Goal: Information Seeking & Learning: Check status

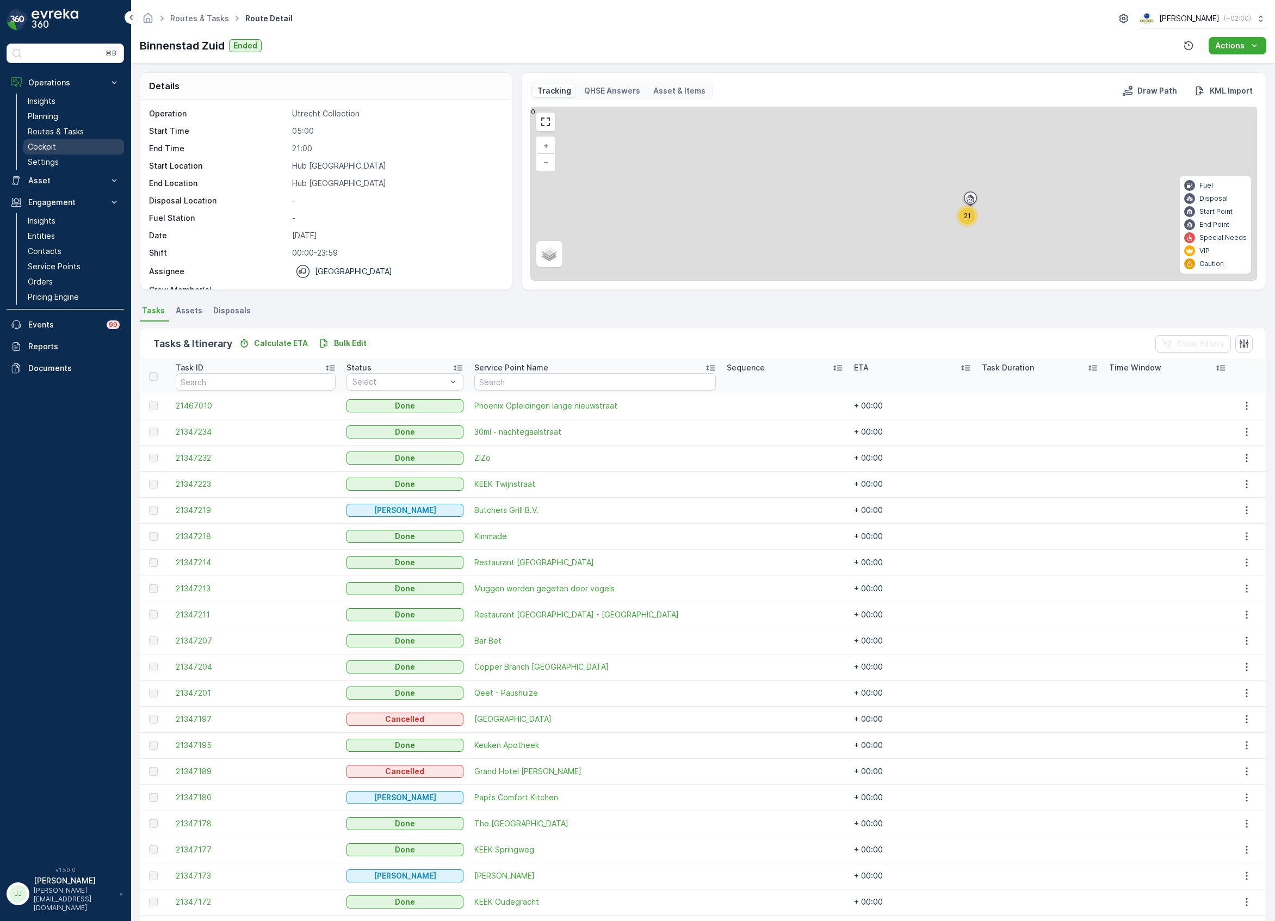
click at [70, 148] on link "Cockpit" at bounding box center [73, 146] width 101 height 15
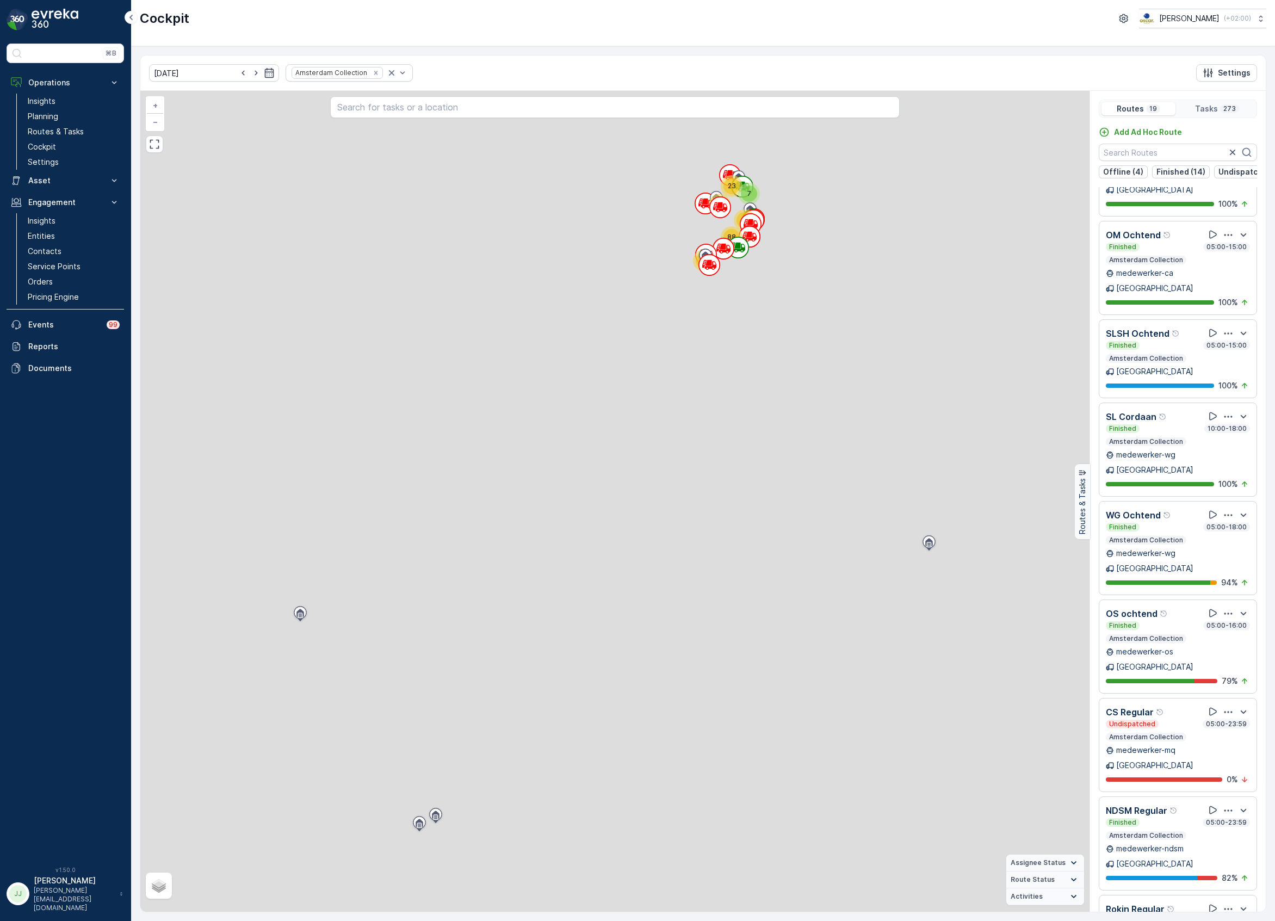
scroll to position [27, 0]
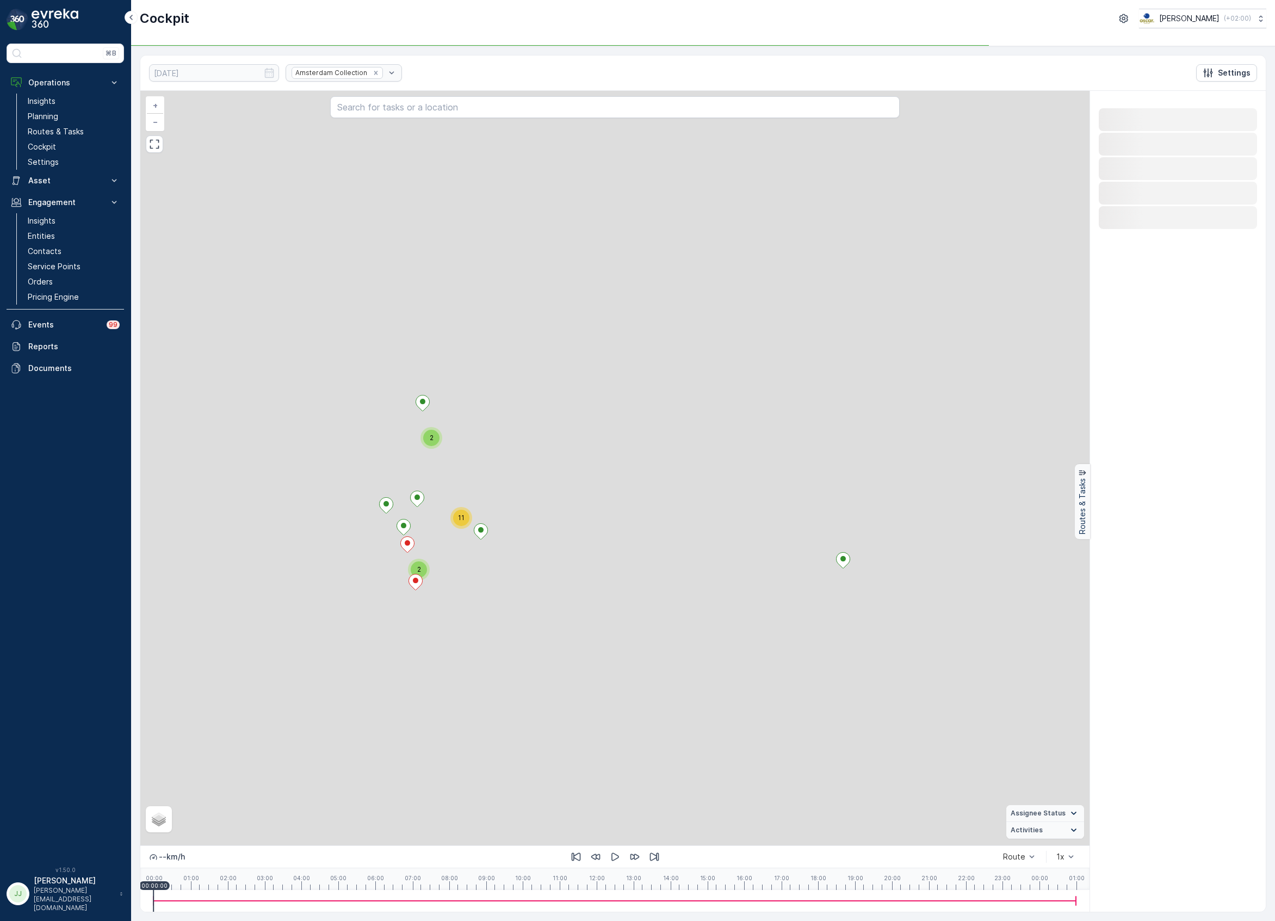
scroll to position [0, 0]
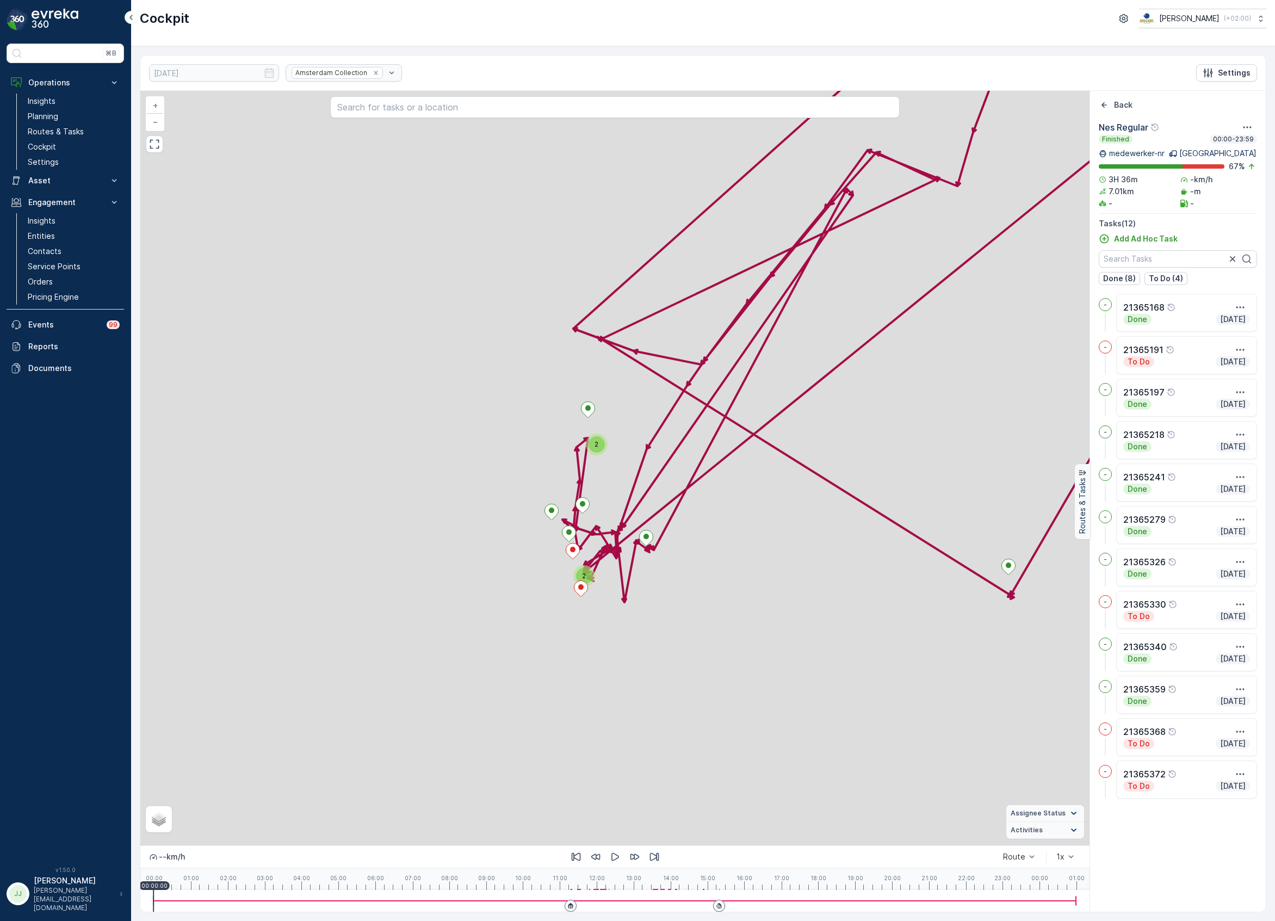
click at [645, 577] on div "2 2 + − Satellite Roadmap Terrain Hybrid Leaflet Assignee Status On The Move St…" at bounding box center [615, 468] width 950 height 755
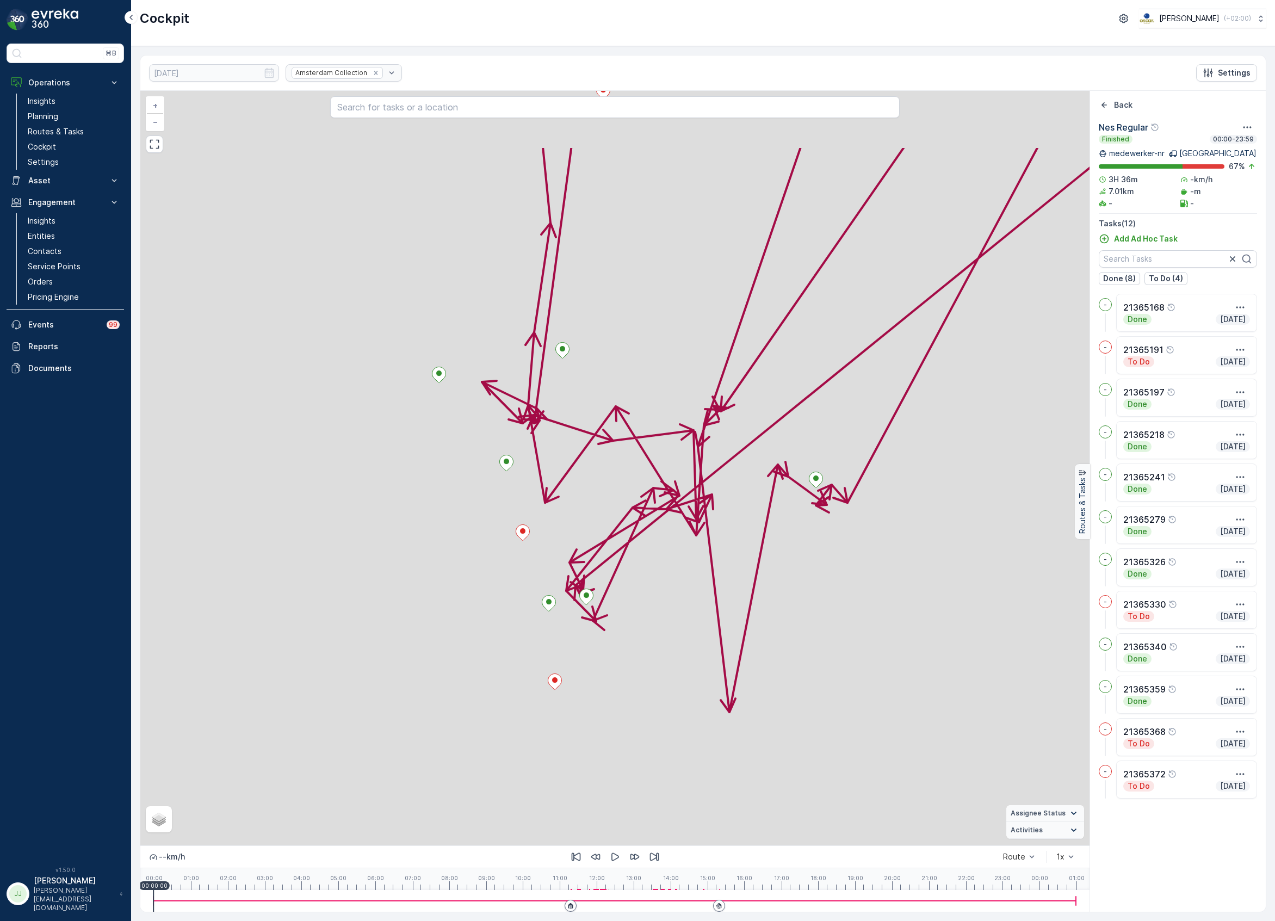
drag, startPoint x: 715, startPoint y: 593, endPoint x: 717, endPoint y: 604, distance: 11.1
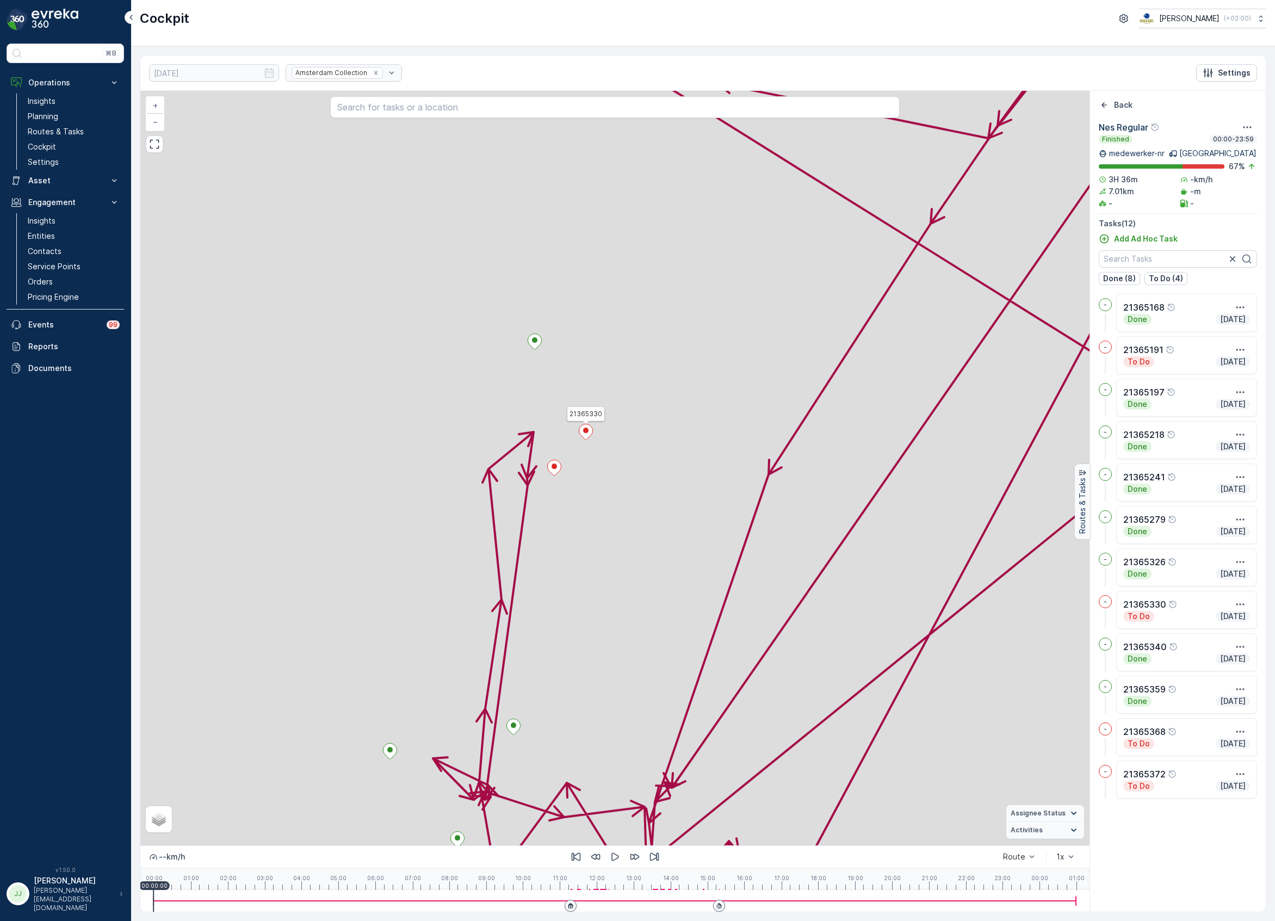
click at [590, 435] on icon at bounding box center [586, 432] width 14 height 16
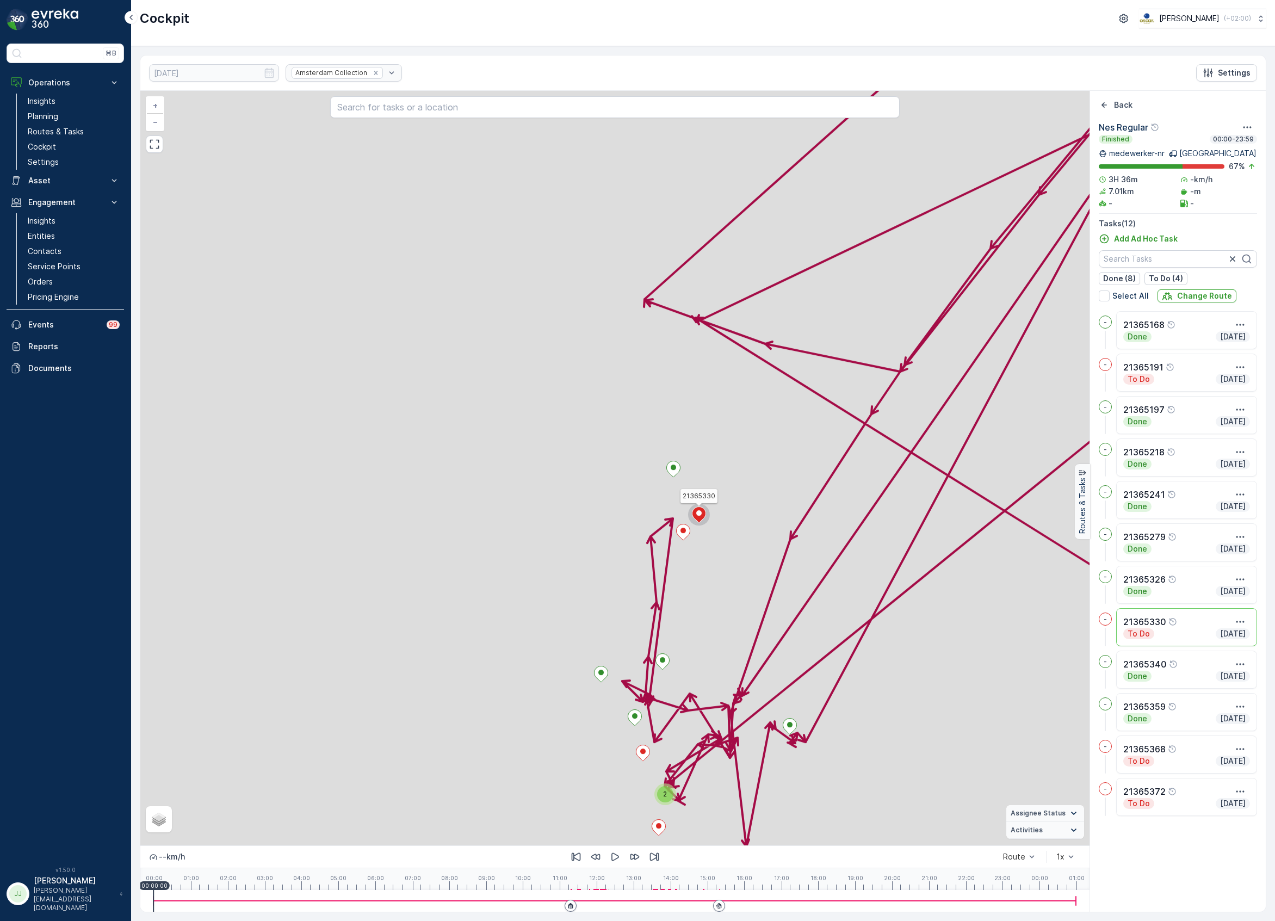
drag, startPoint x: 741, startPoint y: 454, endPoint x: 720, endPoint y: 453, distance: 20.2
click at [720, 453] on div "2 21365330 + − Satellite Roadmap Terrain Hybrid Leaflet Assignee Status On The …" at bounding box center [615, 468] width 950 height 755
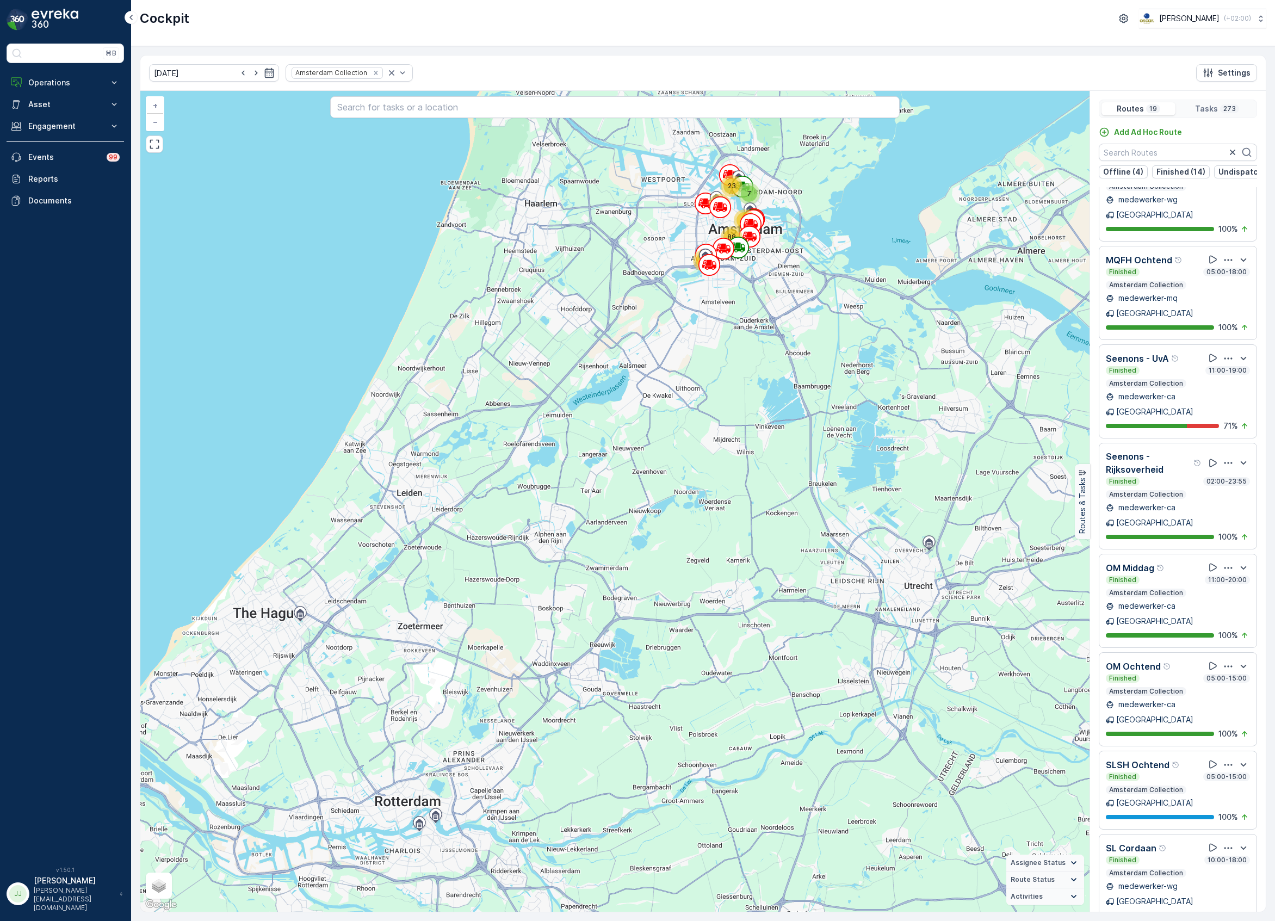
scroll to position [435, 0]
click at [1212, 351] on icon at bounding box center [1213, 356] width 11 height 11
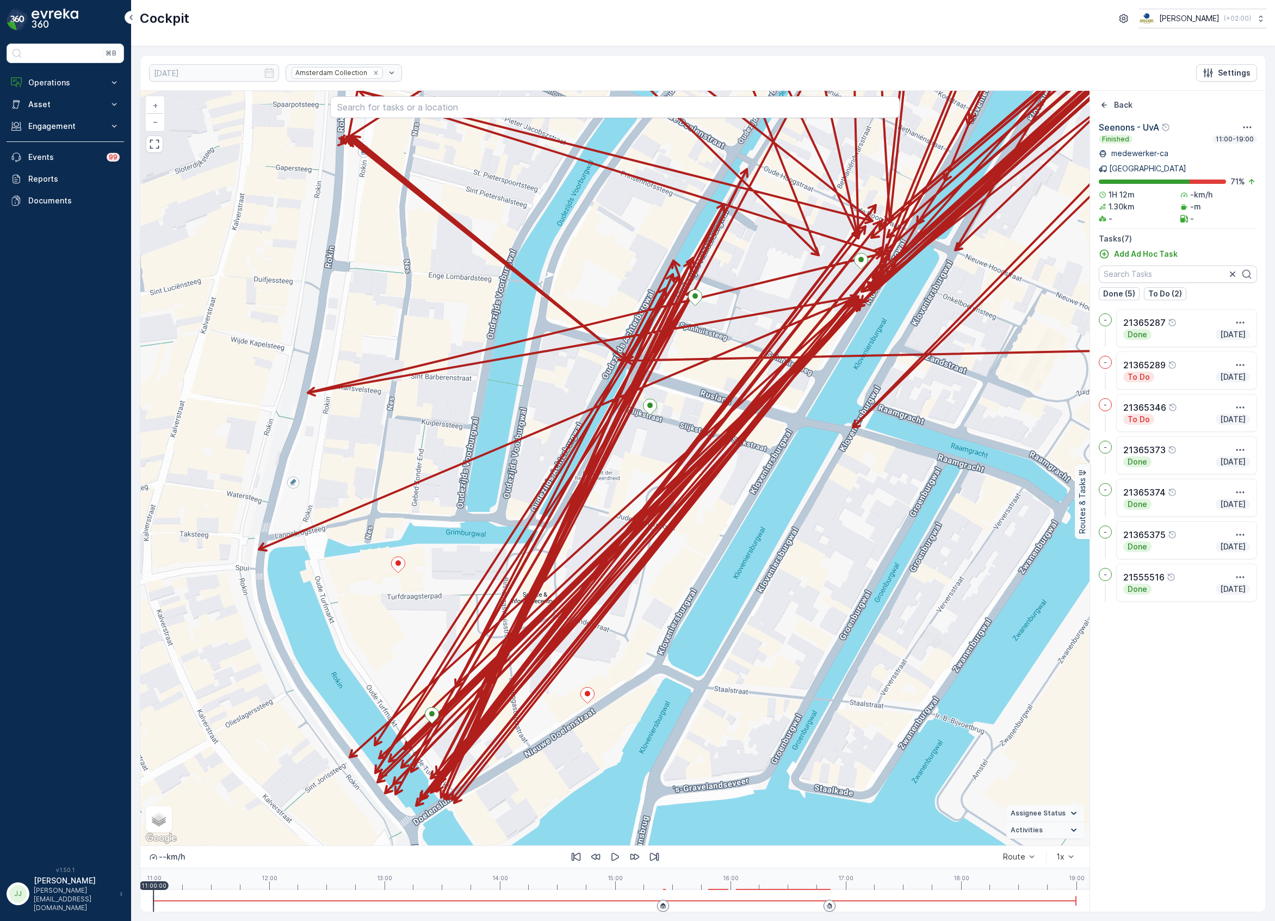
drag, startPoint x: 686, startPoint y: 667, endPoint x: 786, endPoint y: 631, distance: 105.7
click at [786, 631] on div "+ − Satellite Roadmap Terrain Hybrid Leaflet Keyboard shortcuts Map Data Map da…" at bounding box center [615, 468] width 950 height 755
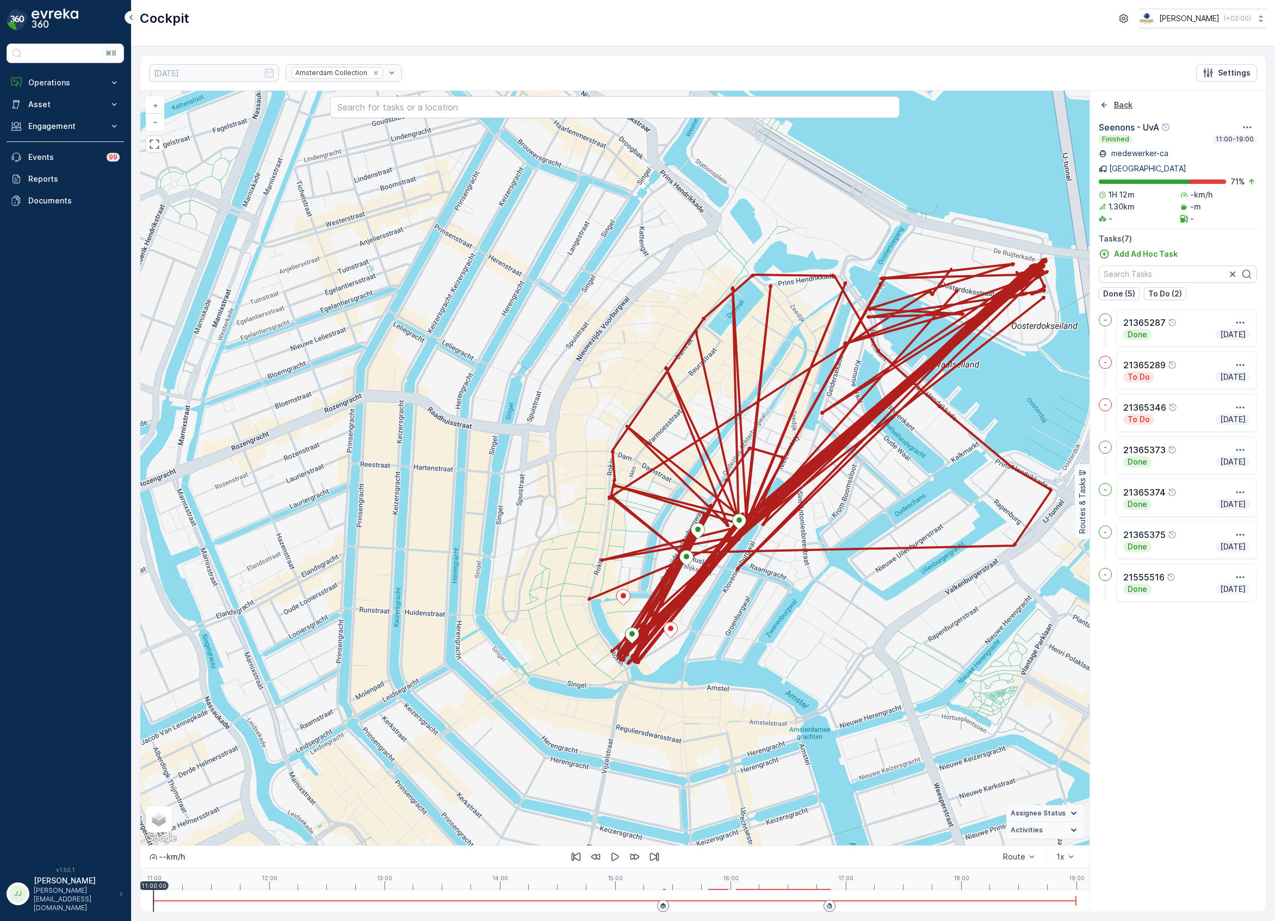
click at [1102, 101] on icon "Back" at bounding box center [1104, 105] width 11 height 11
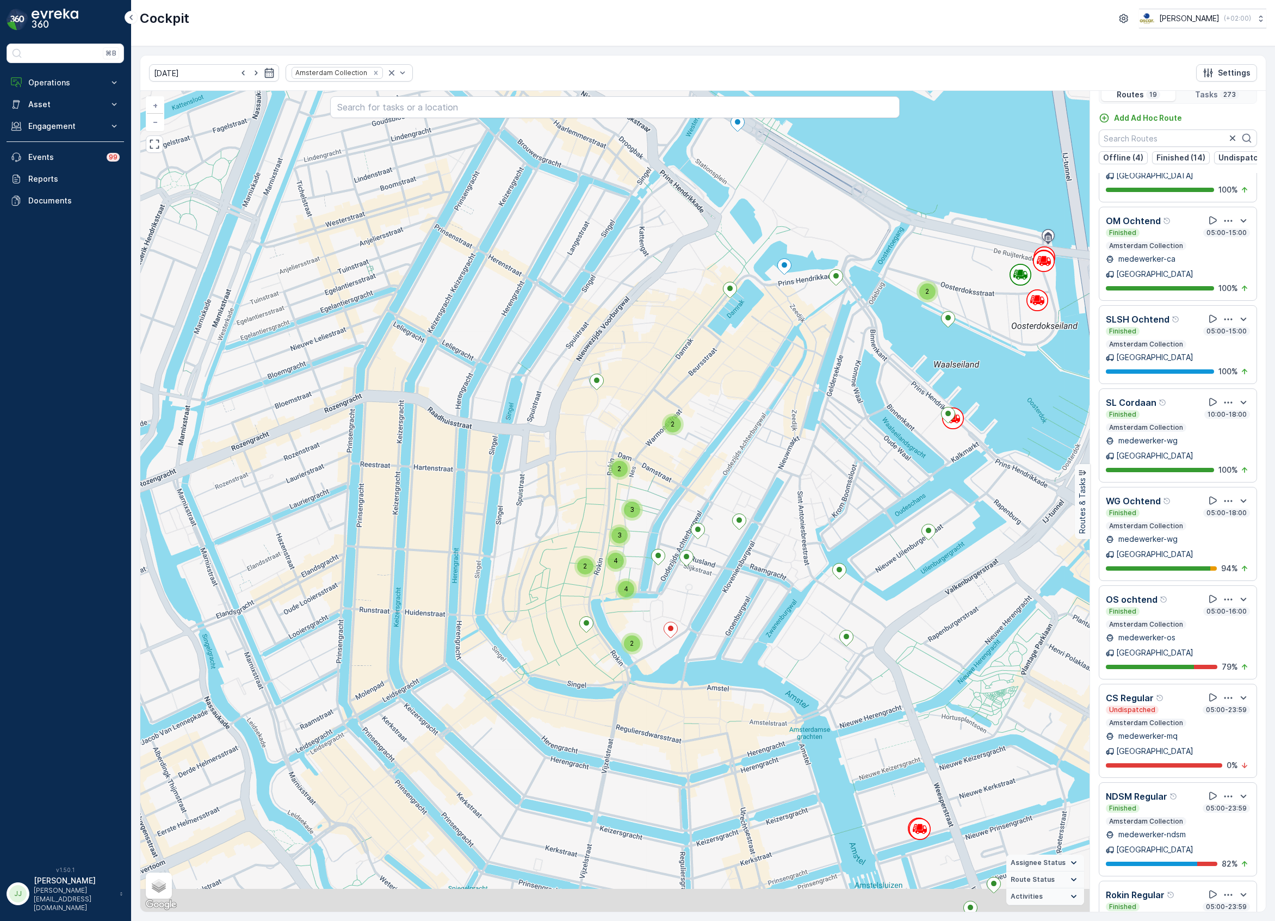
scroll to position [27, 0]
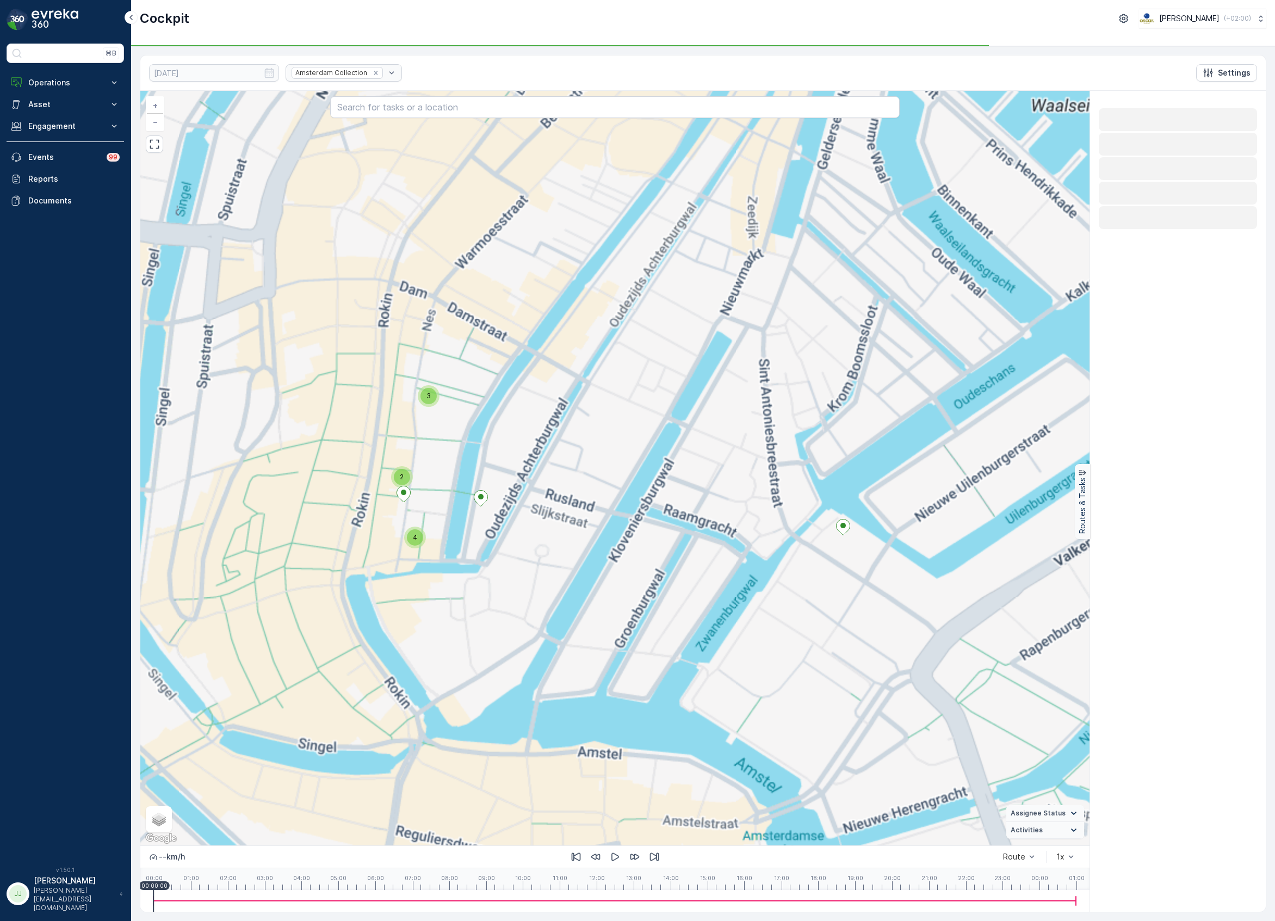
scroll to position [0, 0]
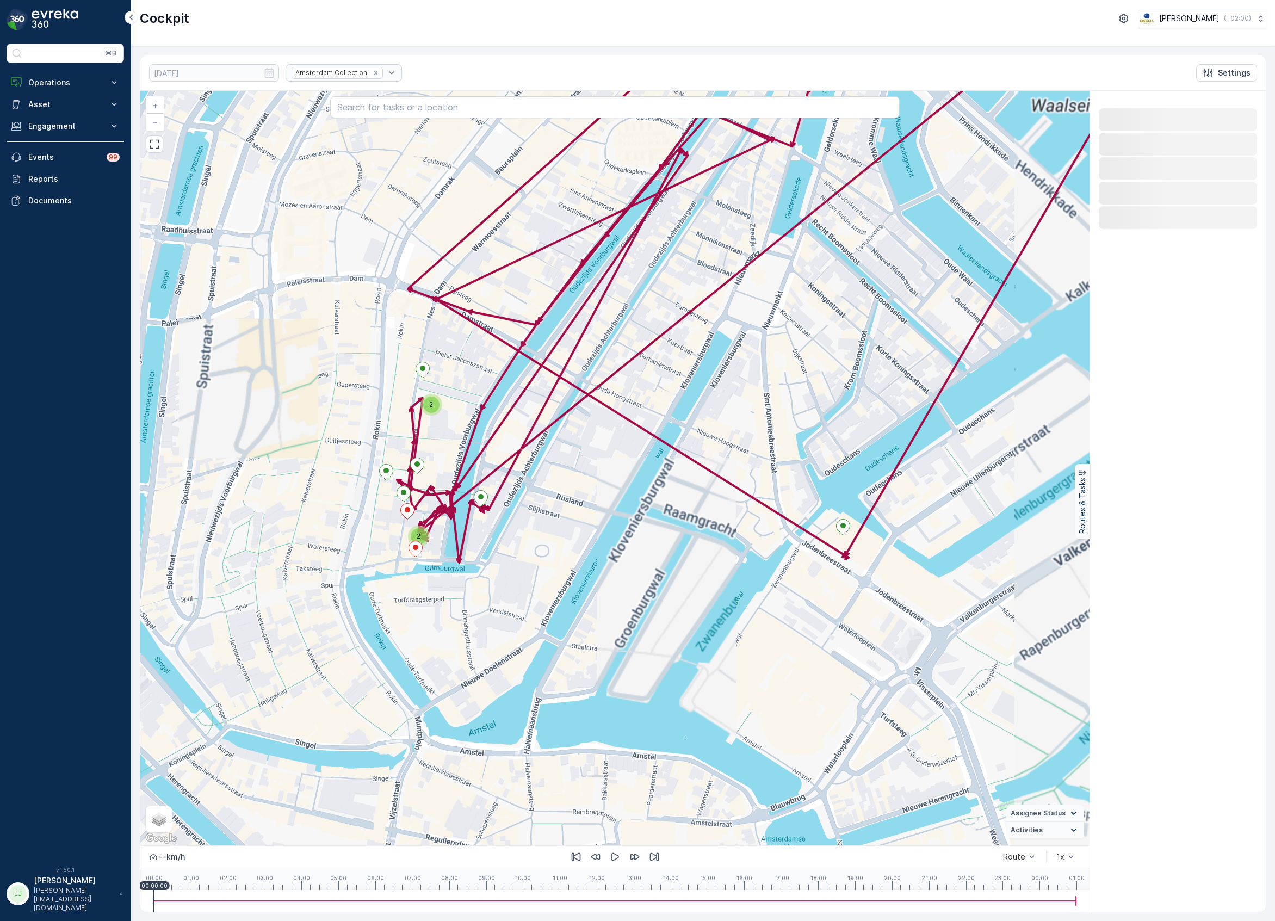
click at [606, 664] on div "2 3 4 2 2 + − Satellite Roadmap Terrain Hybrid Leaflet Keyboard shortcuts Map D…" at bounding box center [615, 468] width 950 height 755
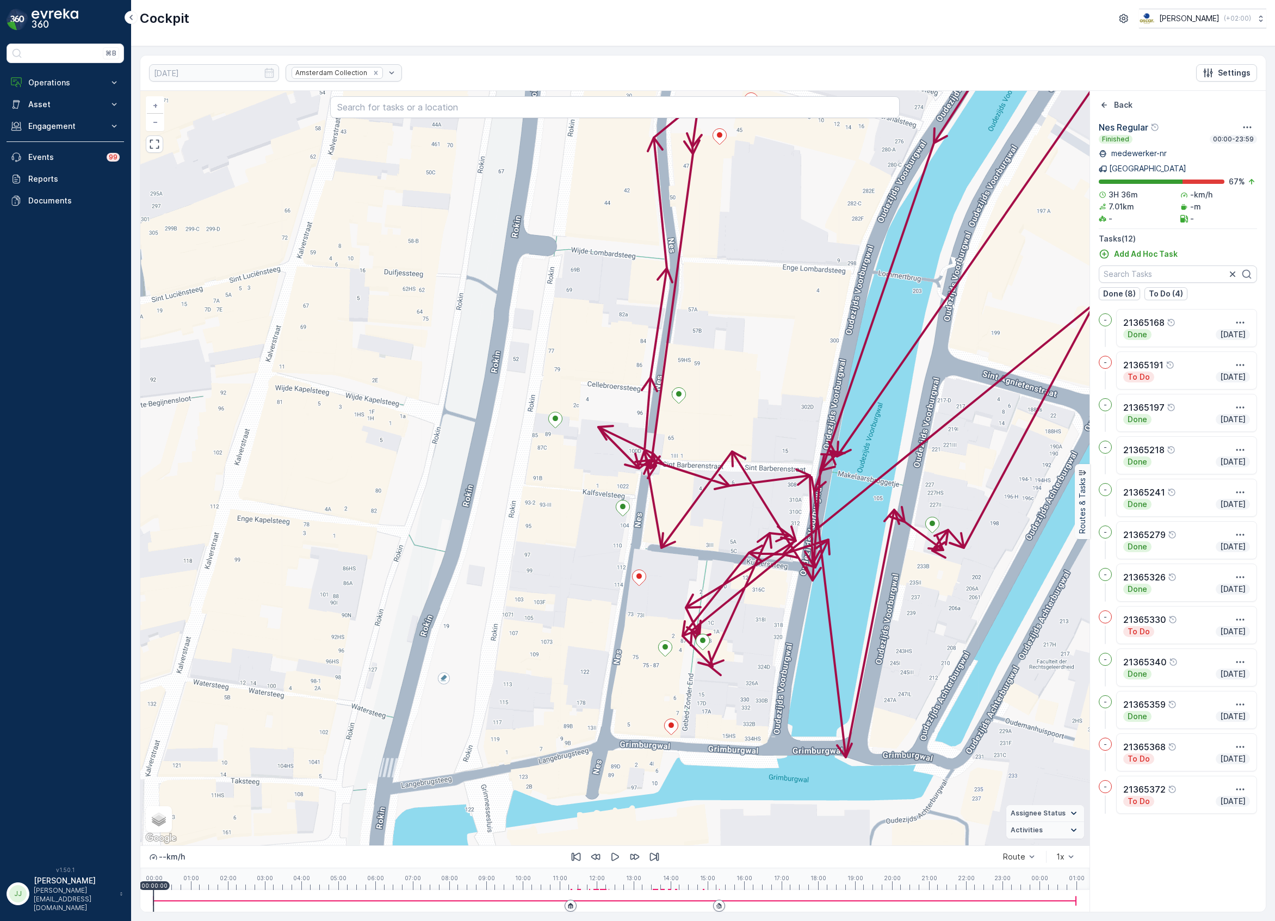
drag, startPoint x: 591, startPoint y: 604, endPoint x: 529, endPoint y: 570, distance: 70.6
click at [529, 570] on div "+ − Satellite Roadmap Terrain Hybrid Leaflet Keyboard shortcuts Map Data Map da…" at bounding box center [615, 468] width 950 height 755
click at [639, 582] on icon at bounding box center [639, 578] width 14 height 16
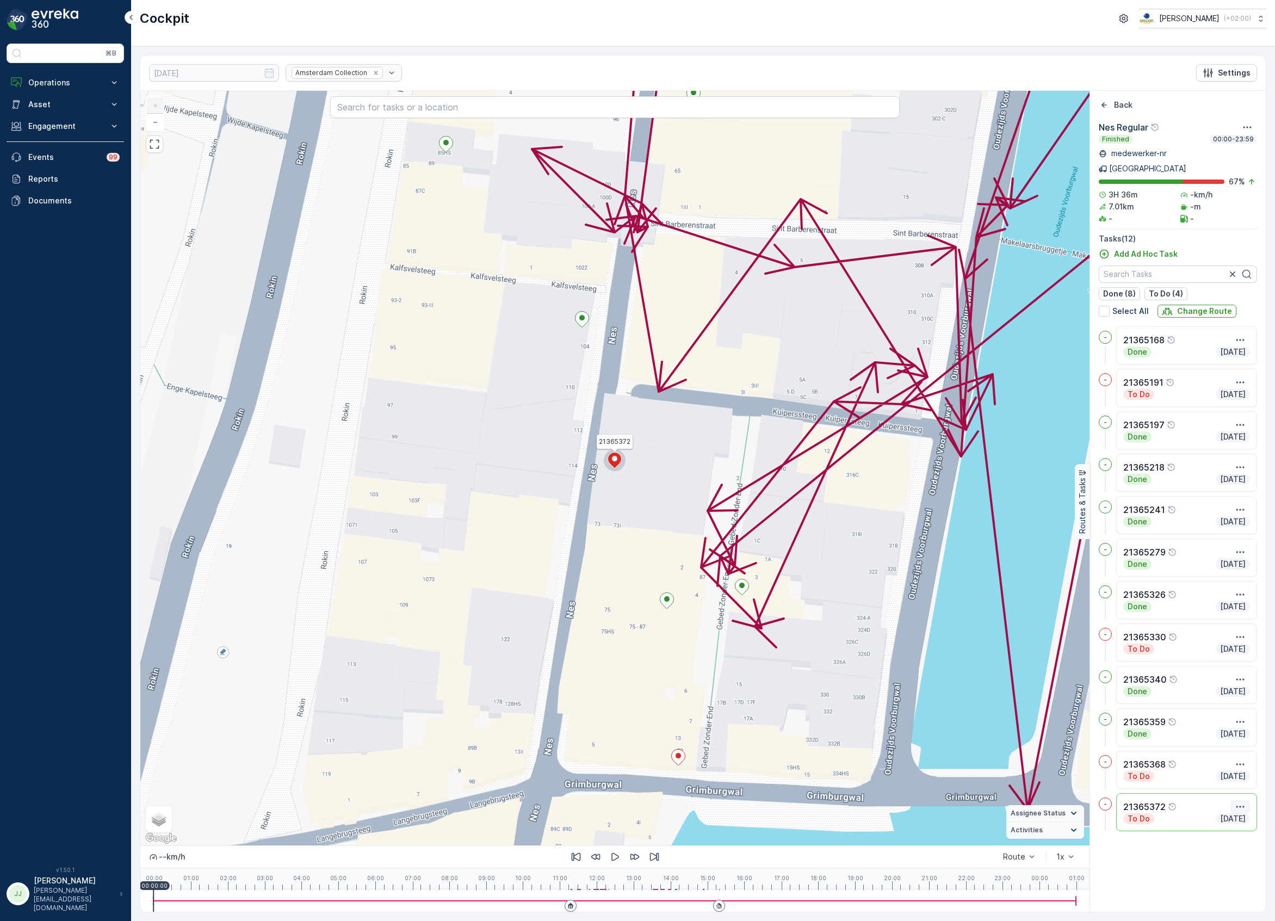
click at [1238, 802] on icon "button" at bounding box center [1240, 807] width 11 height 11
click at [1234, 818] on span "See More Details" at bounding box center [1211, 823] width 63 height 11
drag, startPoint x: 568, startPoint y: 593, endPoint x: 562, endPoint y: 606, distance: 14.6
click at [562, 606] on div "21365372 + − Satellite Roadmap Terrain Hybrid Leaflet Keyboard shortcuts Map Da…" at bounding box center [615, 468] width 950 height 755
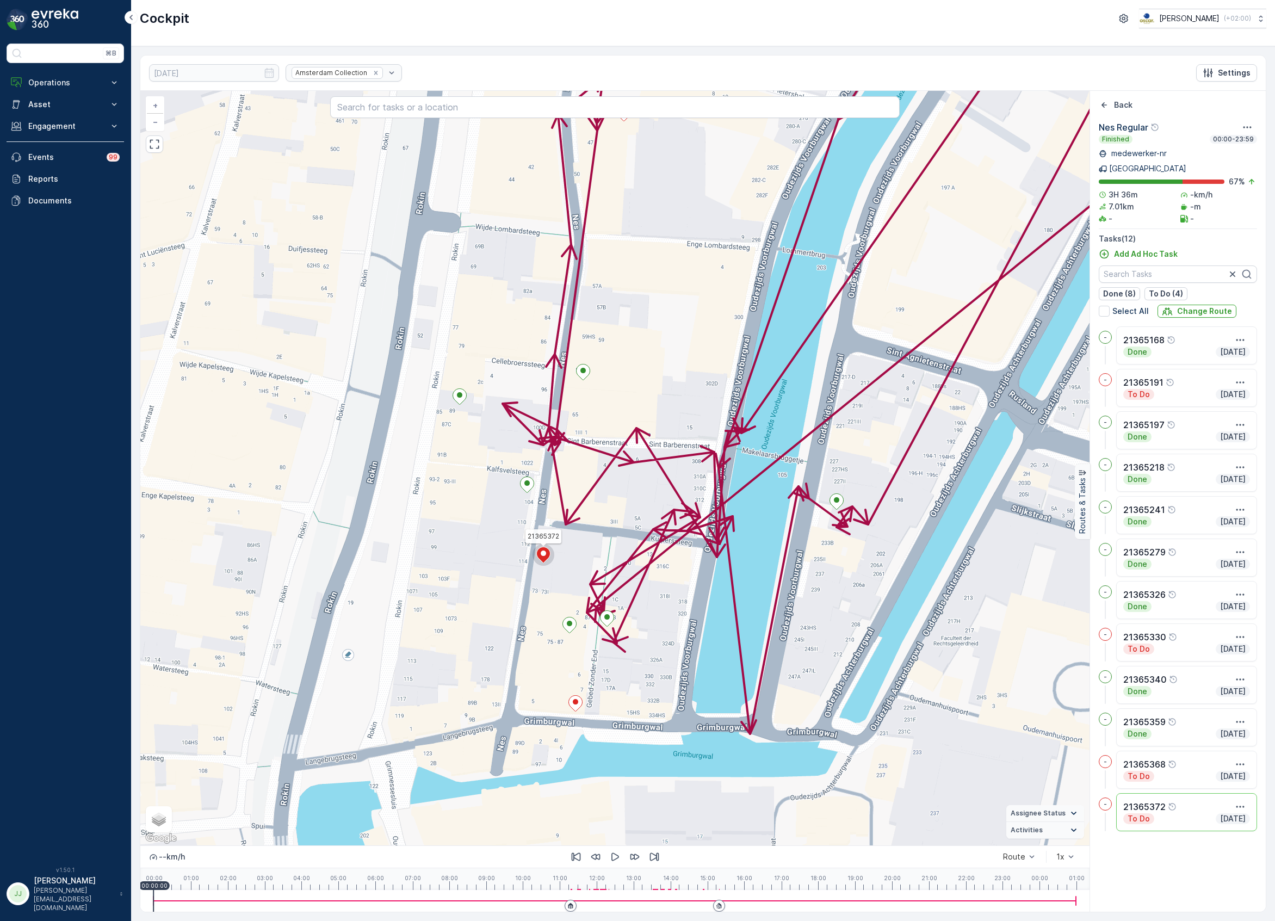
drag, startPoint x: 690, startPoint y: 282, endPoint x: 637, endPoint y: 497, distance: 222.0
click at [637, 497] on div "21365372 + − Satellite Roadmap Terrain Hybrid Leaflet Keyboard shortcuts Map Da…" at bounding box center [615, 468] width 950 height 755
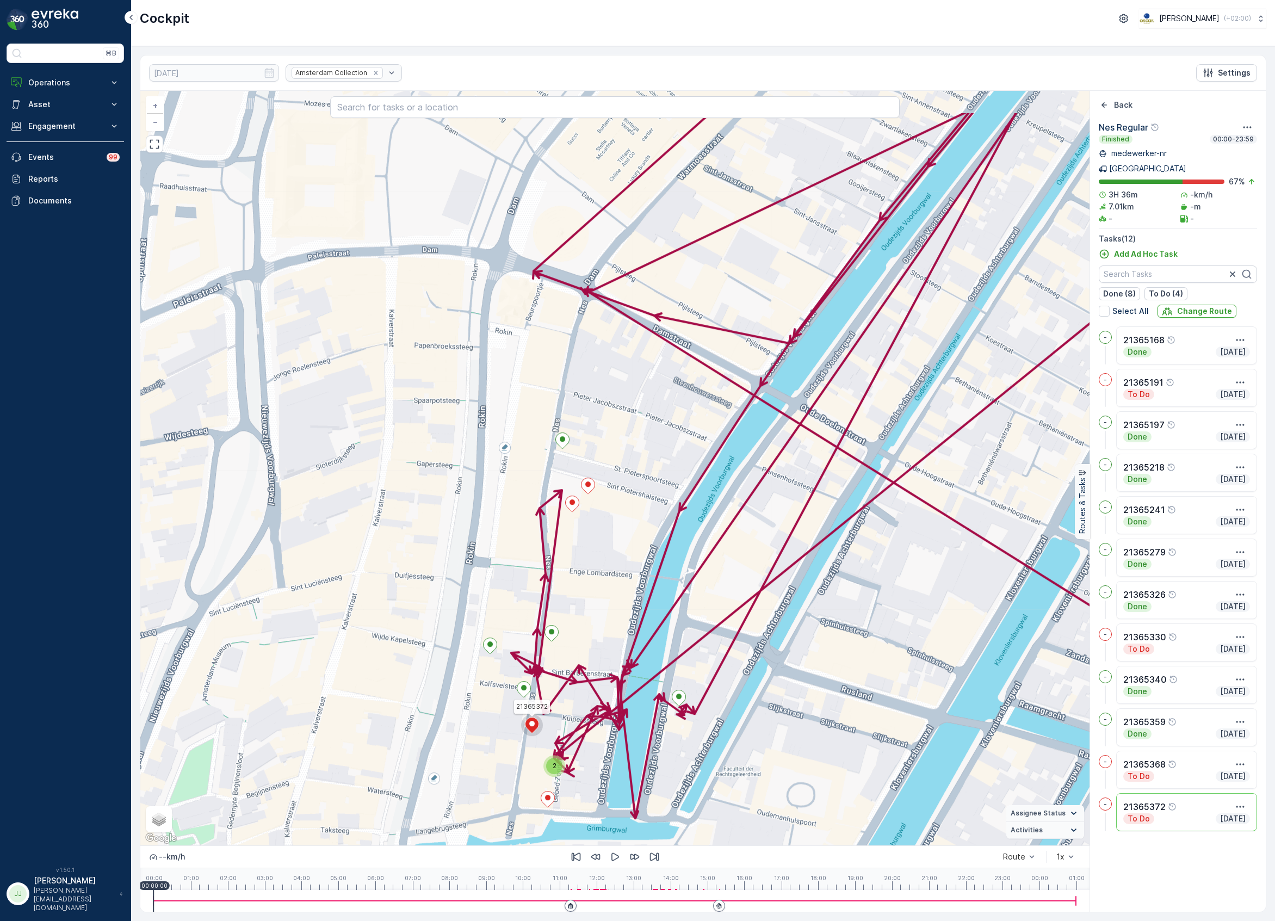
drag, startPoint x: 667, startPoint y: 401, endPoint x: 643, endPoint y: 482, distance: 84.5
click at [643, 482] on div "2 21365372 + − Satellite Roadmap Terrain Hybrid Leaflet Keyboard shortcuts Map …" at bounding box center [615, 468] width 950 height 755
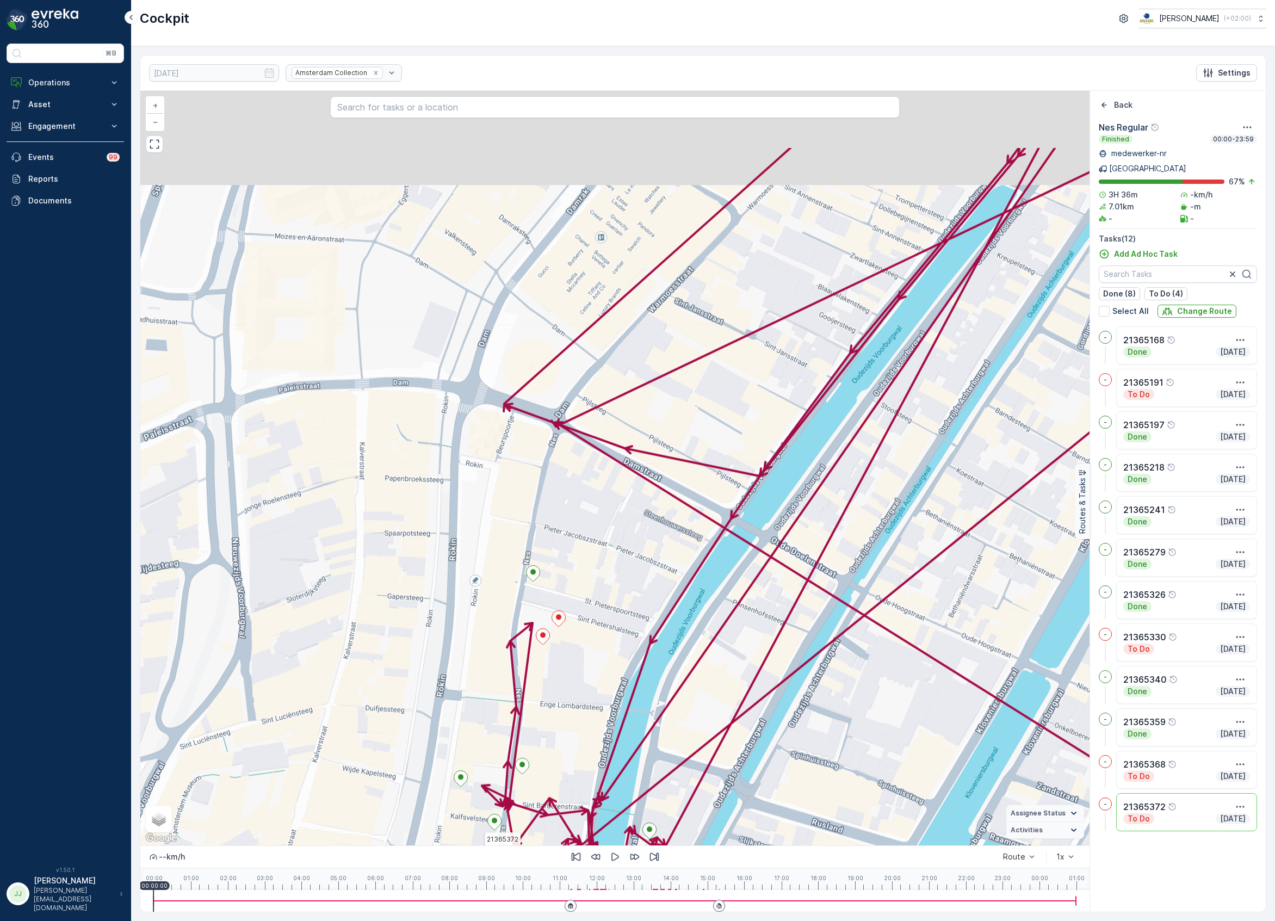
drag, startPoint x: 614, startPoint y: 520, endPoint x: 595, endPoint y: 578, distance: 60.6
click at [595, 578] on div "2 21365372 + − Satellite Roadmap Terrain Hybrid Leaflet Keyboard shortcuts Map …" at bounding box center [615, 468] width 950 height 755
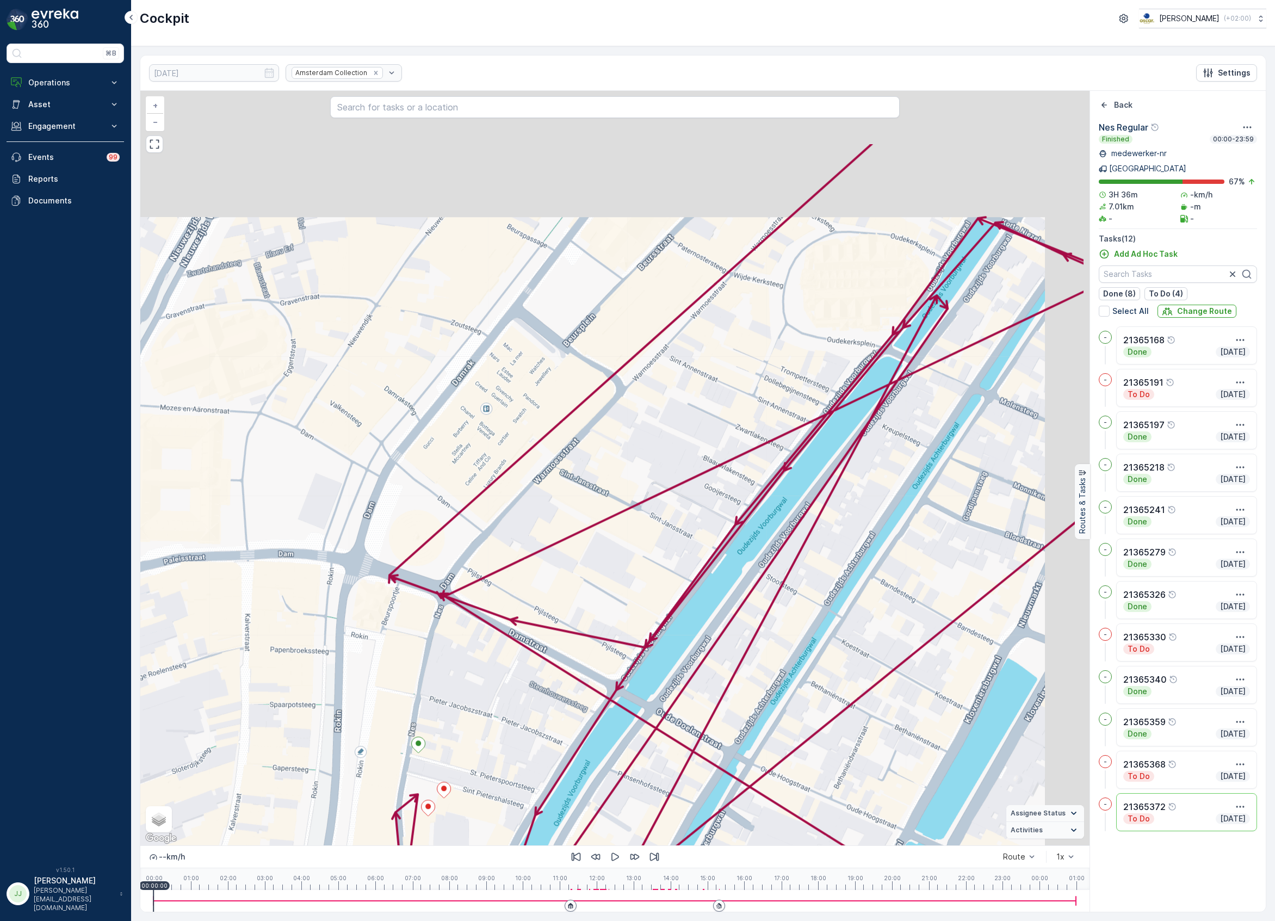
drag, startPoint x: 700, startPoint y: 503, endPoint x: 590, endPoint y: 645, distance: 179.3
click at [591, 649] on div "2 21365372 + − Satellite Roadmap Terrain Hybrid Leaflet Keyboard shortcuts Map …" at bounding box center [615, 468] width 950 height 755
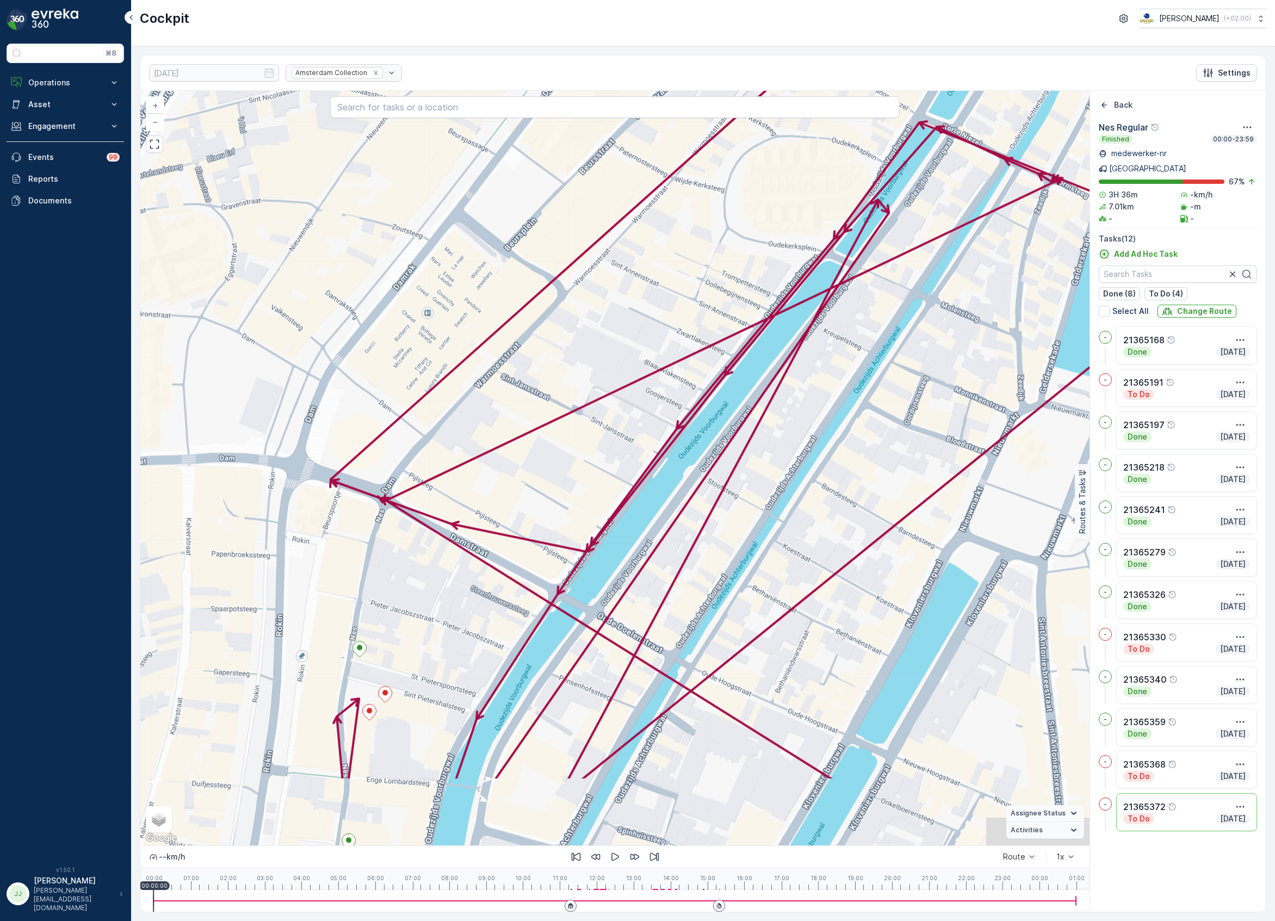
drag, startPoint x: 621, startPoint y: 588, endPoint x: 655, endPoint y: 346, distance: 243.9
click at [655, 345] on div "2 21365372 + − Satellite Roadmap Terrain Hybrid Leaflet Keyboard shortcuts Map …" at bounding box center [615, 468] width 950 height 755
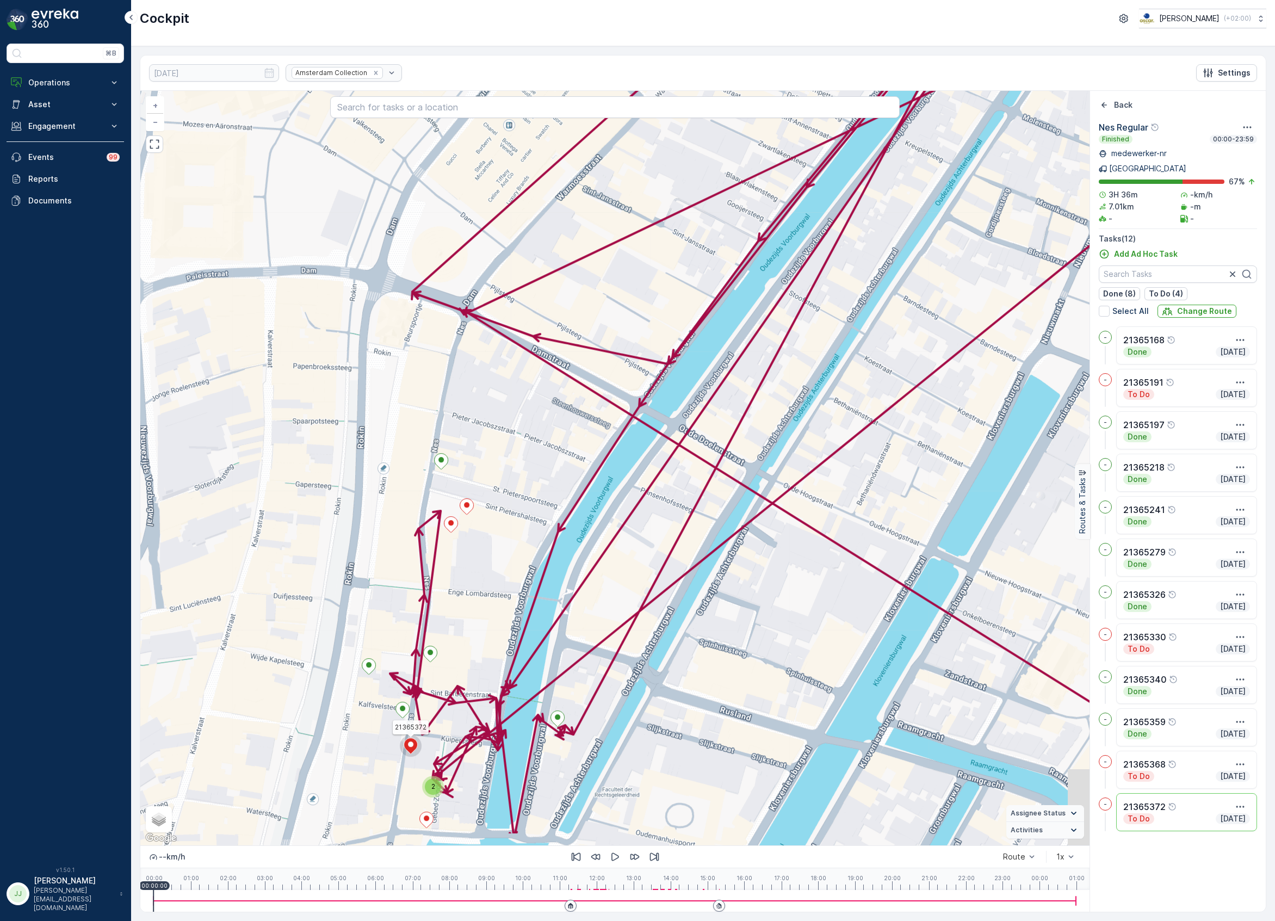
drag, startPoint x: 519, startPoint y: 514, endPoint x: 562, endPoint y: 432, distance: 92.7
click at [562, 432] on div "2 21365372 + − Satellite Roadmap Terrain Hybrid Leaflet Keyboard shortcuts Map …" at bounding box center [615, 468] width 950 height 755
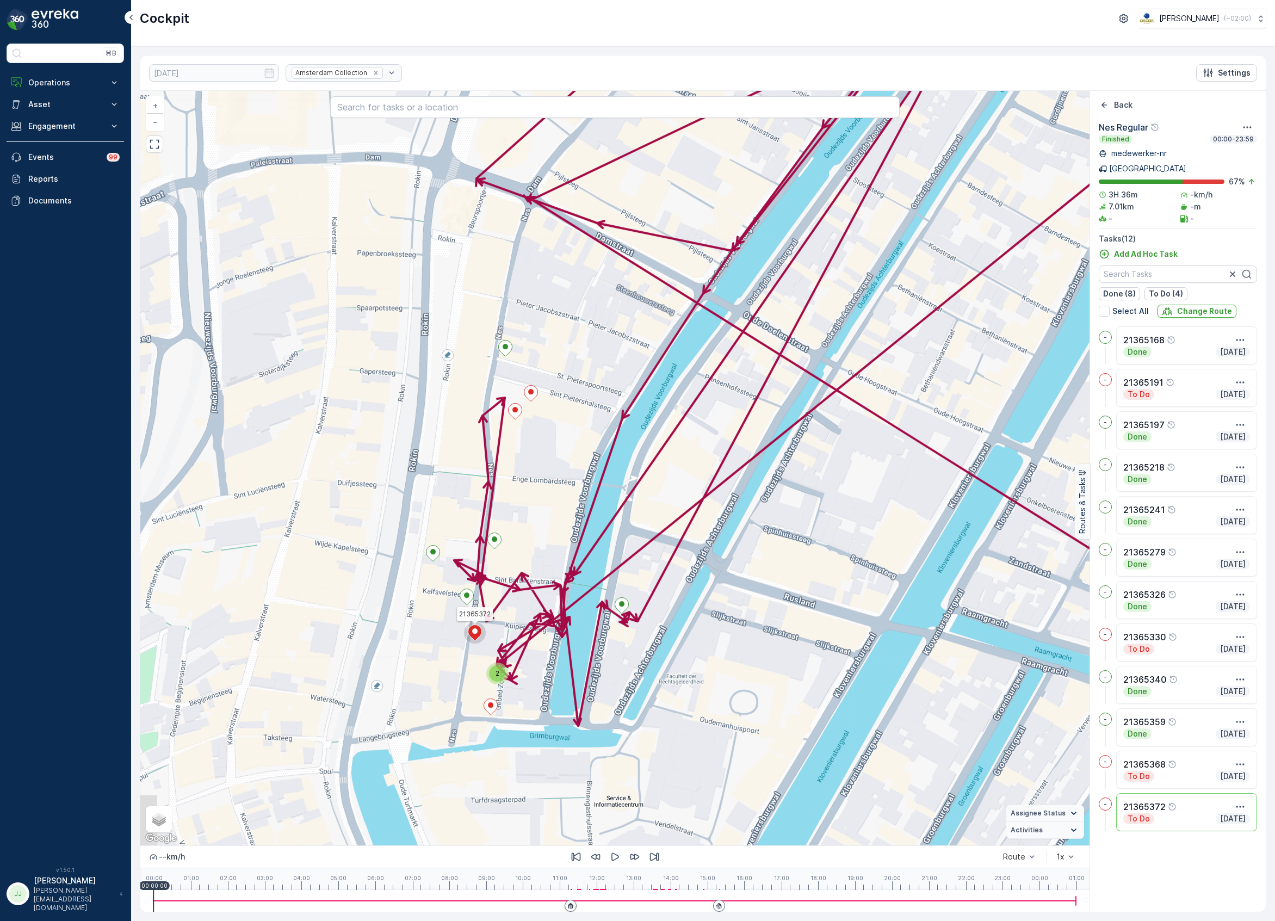
drag, startPoint x: 449, startPoint y: 737, endPoint x: 490, endPoint y: 696, distance: 56.9
click at [490, 696] on div "2 21365372 + − Satellite Roadmap Terrain Hybrid Leaflet Keyboard shortcuts Map …" at bounding box center [615, 468] width 950 height 755
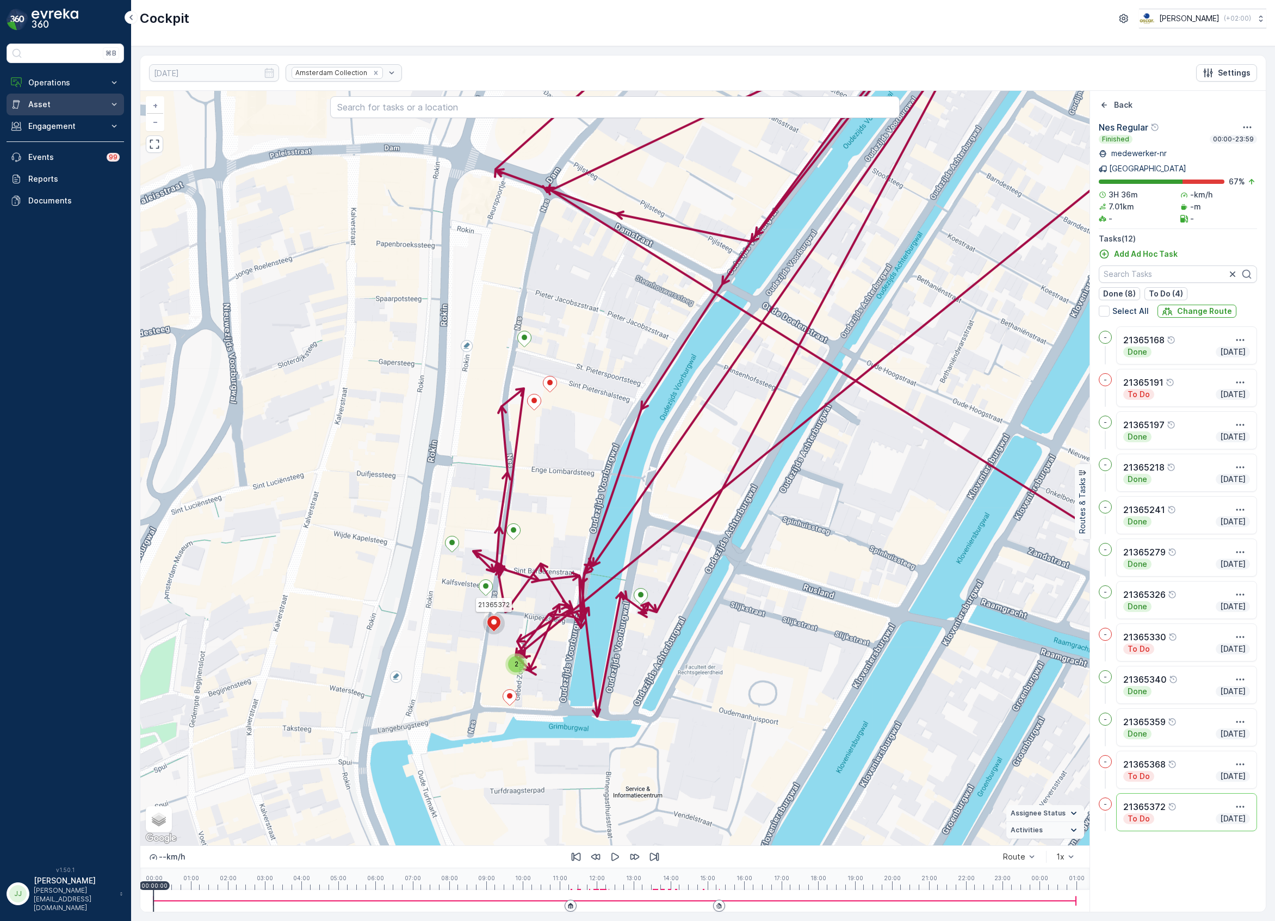
drag, startPoint x: 73, startPoint y: 85, endPoint x: 70, endPoint y: 118, distance: 32.8
click at [73, 85] on p "Operations" at bounding box center [65, 82] width 74 height 11
click at [67, 120] on link "Planning" at bounding box center [73, 116] width 101 height 15
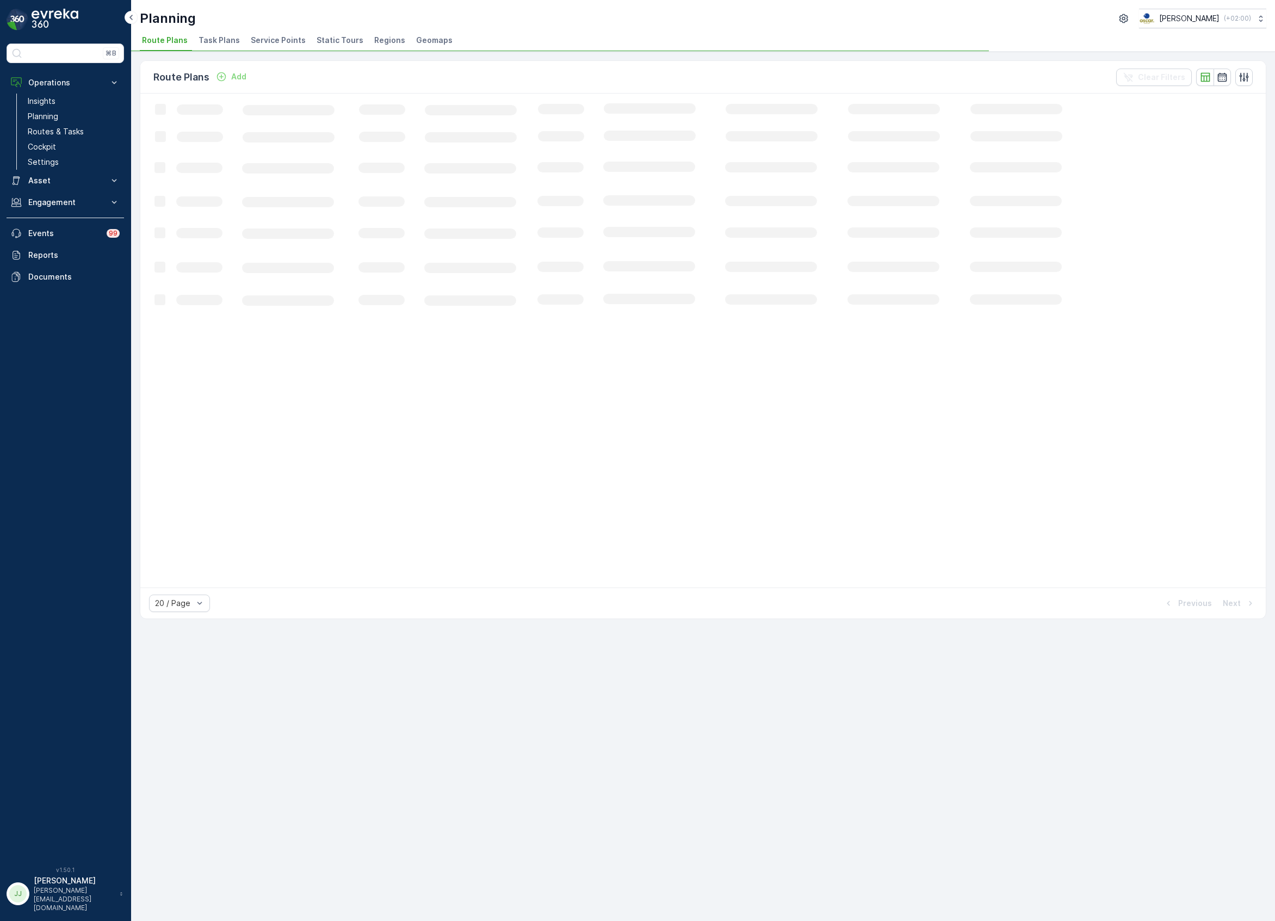
click at [212, 40] on span "Task Plans" at bounding box center [219, 40] width 41 height 11
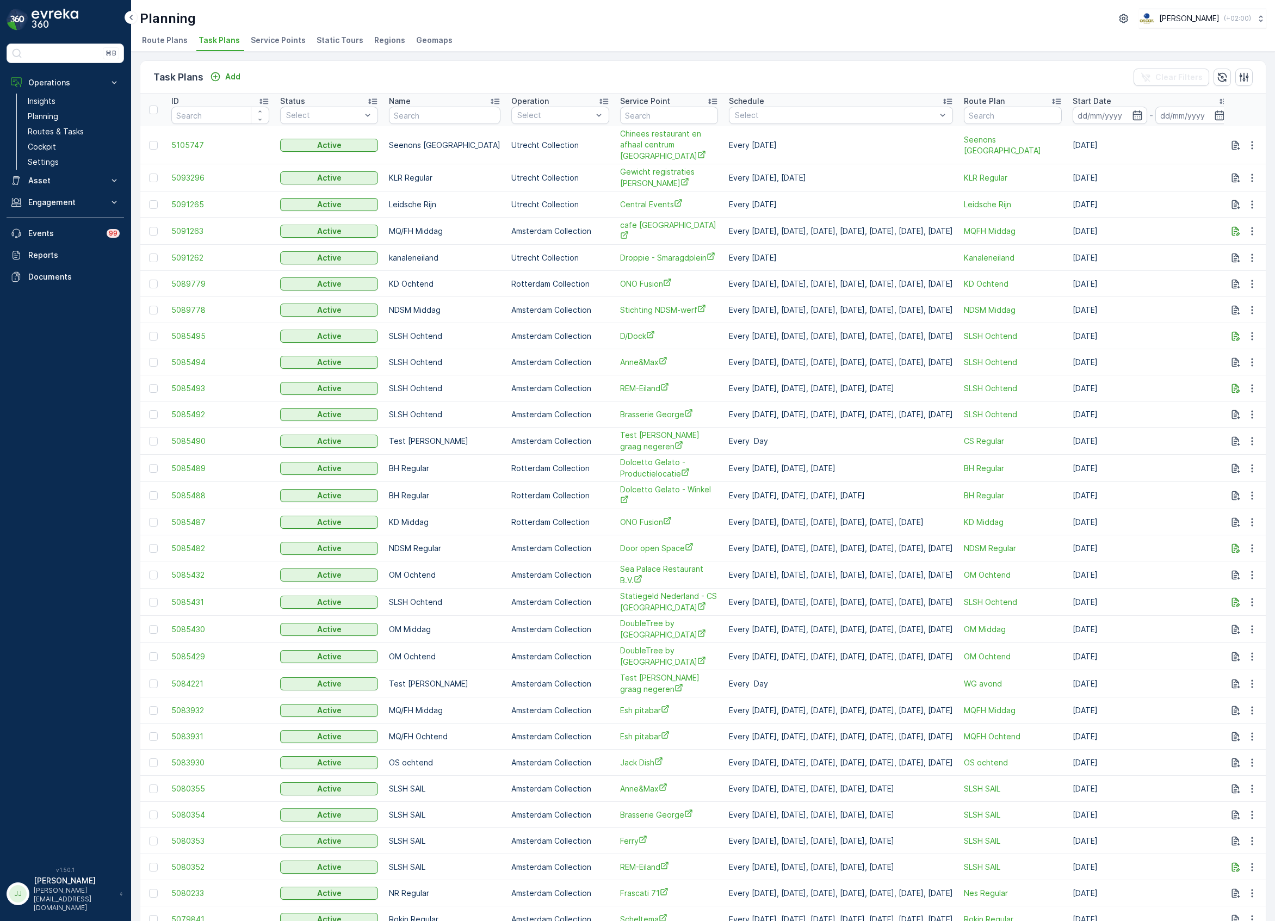
click at [663, 114] on input "text" at bounding box center [669, 115] width 98 height 17
type input "stichting"
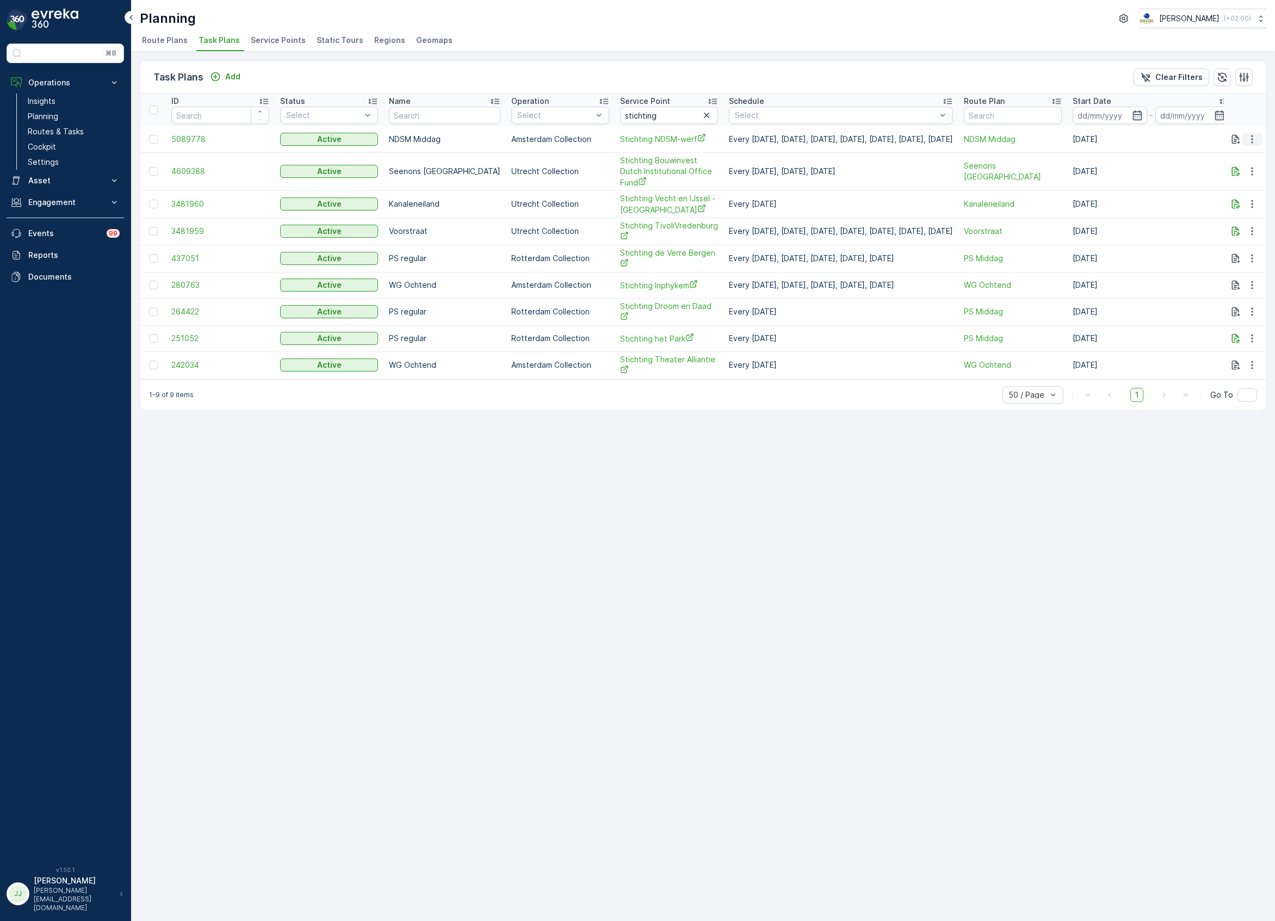
click at [1255, 137] on icon "button" at bounding box center [1252, 139] width 11 height 11
click at [701, 111] on icon "button" at bounding box center [706, 115] width 11 height 11
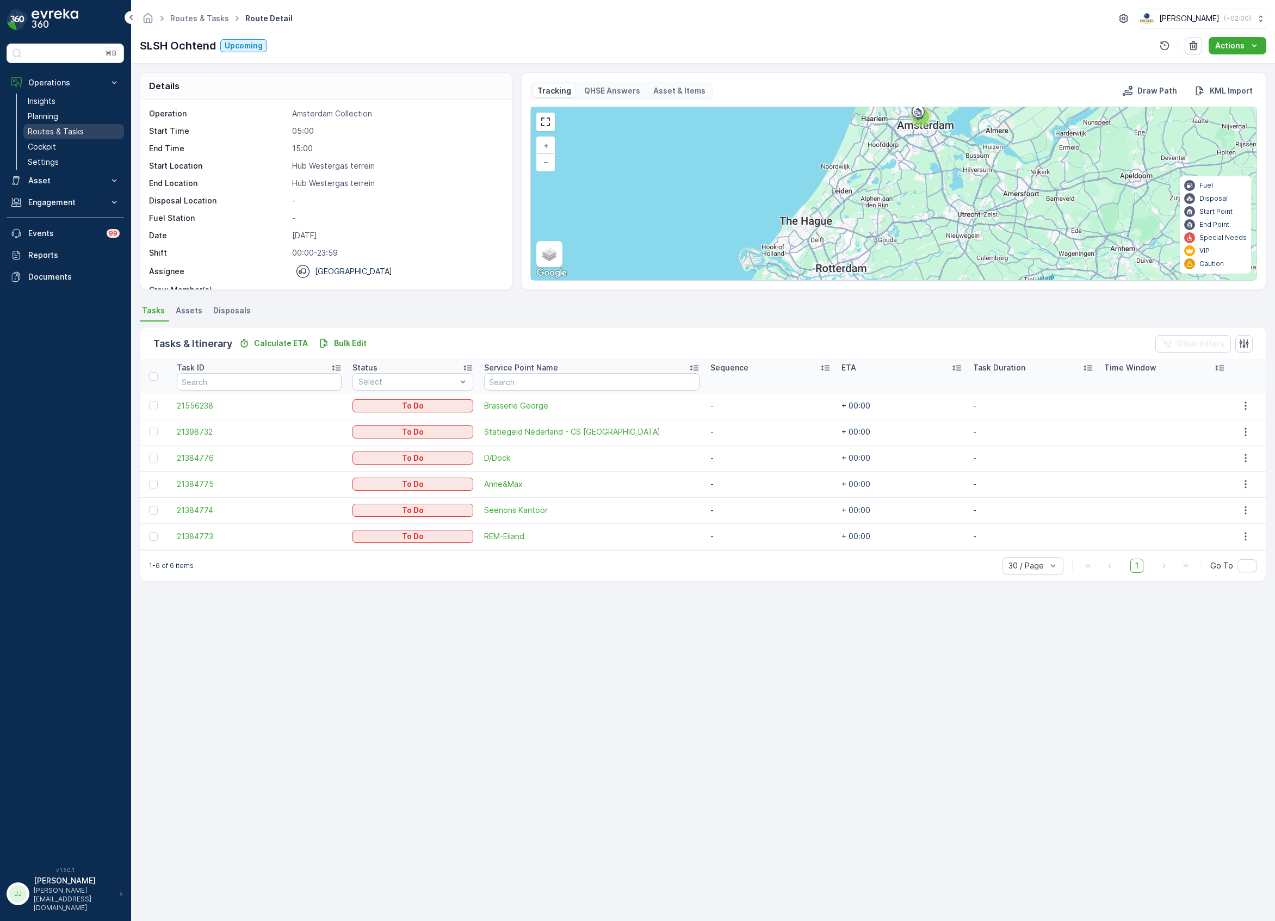
drag, startPoint x: 0, startPoint y: 0, endPoint x: 79, endPoint y: 125, distance: 148.2
click at [79, 125] on link "Routes & Tasks" at bounding box center [73, 131] width 101 height 15
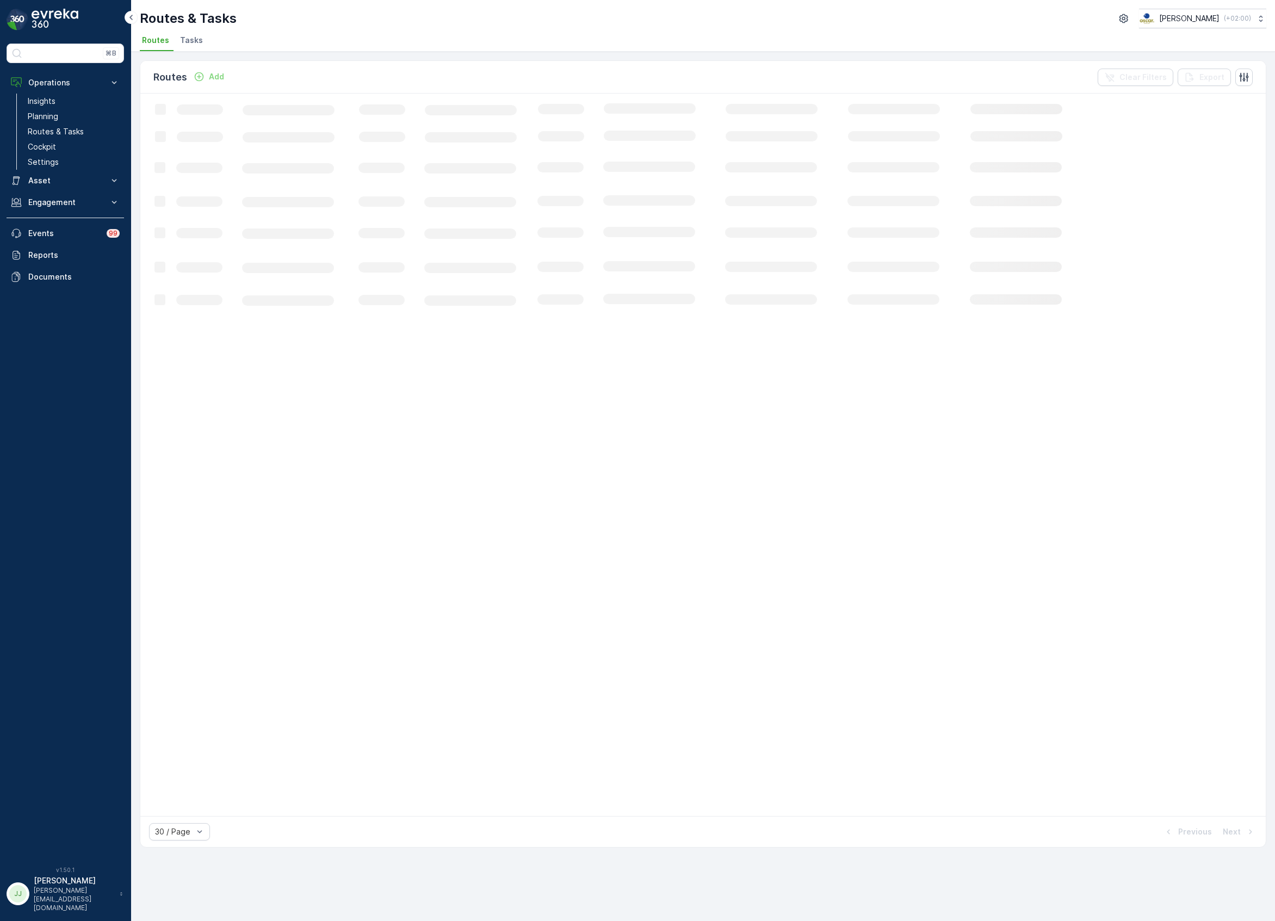
click at [209, 40] on ul "Routes Tasks" at bounding box center [699, 42] width 1118 height 19
click at [194, 41] on span "Tasks" at bounding box center [191, 40] width 23 height 11
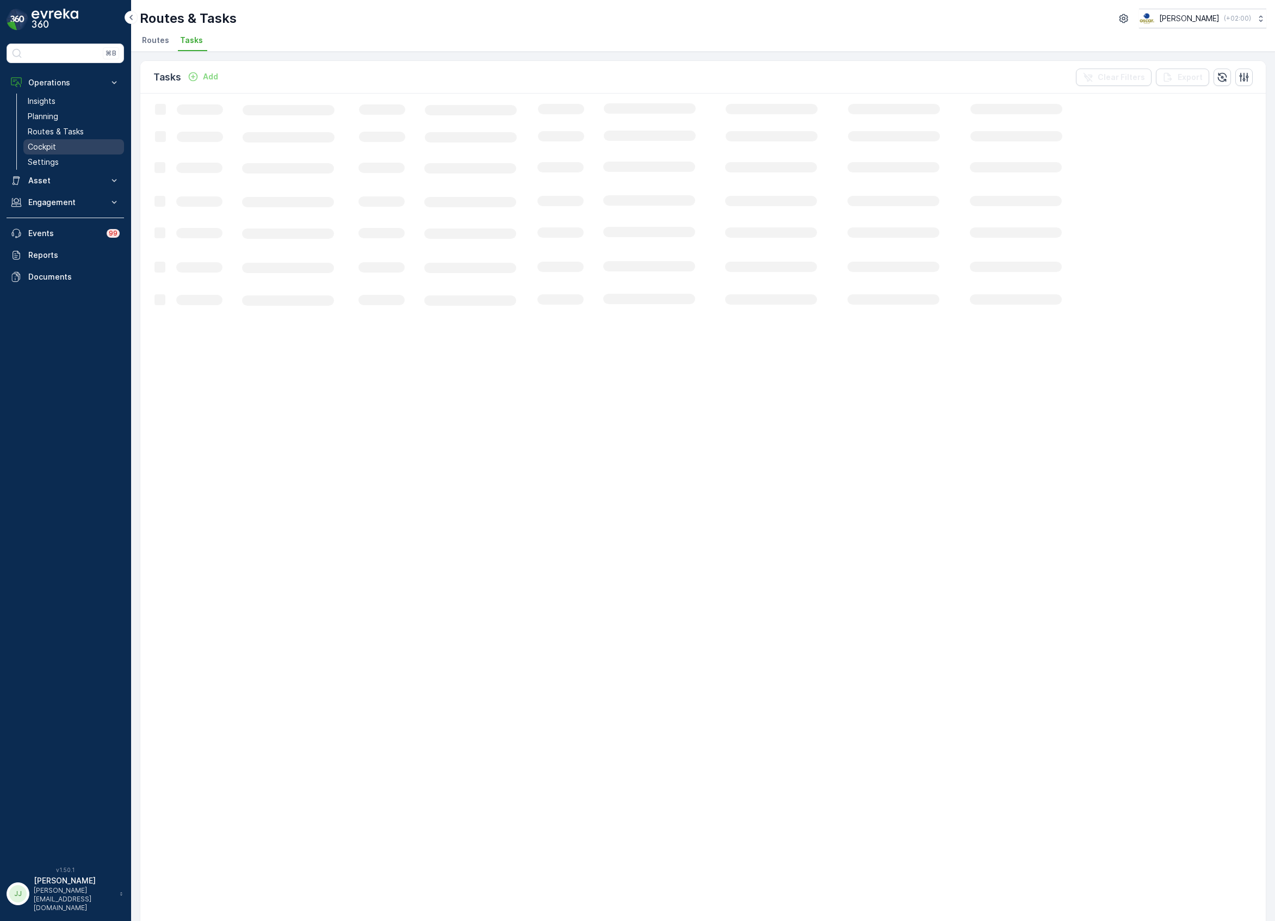
click at [69, 147] on link "Cockpit" at bounding box center [73, 146] width 101 height 15
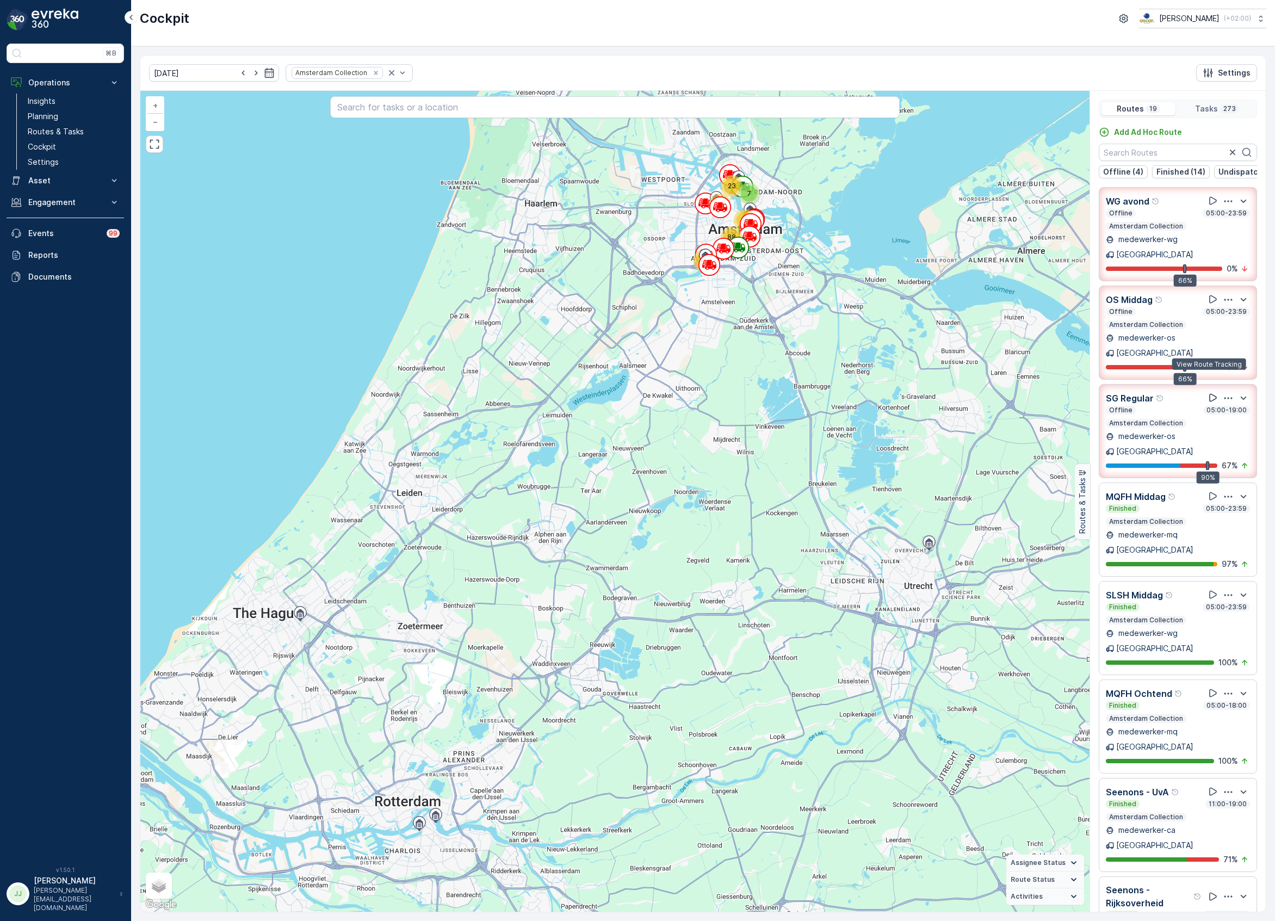
click at [1208, 392] on icon at bounding box center [1213, 397] width 11 height 11
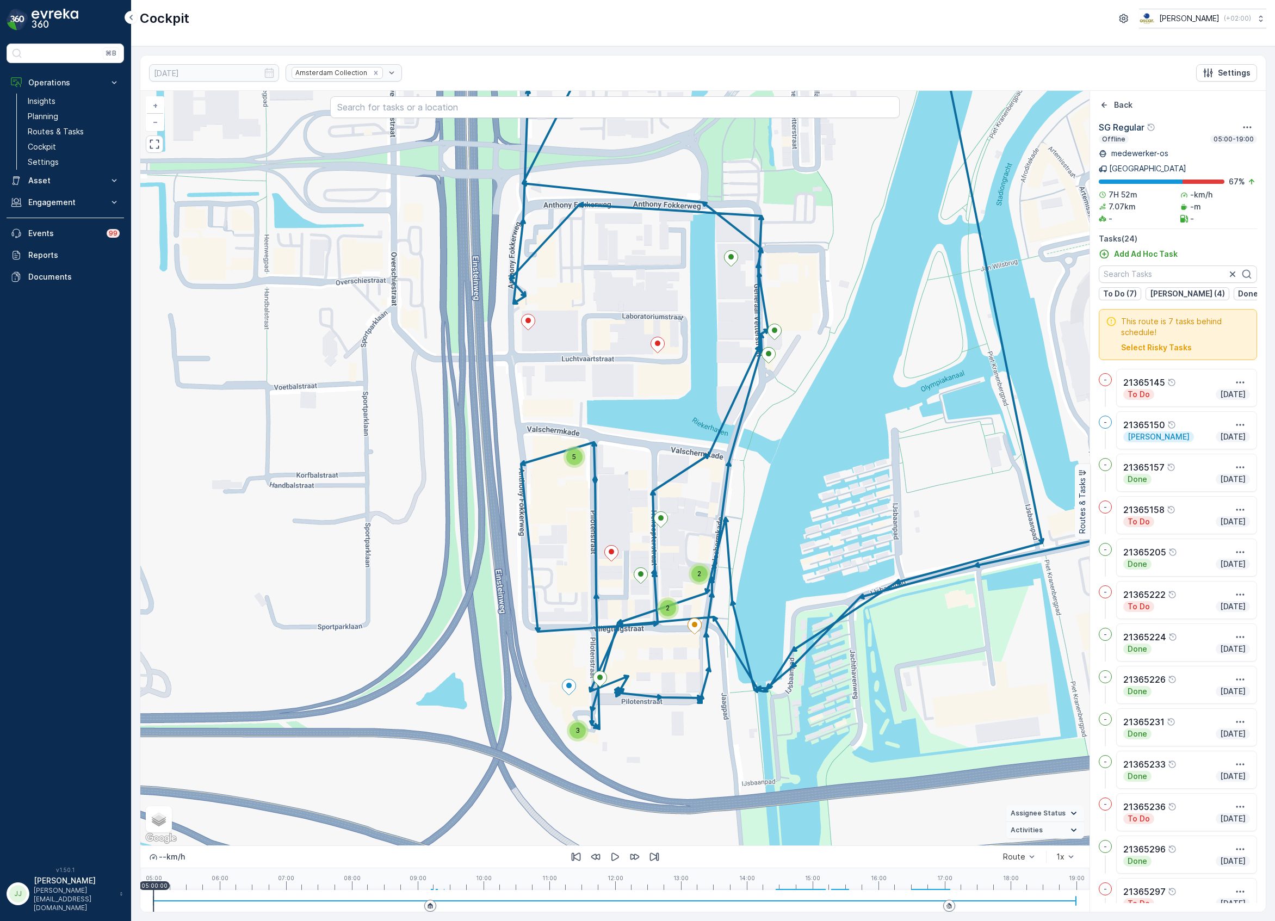
drag, startPoint x: 818, startPoint y: 447, endPoint x: 845, endPoint y: 445, distance: 26.2
click at [845, 445] on div "5 2 2 3 + − Satellite Roadmap Terrain Hybrid Leaflet Keyboard shortcuts Map Dat…" at bounding box center [615, 468] width 950 height 755
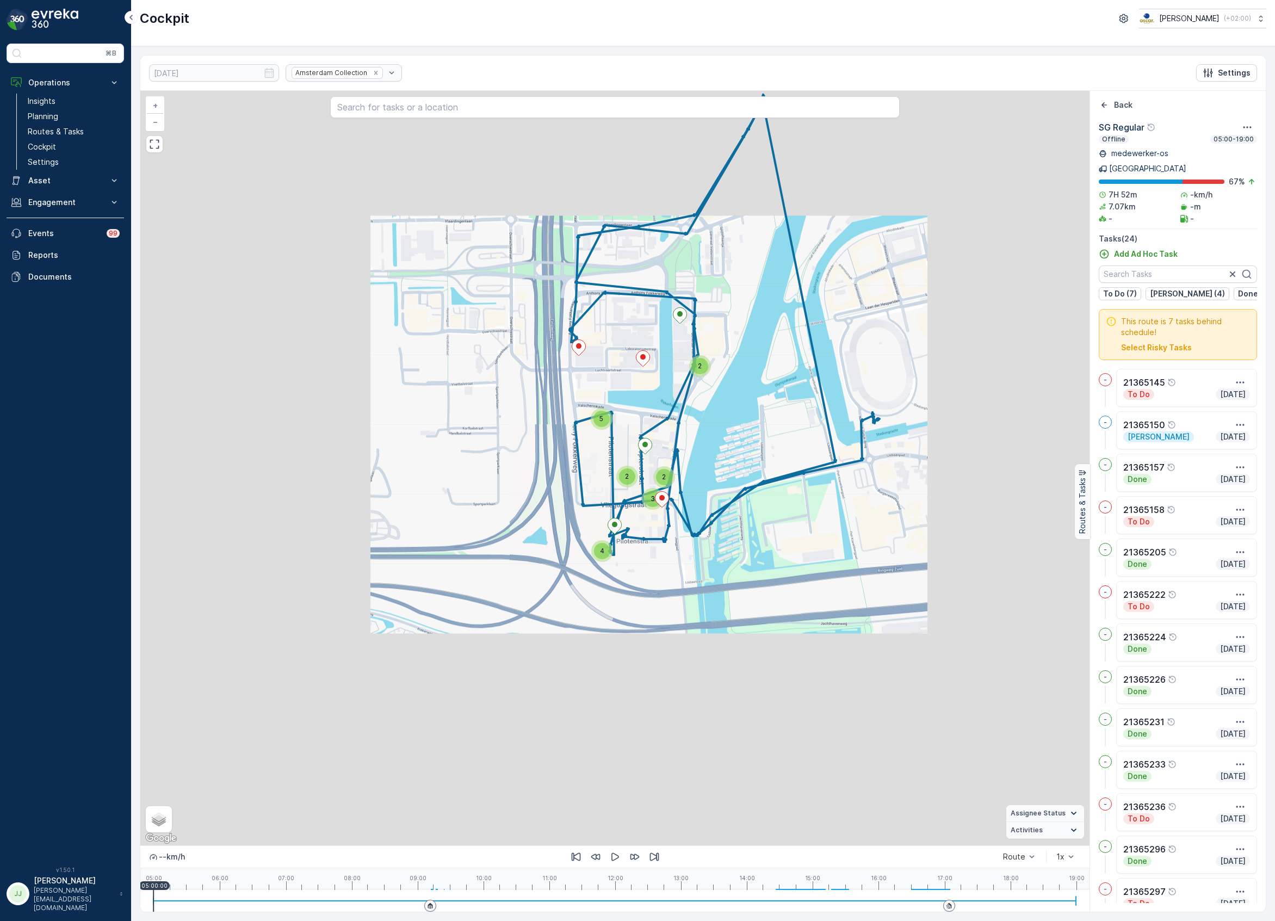
drag, startPoint x: 46, startPoint y: 133, endPoint x: 127, endPoint y: 119, distance: 82.3
click at [46, 133] on p "Routes & Tasks" at bounding box center [56, 131] width 56 height 11
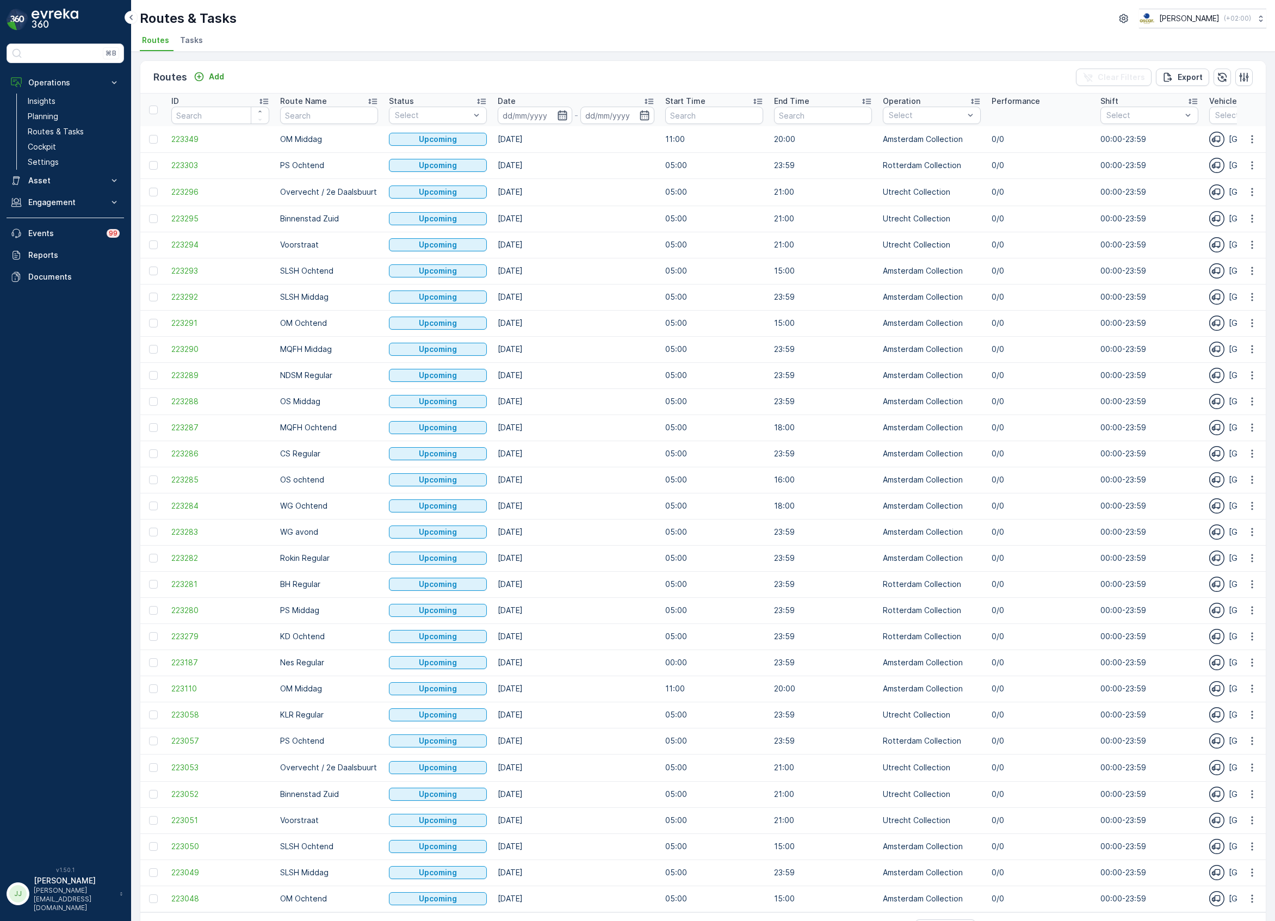
click at [566, 111] on icon "button" at bounding box center [562, 115] width 11 height 11
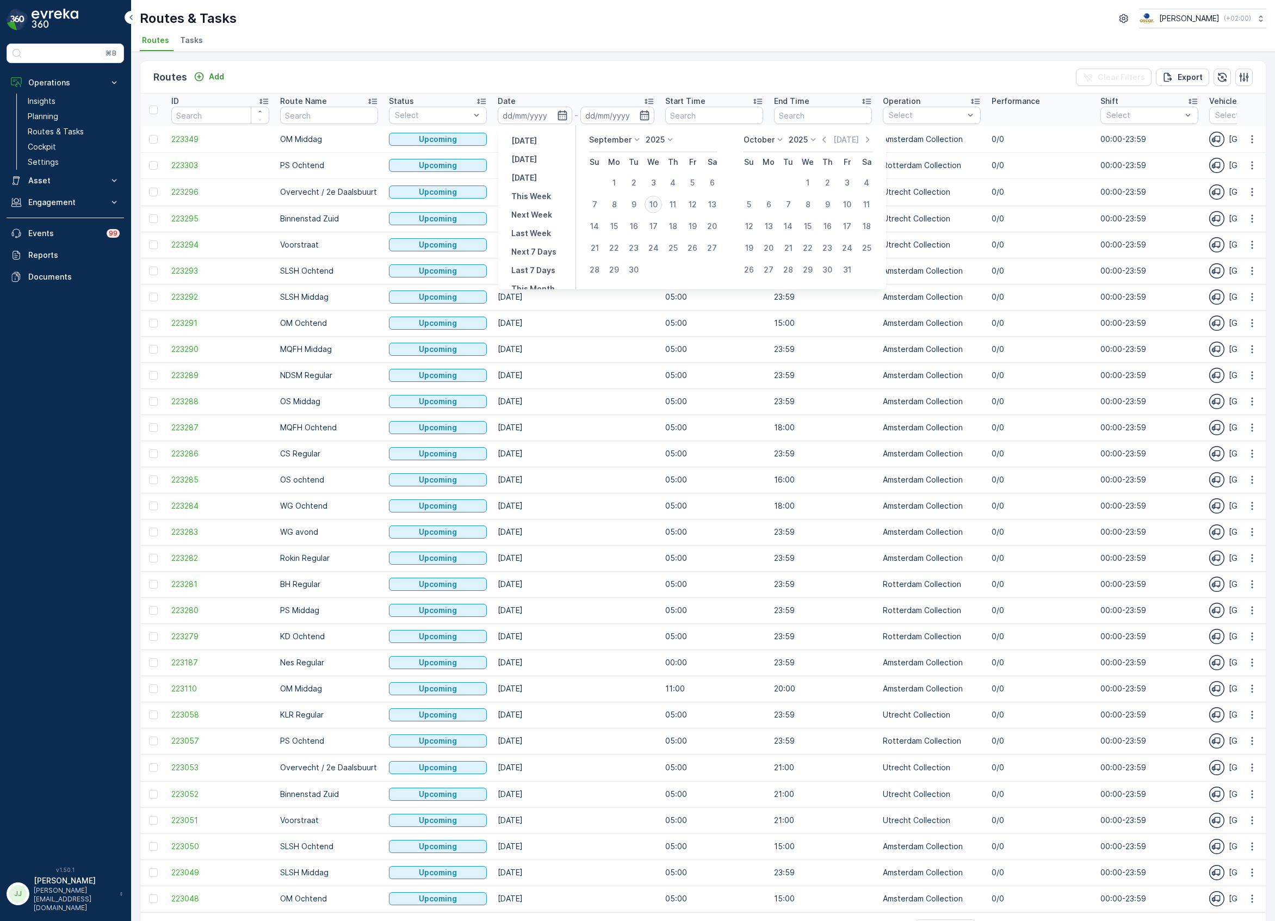
click at [661, 205] on div "10" at bounding box center [653, 204] width 17 height 17
type input "[DATE]"
click at [661, 205] on div "10" at bounding box center [653, 204] width 17 height 17
type input "[DATE]"
click at [661, 205] on div "10" at bounding box center [653, 204] width 17 height 17
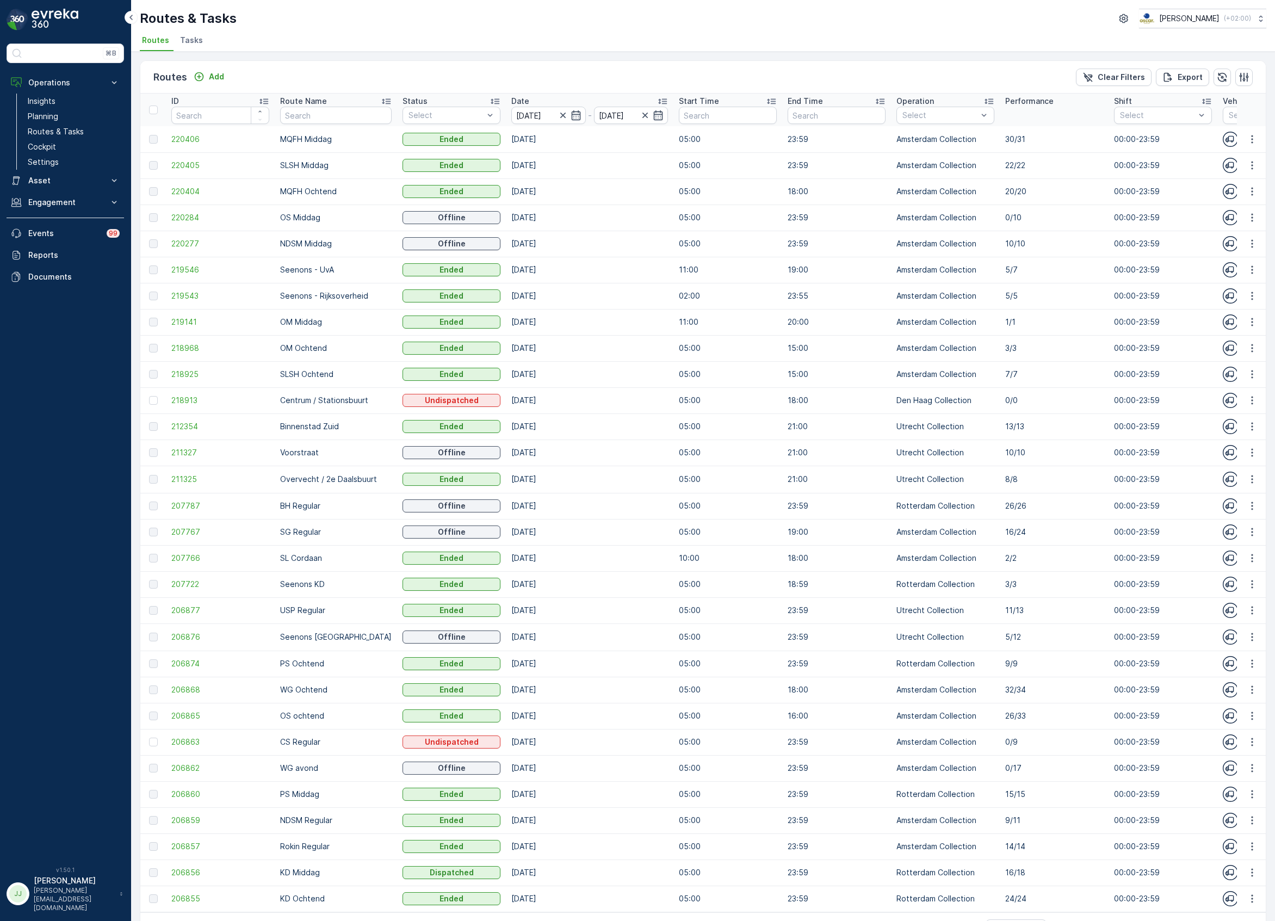
scroll to position [36, 0]
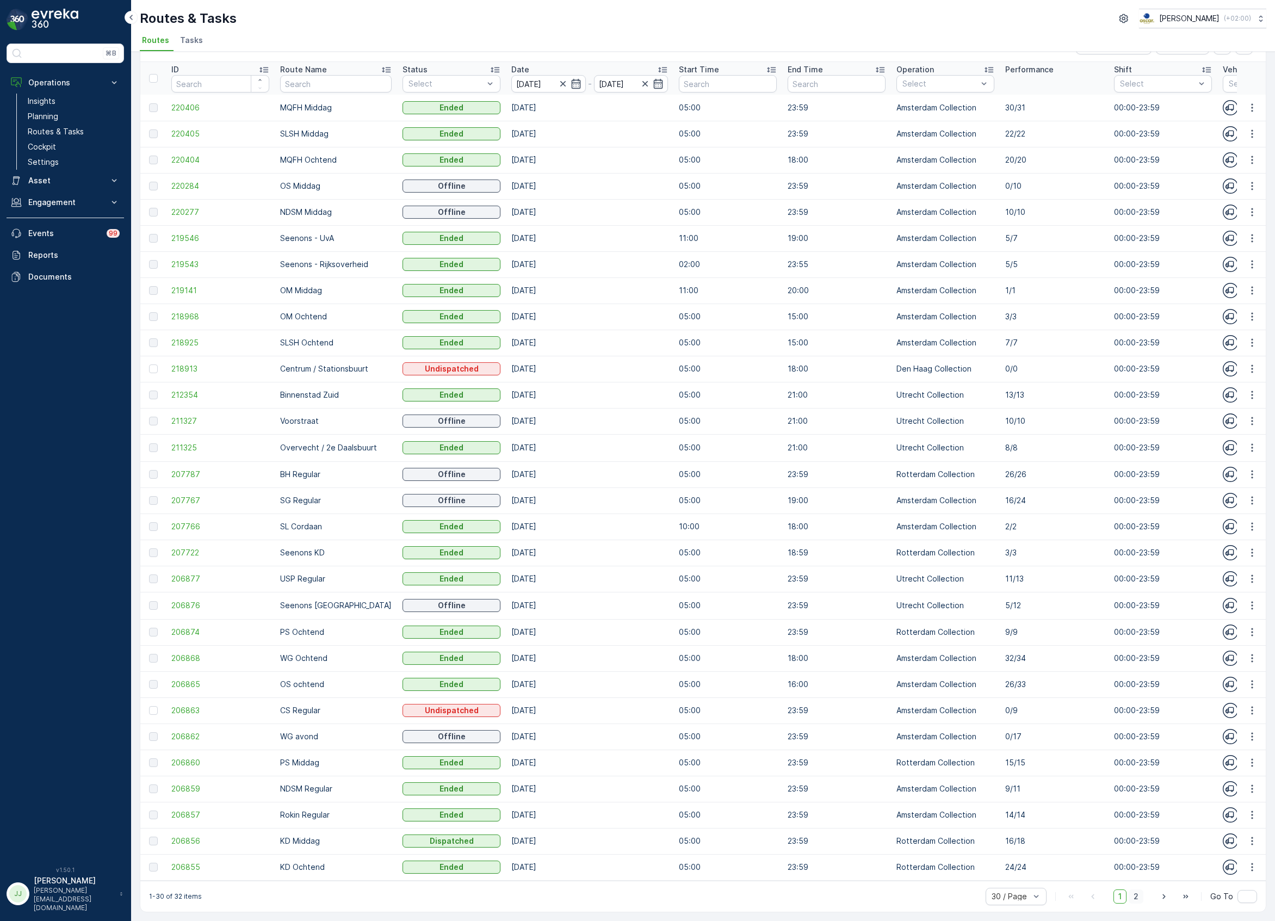
click at [1139, 900] on span "2" at bounding box center [1136, 897] width 15 height 14
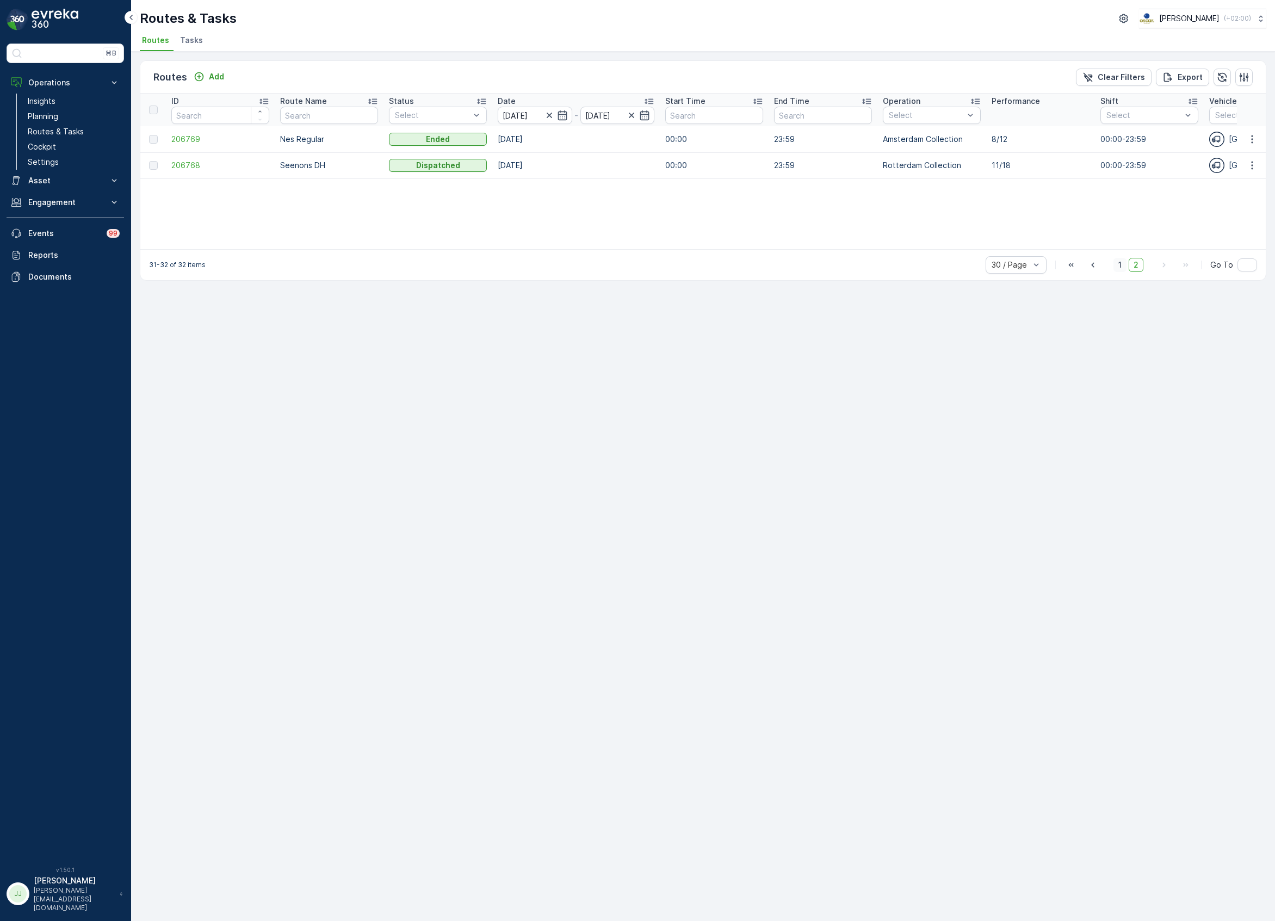
click at [1119, 266] on span "1" at bounding box center [1120, 265] width 13 height 14
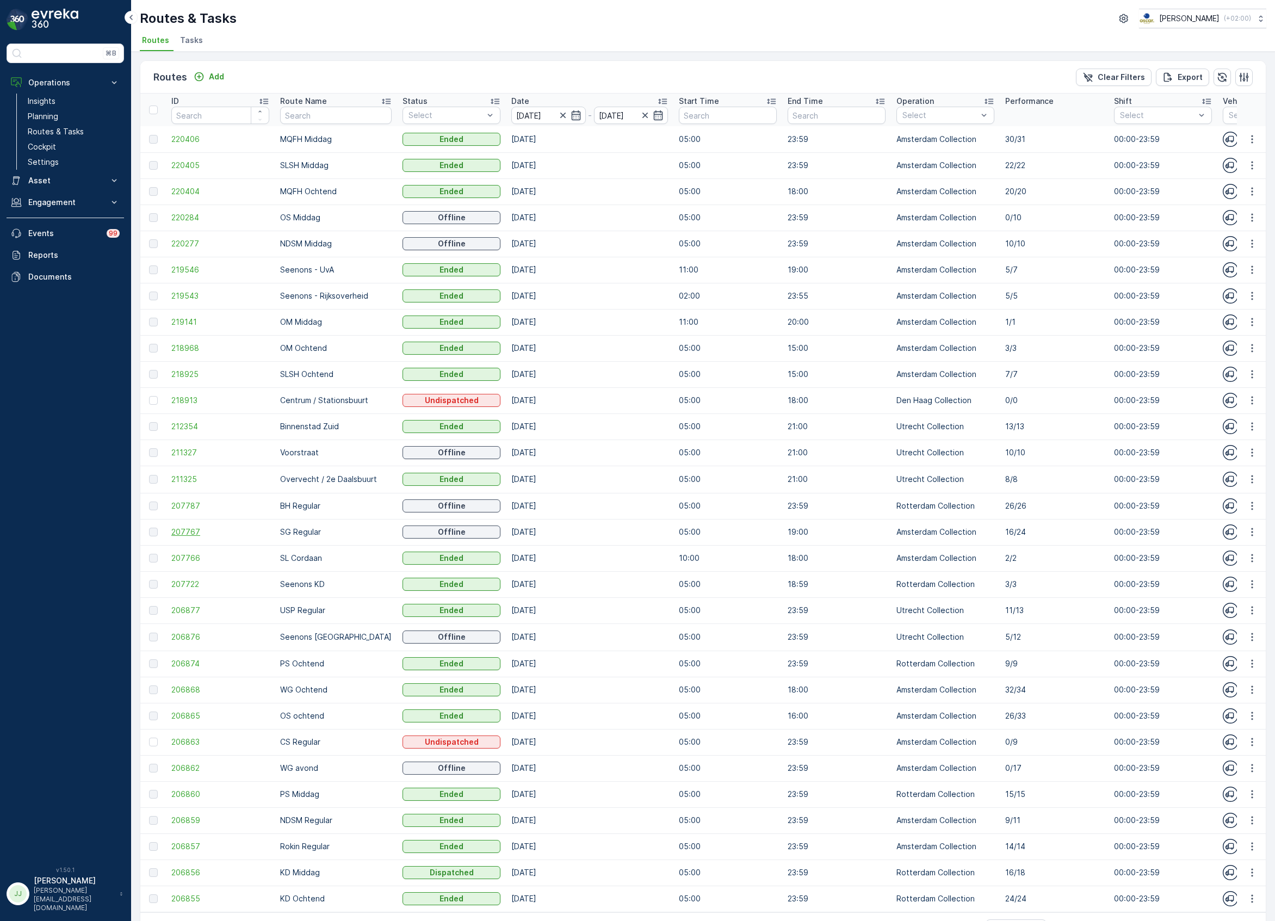
click at [194, 530] on span "207767" at bounding box center [220, 532] width 98 height 11
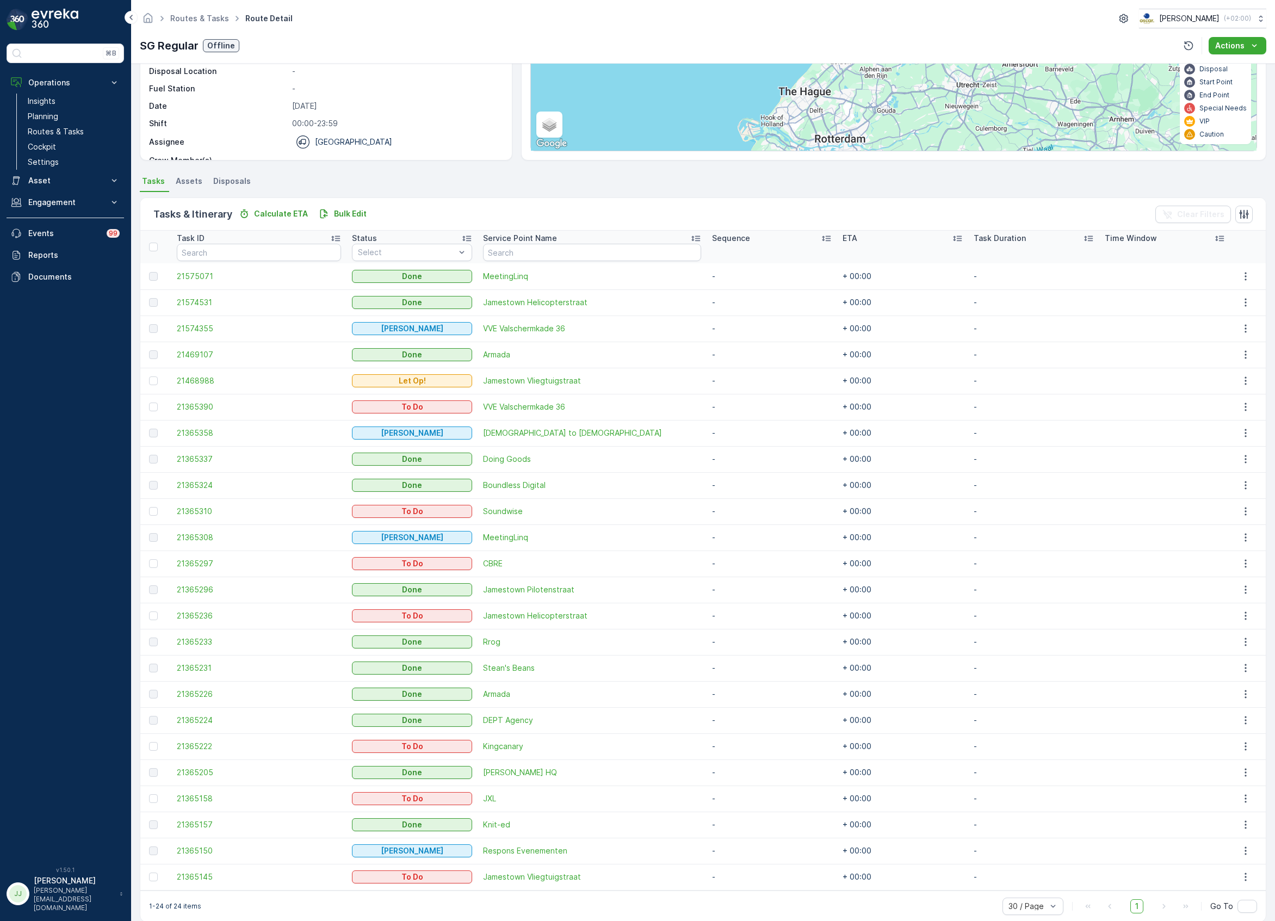
scroll to position [145, 0]
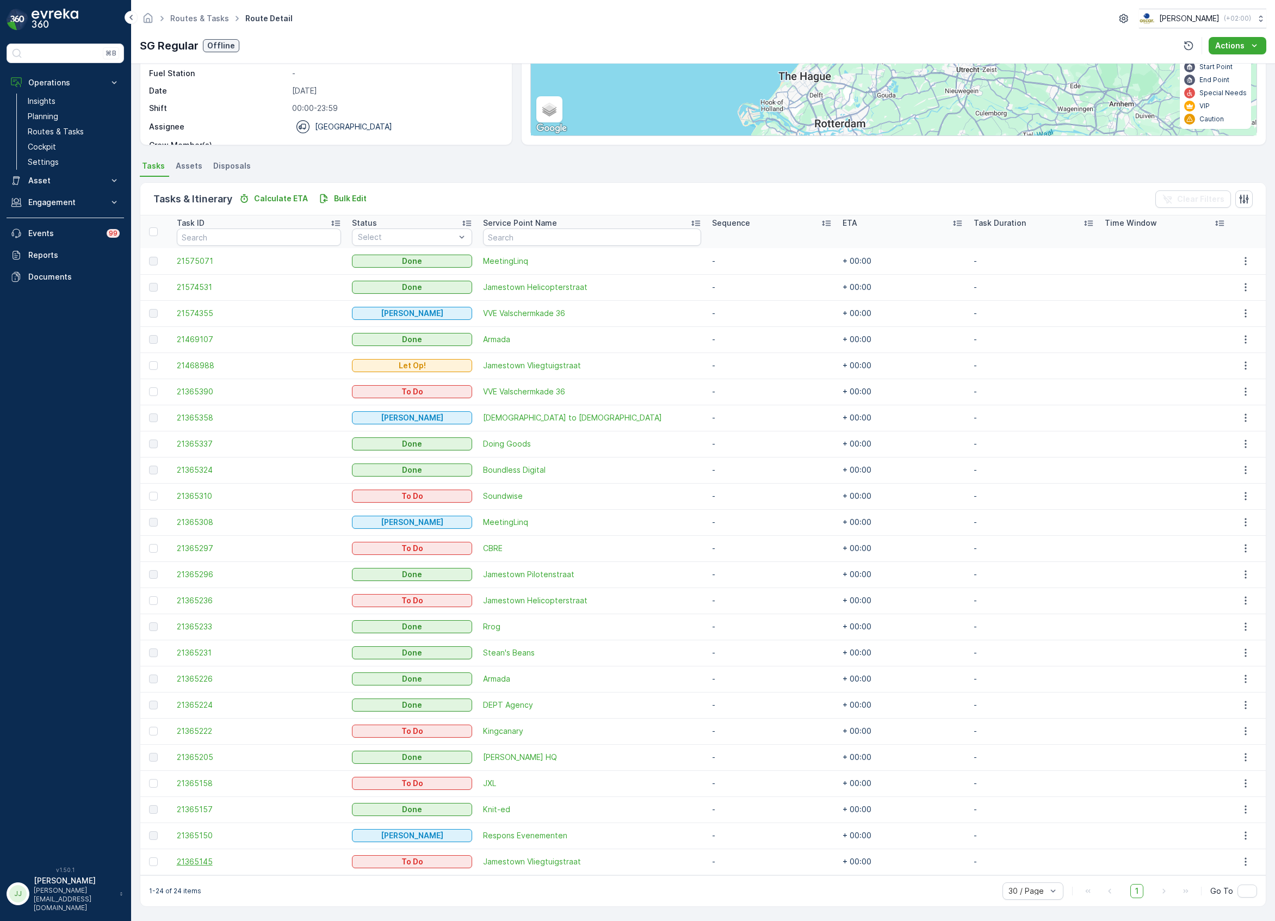
click at [210, 863] on span "21365145" at bounding box center [259, 861] width 165 height 11
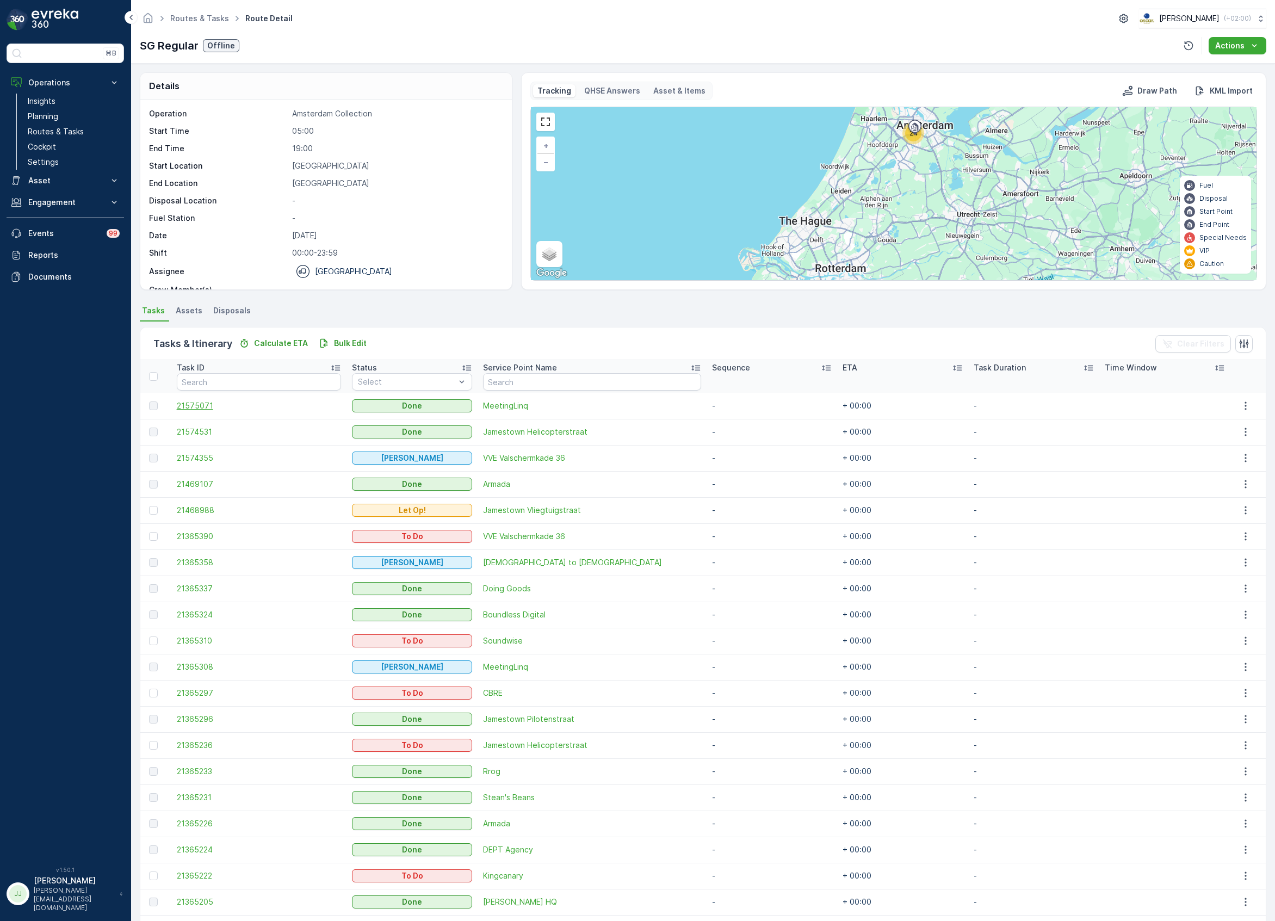
click at [203, 410] on span "21575071" at bounding box center [259, 405] width 165 height 11
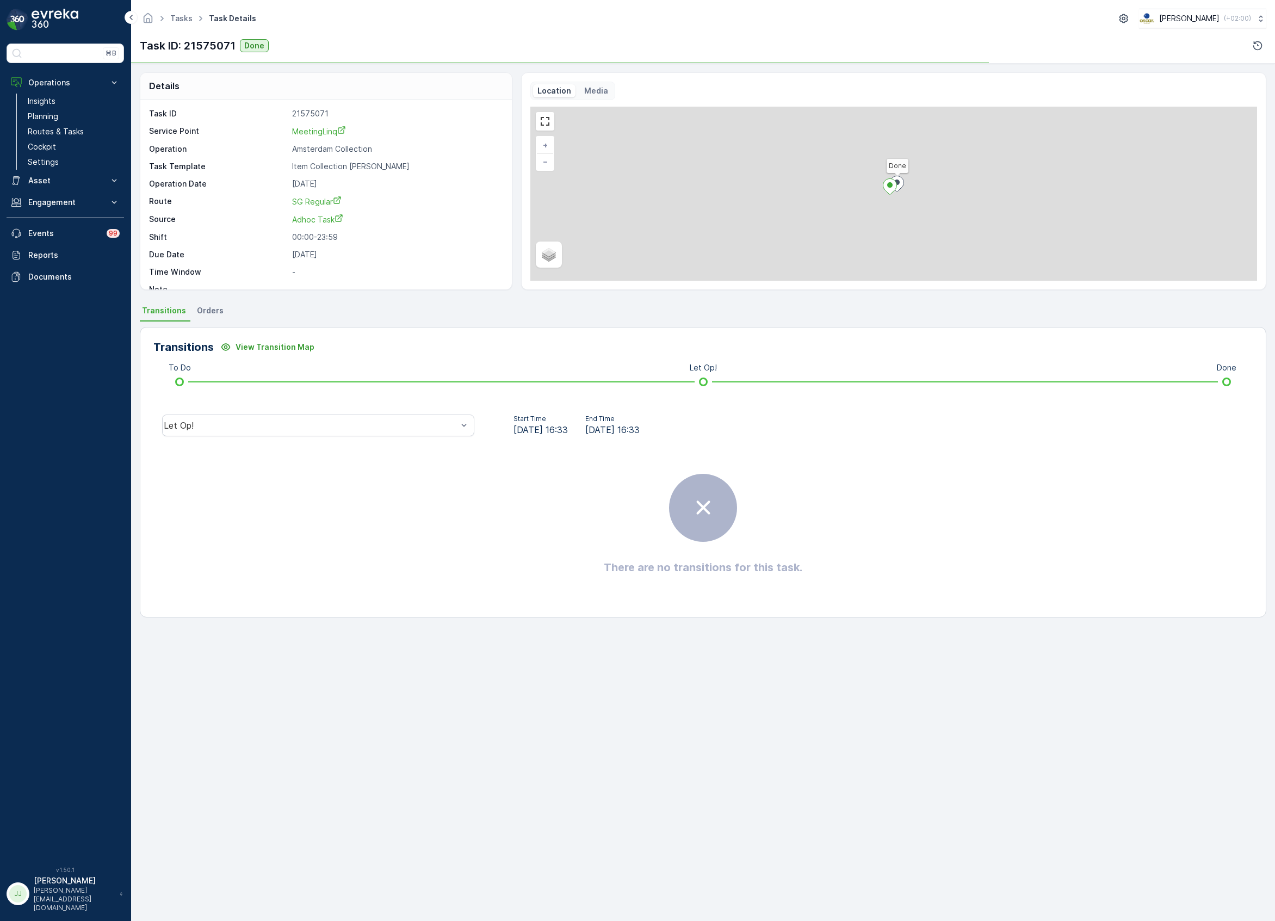
click at [360, 414] on div "Let Op!" at bounding box center [318, 425] width 330 height 35
click at [350, 421] on div "Let Op!" at bounding box center [318, 426] width 312 height 22
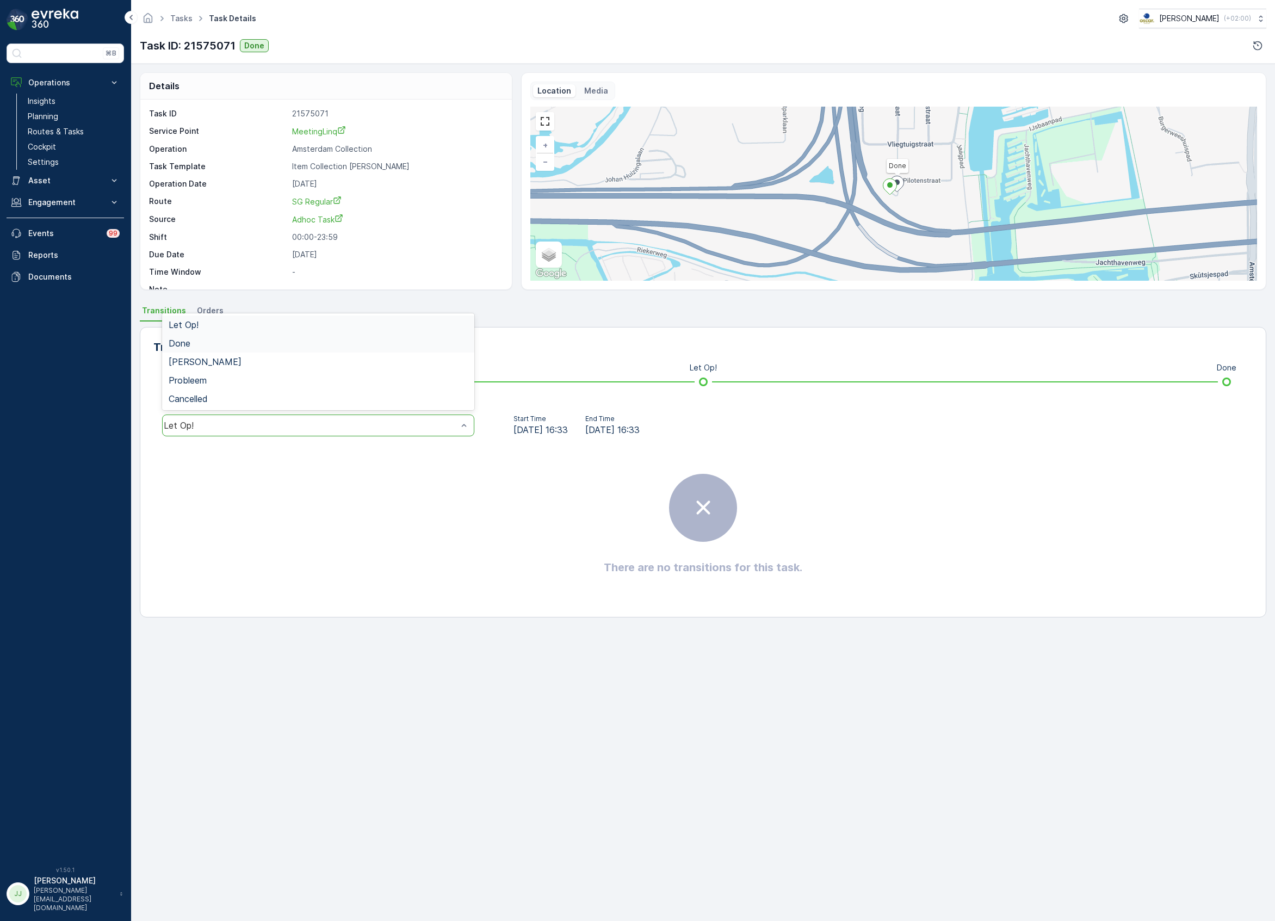
click at [240, 349] on div "Done" at bounding box center [318, 343] width 312 height 19
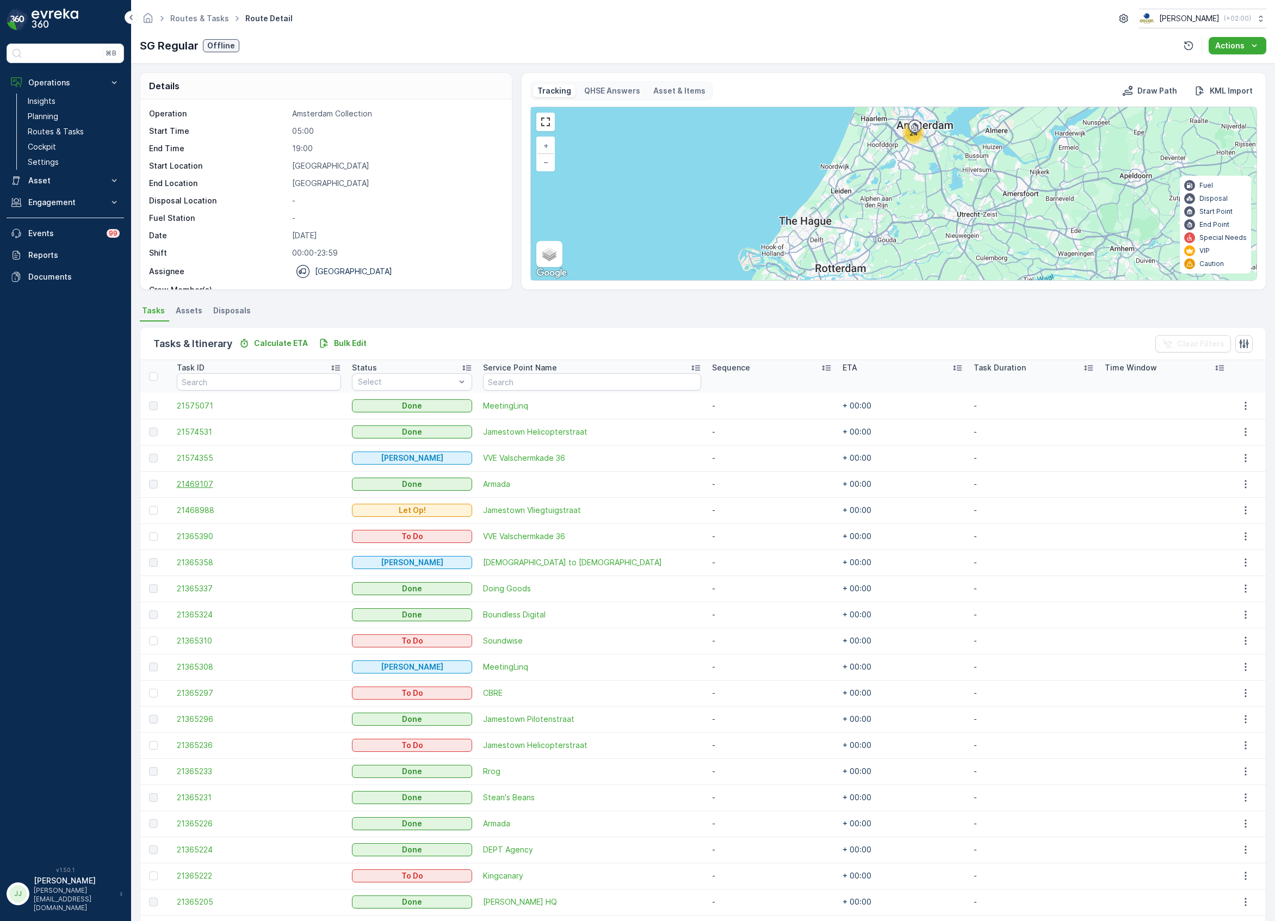
click at [211, 484] on span "21469107" at bounding box center [259, 484] width 165 height 11
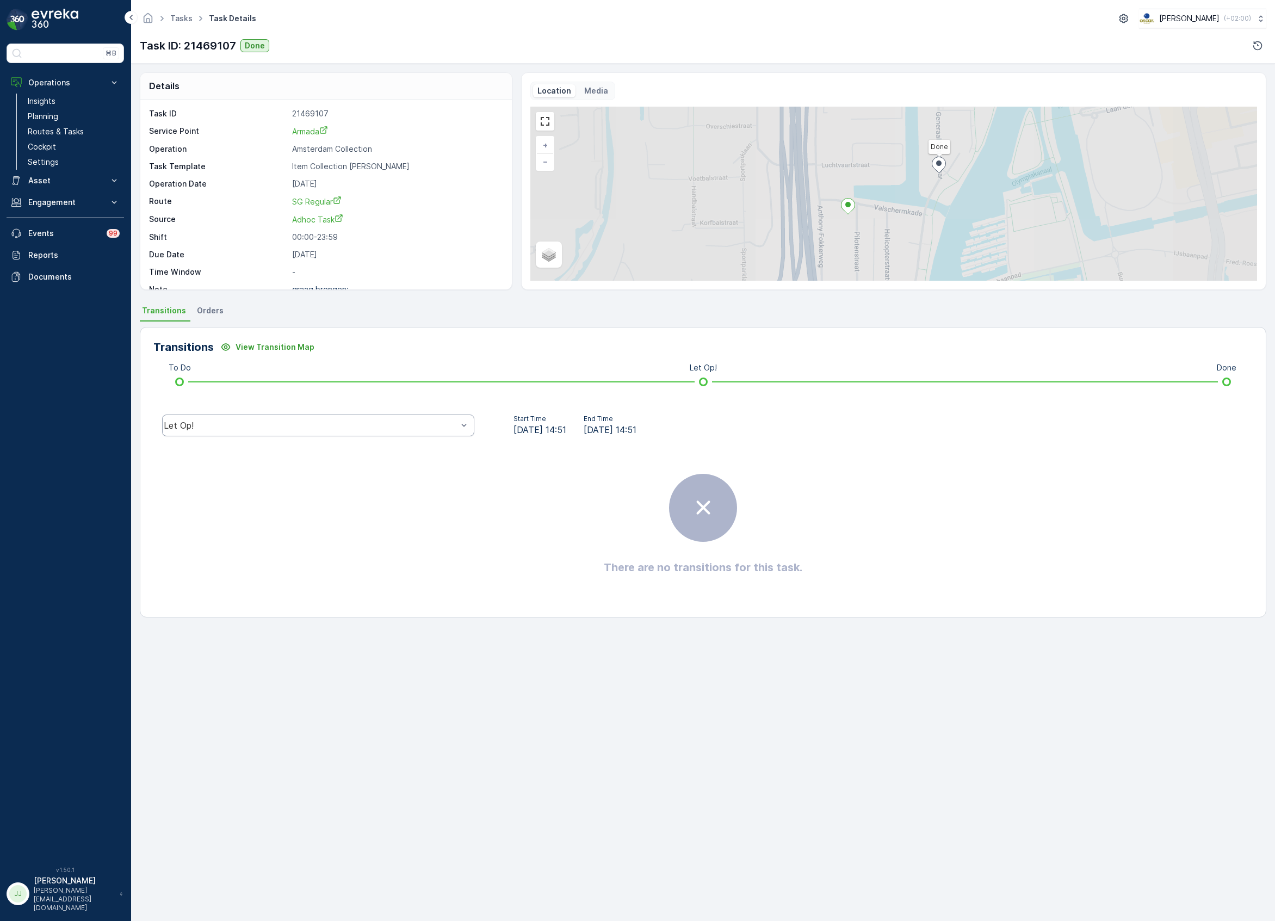
click at [256, 418] on div "Let Op!" at bounding box center [318, 426] width 312 height 22
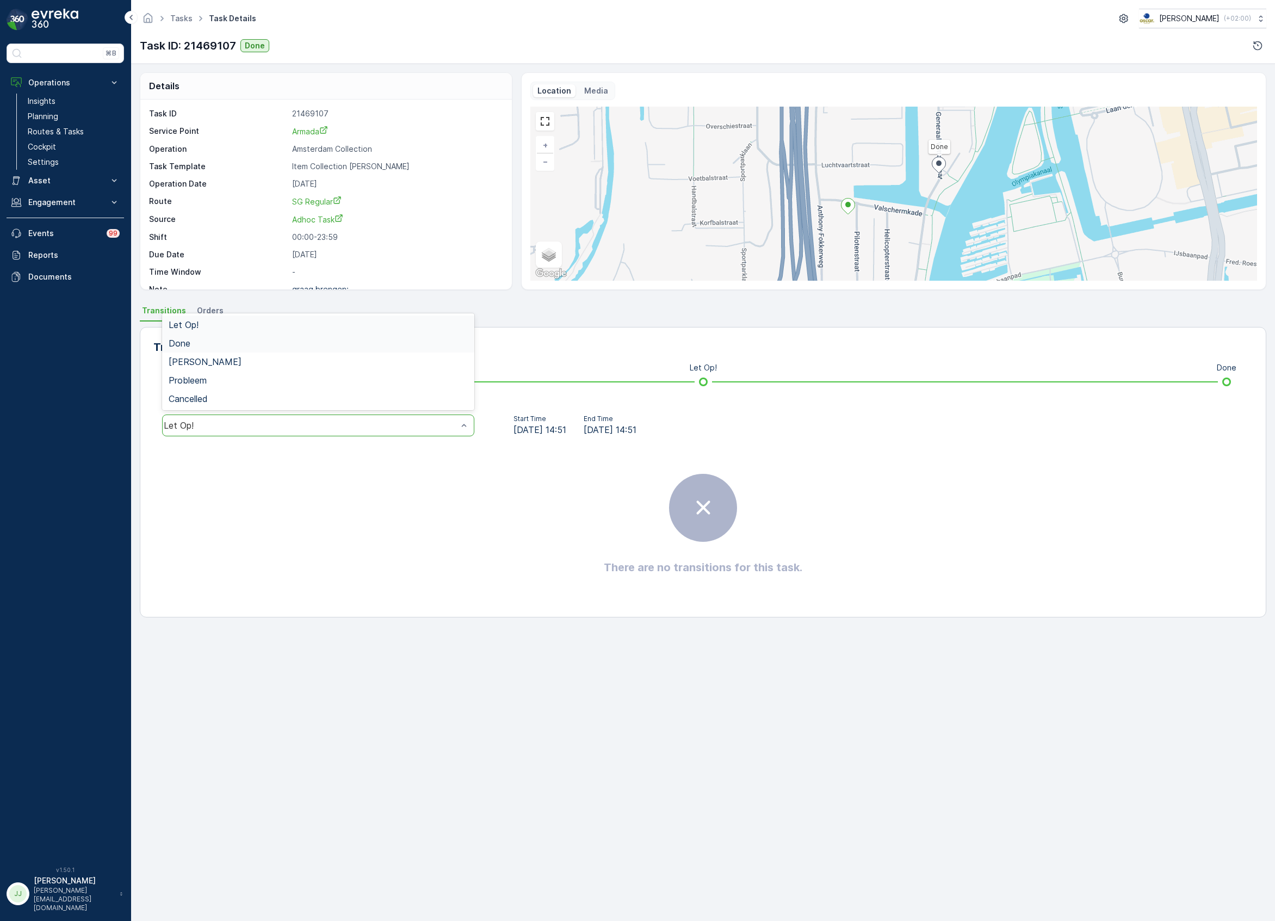
click at [188, 342] on span "Done" at bounding box center [180, 343] width 22 height 10
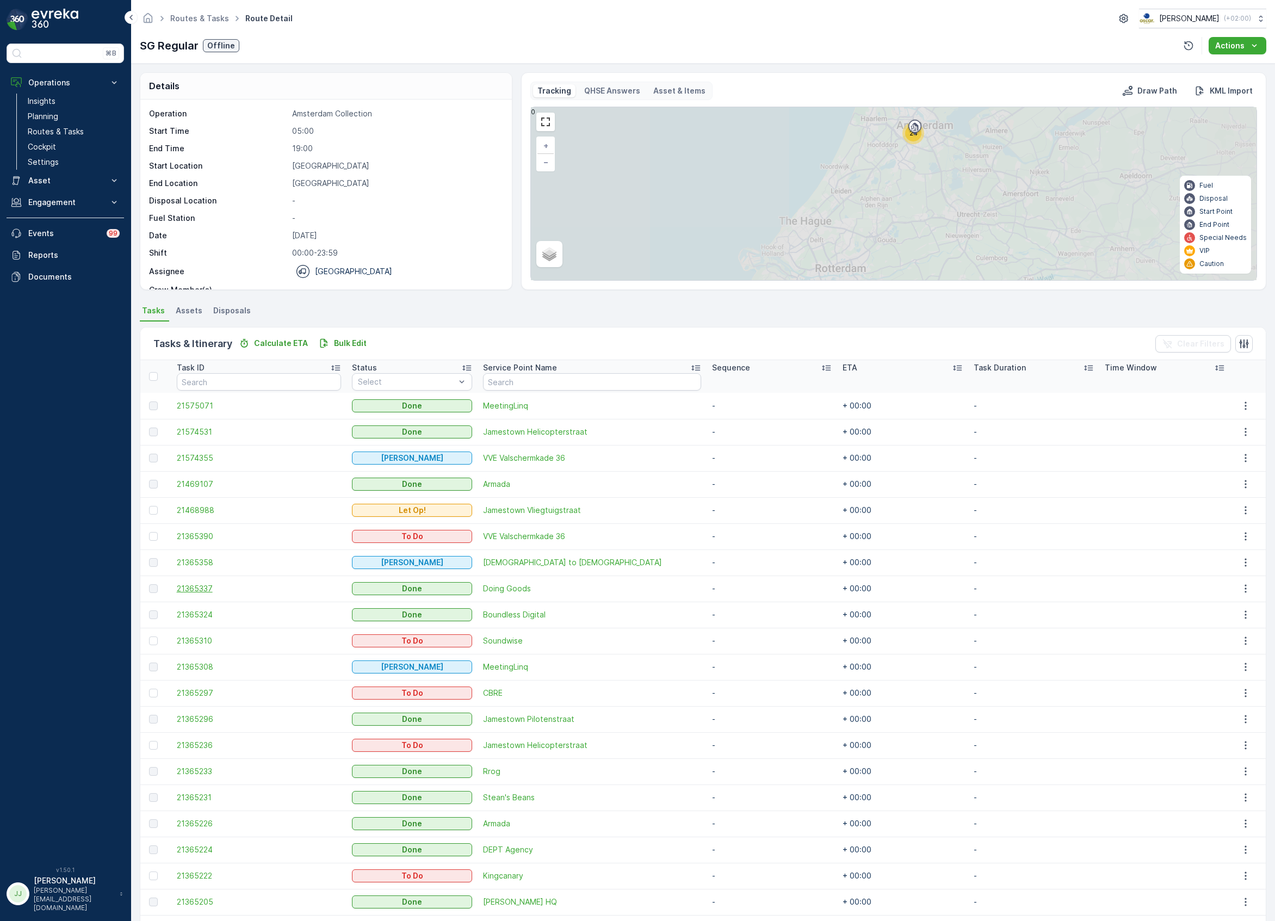
click at [183, 590] on span "21365337" at bounding box center [259, 588] width 165 height 11
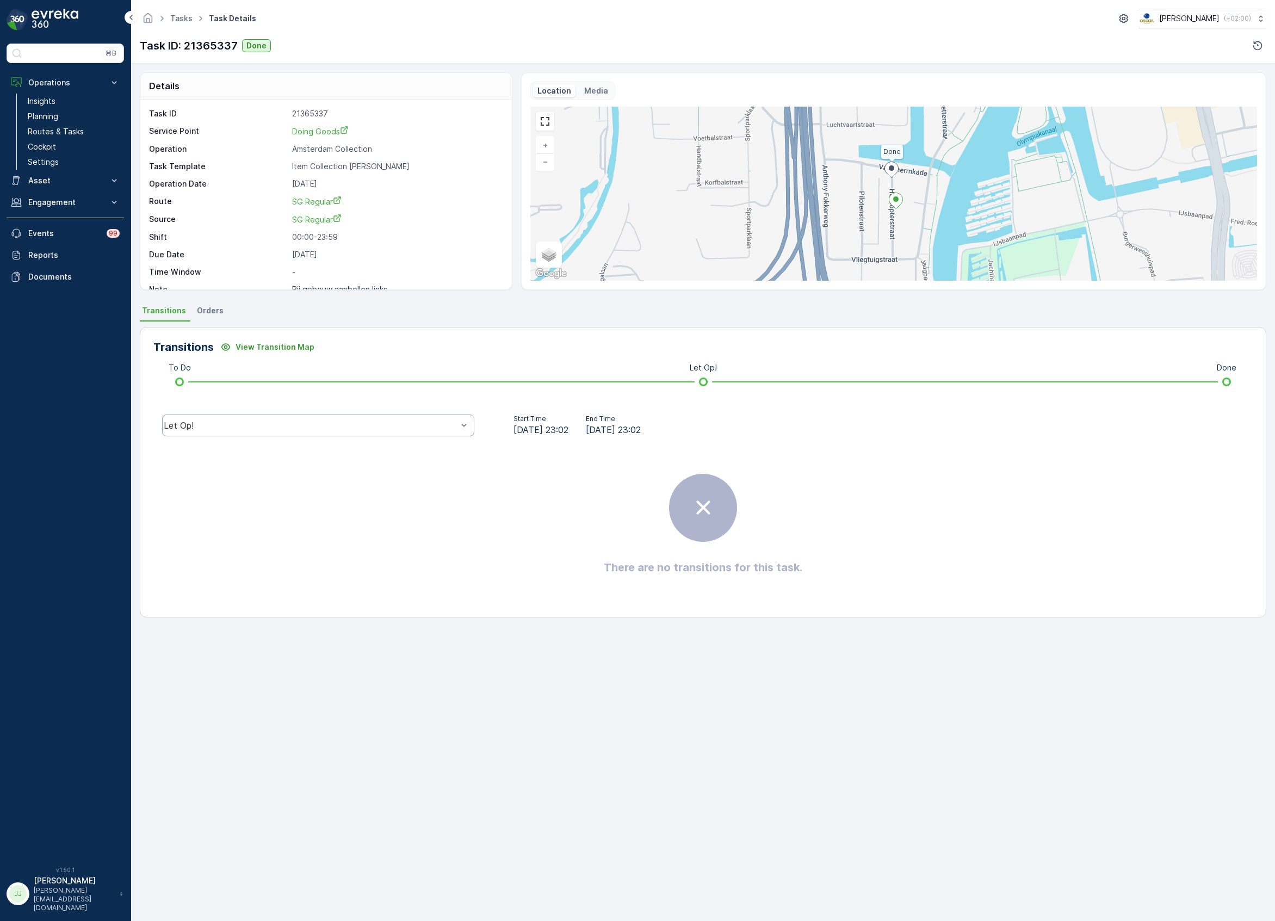
click at [273, 432] on div "Let Op!" at bounding box center [318, 426] width 312 height 22
click at [201, 340] on div "Done" at bounding box center [318, 343] width 299 height 10
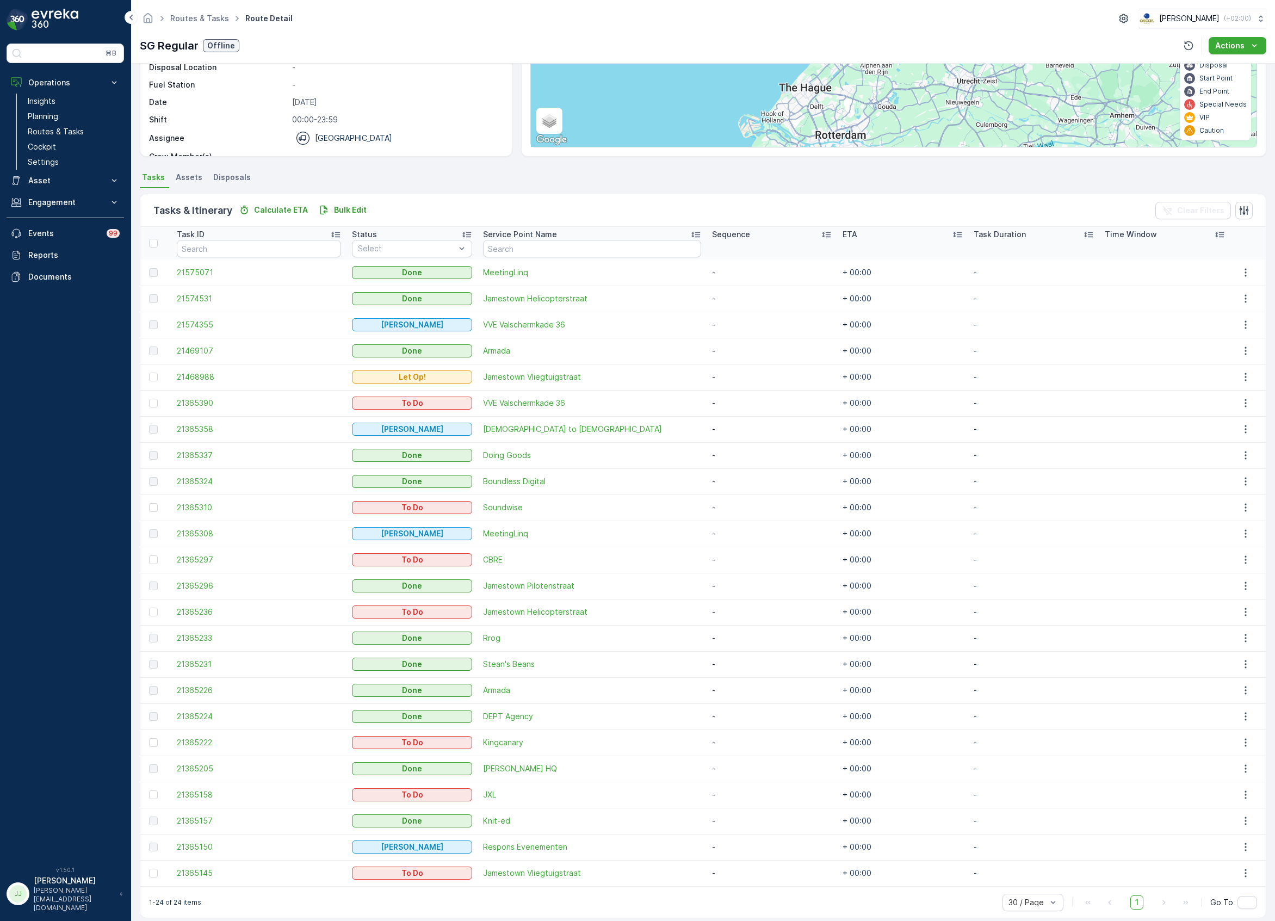
scroll to position [145, 0]
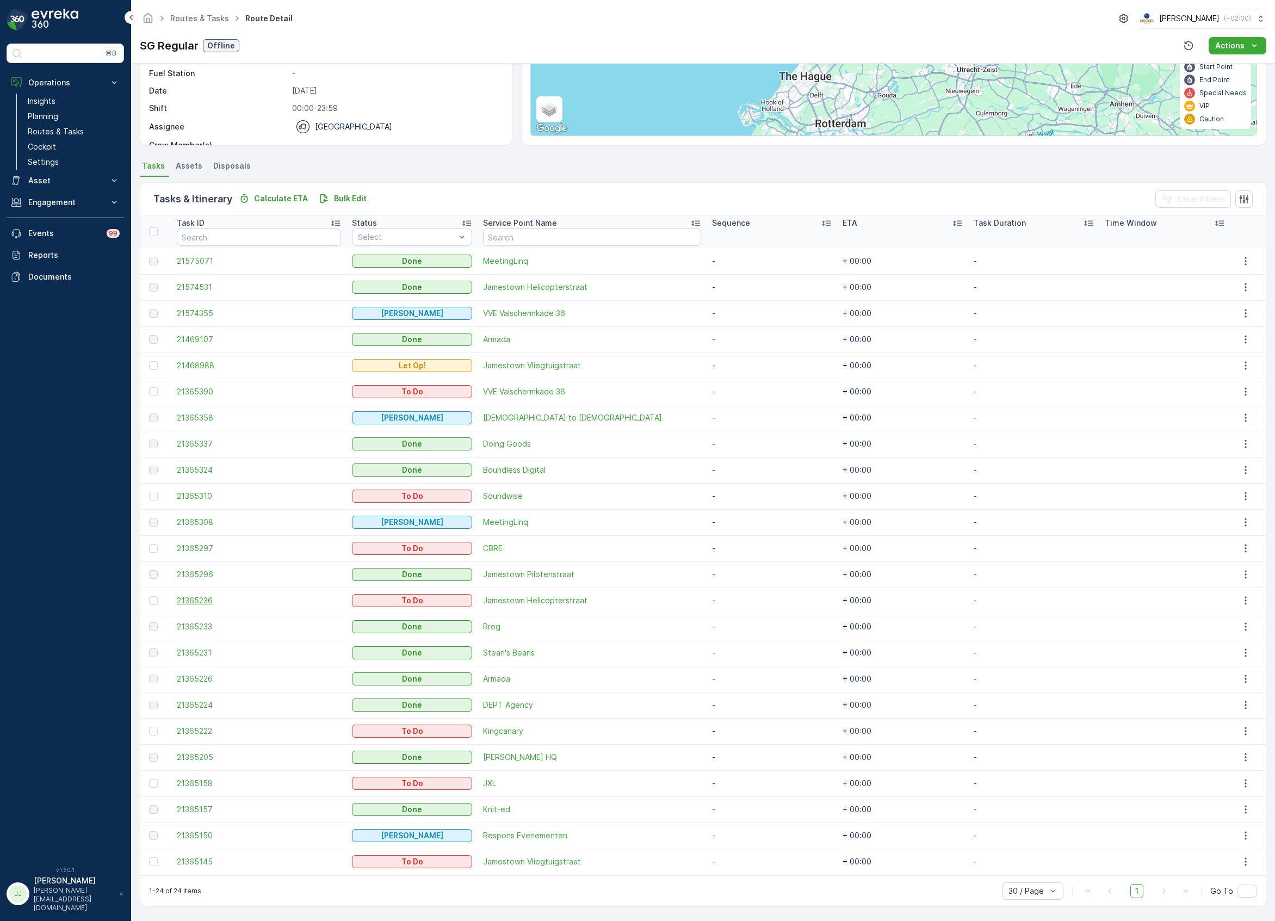
click at [192, 602] on span "21365236" at bounding box center [259, 600] width 165 height 11
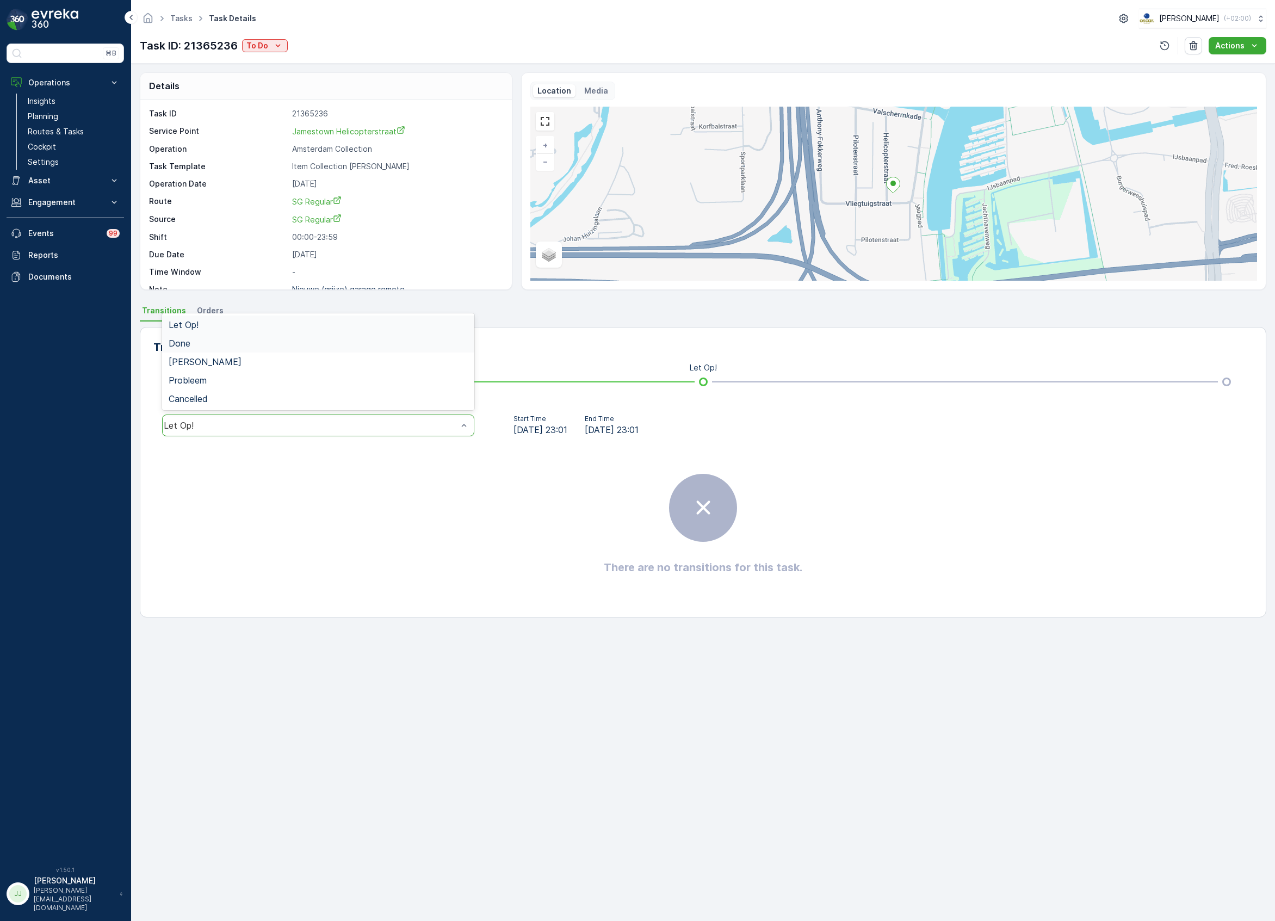
click at [208, 346] on div "Done" at bounding box center [318, 343] width 299 height 10
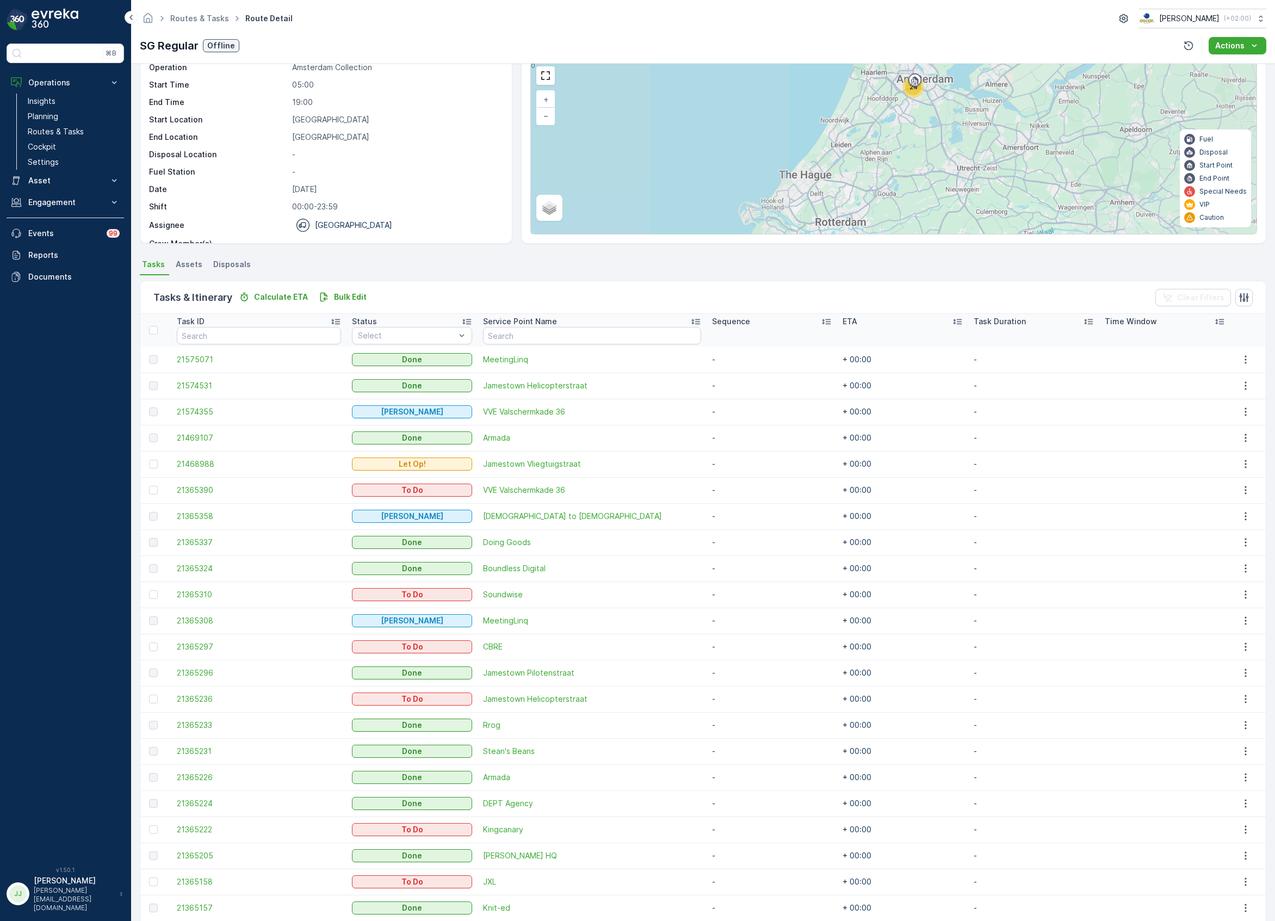
scroll to position [145, 0]
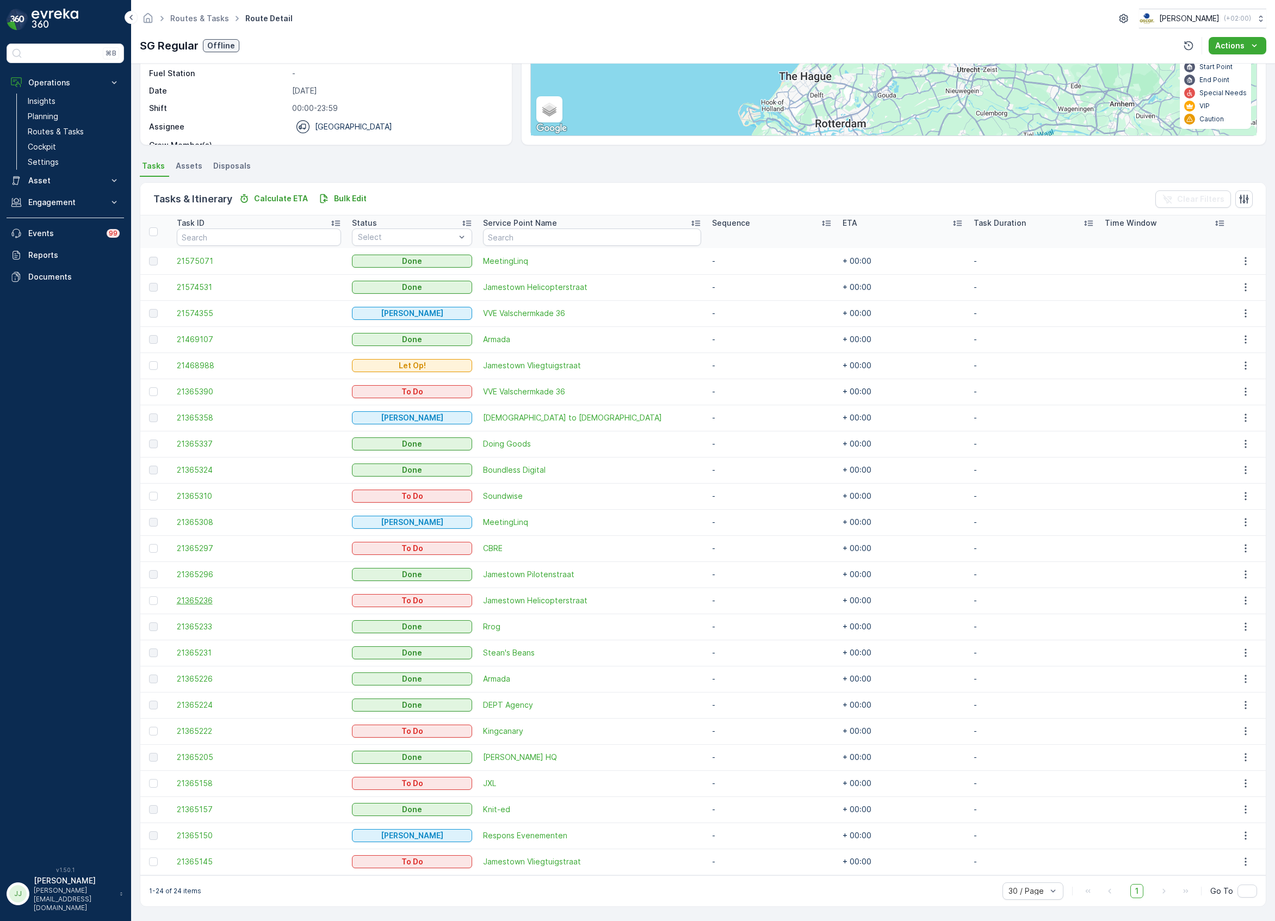
click at [205, 602] on span "21365236" at bounding box center [259, 600] width 165 height 11
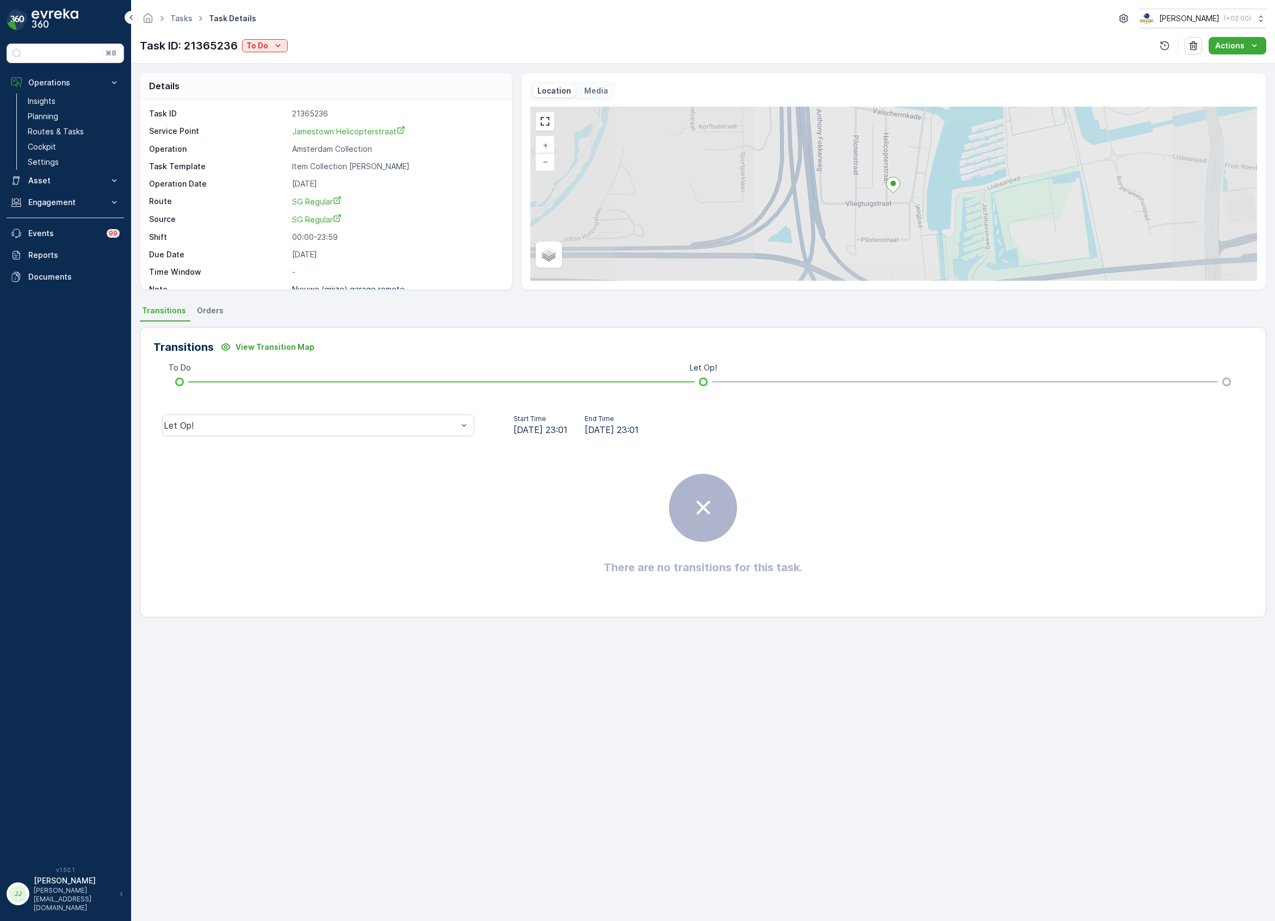
drag, startPoint x: 390, startPoint y: 415, endPoint x: 384, endPoint y: 412, distance: 6.4
click at [390, 416] on div "Let Op!" at bounding box center [318, 425] width 330 height 35
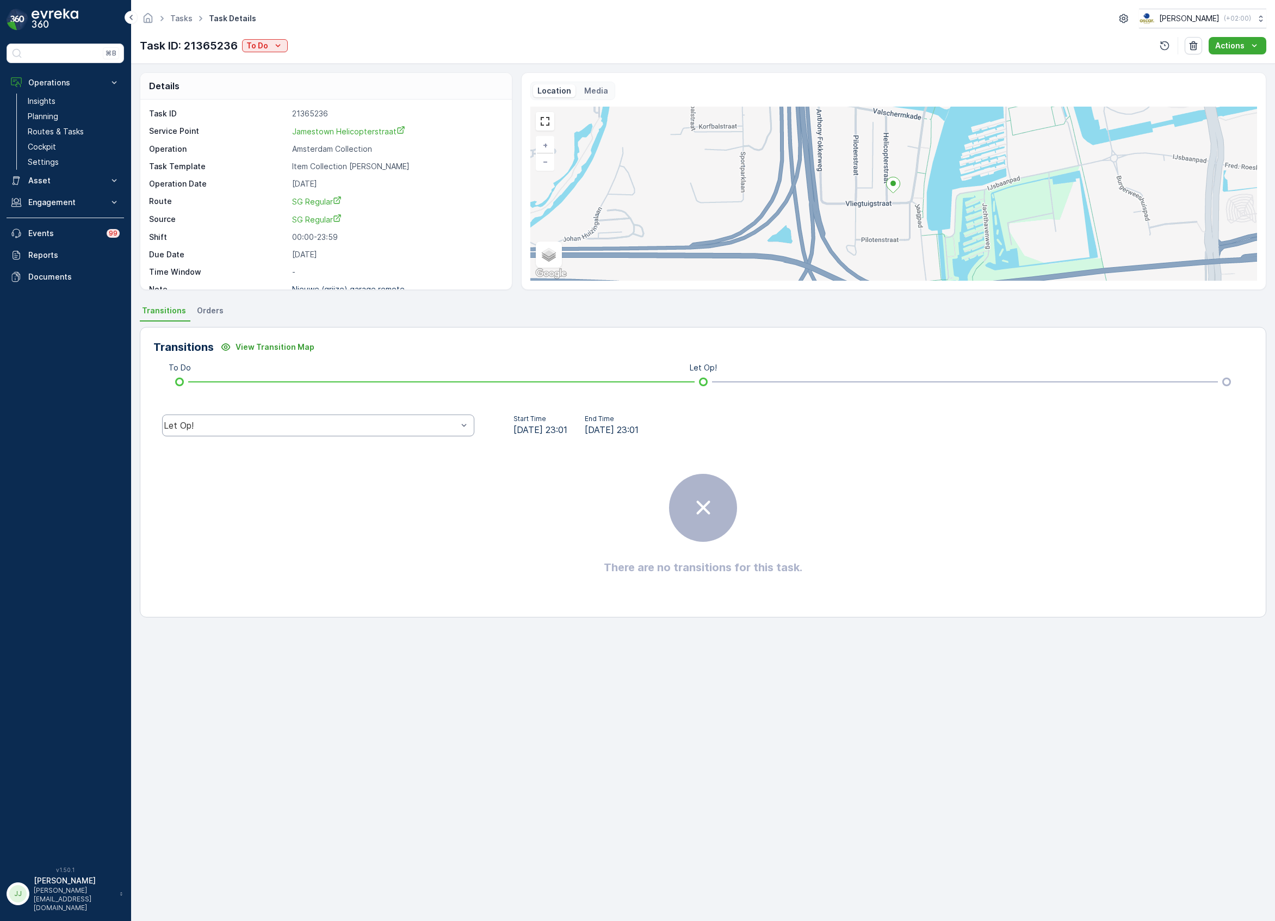
click at [354, 416] on div "Let Op!" at bounding box center [318, 425] width 330 height 35
click at [349, 421] on div "Let Op!" at bounding box center [318, 426] width 312 height 22
click at [237, 342] on div "Done" at bounding box center [318, 343] width 299 height 10
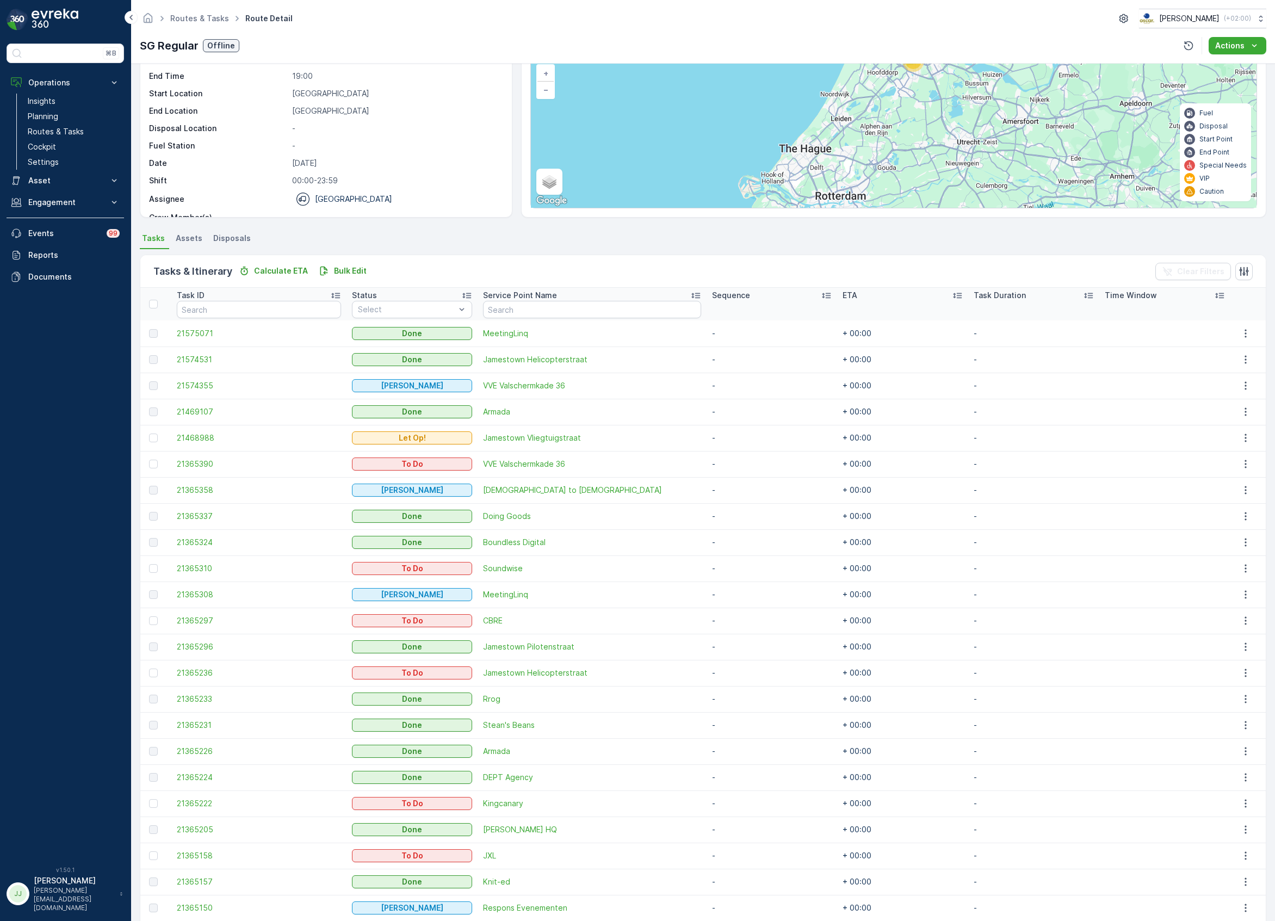
scroll to position [145, 0]
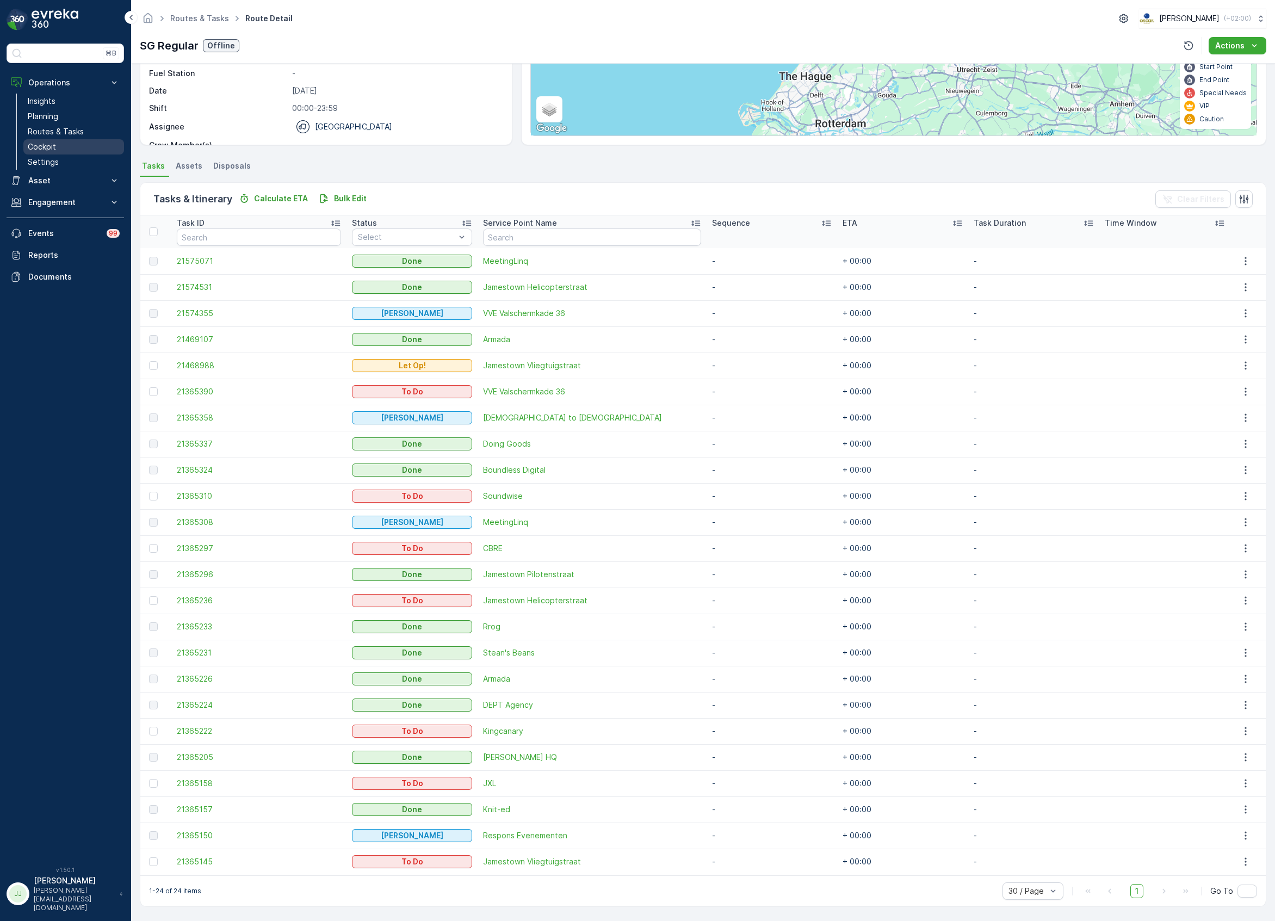
click at [67, 146] on link "Cockpit" at bounding box center [73, 146] width 101 height 15
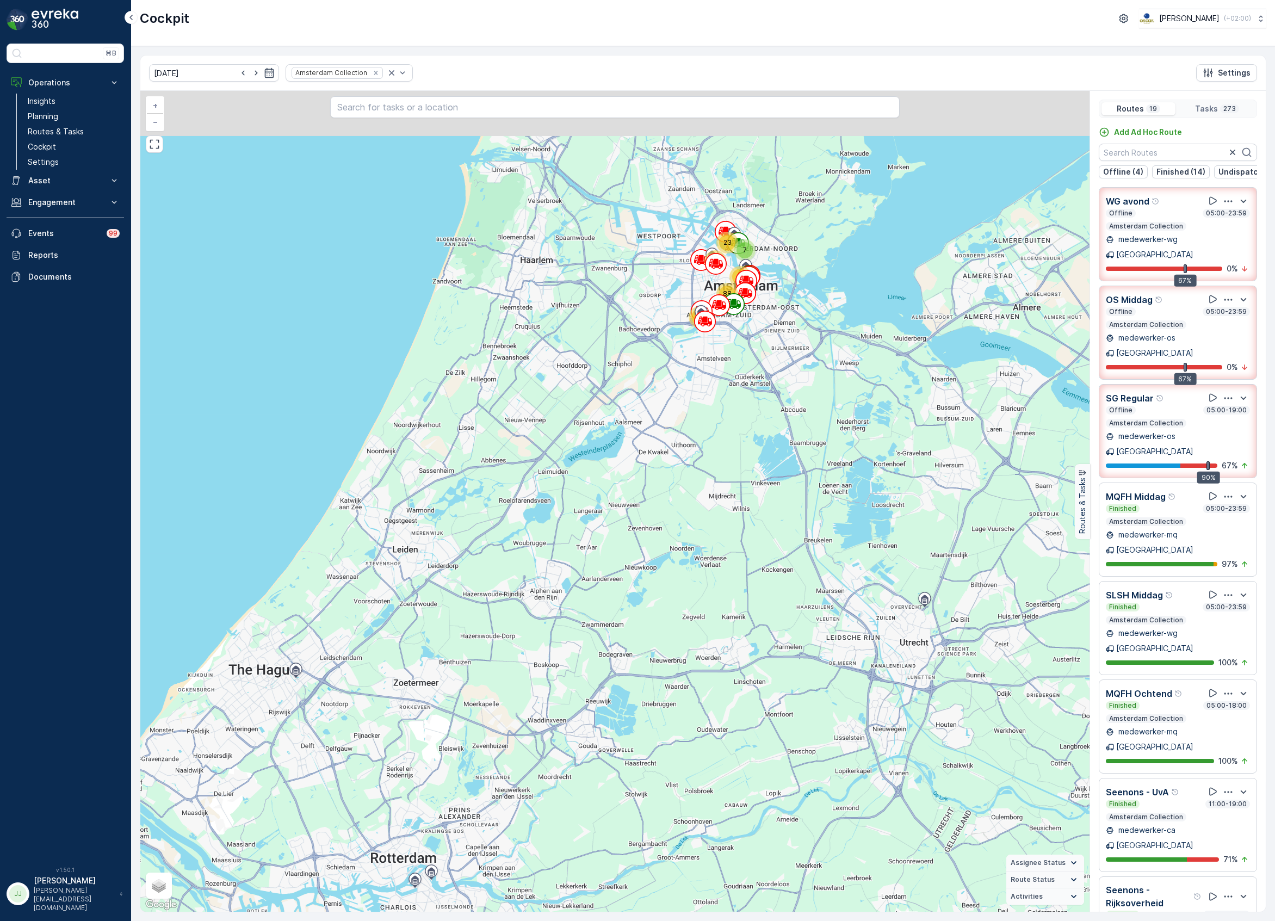
drag, startPoint x: 723, startPoint y: 407, endPoint x: 728, endPoint y: 595, distance: 187.8
click at [719, 617] on div "12 7 23 72 88 71 + − Satellite Roadmap Terrain Hybrid Leaflet Keyboard shortcut…" at bounding box center [615, 501] width 950 height 821
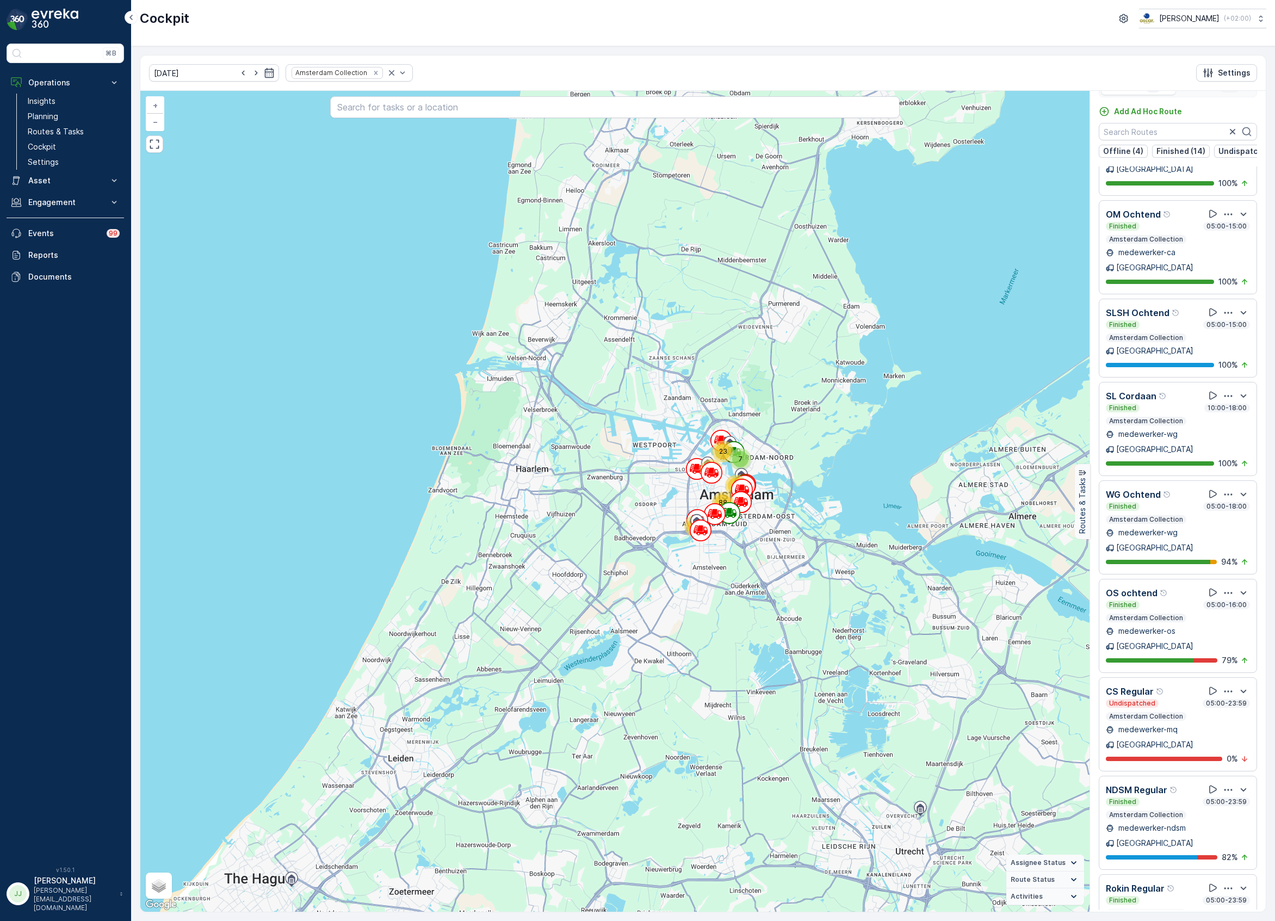
scroll to position [27, 0]
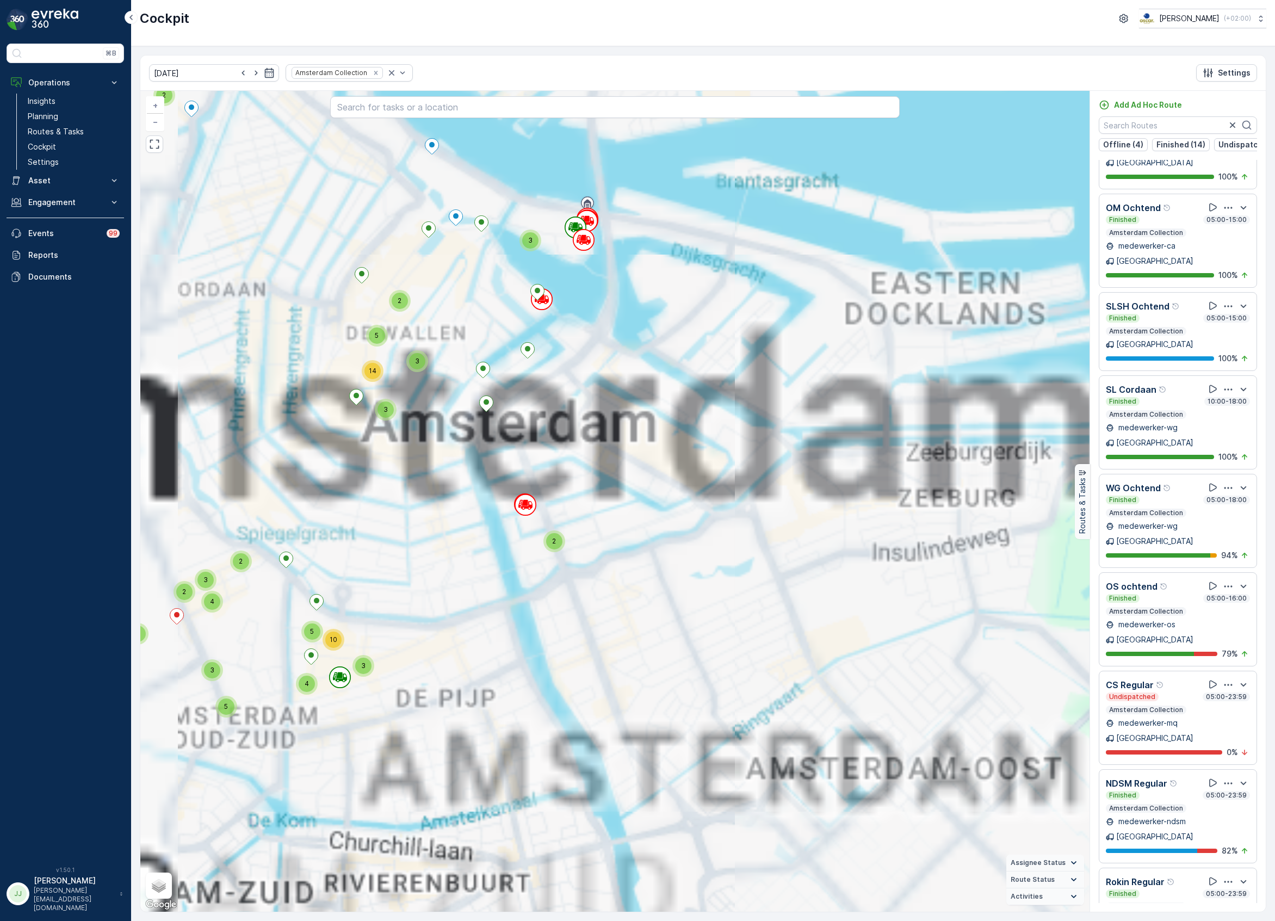
drag, startPoint x: 514, startPoint y: 463, endPoint x: 960, endPoint y: 462, distance: 446.7
click at [960, 462] on div "2 3 3 2 3 2 2 3 4 2 2 2 4 3 7 2 4 4 7 24 2 5 3 3 14 5 3 5 3 4 3 5 10 2 2 4 3 2 …" at bounding box center [615, 501] width 950 height 821
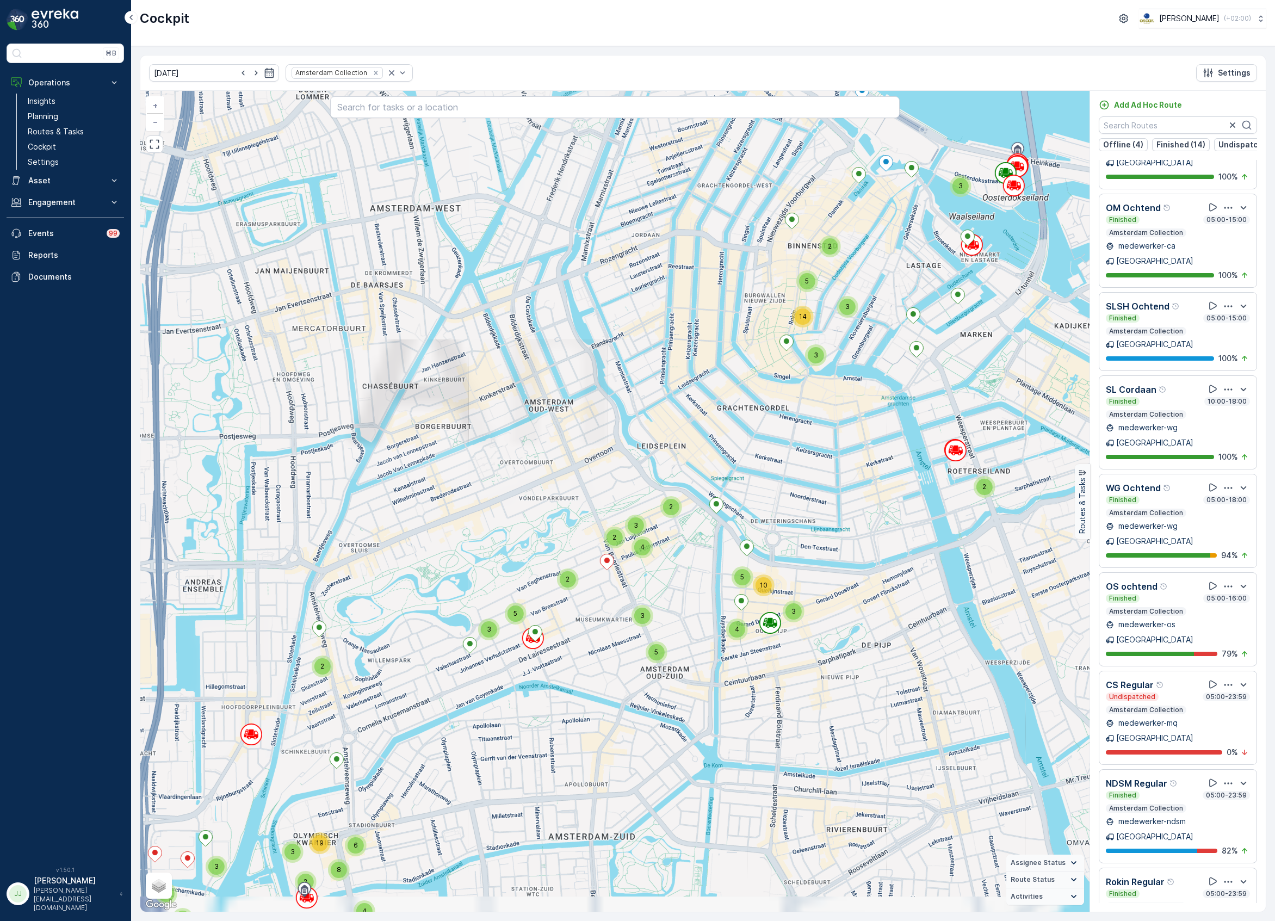
drag, startPoint x: 809, startPoint y: 554, endPoint x: 834, endPoint y: 530, distance: 35.0
click at [841, 529] on div "2 3 3 2 3 2 2 3 4 2 2 2 4 3 7 2 4 4 7 24 2 5 3 3 14 5 3 5 3 4 3 5 10 2 2 4 3 2 …" at bounding box center [615, 501] width 950 height 821
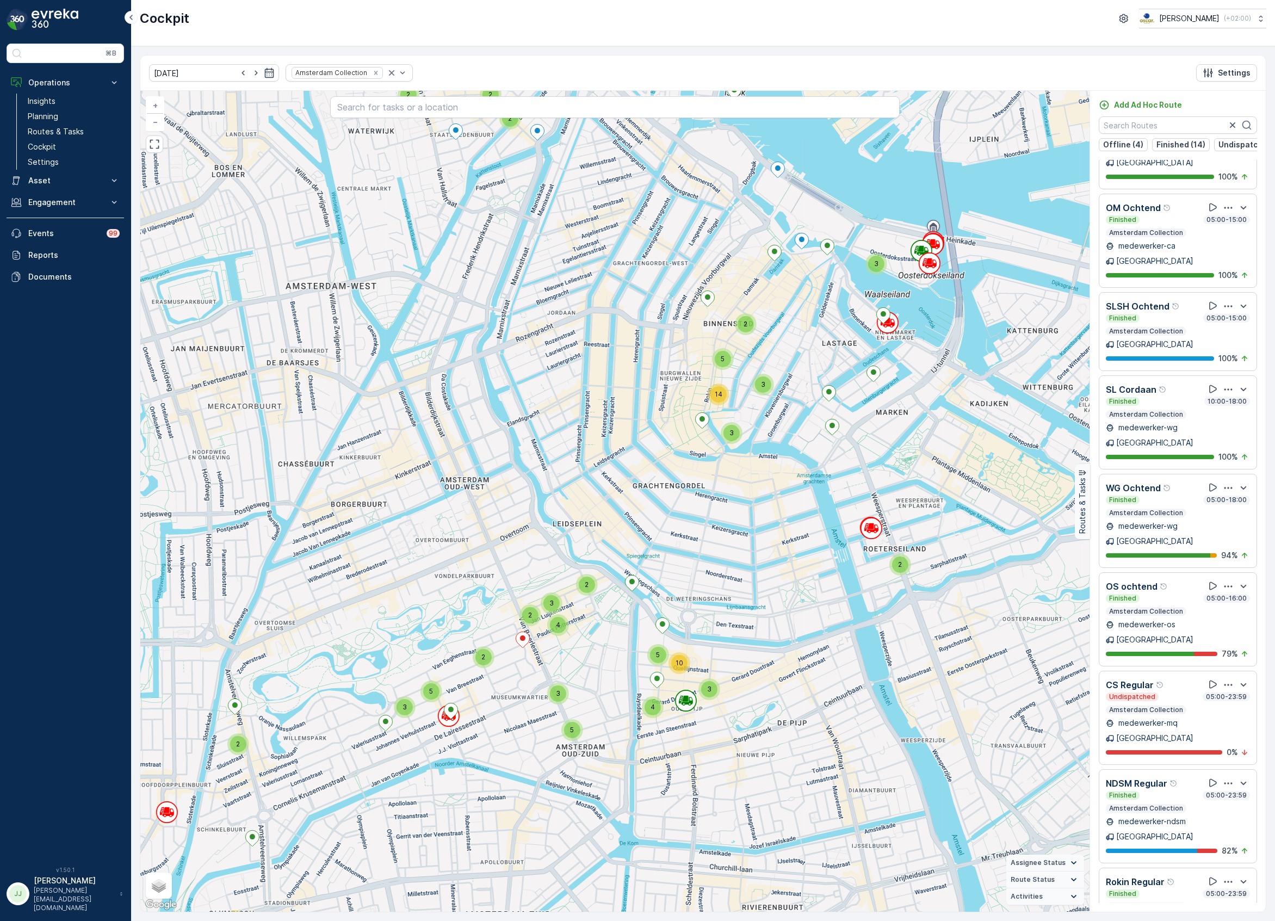
drag, startPoint x: 777, startPoint y: 538, endPoint x: 700, endPoint y: 600, distance: 98.7
click at [695, 606] on div "2 3 3 2 3 2 2 3 4 2 2 2 4 3 7 2 4 4 7 24 2 5 3 3 14 5 3 5 3 4 3 5 10 2 2 4 3 2 …" at bounding box center [615, 501] width 950 height 821
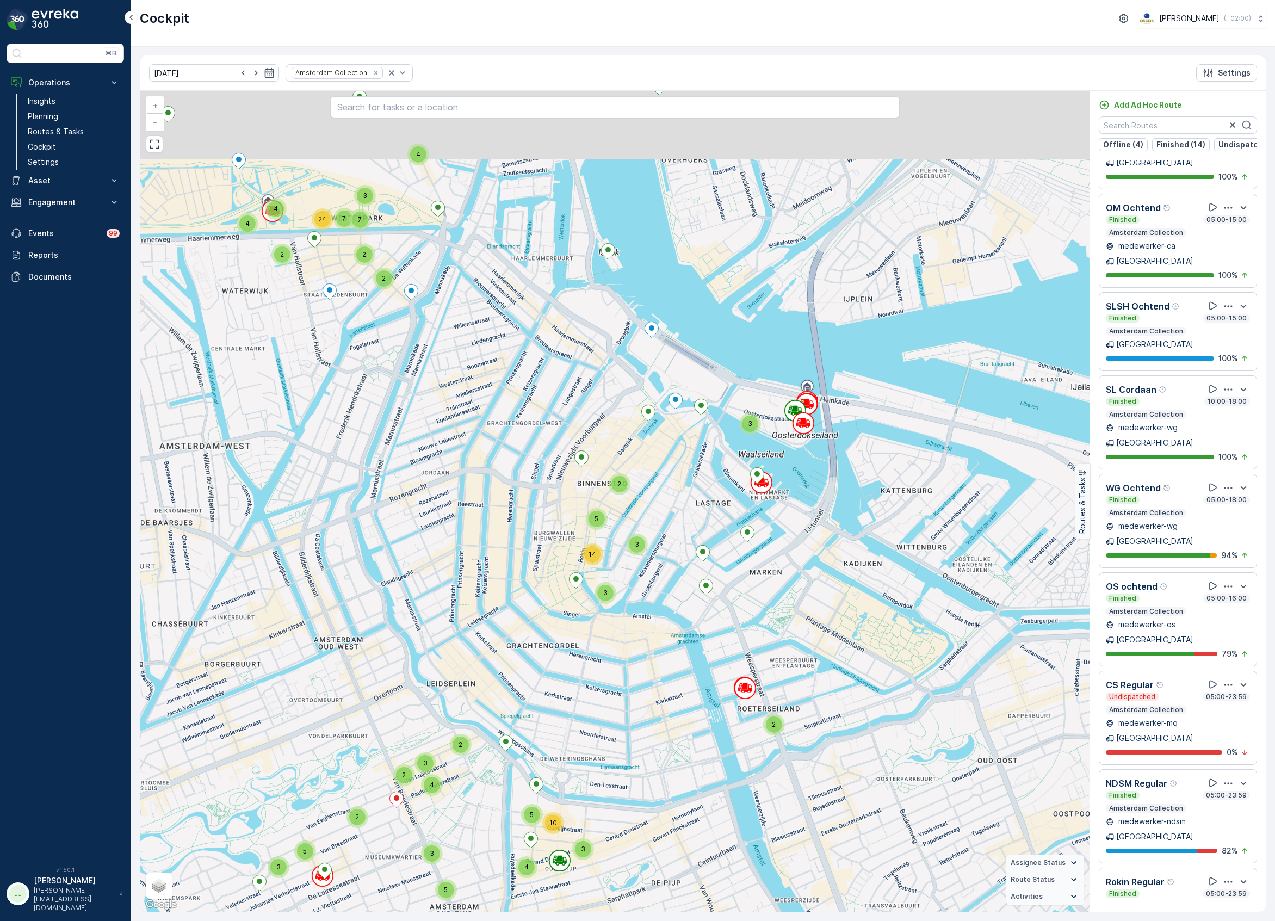
drag, startPoint x: 800, startPoint y: 469, endPoint x: 712, endPoint y: 601, distance: 159.4
click at [712, 601] on div "2 3 3 2 3 2 2 3 4 2 2 2 4 3 7 2 4 4 7 24 2 5 3 3 14 5 3 5 3 4 3 5 10 2 2 4 3 2 …" at bounding box center [615, 501] width 950 height 821
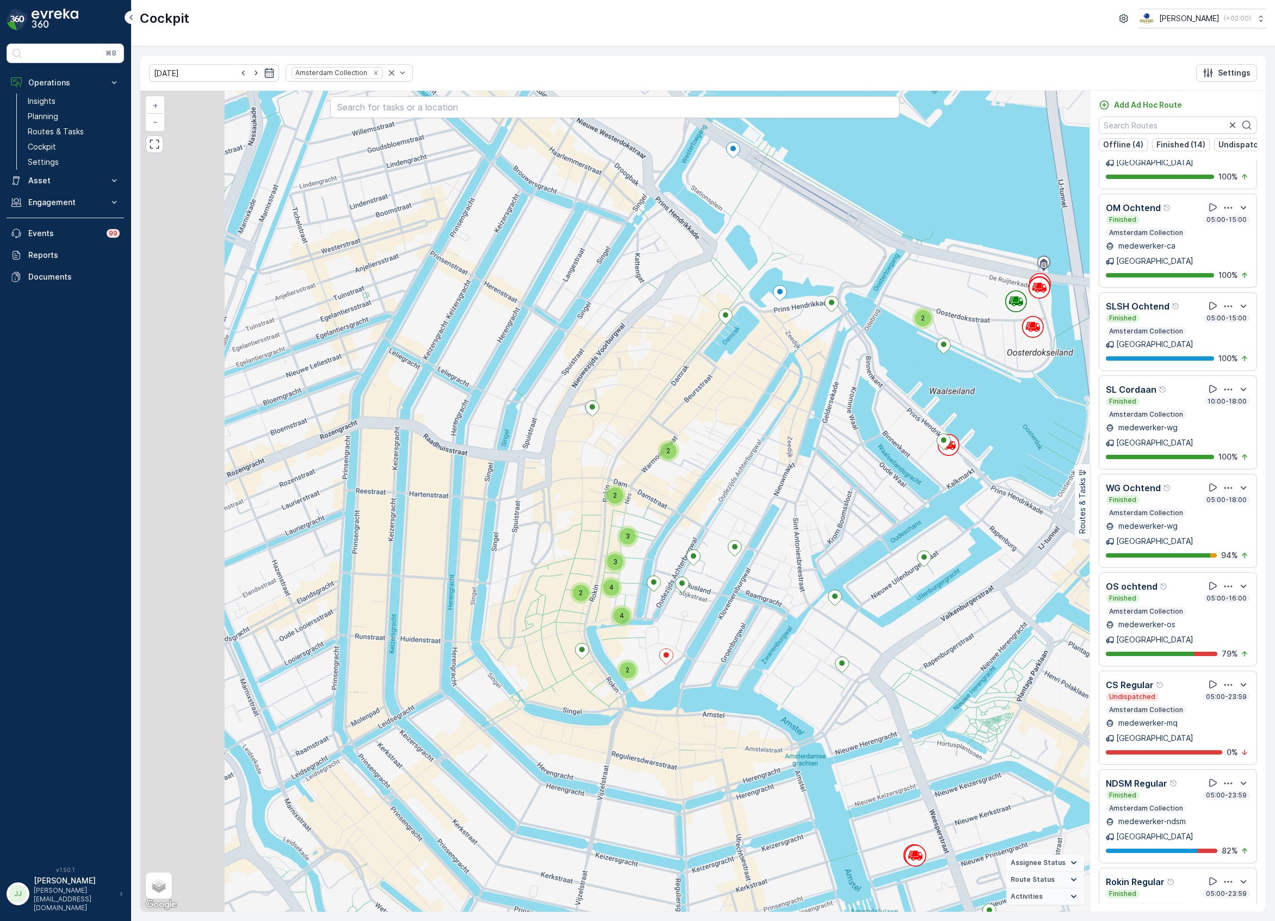
drag, startPoint x: 633, startPoint y: 518, endPoint x: 708, endPoint y: 516, distance: 74.6
click at [708, 516] on div "2 2 2 3 2 3 2 2 2 3 3 4 3 4 4 4 3 7 12 4 2 3 2 2 2 4 3 4 5 2 3 2 3 2 3 2 3 5 4 …" at bounding box center [615, 501] width 950 height 821
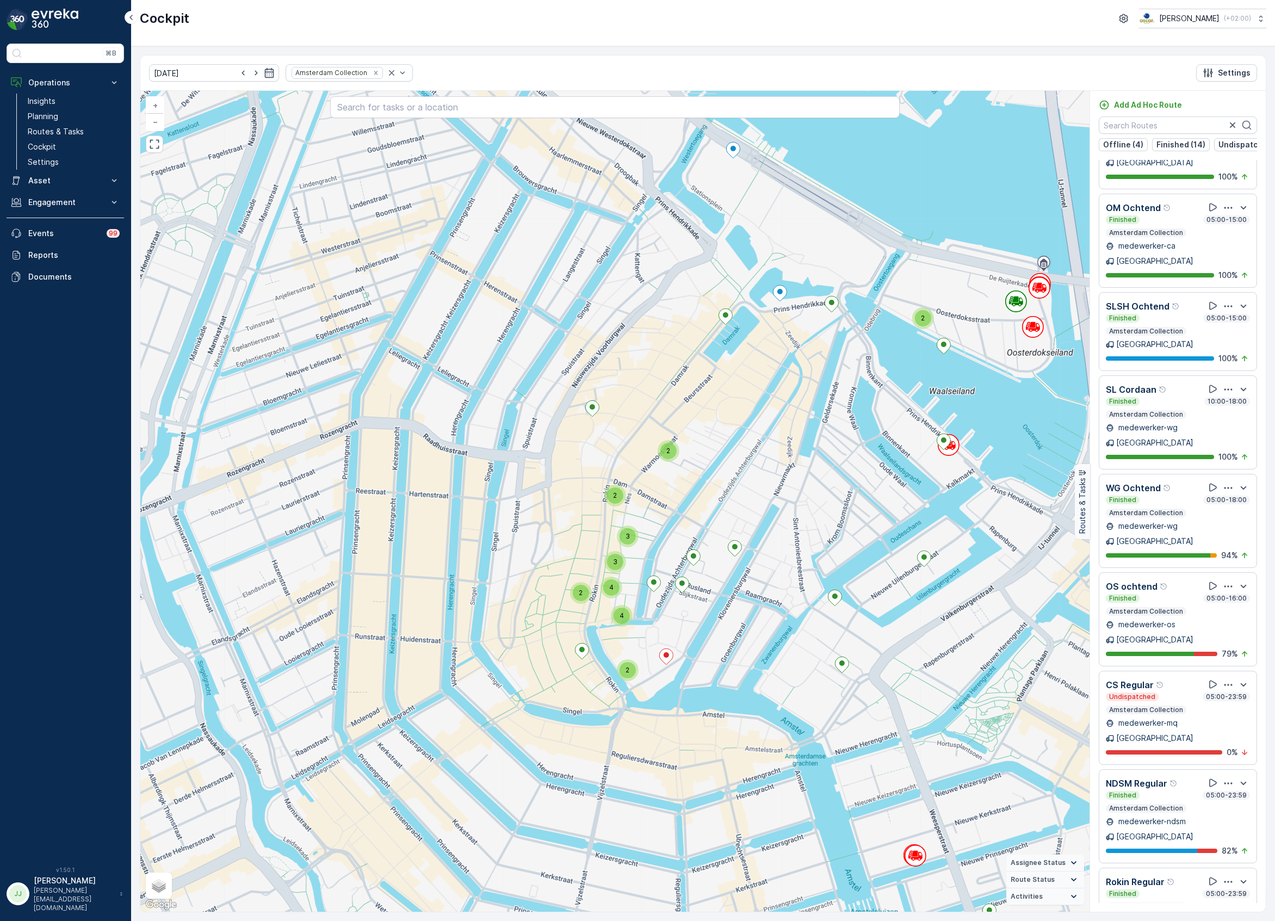
drag, startPoint x: 716, startPoint y: 514, endPoint x: 793, endPoint y: 447, distance: 101.5
click at [793, 447] on div "2 2 2 3 2 3 2 2 2 3 3 4 3 4 4 4 3 7 12 4 2 3 2 2 2 4 3 4 5 2 3 2 3 2 3 2 3 5 4 …" at bounding box center [615, 501] width 950 height 821
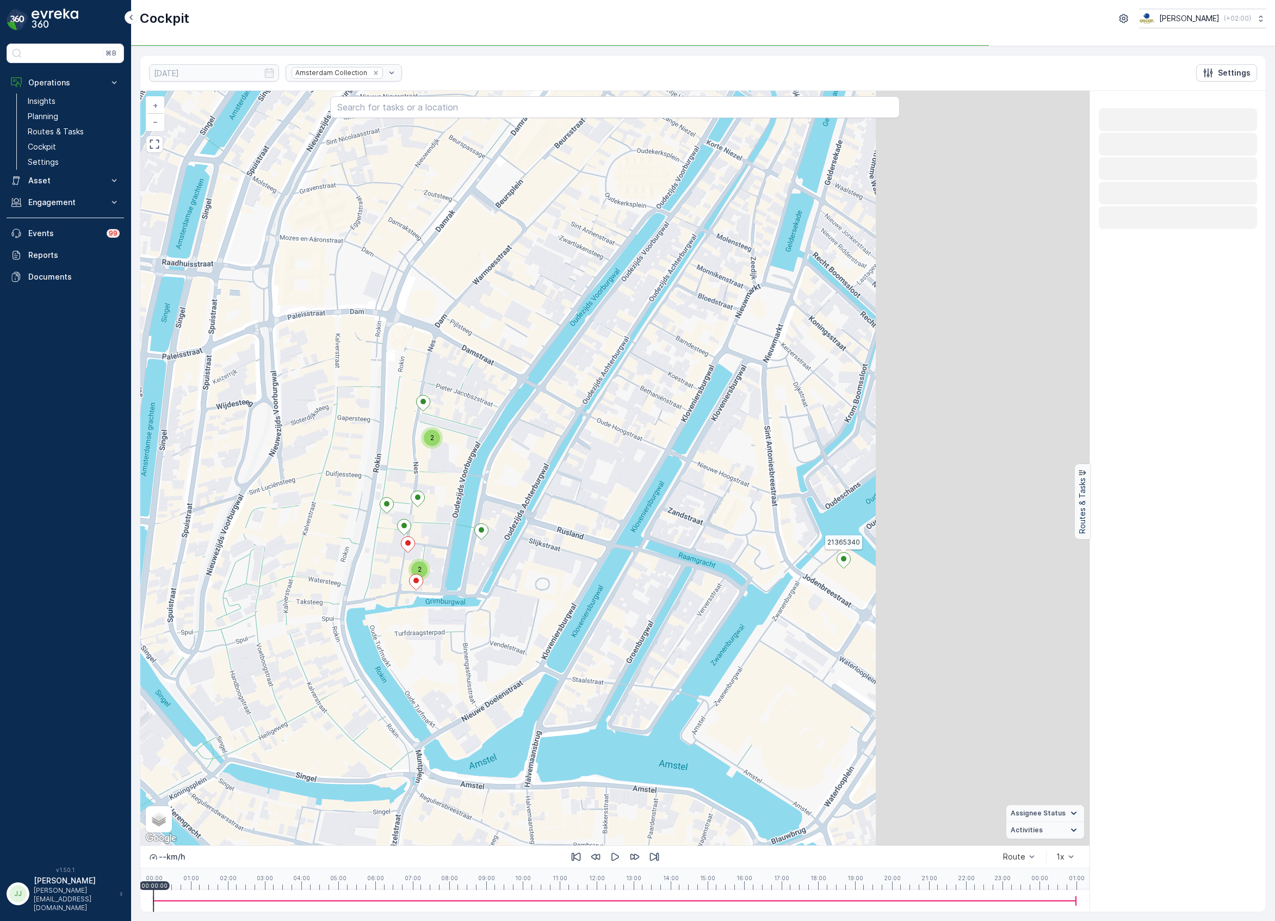
scroll to position [0, 0]
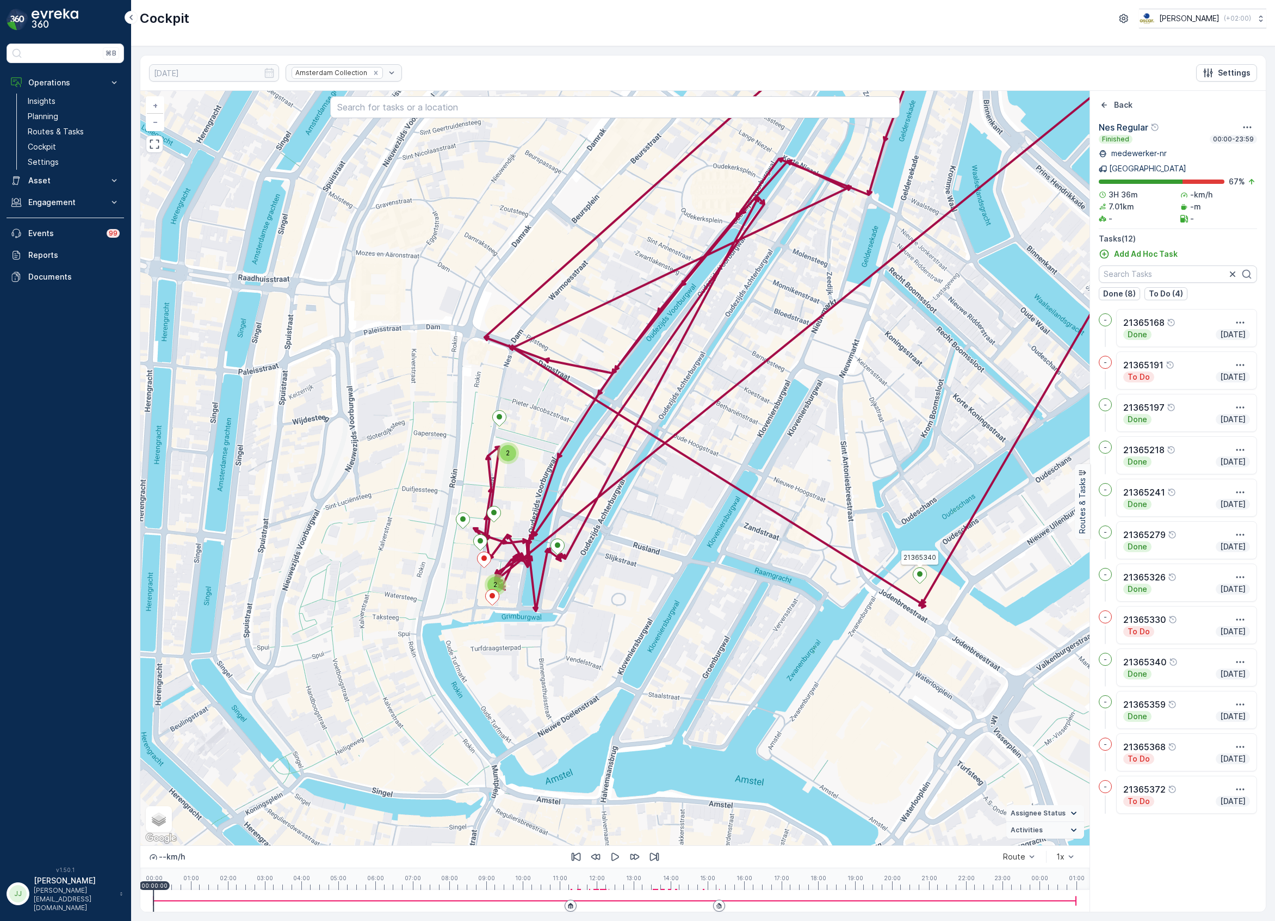
drag, startPoint x: 596, startPoint y: 555, endPoint x: 694, endPoint y: 575, distance: 99.9
click at [694, 575] on div "2 2 21365340 + − Satellite Roadmap Terrain Hybrid Leaflet Keyboard shortcuts Ma…" at bounding box center [615, 468] width 950 height 755
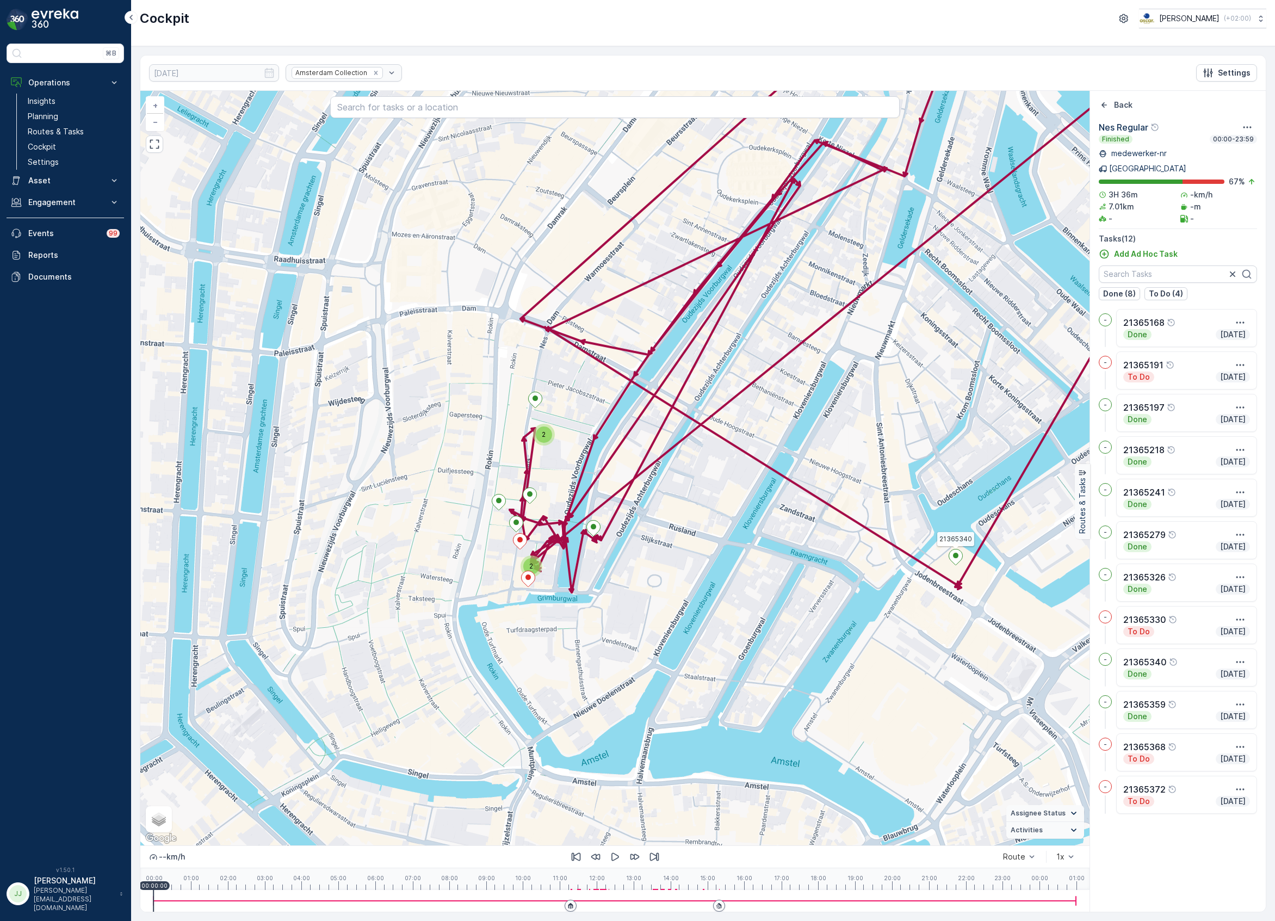
drag, startPoint x: 555, startPoint y: 395, endPoint x: 588, endPoint y: 420, distance: 41.9
click at [588, 420] on div "2 2 21365340 + − Satellite Roadmap Terrain Hybrid Leaflet Keyboard shortcuts Ma…" at bounding box center [615, 468] width 950 height 755
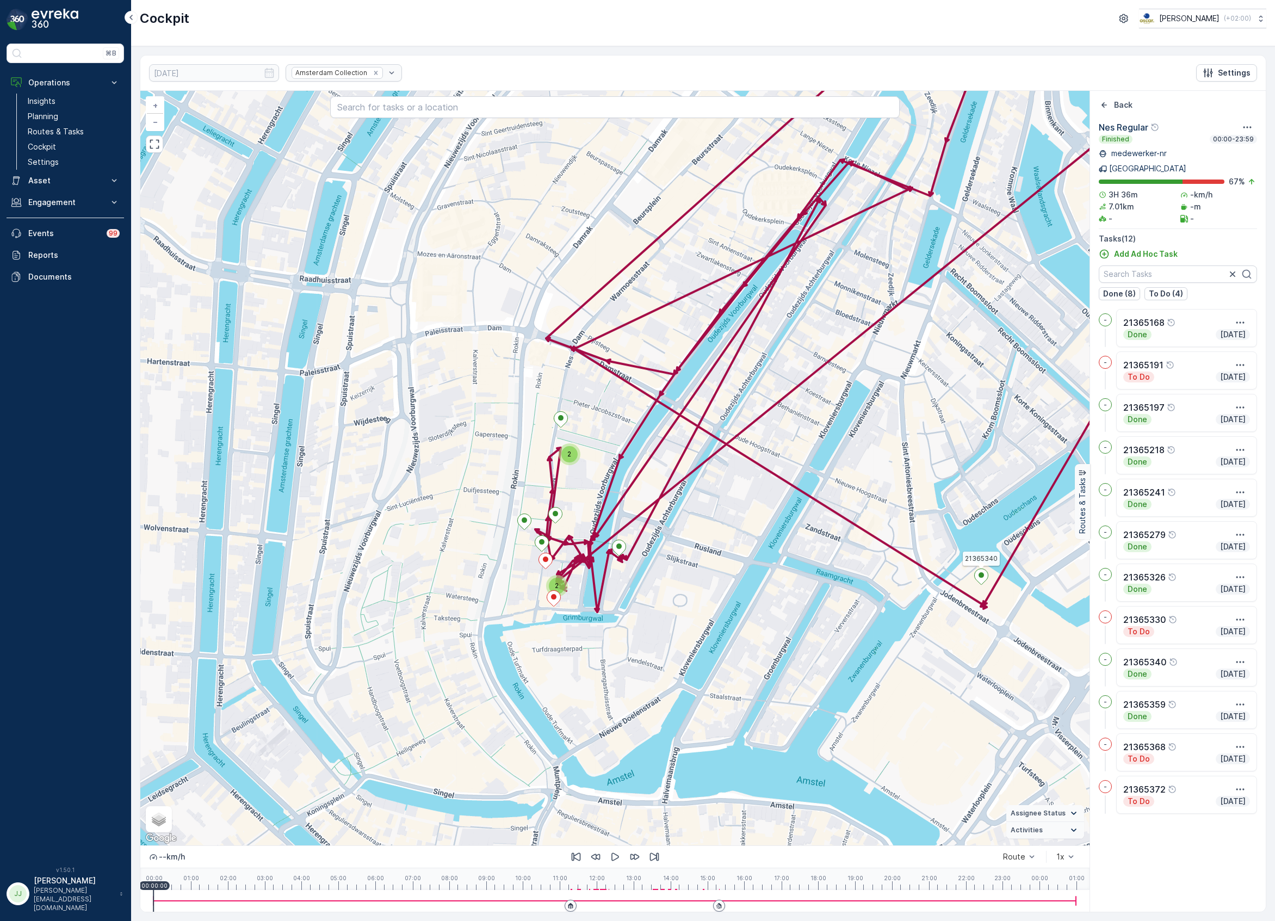
click at [566, 454] on div "2" at bounding box center [570, 454] width 16 height 16
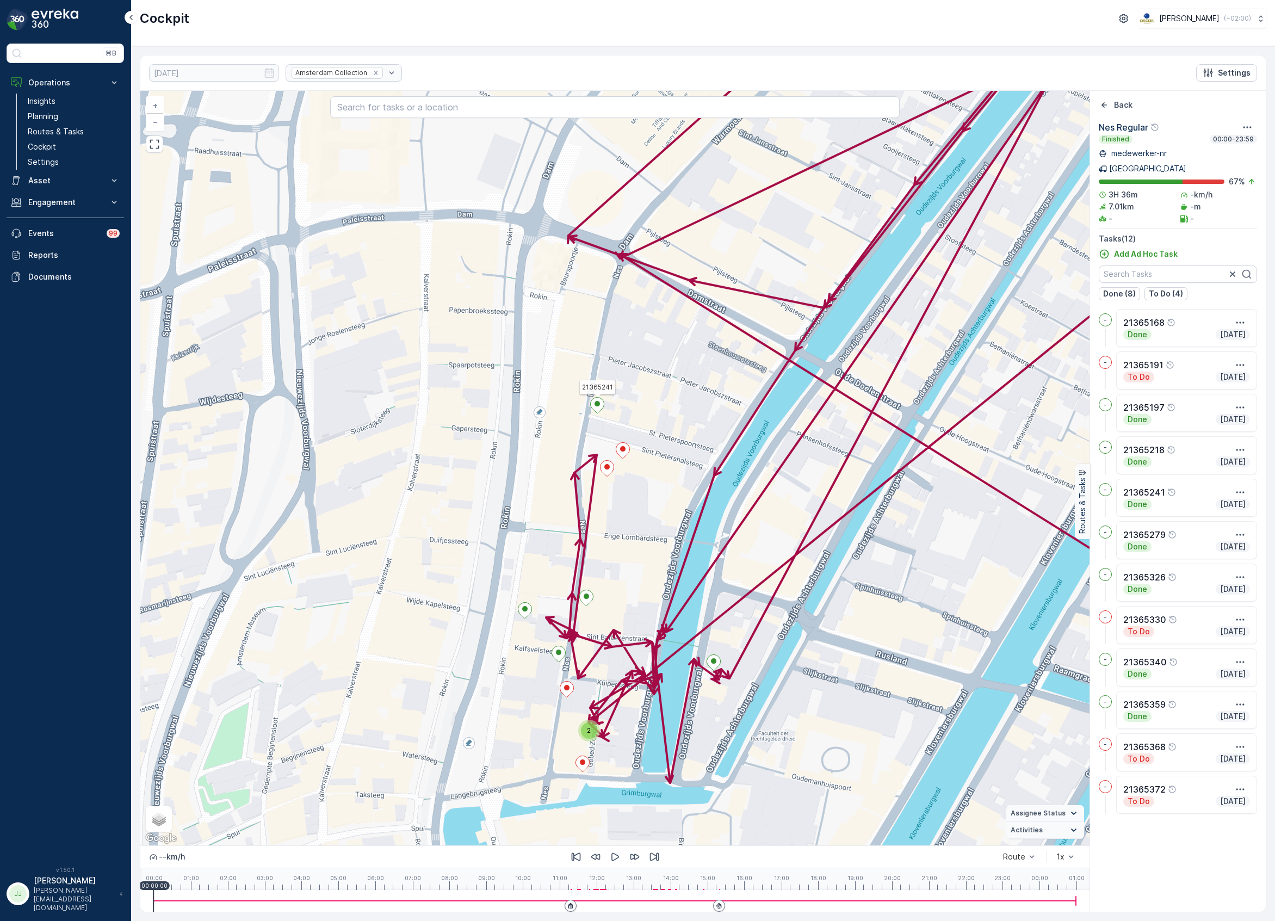
click at [596, 405] on ellipse at bounding box center [597, 403] width 5 height 5
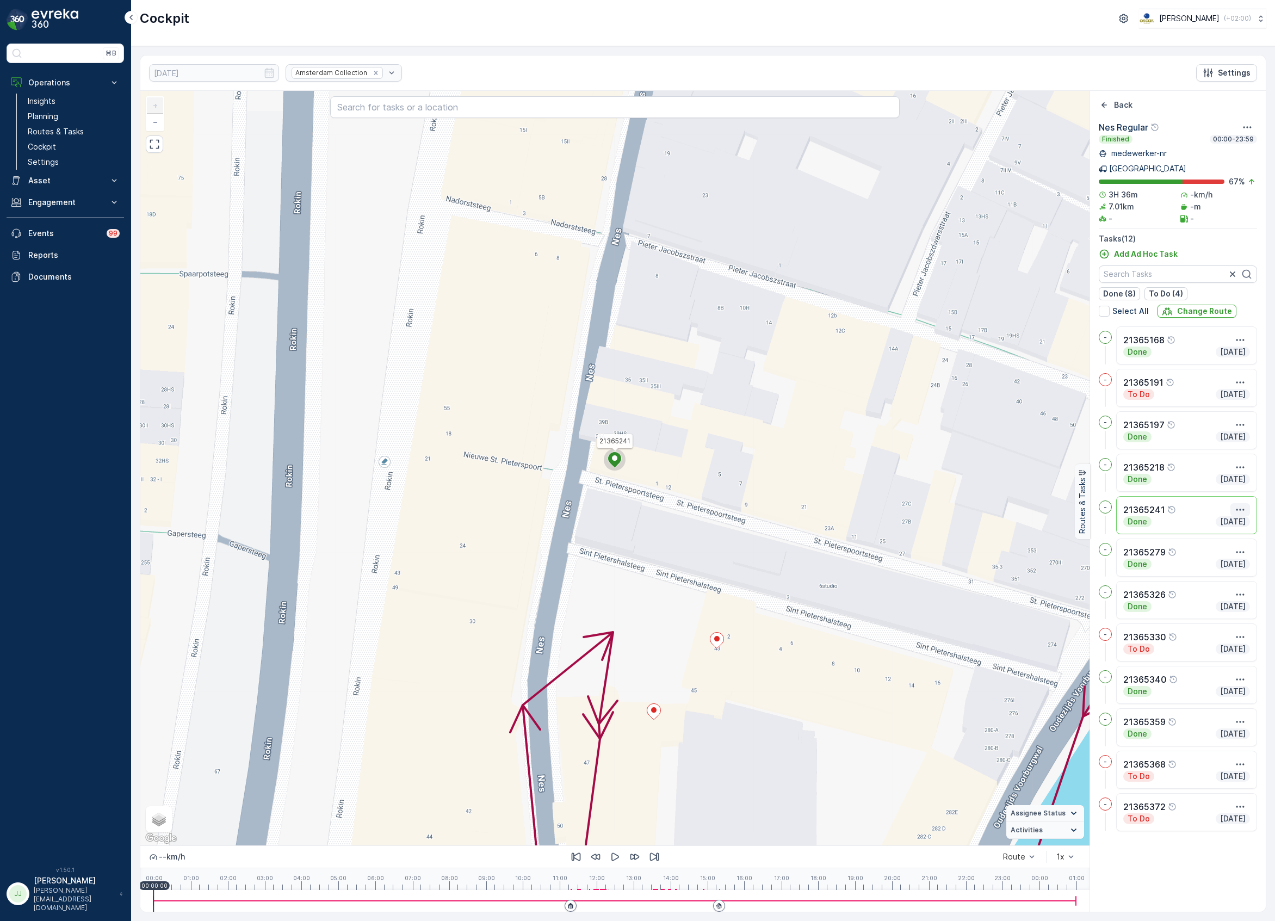
click at [1241, 504] on icon "button" at bounding box center [1240, 509] width 11 height 11
click at [1237, 521] on span "See More Details" at bounding box center [1220, 526] width 63 height 11
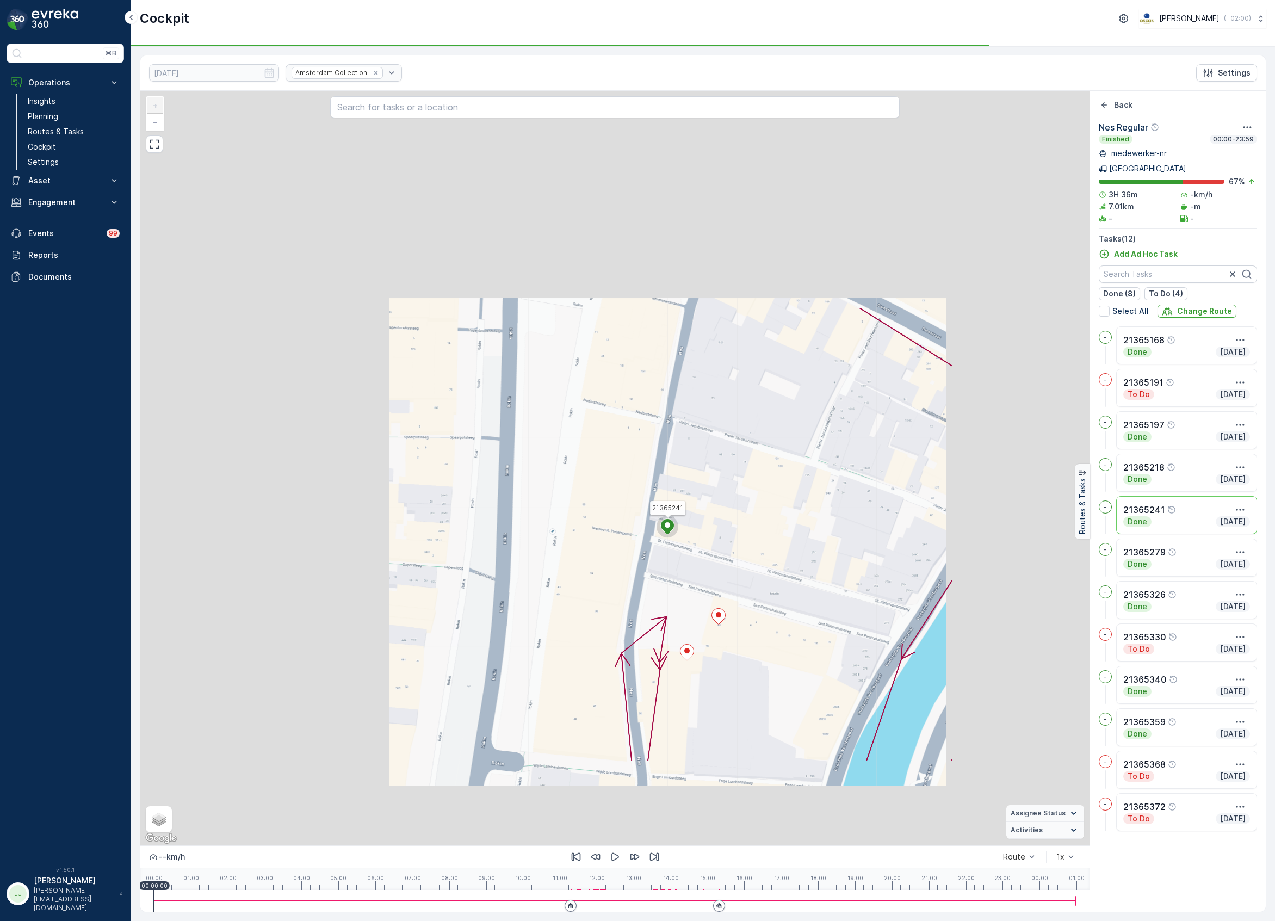
drag, startPoint x: 706, startPoint y: 587, endPoint x: 717, endPoint y: 433, distance: 153.9
click at [717, 433] on div "21365241 + − Satellite Roadmap Terrain Hybrid Leaflet Keyboard shortcuts Map Da…" at bounding box center [615, 468] width 950 height 755
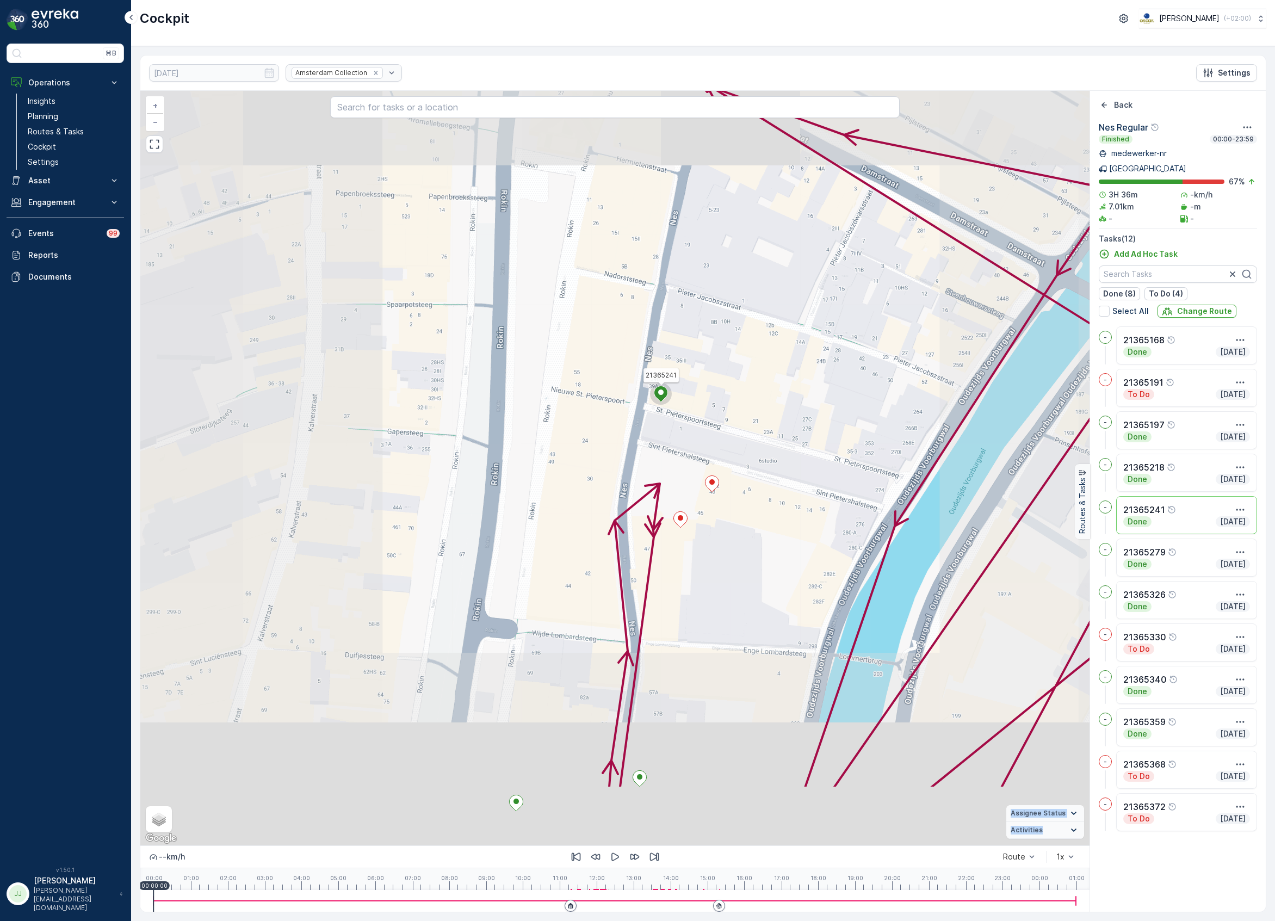
drag, startPoint x: 699, startPoint y: 442, endPoint x: 712, endPoint y: 417, distance: 28.0
click at [711, 383] on div "21365241 + − Satellite Roadmap Terrain Hybrid Leaflet Keyboard shortcuts Map Da…" at bounding box center [615, 468] width 950 height 755
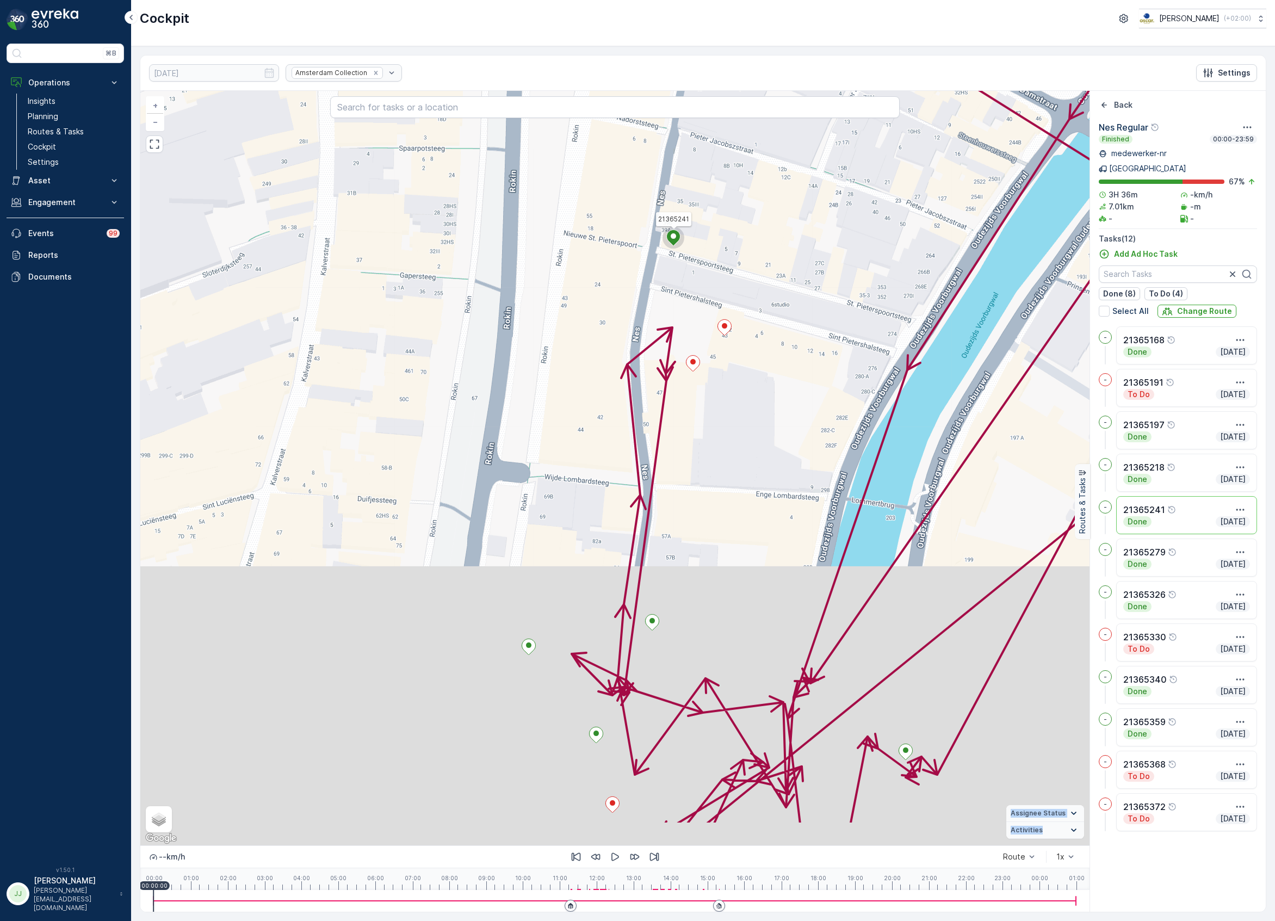
drag, startPoint x: 723, startPoint y: 443, endPoint x: 725, endPoint y: 421, distance: 22.5
click at [725, 421] on div "21365241 + − Satellite Roadmap Terrain Hybrid Leaflet Keyboard shortcuts Map Da…" at bounding box center [615, 468] width 950 height 755
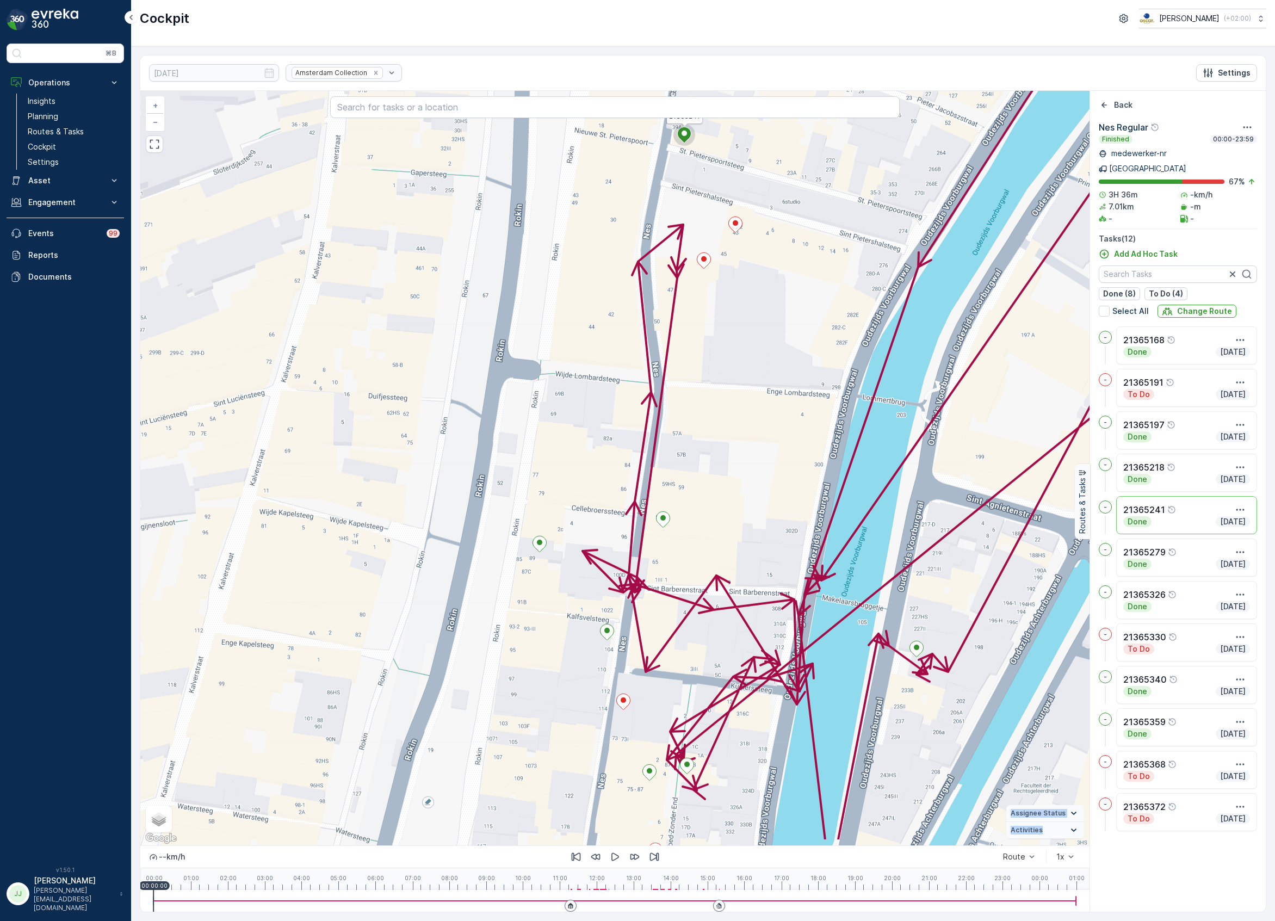
drag, startPoint x: 689, startPoint y: 577, endPoint x: 696, endPoint y: 498, distance: 79.3
click at [696, 498] on div "21365241 + − Satellite Roadmap Terrain Hybrid Leaflet Keyboard shortcuts Map Da…" at bounding box center [615, 468] width 950 height 755
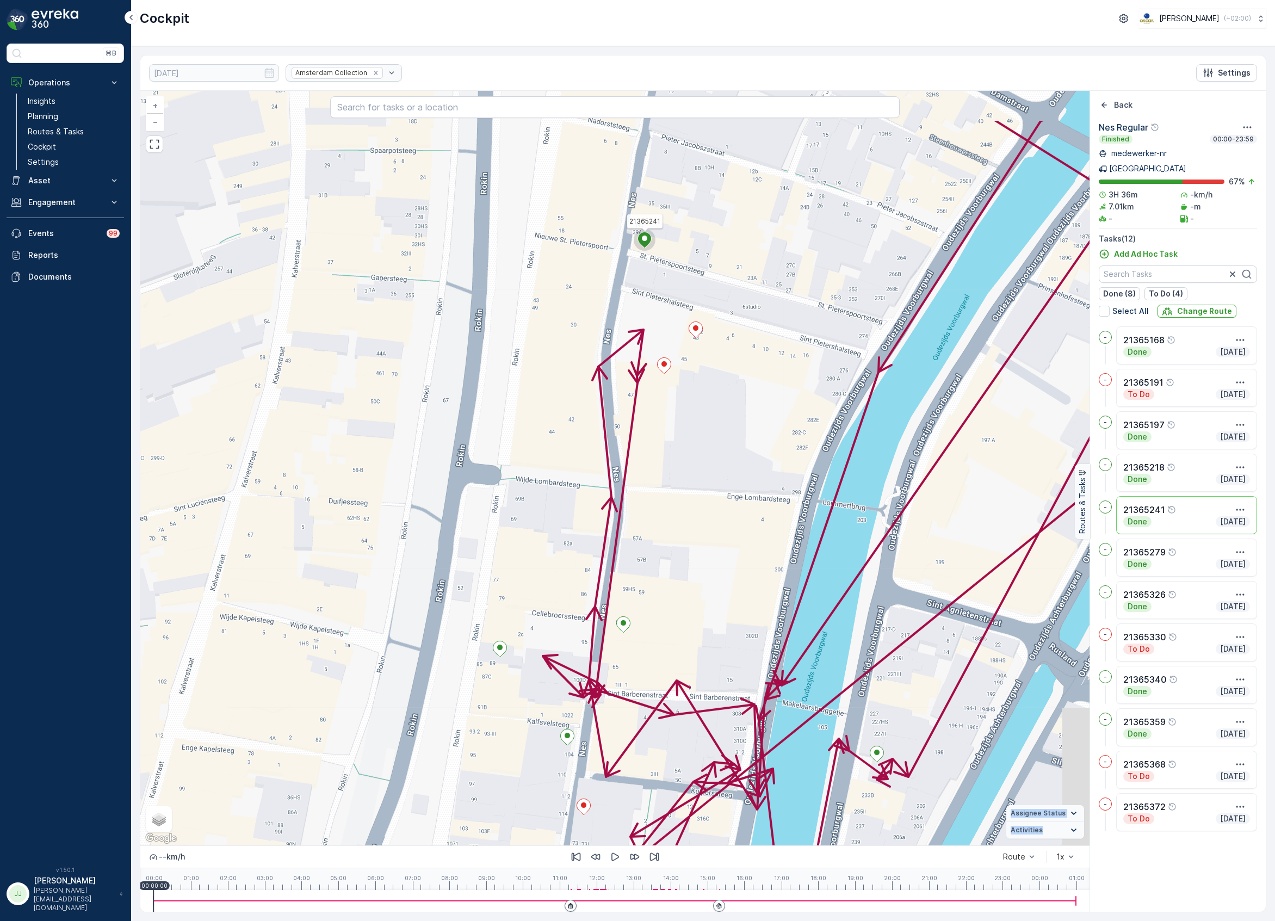
drag, startPoint x: 688, startPoint y: 491, endPoint x: 615, endPoint y: 621, distance: 149.1
click at [616, 622] on div "21365241 + − Satellite Roadmap Terrain Hybrid Leaflet Keyboard shortcuts Map Da…" at bounding box center [615, 468] width 950 height 755
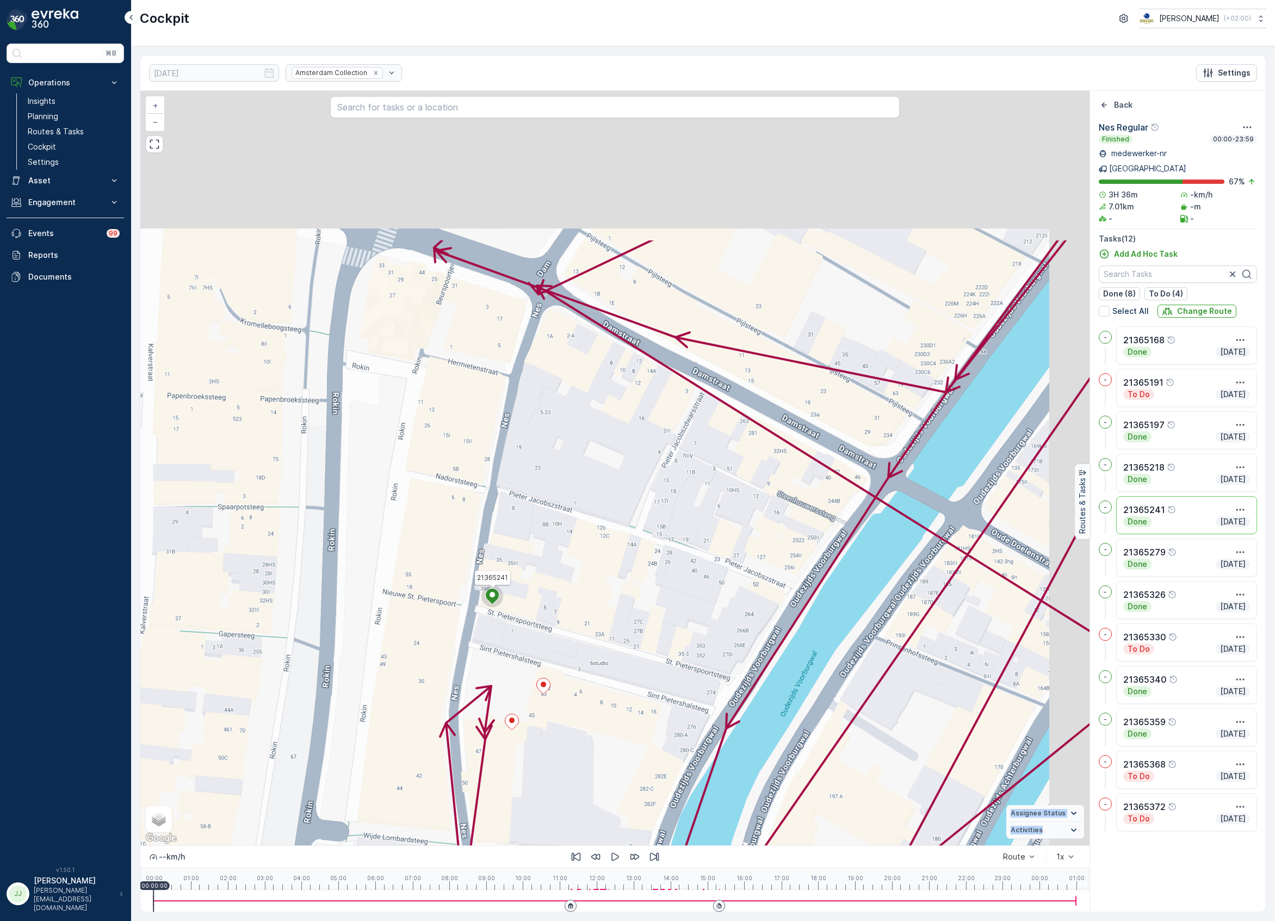
drag, startPoint x: 659, startPoint y: 471, endPoint x: 579, endPoint y: 695, distance: 238.7
click at [579, 695] on div "21365241 + − Satellite Roadmap Terrain Hybrid Leaflet Keyboard shortcuts Map Da…" at bounding box center [615, 468] width 950 height 755
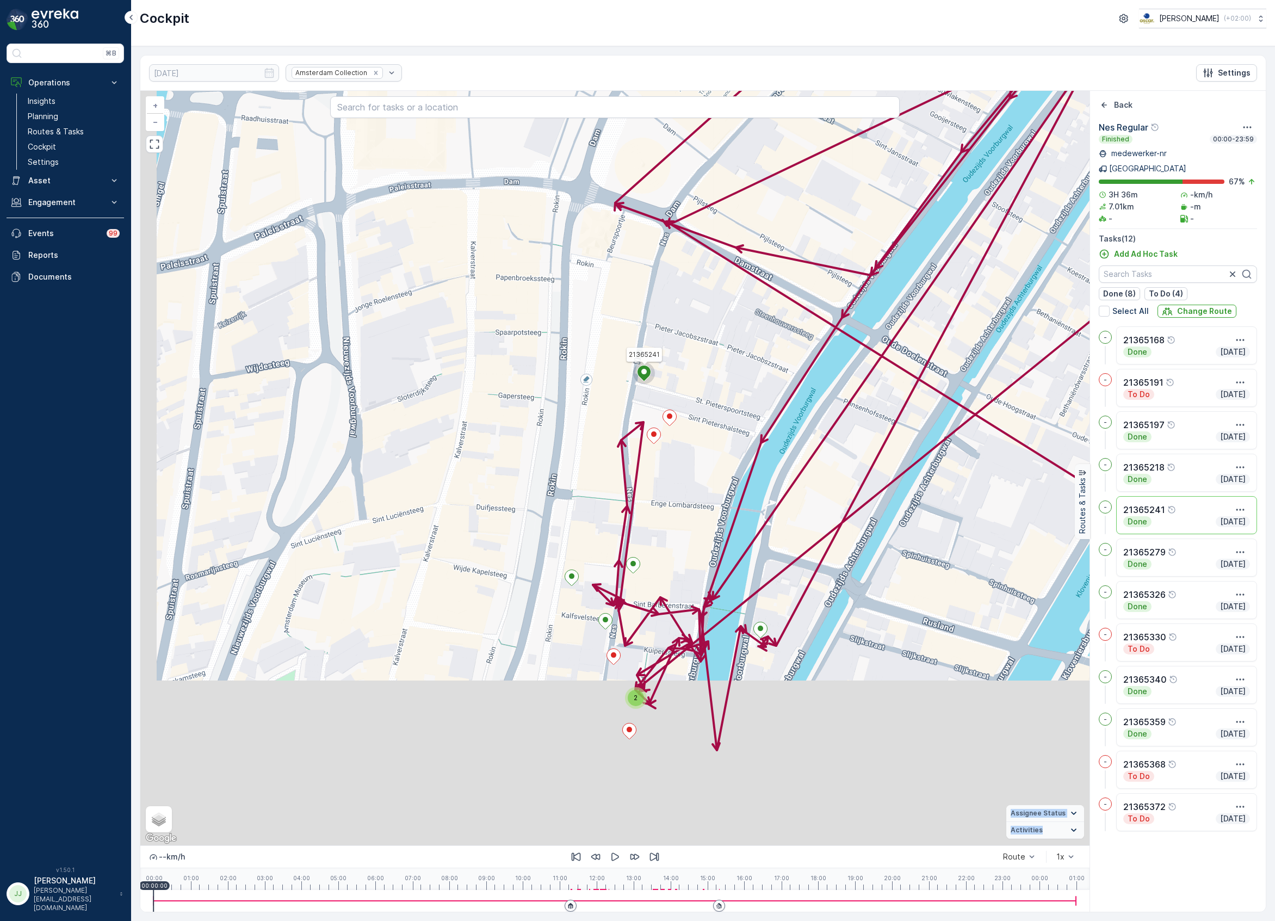
drag, startPoint x: 638, startPoint y: 654, endPoint x: 716, endPoint y: 622, distance: 84.0
click at [710, 479] on div "2 21365241 + − Satellite Roadmap Terrain Hybrid Leaflet Keyboard shortcuts Map …" at bounding box center [615, 468] width 950 height 755
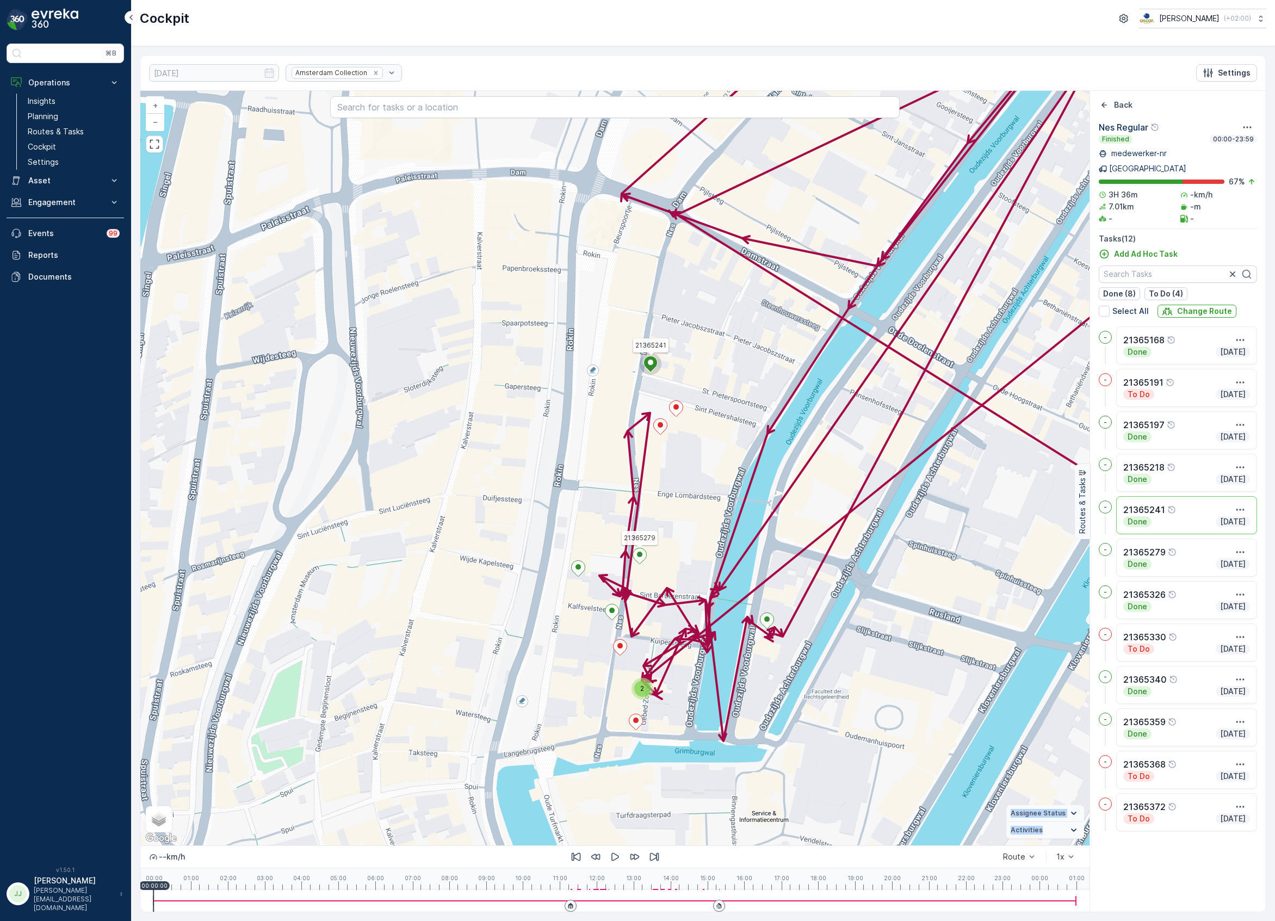
click at [637, 553] on icon at bounding box center [640, 556] width 14 height 16
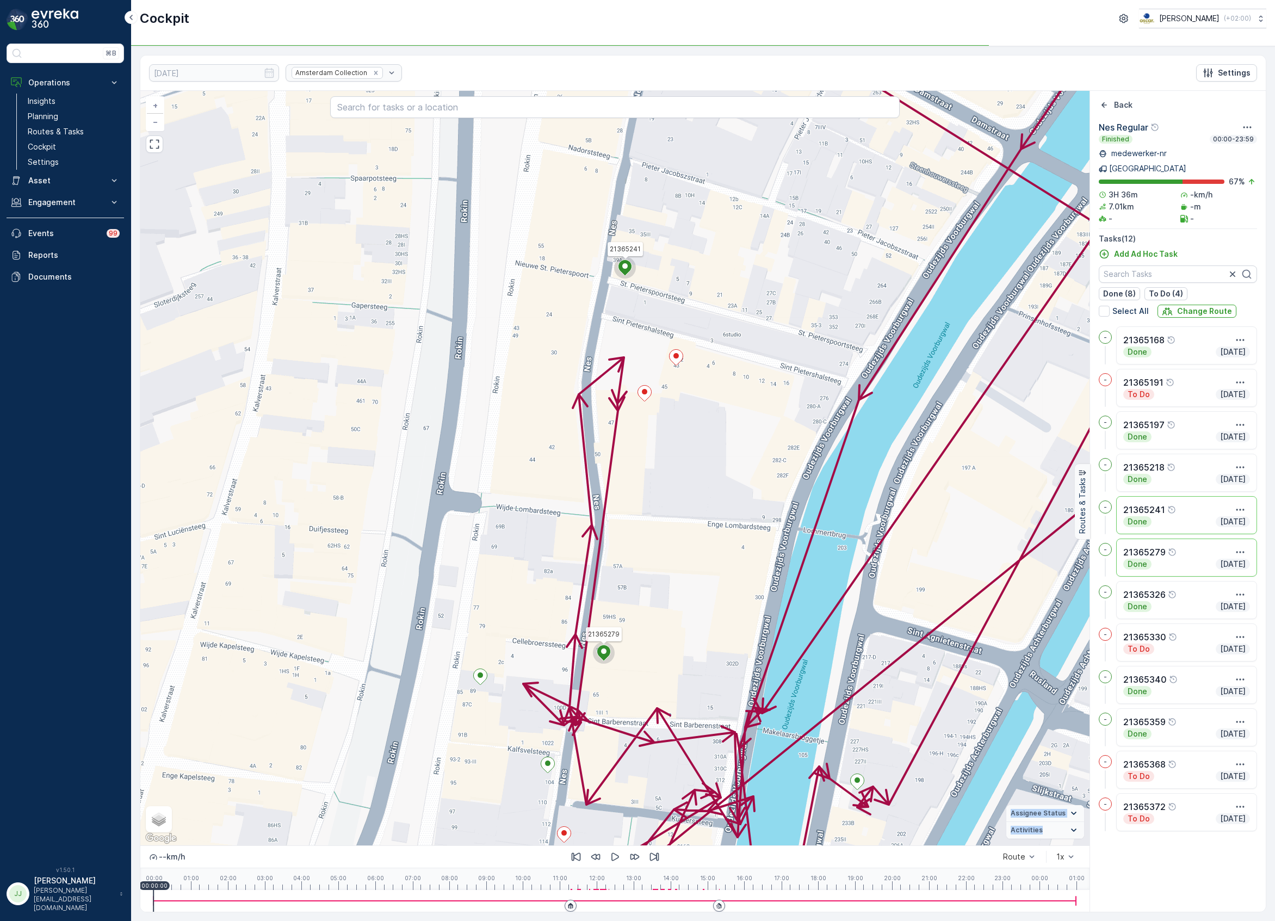
click at [624, 273] on icon at bounding box center [625, 268] width 14 height 16
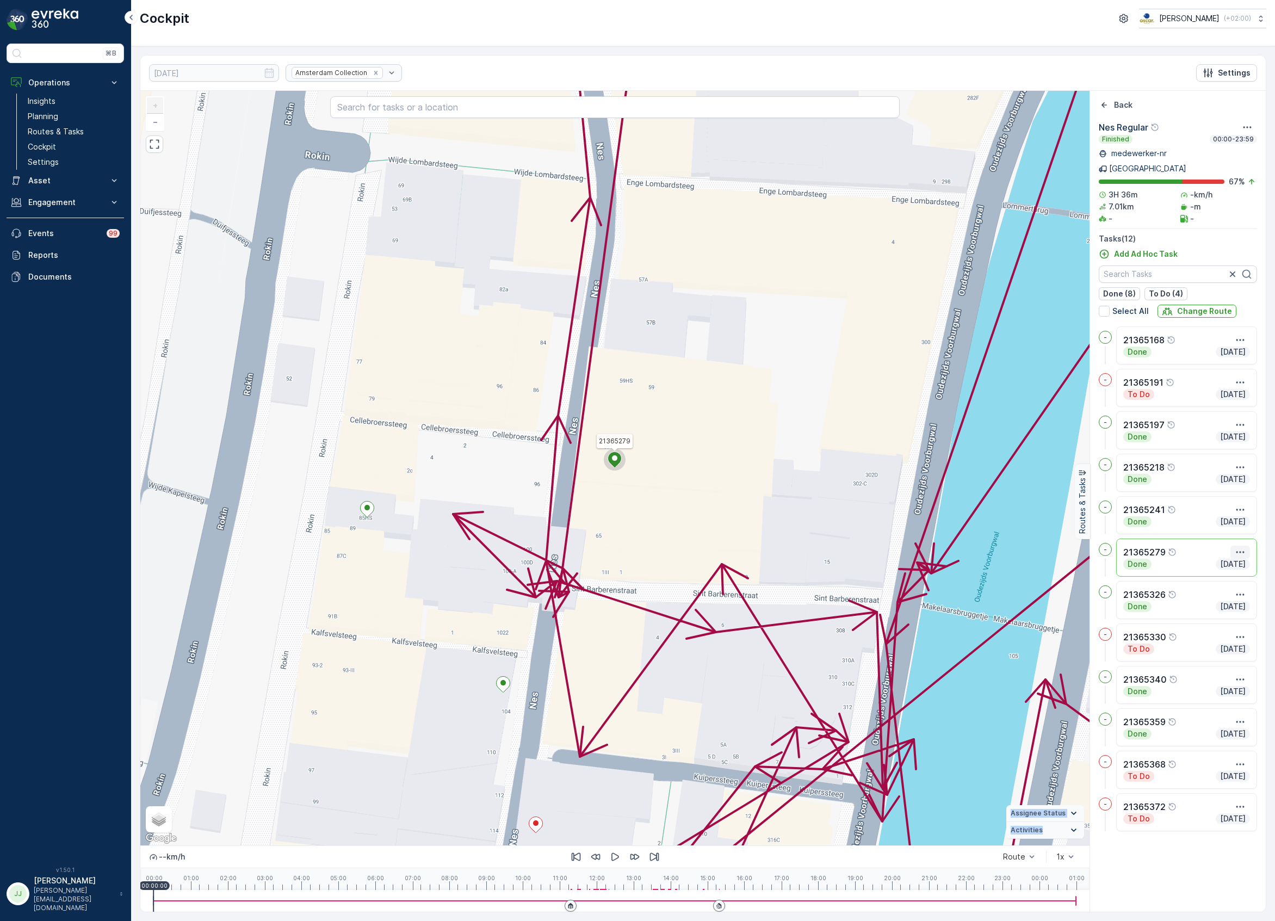
click at [1237, 547] on icon "button" at bounding box center [1240, 552] width 11 height 11
click at [1232, 563] on span "See More Details" at bounding box center [1220, 568] width 63 height 11
click at [617, 460] on ellipse at bounding box center [614, 457] width 5 height 5
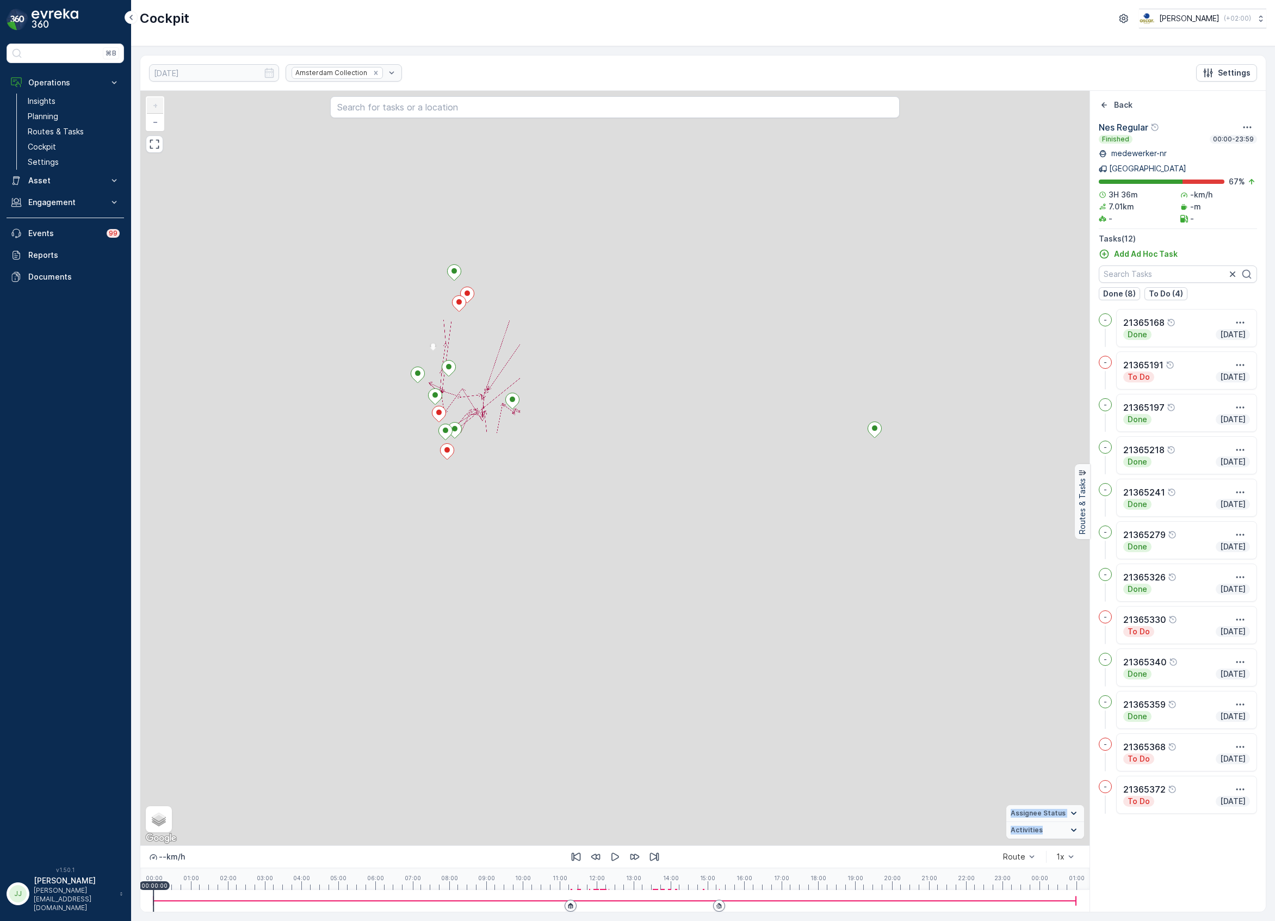
click at [701, 399] on div "+ − Satellite Roadmap Terrain Hybrid Leaflet Keyboard shortcuts Map Data Map da…" at bounding box center [615, 468] width 950 height 755
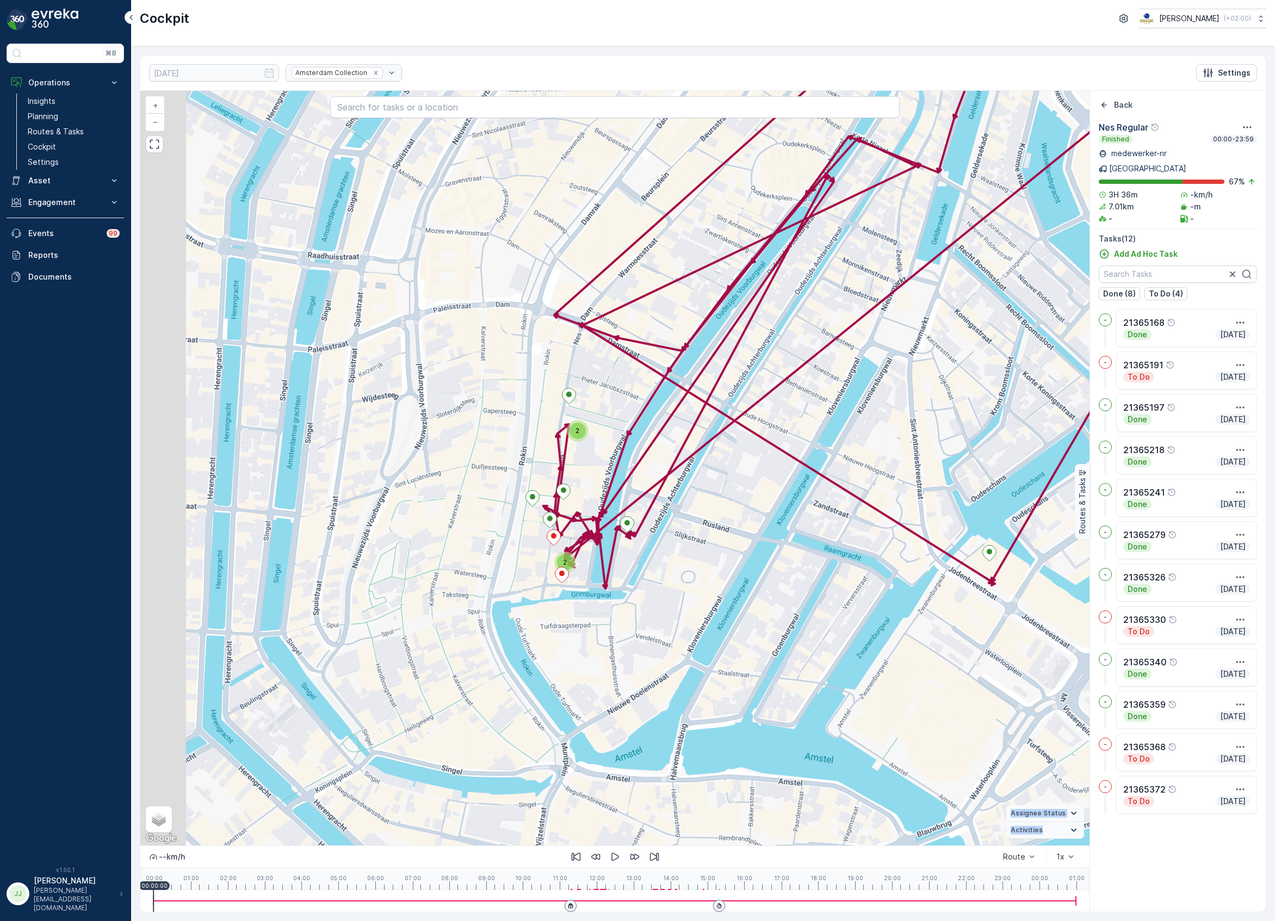
drag, startPoint x: 553, startPoint y: 558, endPoint x: 699, endPoint y: 584, distance: 148.7
click at [699, 584] on div "2 2 + − Satellite Roadmap Terrain Hybrid Leaflet Keyboard shortcuts Map Data Ma…" at bounding box center [615, 468] width 950 height 755
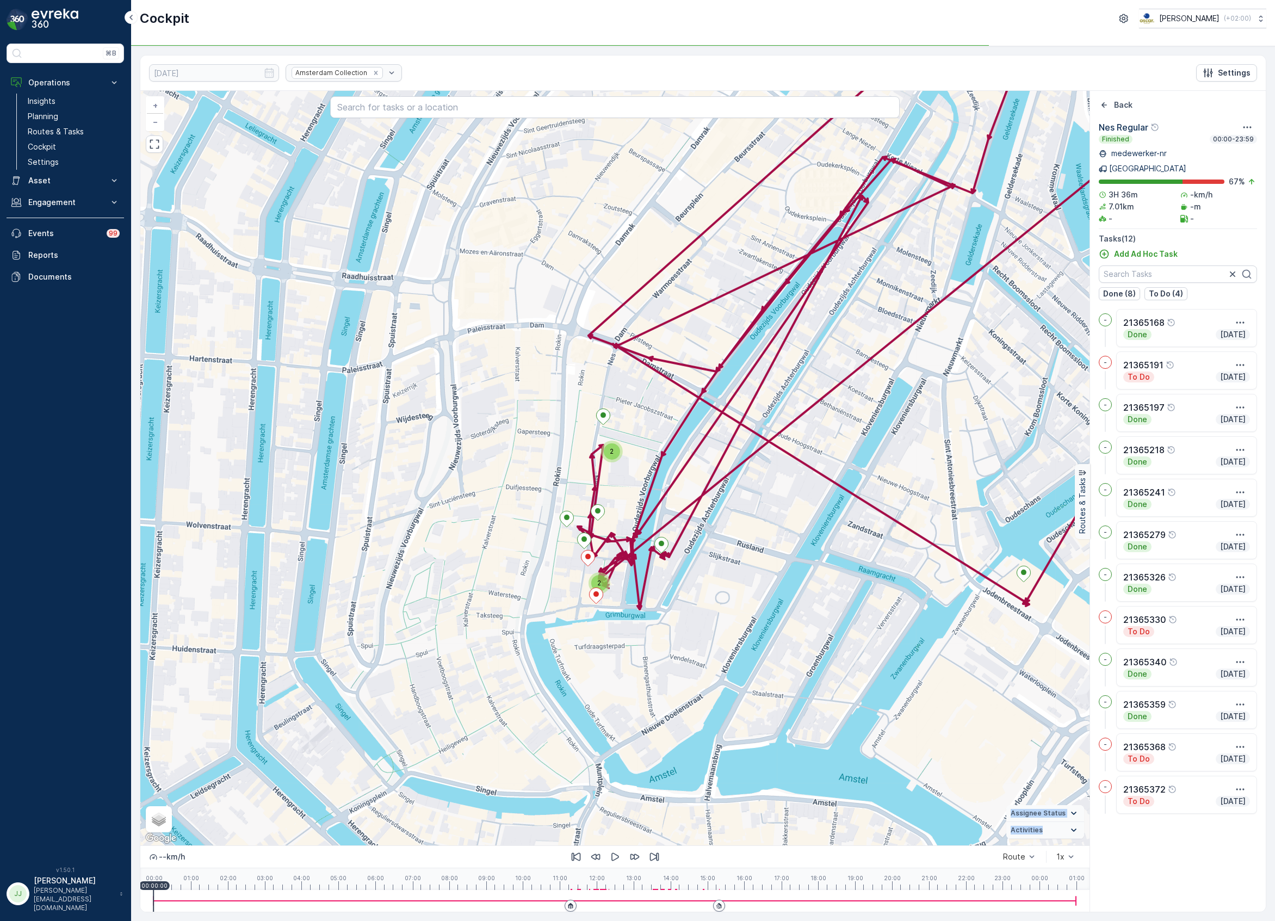
click at [619, 620] on div "2 2 + − Satellite Roadmap Terrain Hybrid Leaflet Keyboard shortcuts Map Data Ma…" at bounding box center [615, 468] width 950 height 755
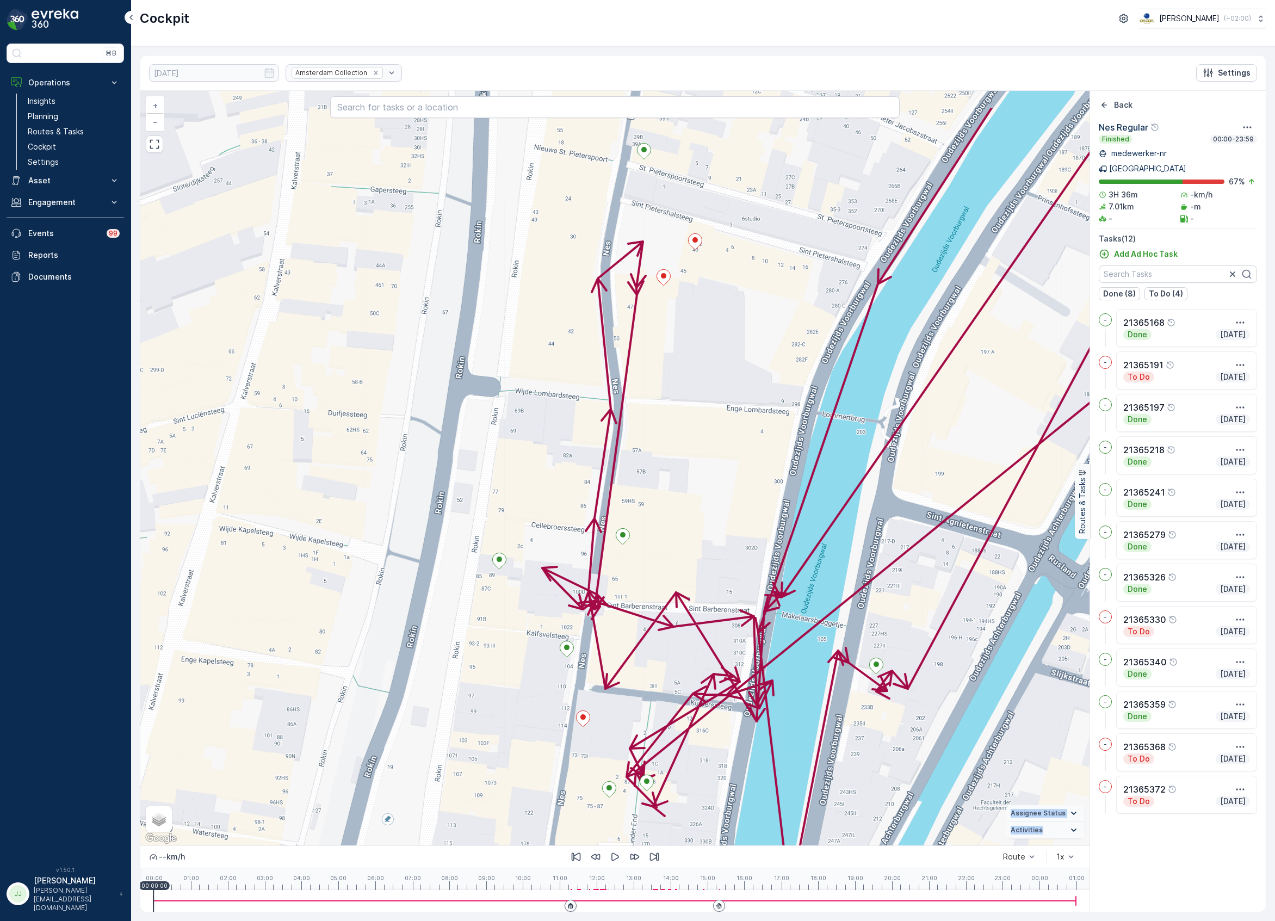
click at [649, 448] on div "21365191 + − Satellite Roadmap Terrain Hybrid Leaflet Keyboard shortcuts Map Da…" at bounding box center [615, 468] width 950 height 755
click at [564, 649] on icon at bounding box center [567, 649] width 14 height 16
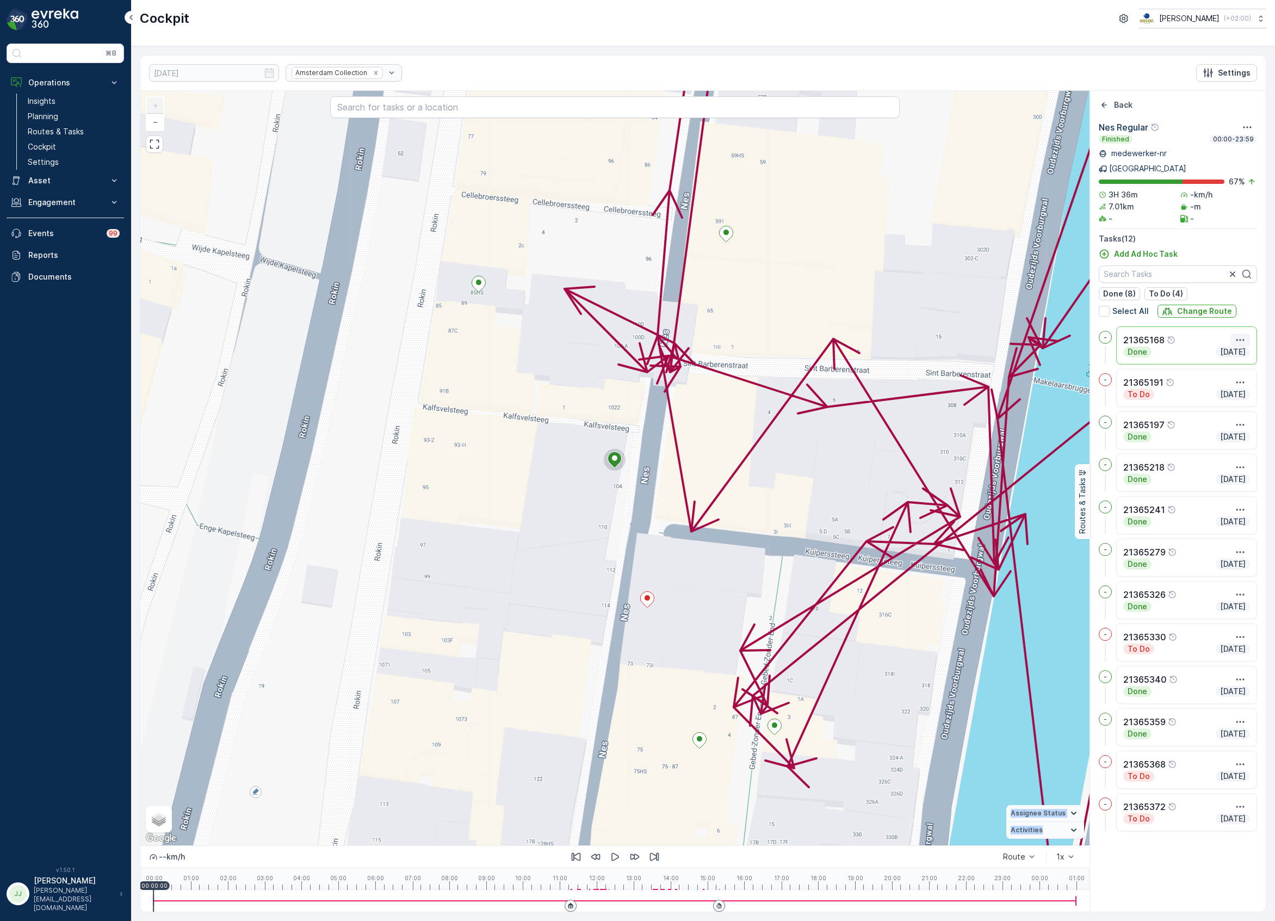
click at [1241, 335] on icon "button" at bounding box center [1240, 340] width 11 height 11
click at [1237, 351] on span "See More Details" at bounding box center [1220, 356] width 63 height 11
click at [1243, 335] on icon "button" at bounding box center [1240, 340] width 11 height 11
click at [1226, 351] on span "See More Details" at bounding box center [1220, 356] width 63 height 11
click at [614, 461] on ellipse at bounding box center [614, 457] width 5 height 5
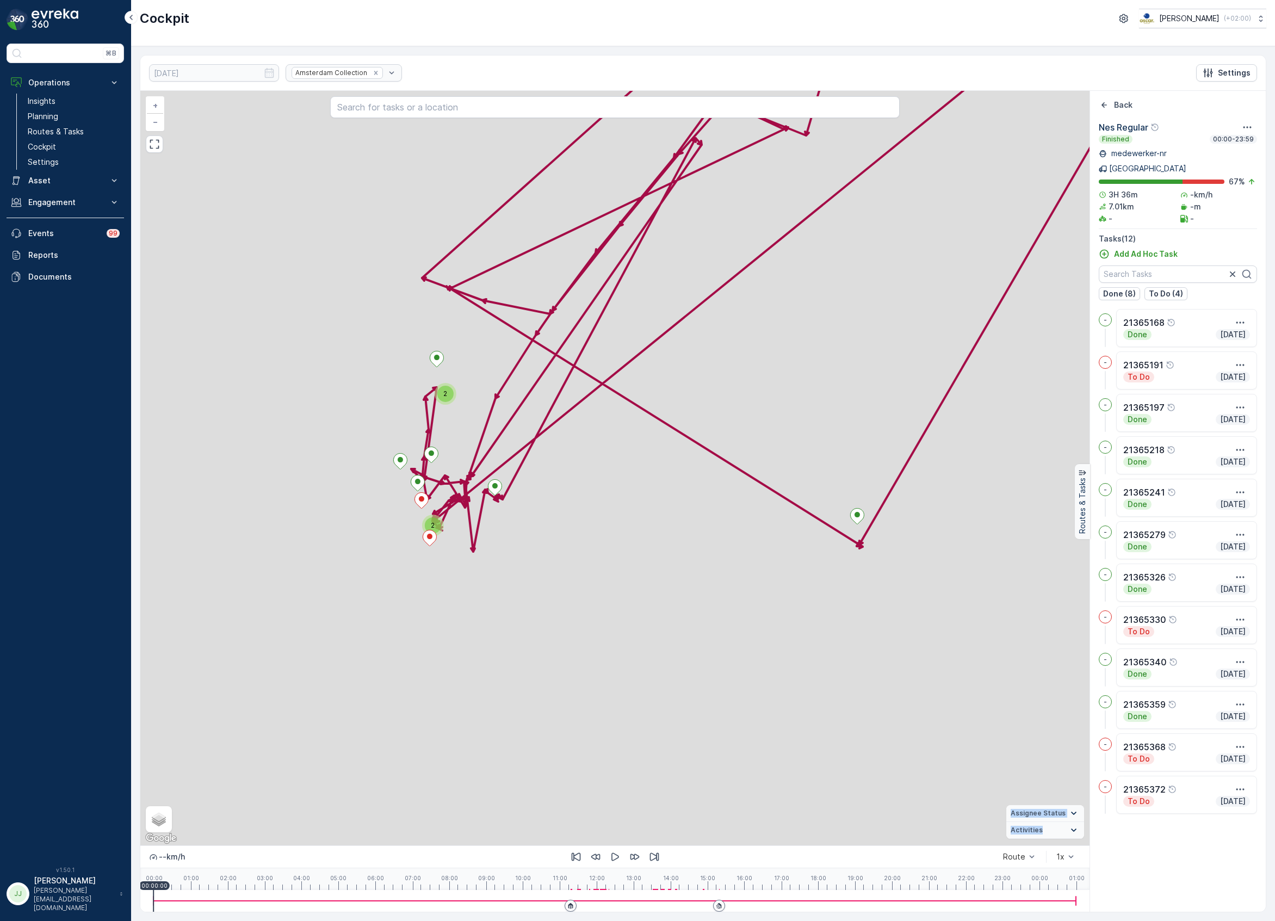
drag, startPoint x: 519, startPoint y: 538, endPoint x: 612, endPoint y: 506, distance: 97.9
click at [685, 517] on div "2 2 21365168 + − Satellite Roadmap Terrain Hybrid Leaflet Keyboard shortcuts Ma…" at bounding box center [615, 468] width 950 height 755
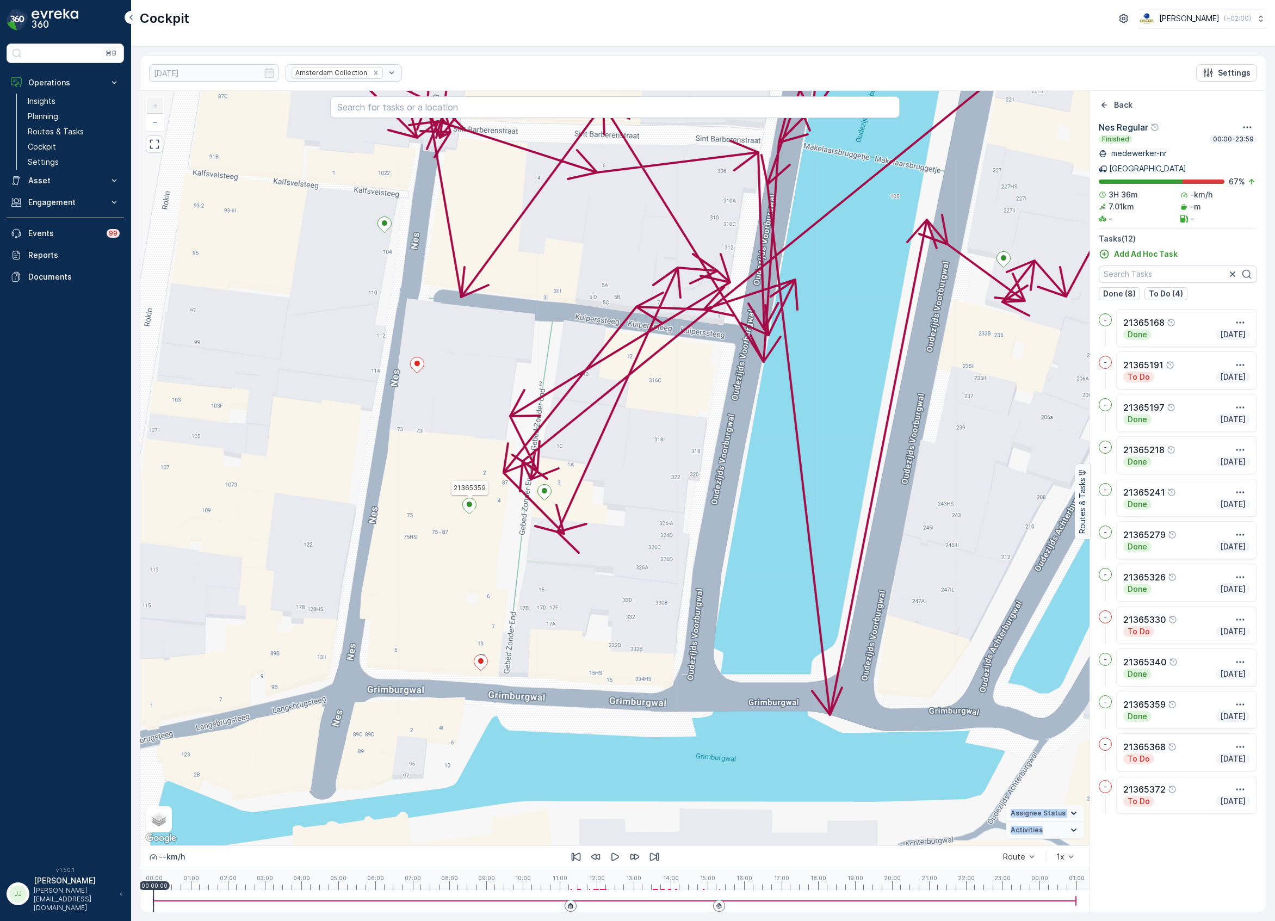
click at [466, 510] on icon at bounding box center [470, 506] width 14 height 16
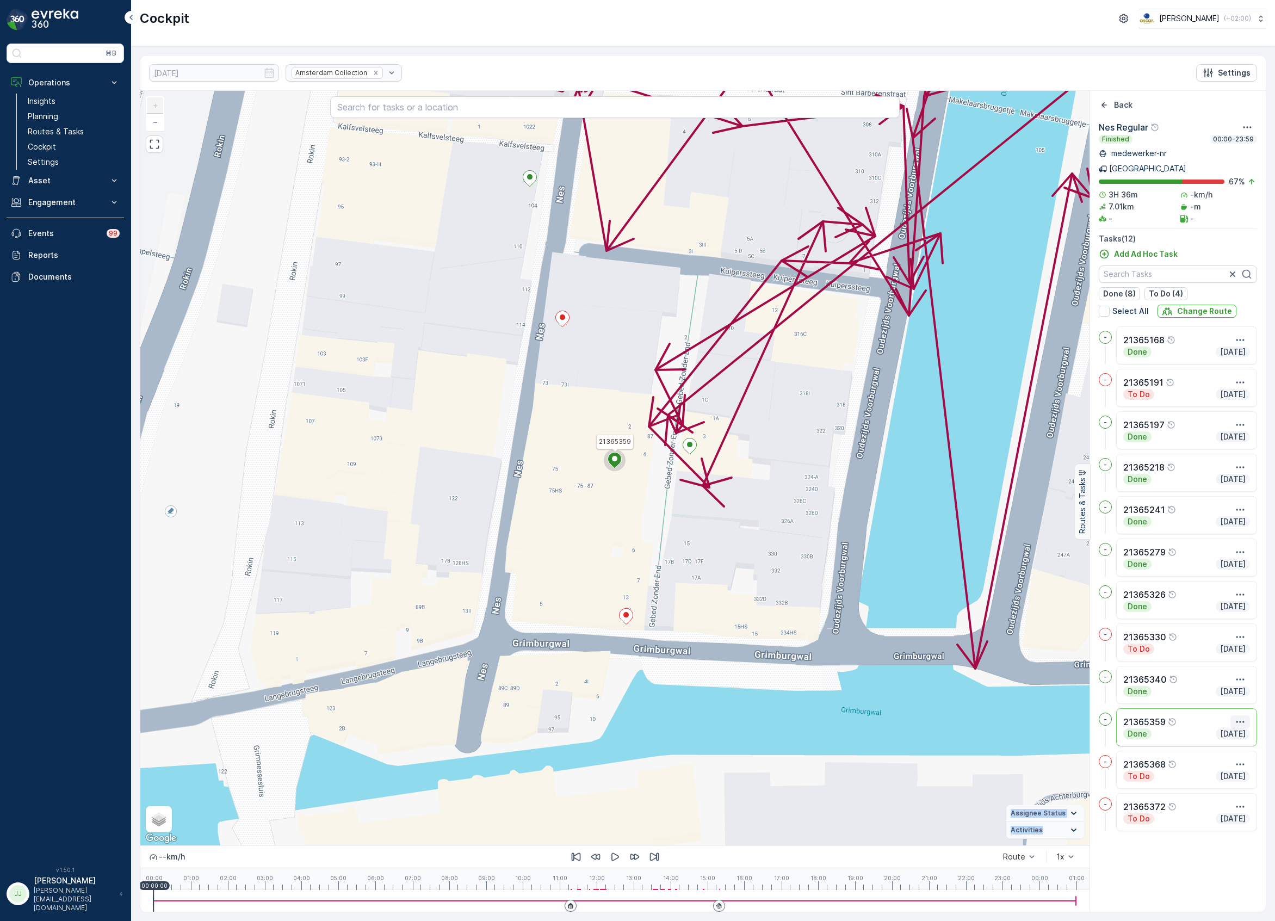
click at [1241, 717] on icon "button" at bounding box center [1240, 722] width 11 height 11
click at [1235, 733] on span "See More Details" at bounding box center [1220, 738] width 63 height 11
click at [1244, 717] on icon "button" at bounding box center [1240, 722] width 11 height 11
click at [616, 464] on icon at bounding box center [615, 461] width 14 height 16
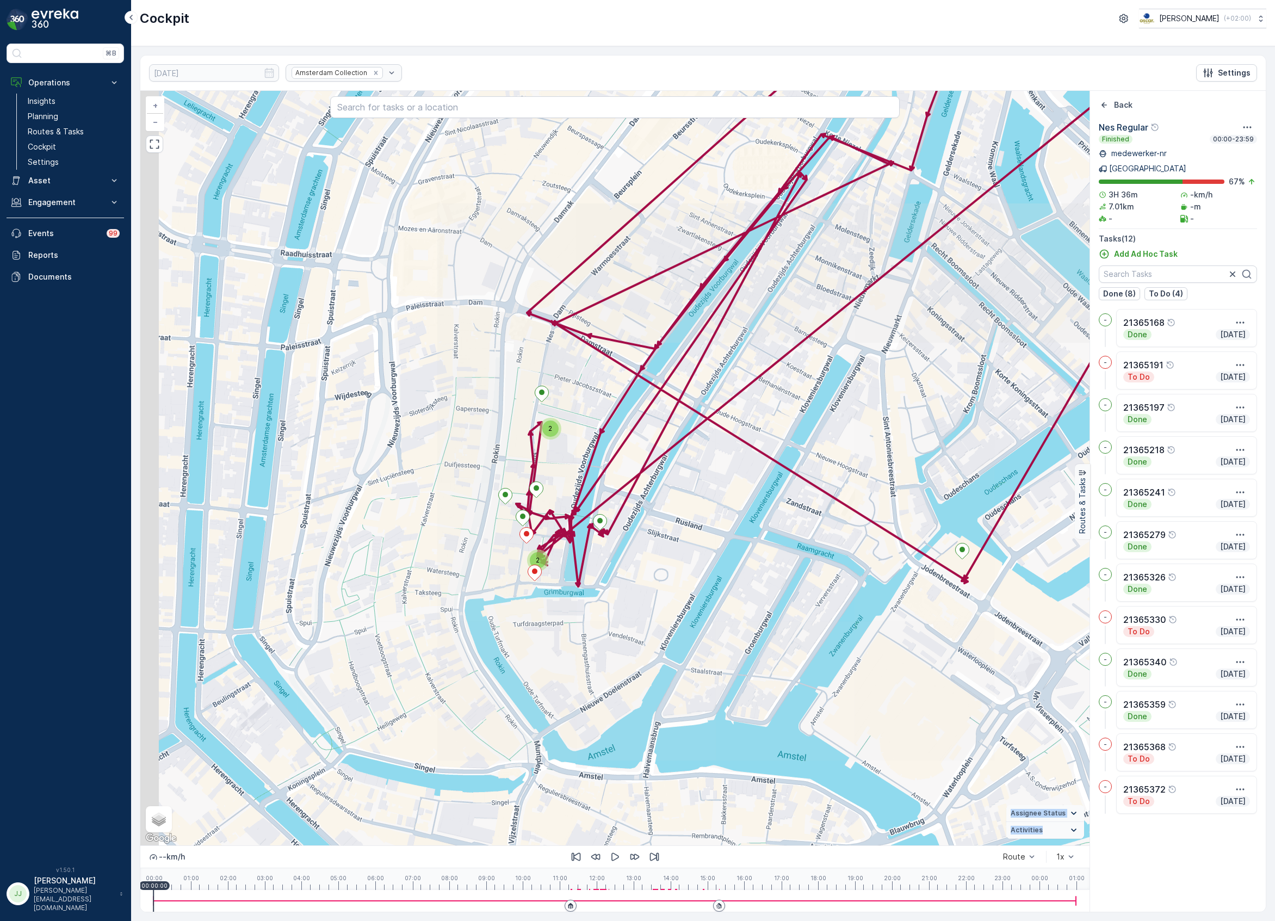
drag, startPoint x: 580, startPoint y: 568, endPoint x: 664, endPoint y: 578, distance: 84.9
click at [668, 578] on div "2 2 + − Satellite Roadmap Terrain Hybrid Leaflet Keyboard shortcuts Map Data Ma…" at bounding box center [615, 468] width 950 height 755
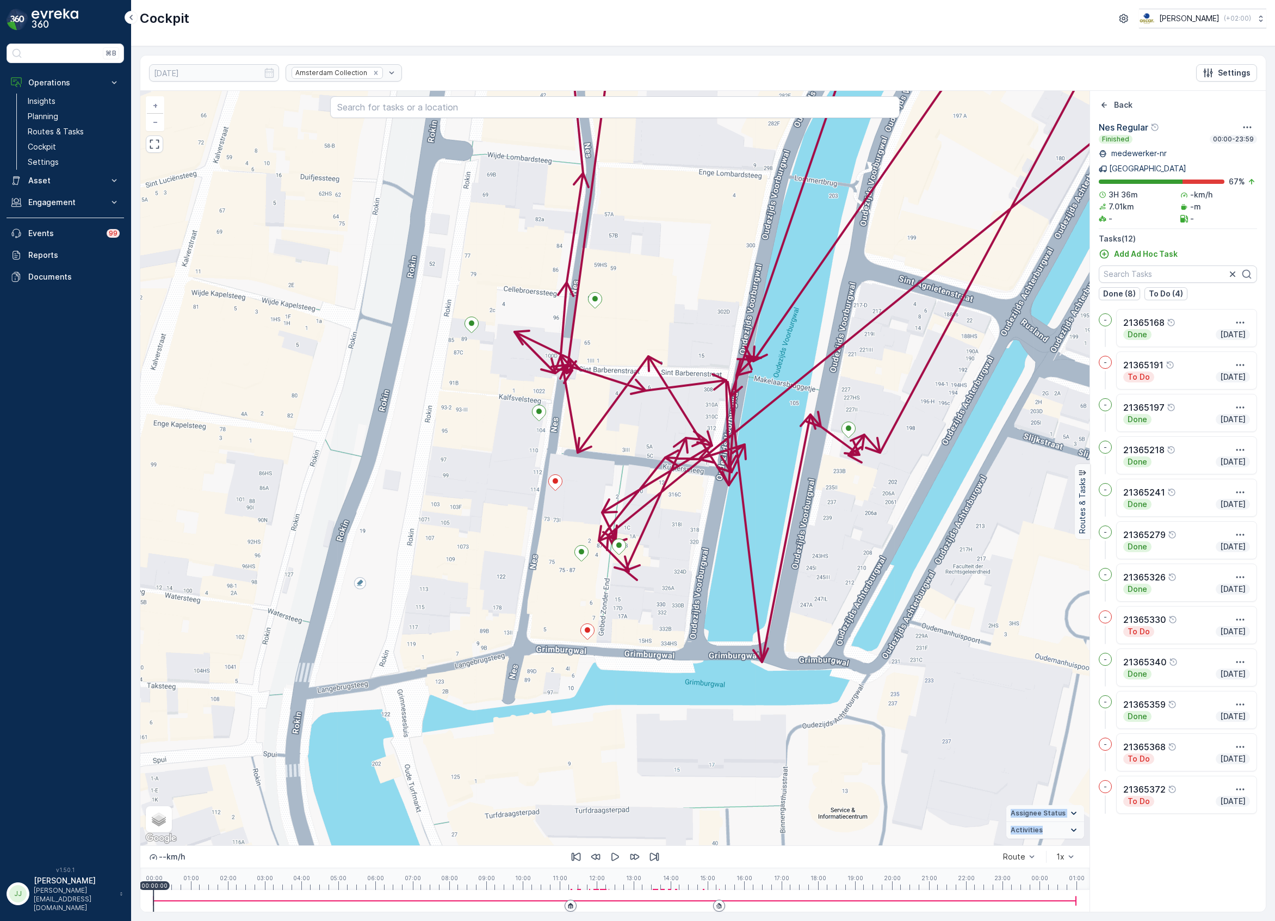
drag, startPoint x: 596, startPoint y: 596, endPoint x: 627, endPoint y: 571, distance: 39.9
click at [626, 572] on div "+ − Satellite Roadmap Terrain Hybrid Leaflet Keyboard shortcuts Map Data Map da…" at bounding box center [615, 468] width 950 height 755
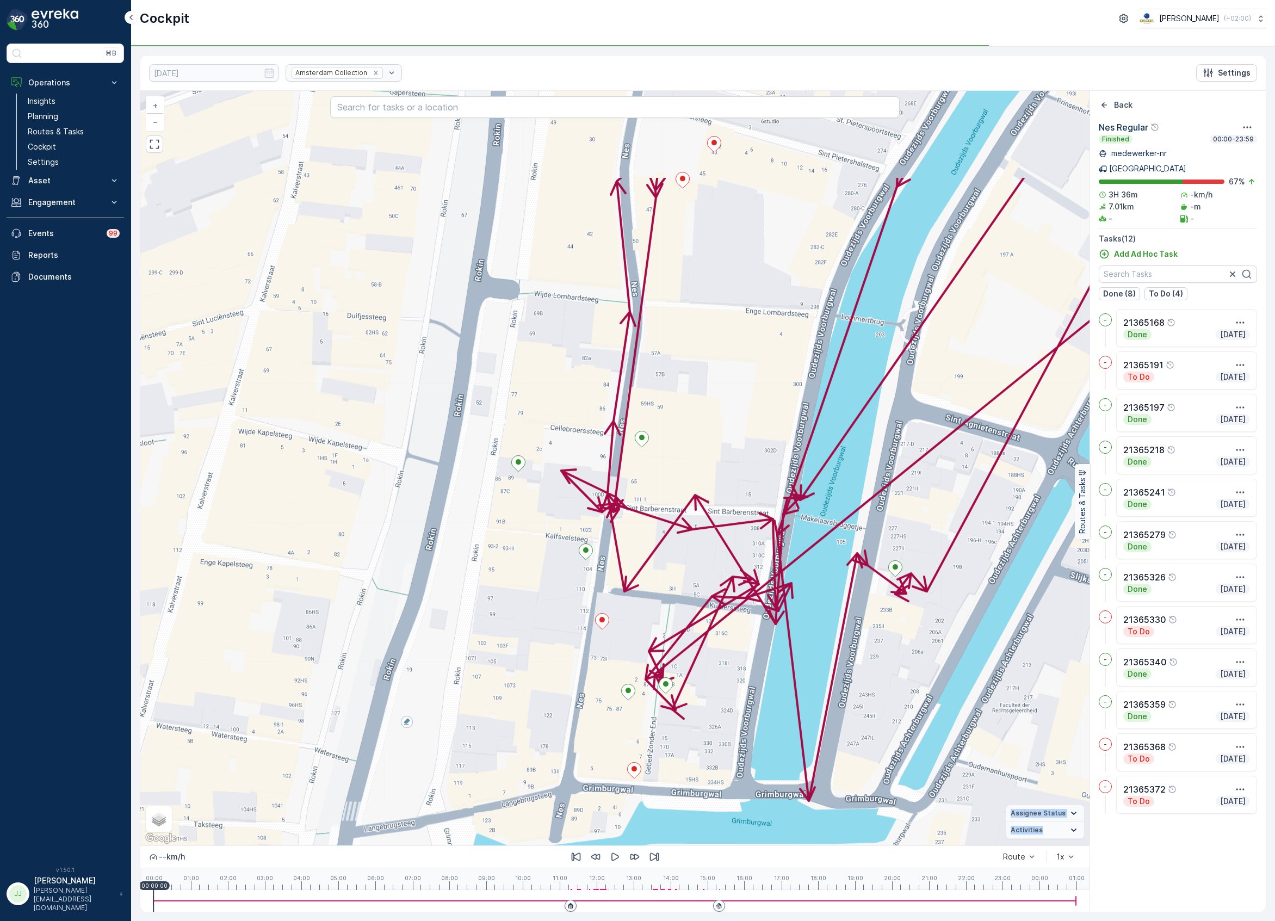
drag, startPoint x: 594, startPoint y: 486, endPoint x: 610, endPoint y: 632, distance: 146.7
click at [612, 648] on div "+ − Satellite Roadmap Terrain Hybrid Leaflet Keyboard shortcuts Map Data Map da…" at bounding box center [615, 468] width 950 height 755
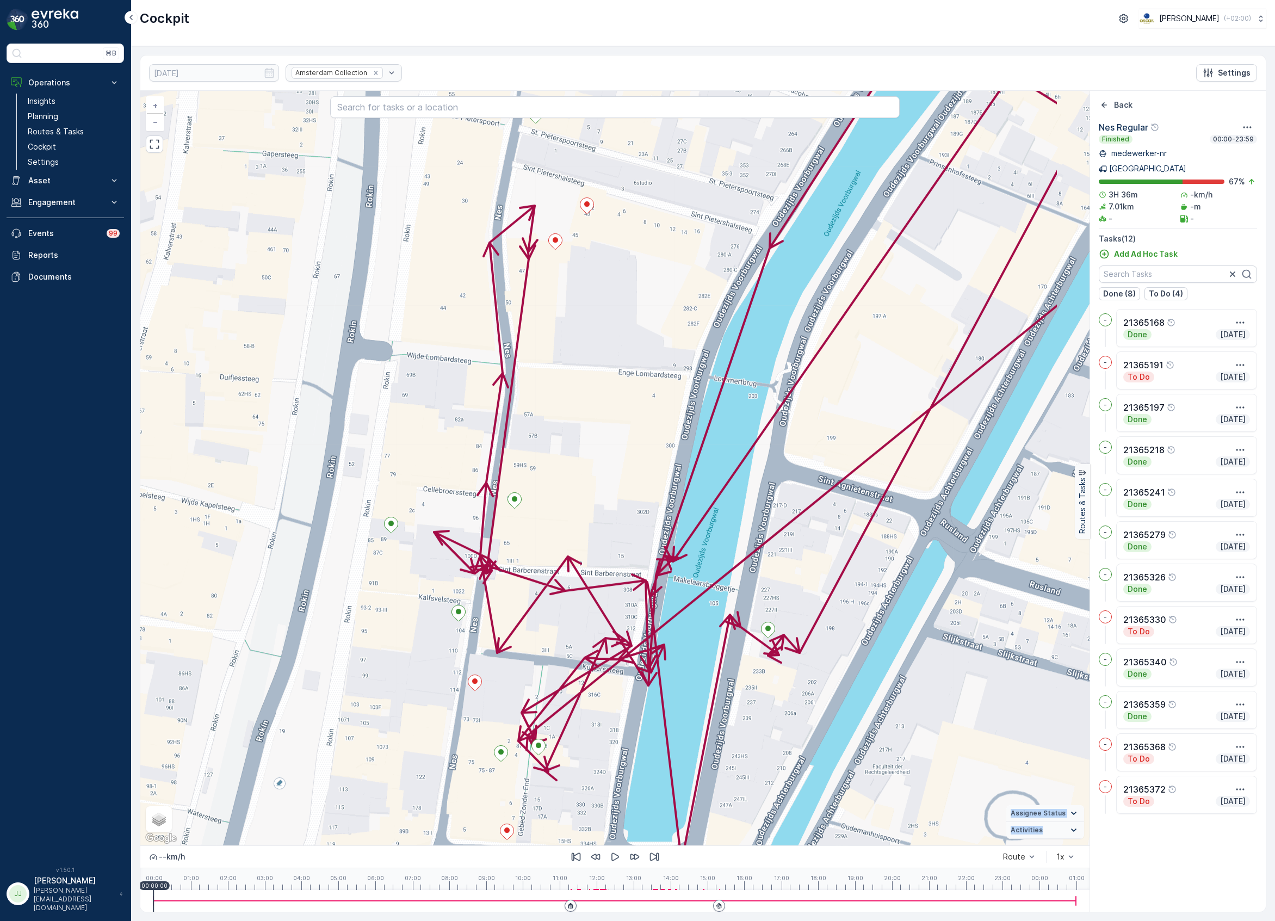
drag, startPoint x: 727, startPoint y: 460, endPoint x: 642, endPoint y: 497, distance: 92.6
click at [642, 497] on div "+ − Satellite Roadmap Terrain Hybrid Leaflet Keyboard shortcuts Map Data Map da…" at bounding box center [615, 468] width 950 height 755
drag, startPoint x: 843, startPoint y: 395, endPoint x: 802, endPoint y: 475, distance: 90.8
click at [802, 475] on div "+ − Satellite Roadmap Terrain Hybrid Leaflet Keyboard shortcuts Map Data Map da…" at bounding box center [615, 468] width 950 height 755
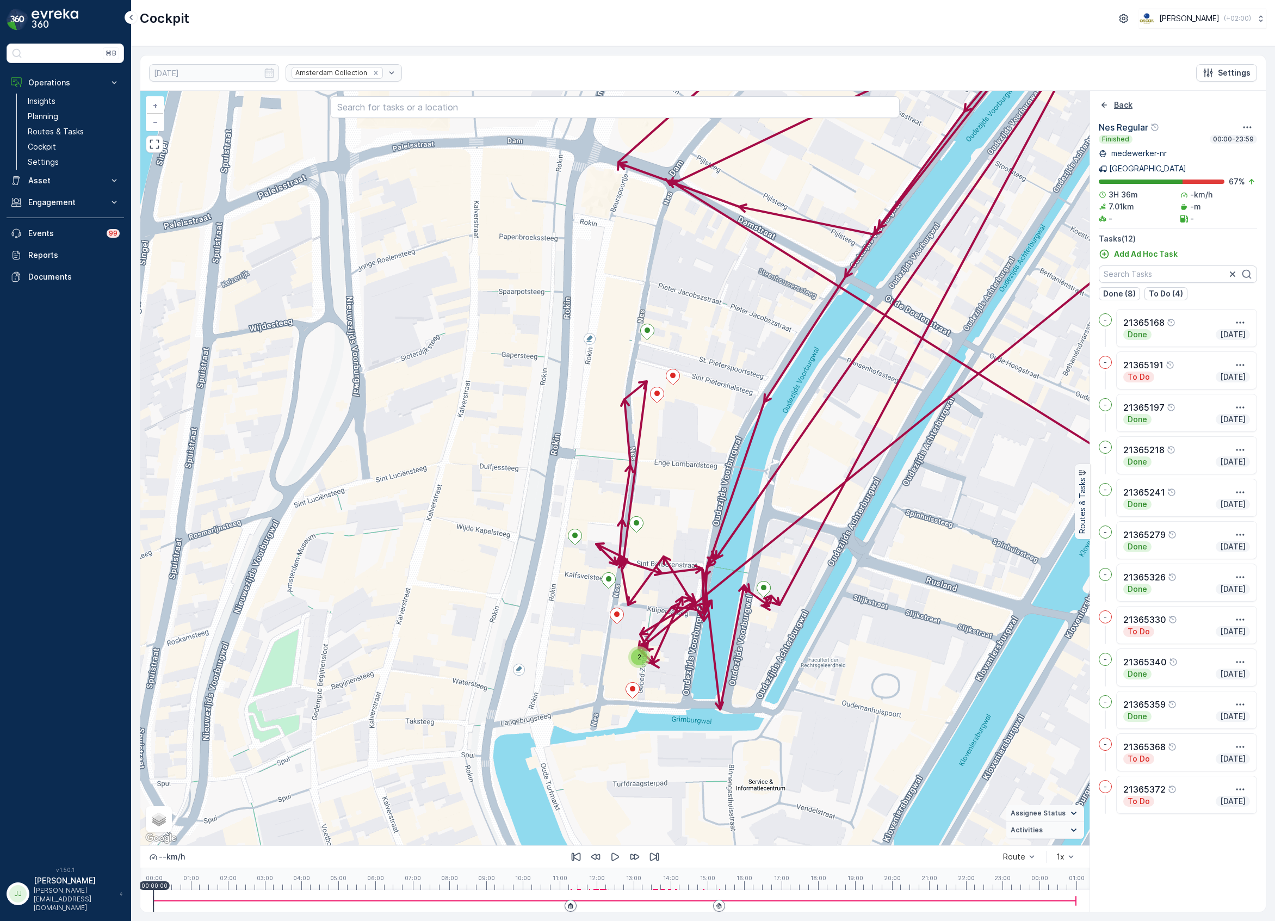
click at [1105, 103] on icon "Back" at bounding box center [1104, 105] width 11 height 11
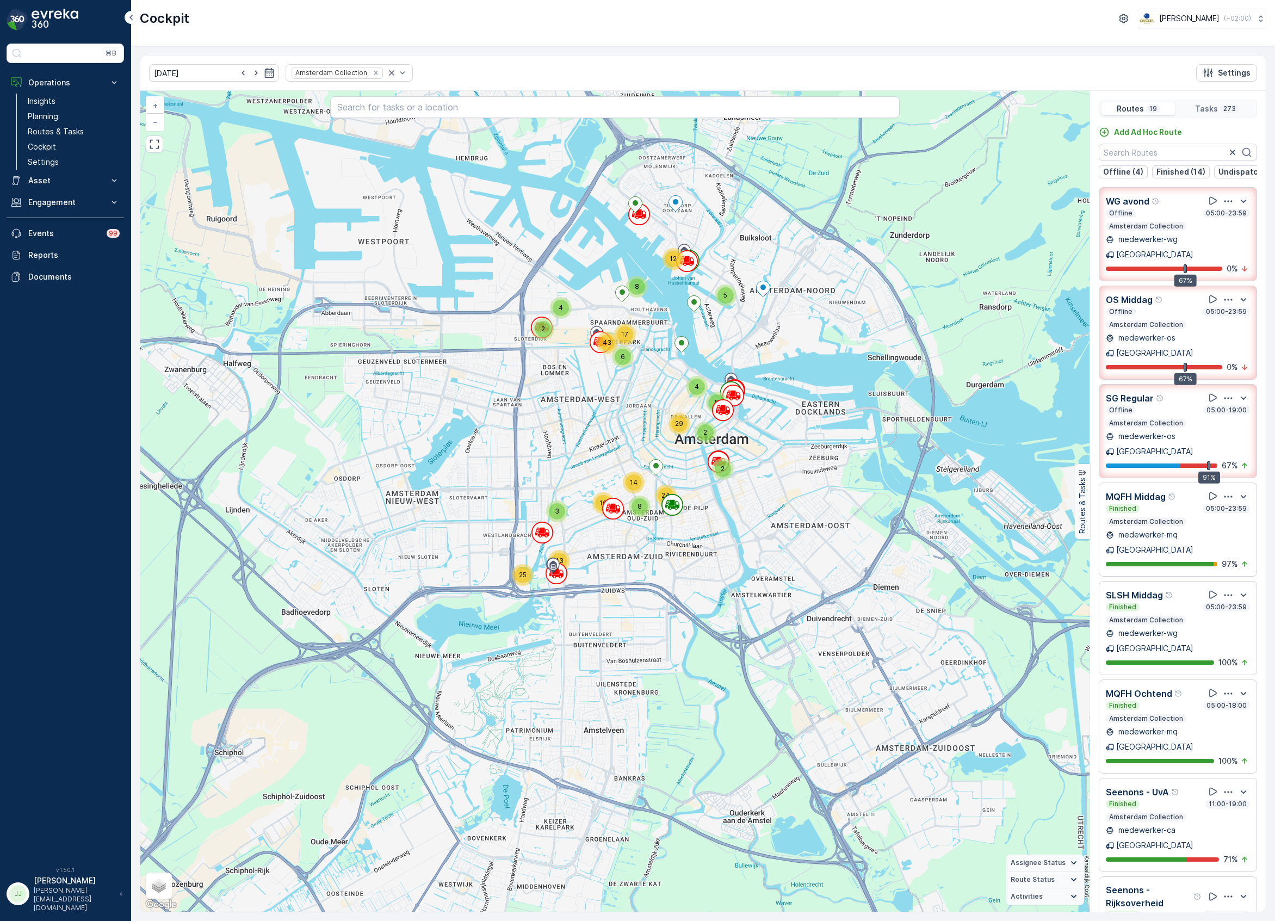
drag, startPoint x: 590, startPoint y: 570, endPoint x: 621, endPoint y: 580, distance: 32.4
click at [621, 580] on div "2 4 5 5 8 12 2 4 6 17 43 2 29 10 8 24 14 3 25 43 + − Satellite Roadmap Terrain …" at bounding box center [615, 501] width 950 height 821
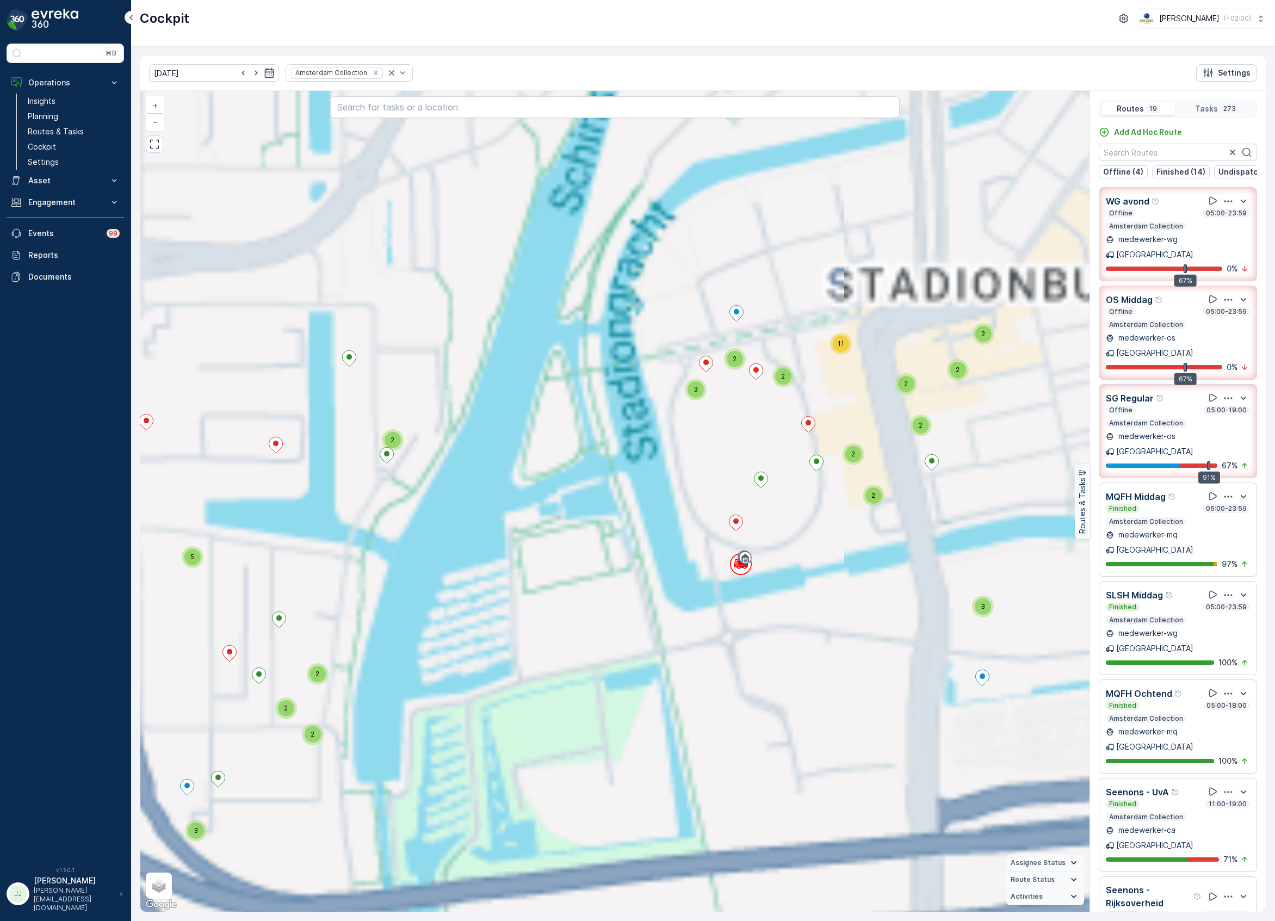
drag, startPoint x: 582, startPoint y: 688, endPoint x: 588, endPoint y: 704, distance: 17.2
click at [588, 707] on div "2 2 3 2 2 2 2 2 4 2 4 4 2 3 3 4 4 6 2 2 2 2 2 2 2 3 2 5 2 3 2 3 2 3 2 2 4 4 2 3…" at bounding box center [615, 501] width 950 height 821
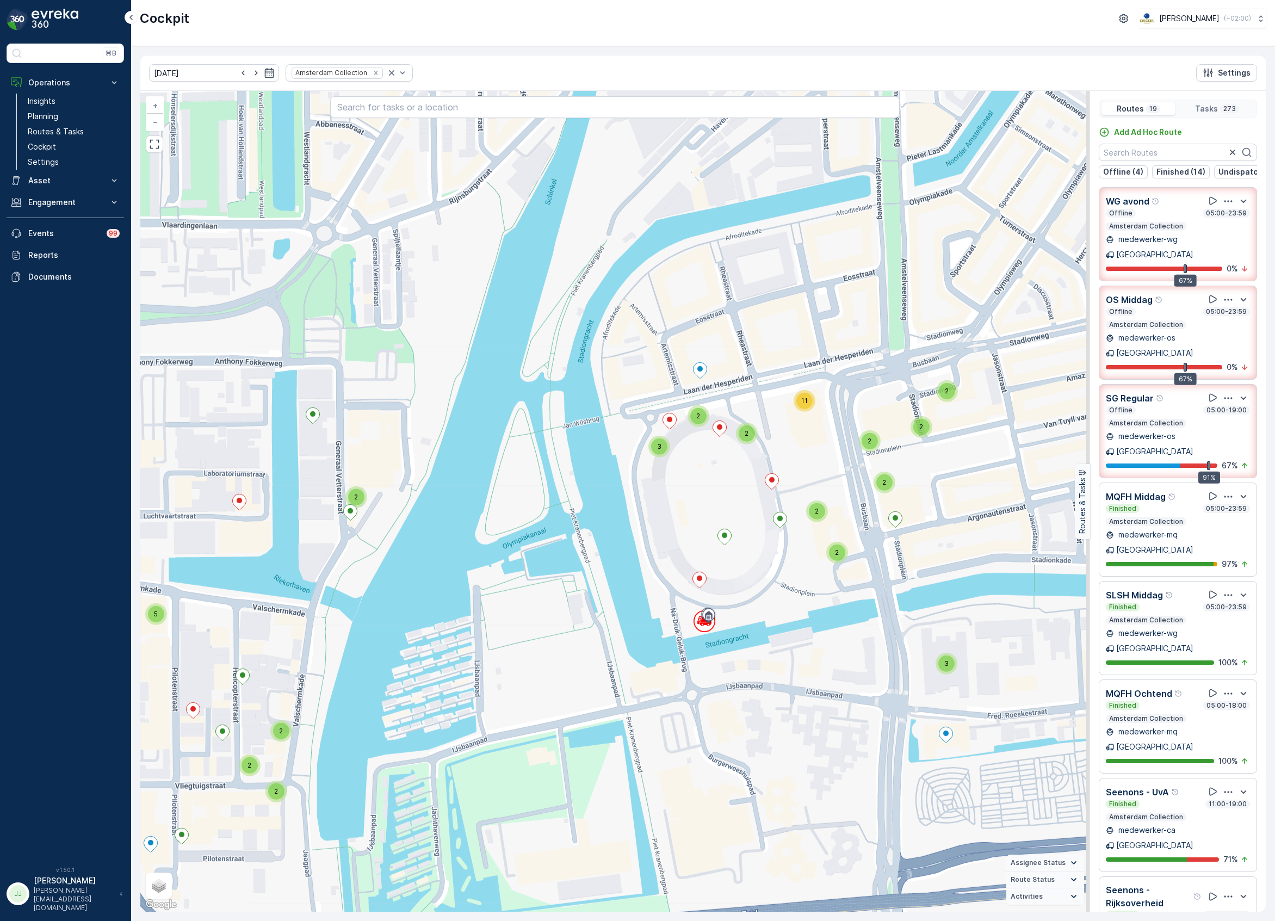
drag, startPoint x: 728, startPoint y: 466, endPoint x: 686, endPoint y: 503, distance: 56.3
click at [686, 503] on div "2 2 3 2 2 2 2 2 4 2 4 4 2 3 3 4 4 6 2 2 2 2 2 2 2 3 2 5 2 3 2 3 2 3 2 2 4 4 2 3…" at bounding box center [615, 501] width 950 height 821
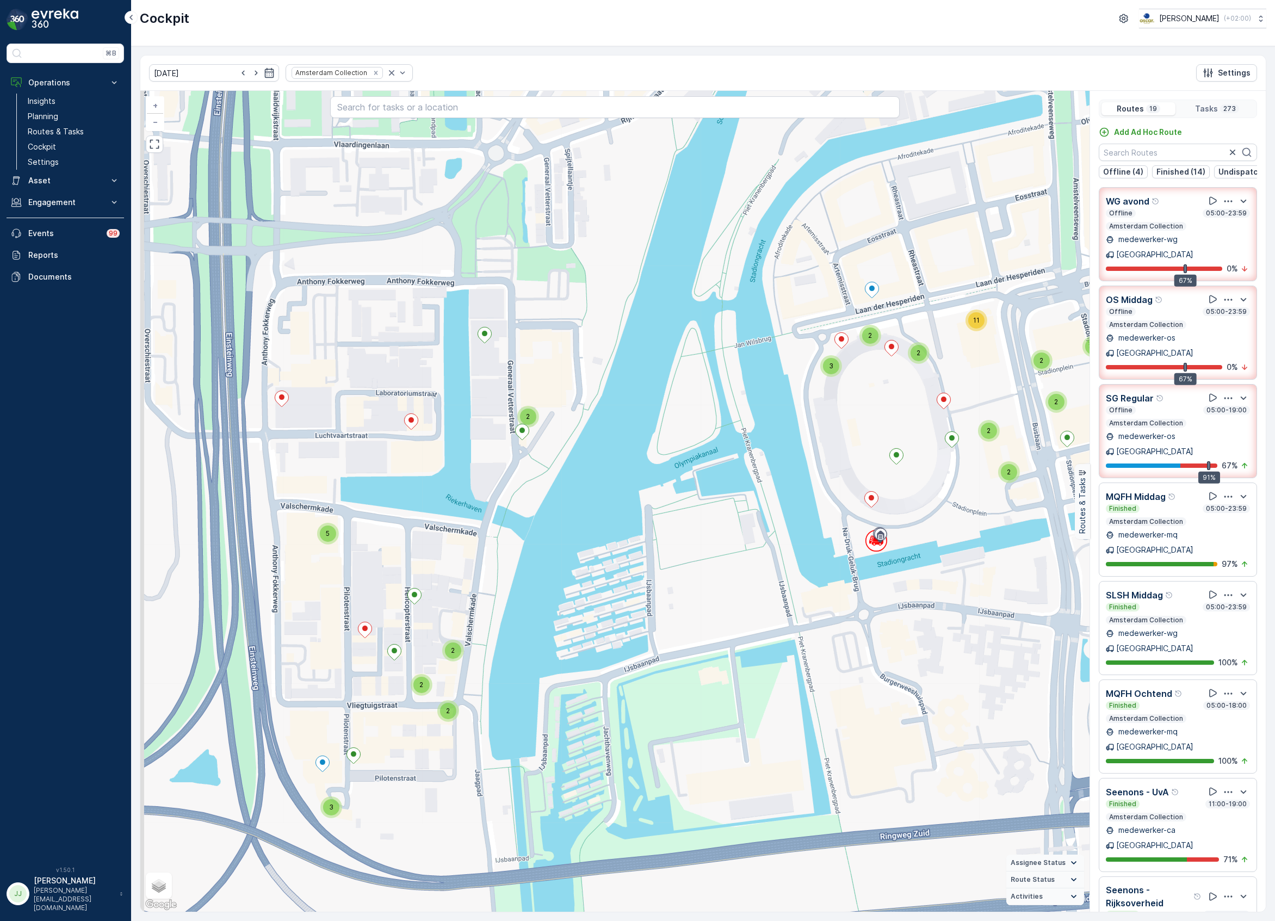
drag, startPoint x: 621, startPoint y: 559, endPoint x: 762, endPoint y: 501, distance: 153.0
click at [762, 501] on div "2 2 3 2 2 2 2 2 4 2 4 4 2 3 3 4 4 6 2 2 2 2 2 2 2 3 2 5 2 3 2 3 2 3 2 2 4 4 2 3…" at bounding box center [615, 501] width 950 height 821
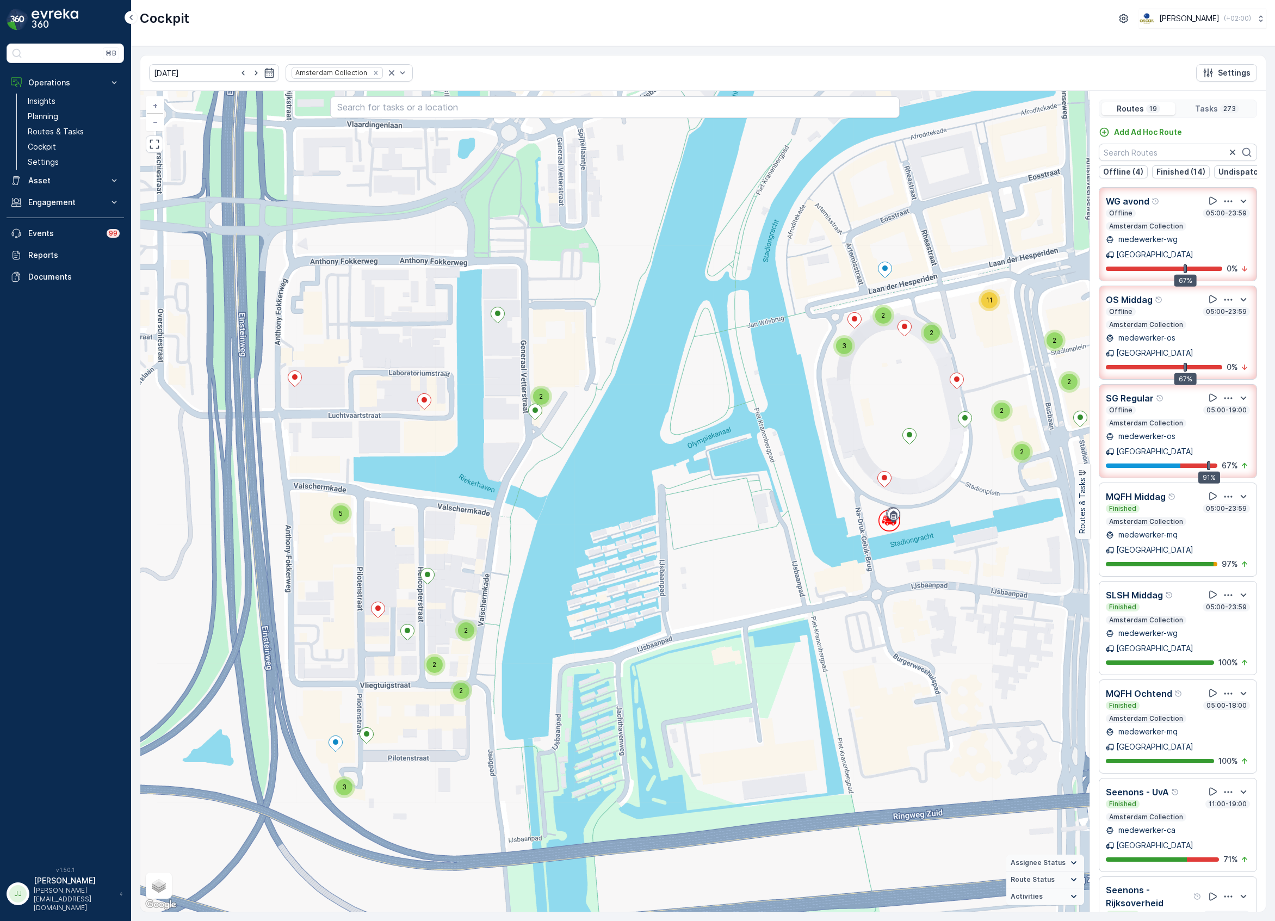
drag, startPoint x: 760, startPoint y: 577, endPoint x: 773, endPoint y: 558, distance: 23.5
click at [773, 558] on div "2 2 3 2 2 2 2 2 4 2 4 4 2 3 3 4 4 6 2 2 2 2 2 2 2 3 2 5 2 3 2 3 2 3 2 2 4 4 2 3…" at bounding box center [615, 501] width 950 height 821
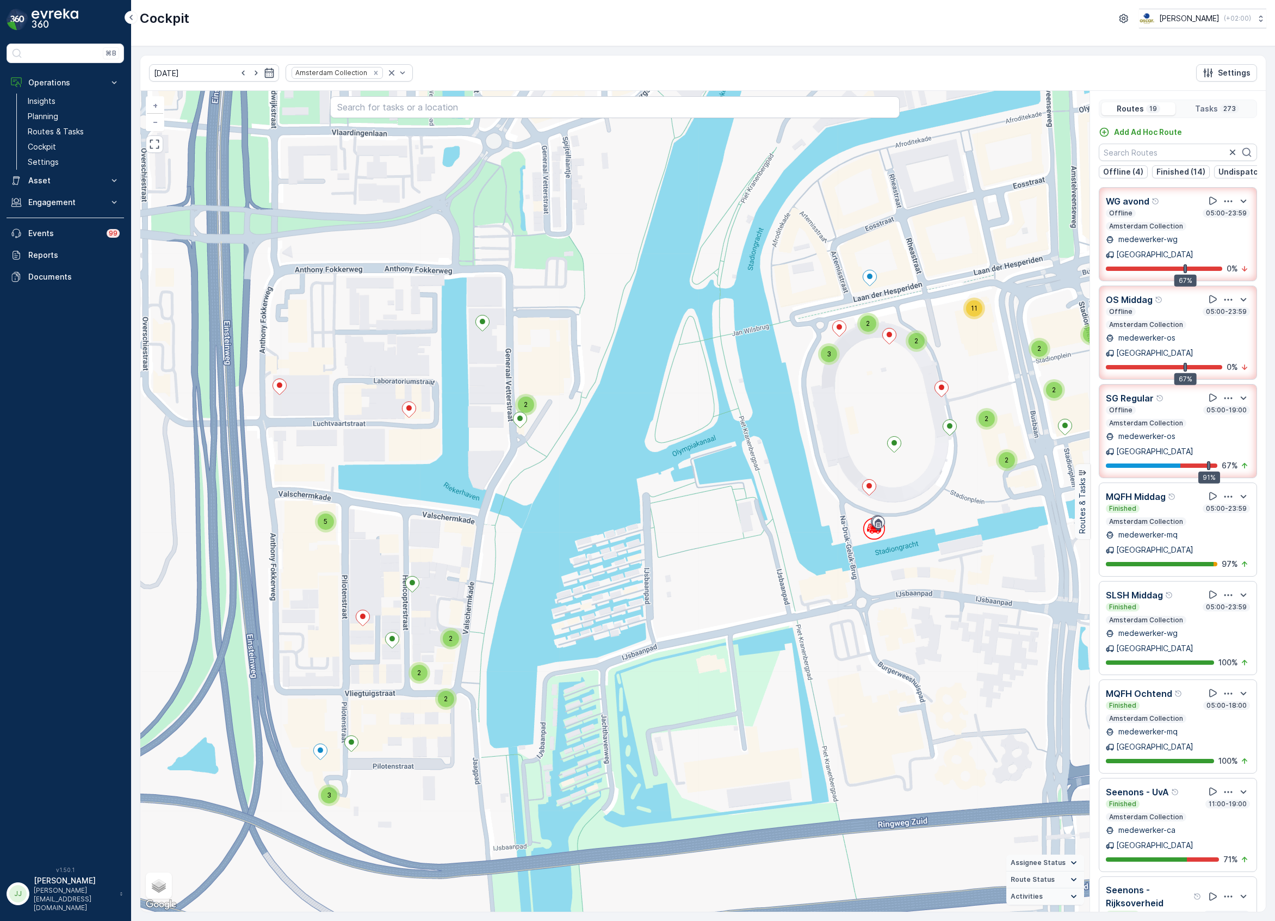
drag, startPoint x: 767, startPoint y: 483, endPoint x: 752, endPoint y: 491, distance: 17.0
click at [752, 491] on div "2 2 3 2 2 2 2 2 4 2 4 4 2 3 3 4 4 6 2 2 2 2 2 2 2 3 2 5 2 3 2 3 2 3 2 2 4 4 2 3…" at bounding box center [615, 501] width 950 height 821
click at [1213, 381] on div "2 2 3 2 2 2 2 2 4 2 4 4 2 3 3 4 4 6 2 2 2 2 2 2 2 3 2 5 2 3 2 3 2 3 2 2 4 4 2 3…" at bounding box center [703, 501] width 1126 height 821
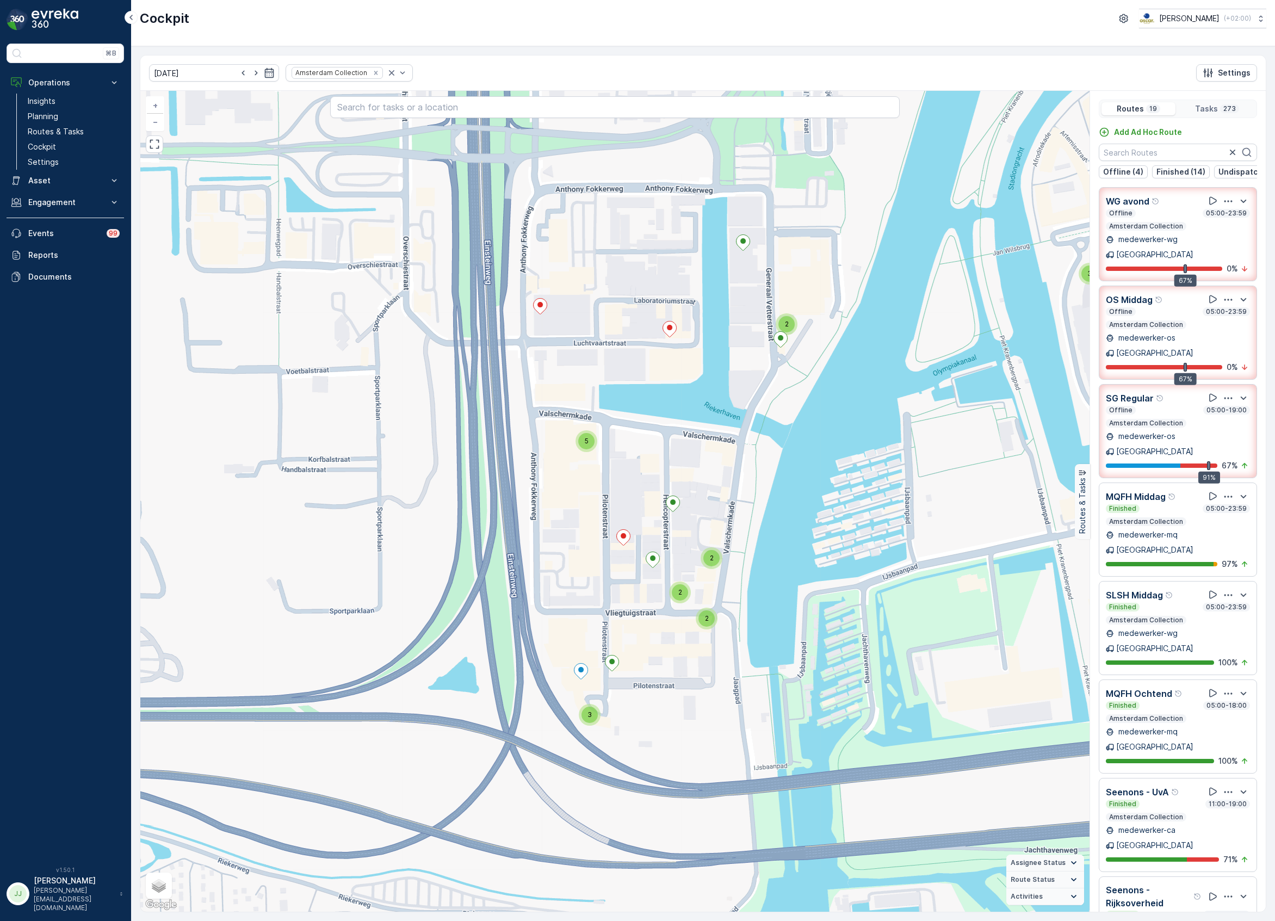
drag, startPoint x: 804, startPoint y: 422, endPoint x: 644, endPoint y: 427, distance: 160.1
click at [644, 427] on div "2 2 3 2 2 2 2 2 4 2 4 4 2 3 3 4 4 6 2 2 2 2 2 2 2 3 2 5 2 3 2 3 2 3 2 2 4 4 2 3…" at bounding box center [615, 501] width 950 height 821
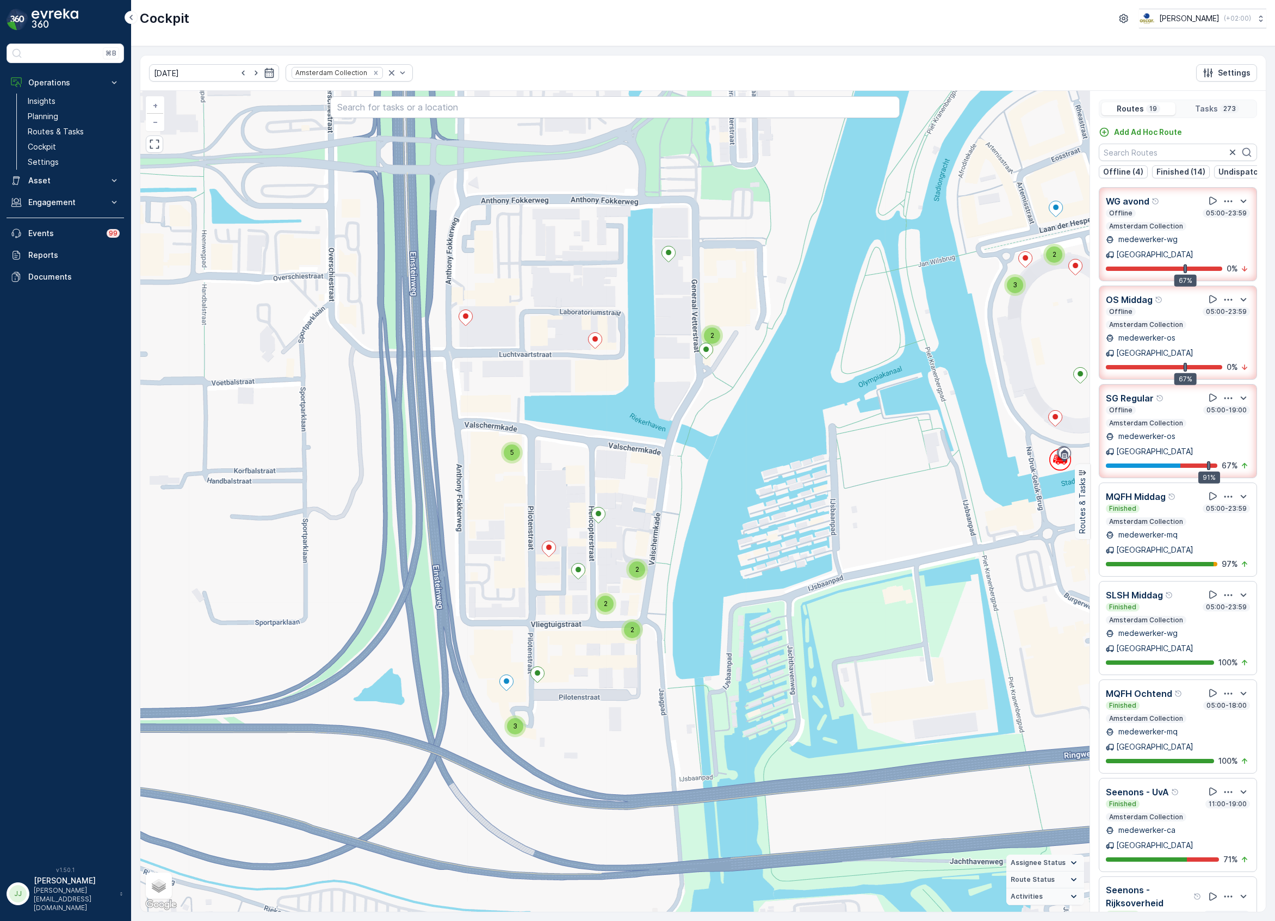
drag, startPoint x: 673, startPoint y: 421, endPoint x: 563, endPoint y: 436, distance: 111.4
click at [563, 436] on div "2 2 3 2 2 2 2 2 4 2 4 4 2 3 3 4 4 6 2 2 2 2 2 2 2 3 2 5 2 3 2 3 2 3 2 2 4 4 2 3…" at bounding box center [615, 501] width 950 height 821
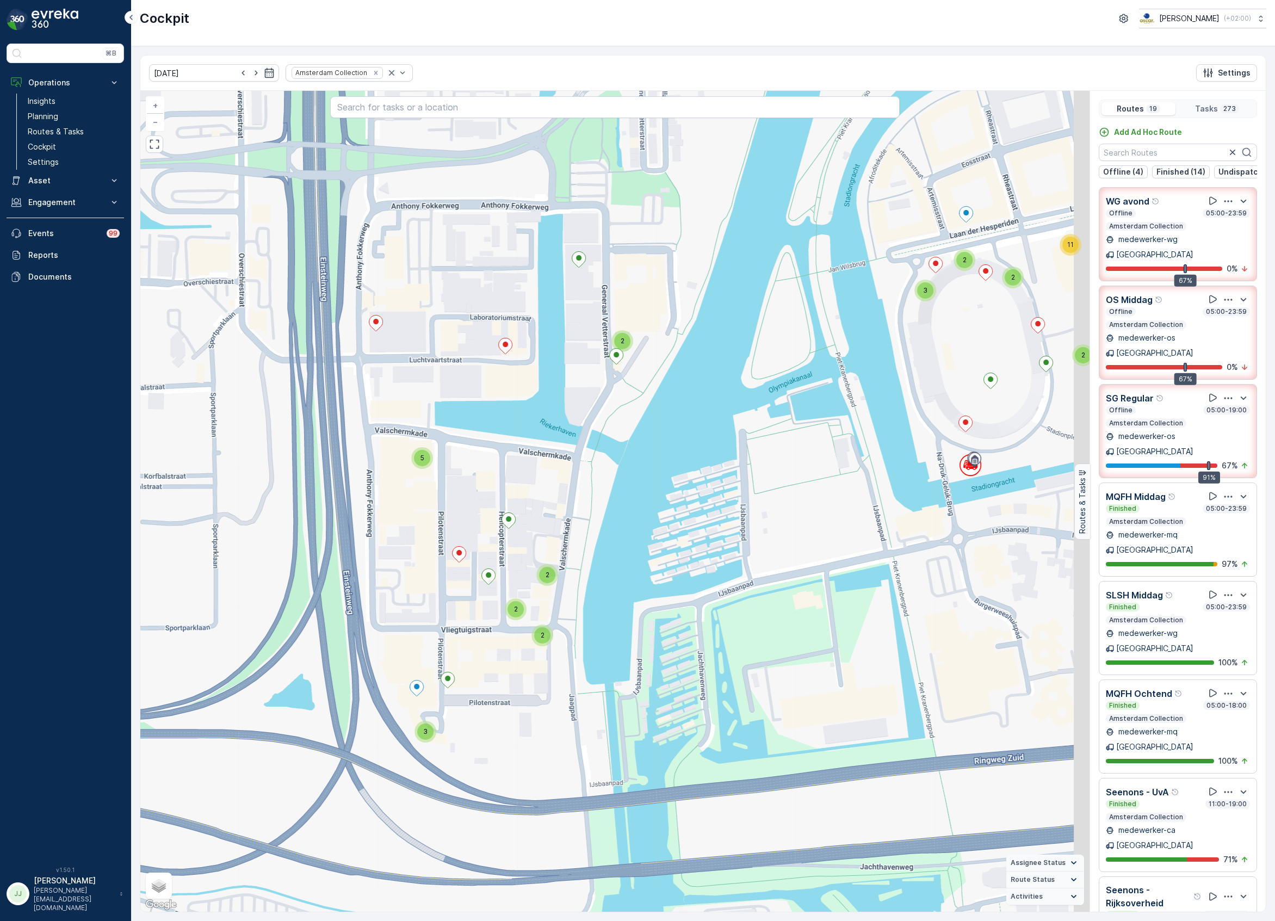
drag, startPoint x: 823, startPoint y: 492, endPoint x: 654, endPoint y: 506, distance: 170.3
click at [654, 506] on div "2 2 3 2 2 2 2 2 4 2 4 4 2 3 3 4 4 6 2 2 2 2 2 2 2 3 2 5 2 3 2 3 2 3 2 2 4 4 2 3…" at bounding box center [615, 501] width 950 height 821
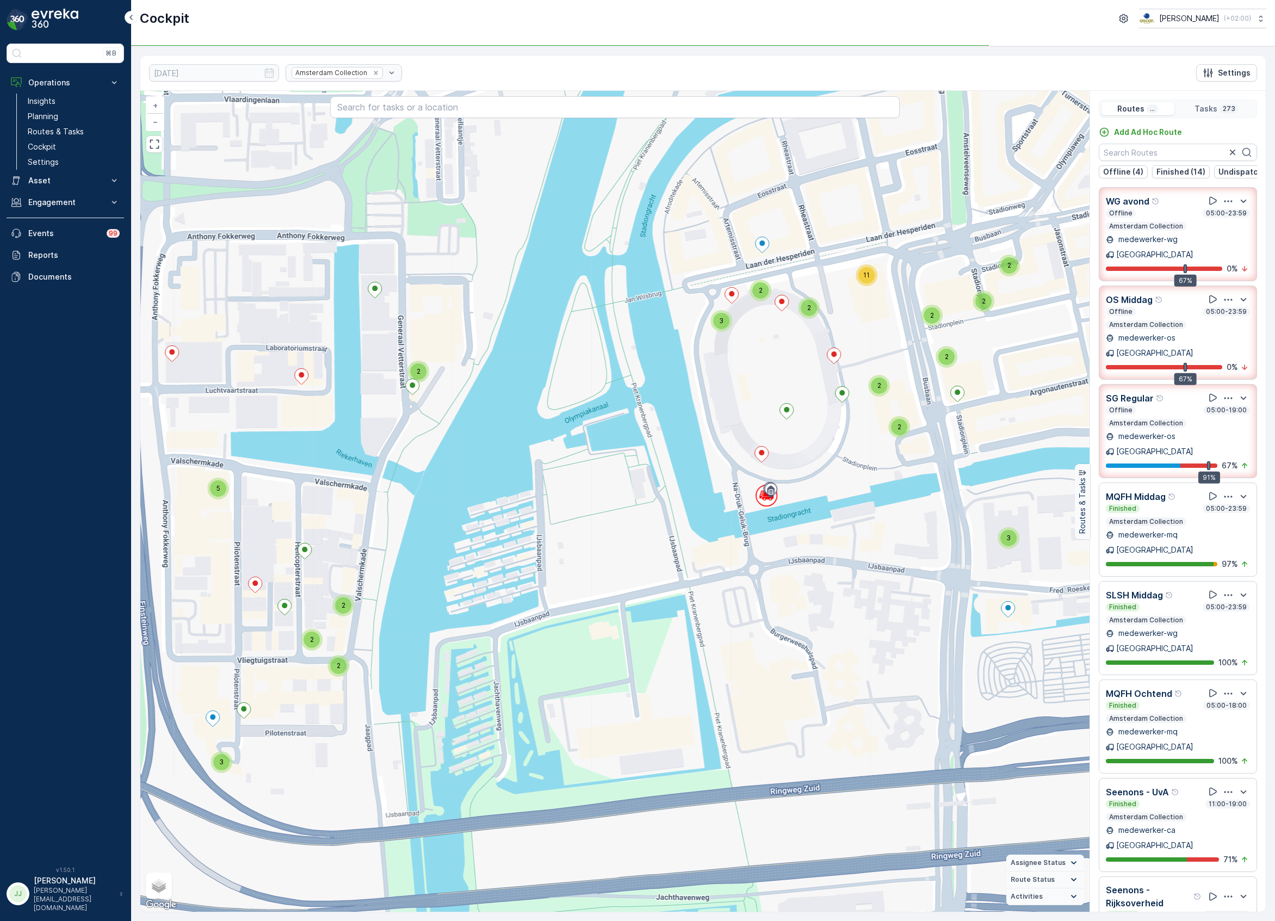
drag, startPoint x: 823, startPoint y: 440, endPoint x: 772, endPoint y: 488, distance: 70.5
click at [772, 488] on div "2 2 3 2 2 2 2 2 4 2 4 4 2 3 3 4 4 6 2 2 2 2 2 2 2 3 2 5 2 3 2 3 2 3 2 2 4 4 2 3…" at bounding box center [615, 501] width 950 height 821
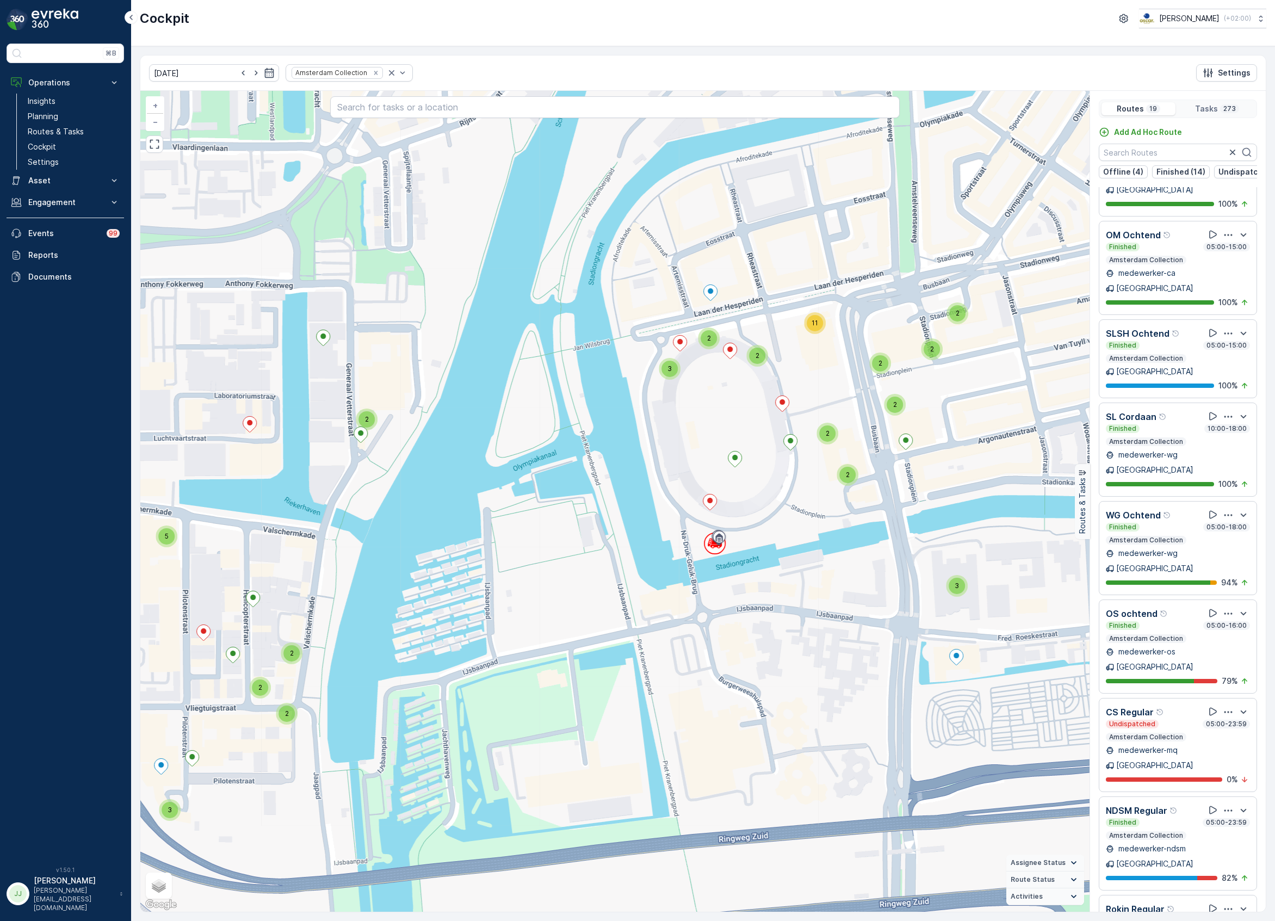
scroll to position [27, 0]
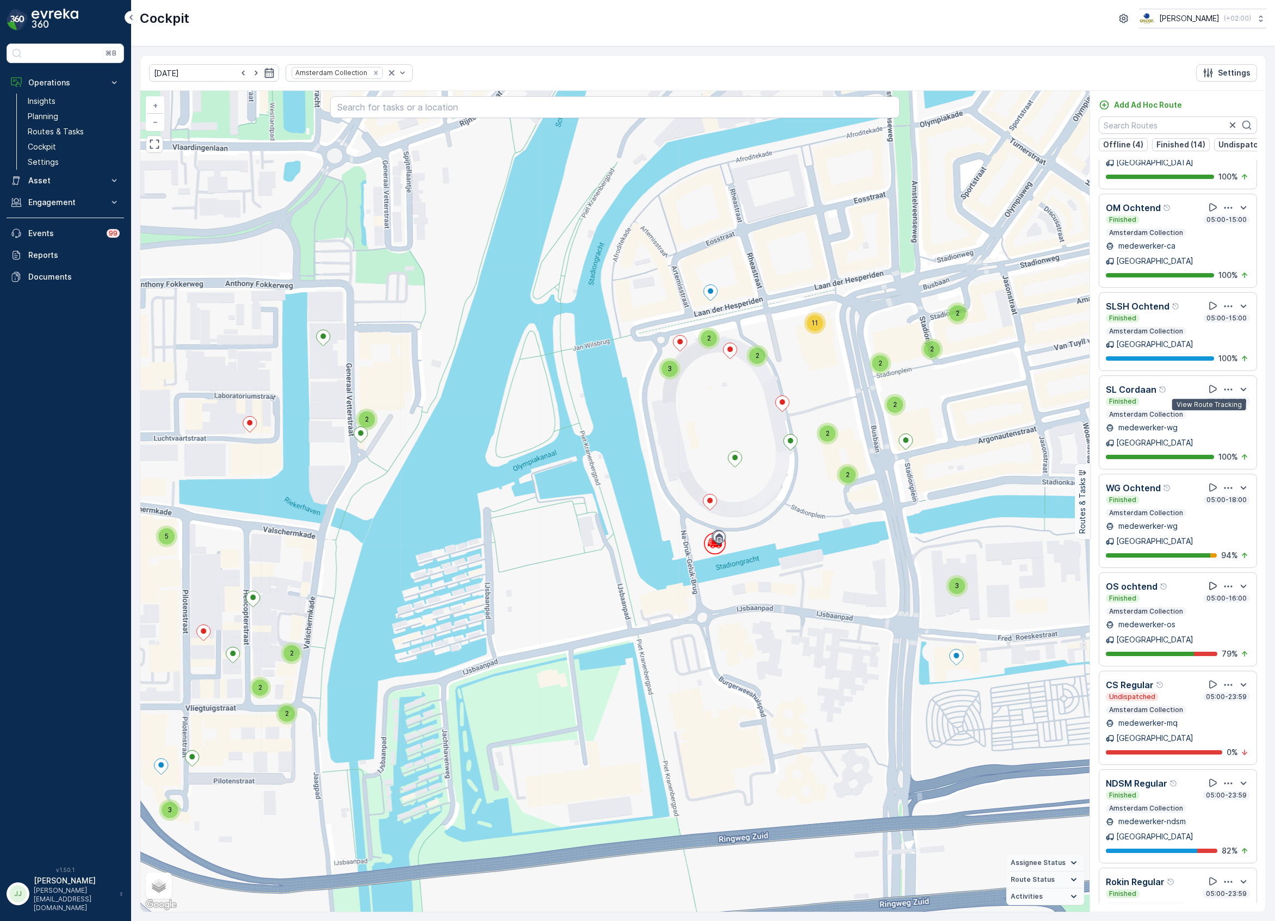
click at [1210, 582] on icon at bounding box center [1214, 586] width 8 height 8
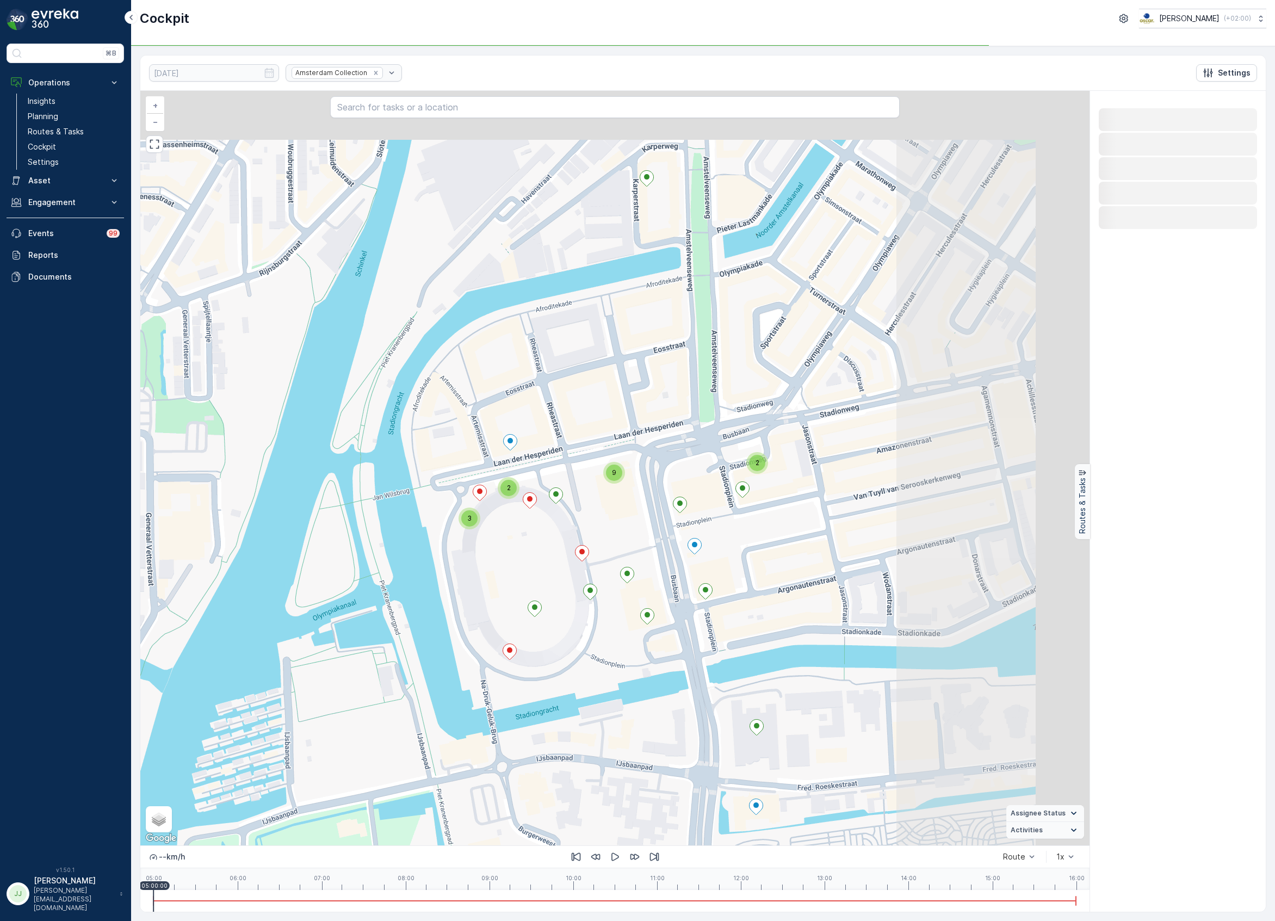
scroll to position [0, 0]
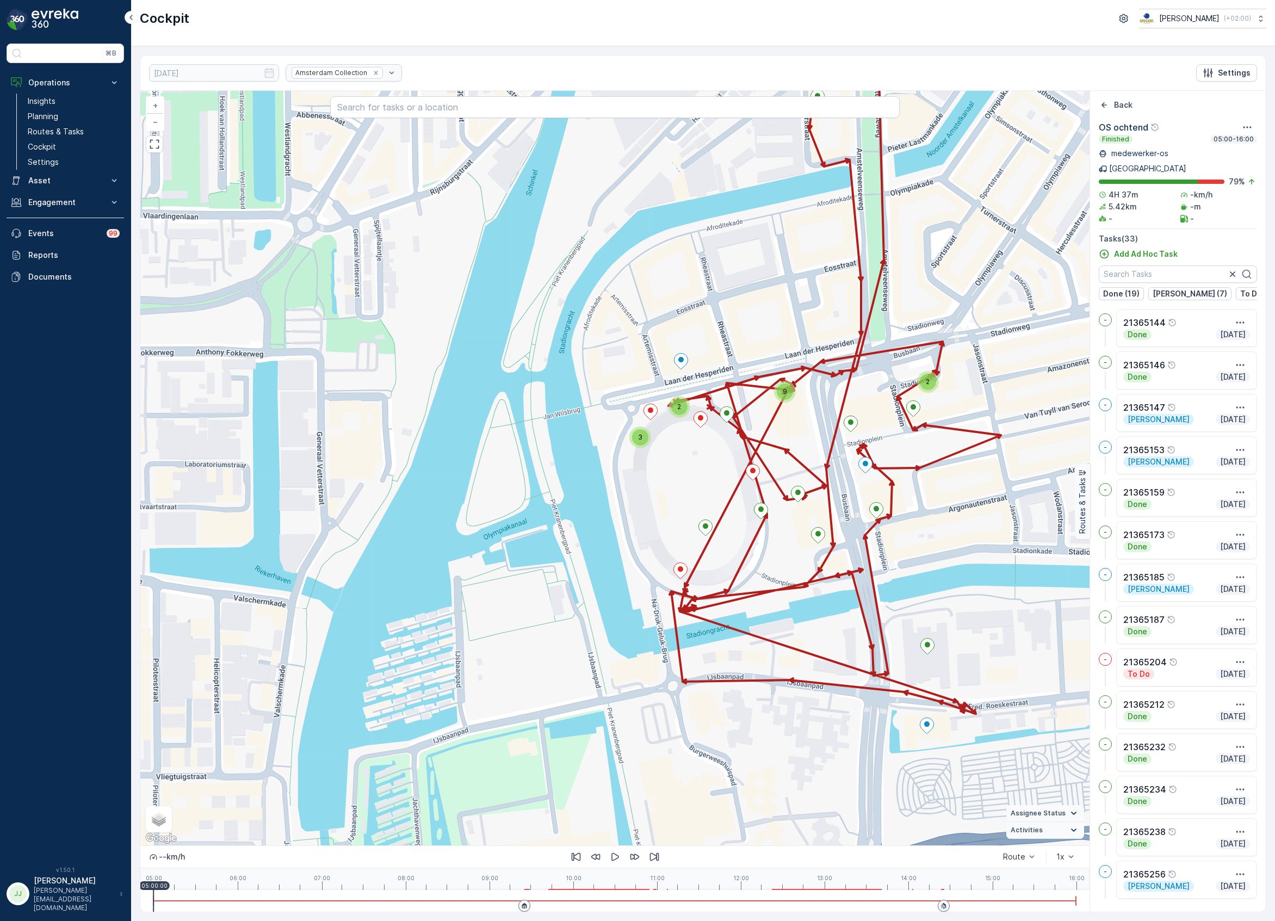
drag, startPoint x: 913, startPoint y: 472, endPoint x: 971, endPoint y: 447, distance: 63.1
click at [971, 447] on div "2 2 3 9 + − Satellite Roadmap Terrain Hybrid Leaflet Keyboard shortcuts Map Dat…" at bounding box center [615, 468] width 950 height 755
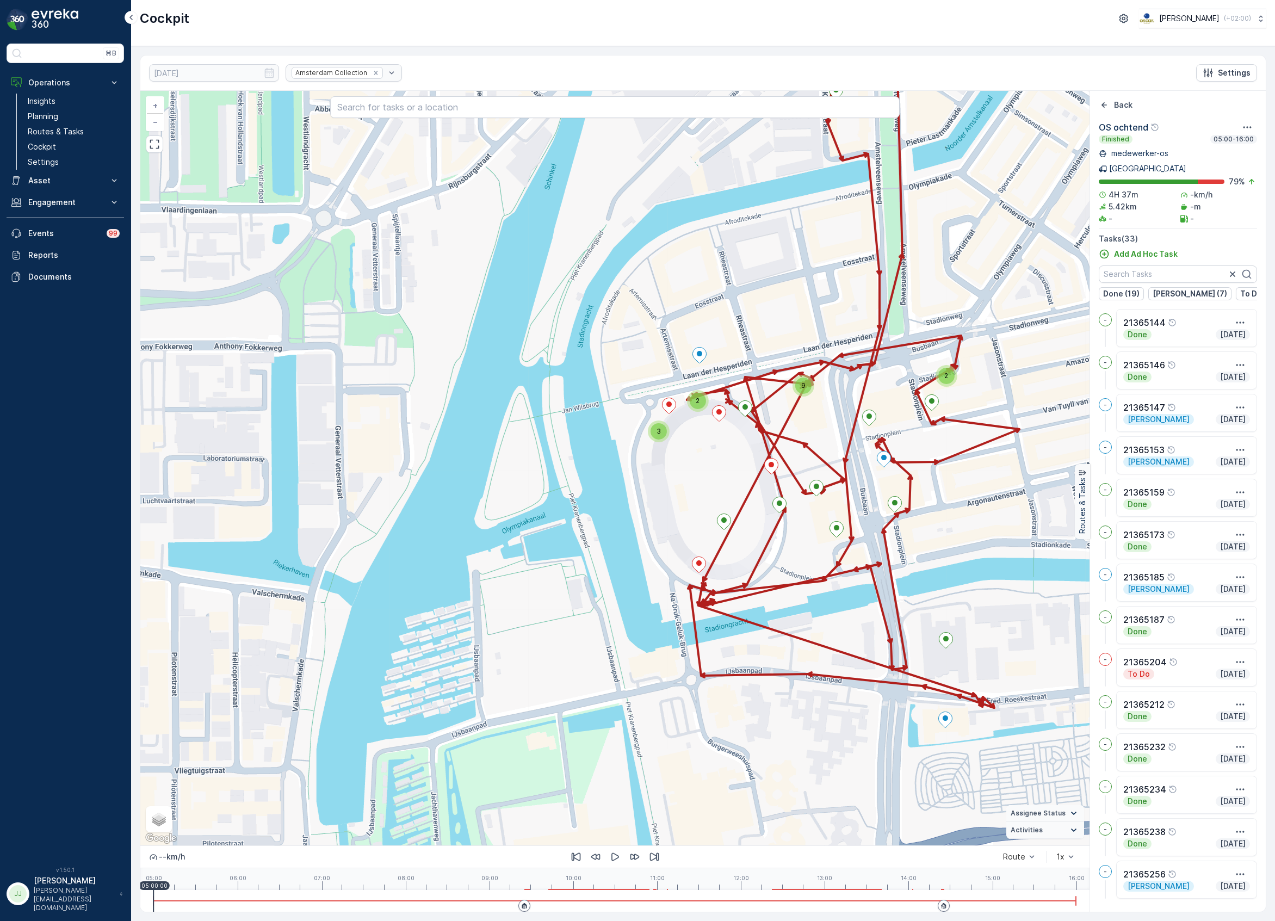
drag, startPoint x: 490, startPoint y: 516, endPoint x: 523, endPoint y: 644, distance: 132.1
click at [531, 653] on div "2 2 3 9 + − Satellite Roadmap Terrain Hybrid Leaflet Keyboard shortcuts Map Dat…" at bounding box center [615, 468] width 950 height 755
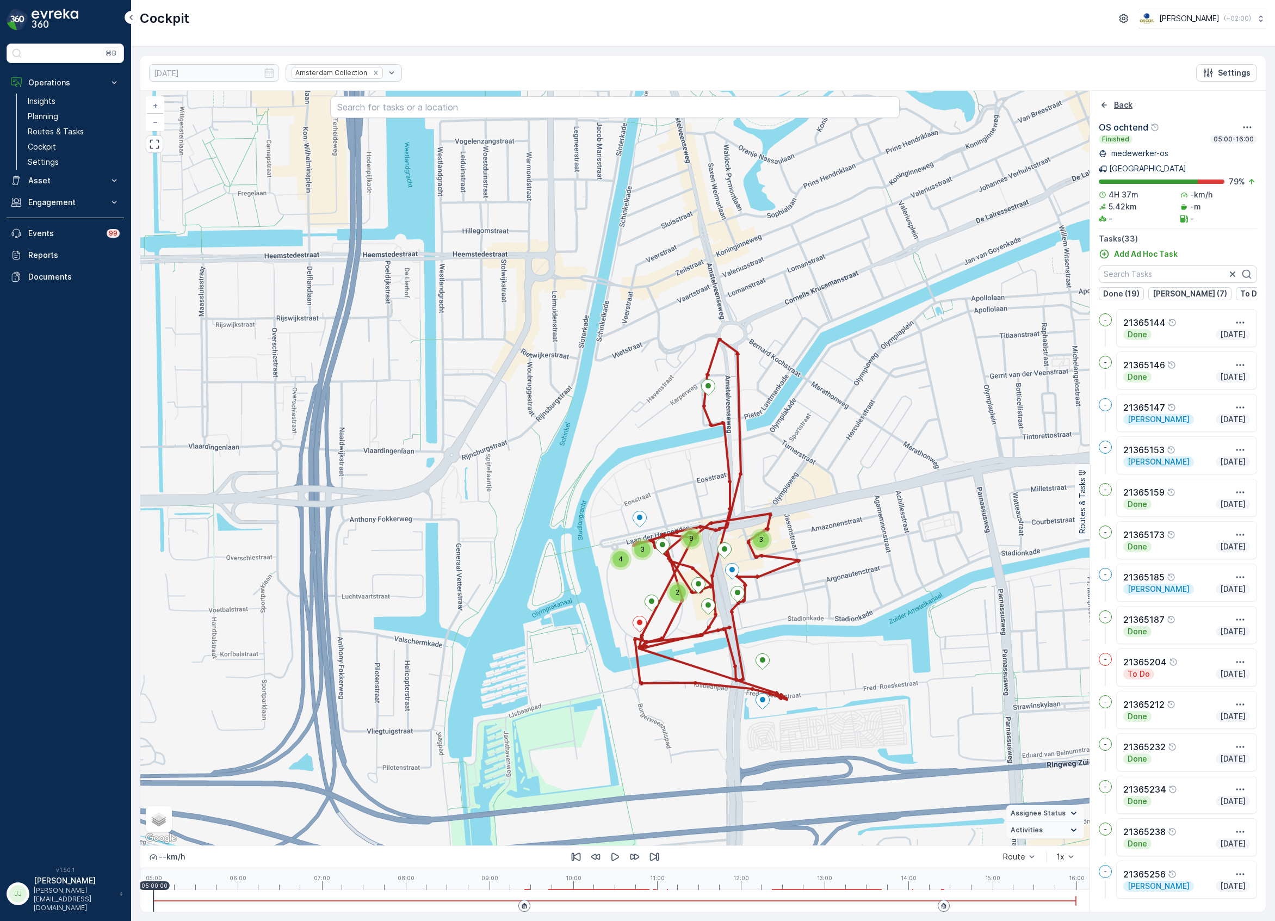
click at [1106, 103] on icon "Back" at bounding box center [1104, 105] width 11 height 11
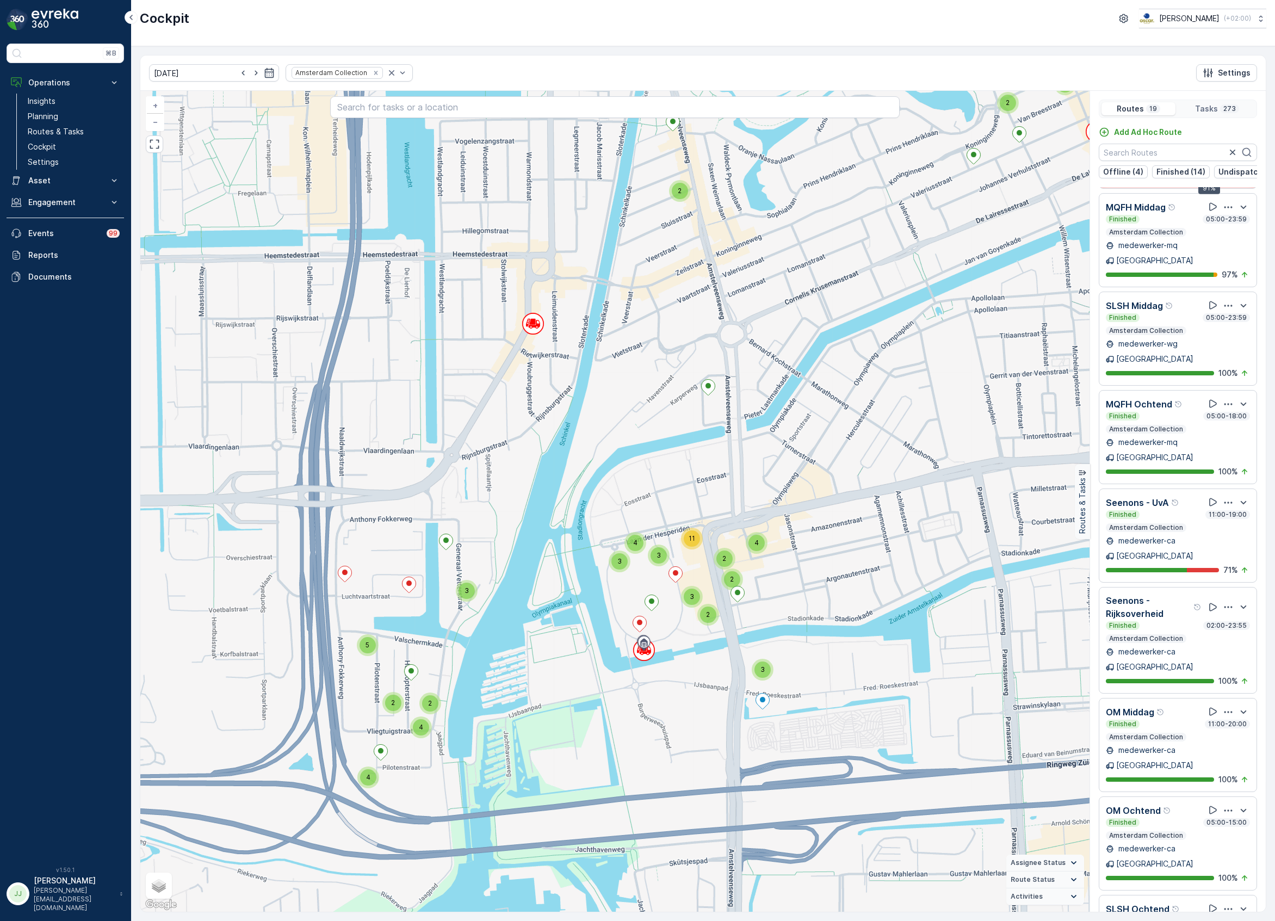
scroll to position [435, 0]
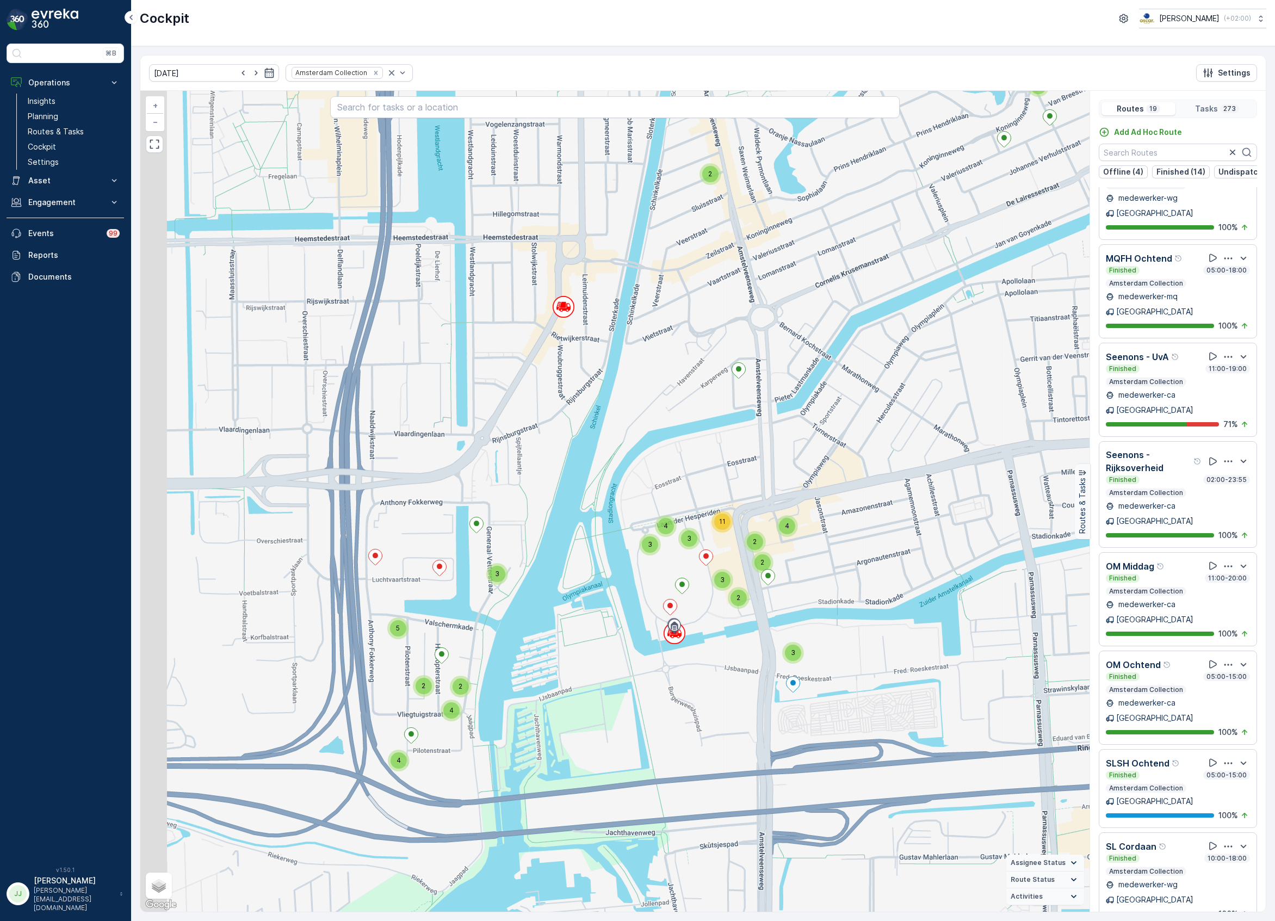
drag, startPoint x: 677, startPoint y: 443, endPoint x: 728, endPoint y: 412, distance: 58.6
click at [728, 412] on div "2 3 3 2 2 2 2 3 2 2 2 2 3 4 2 4 4 2 3 3 4 2 4 3 4 12 4 5 4 3 3 4 2 2 3 2 3 2 3 …" at bounding box center [615, 501] width 950 height 821
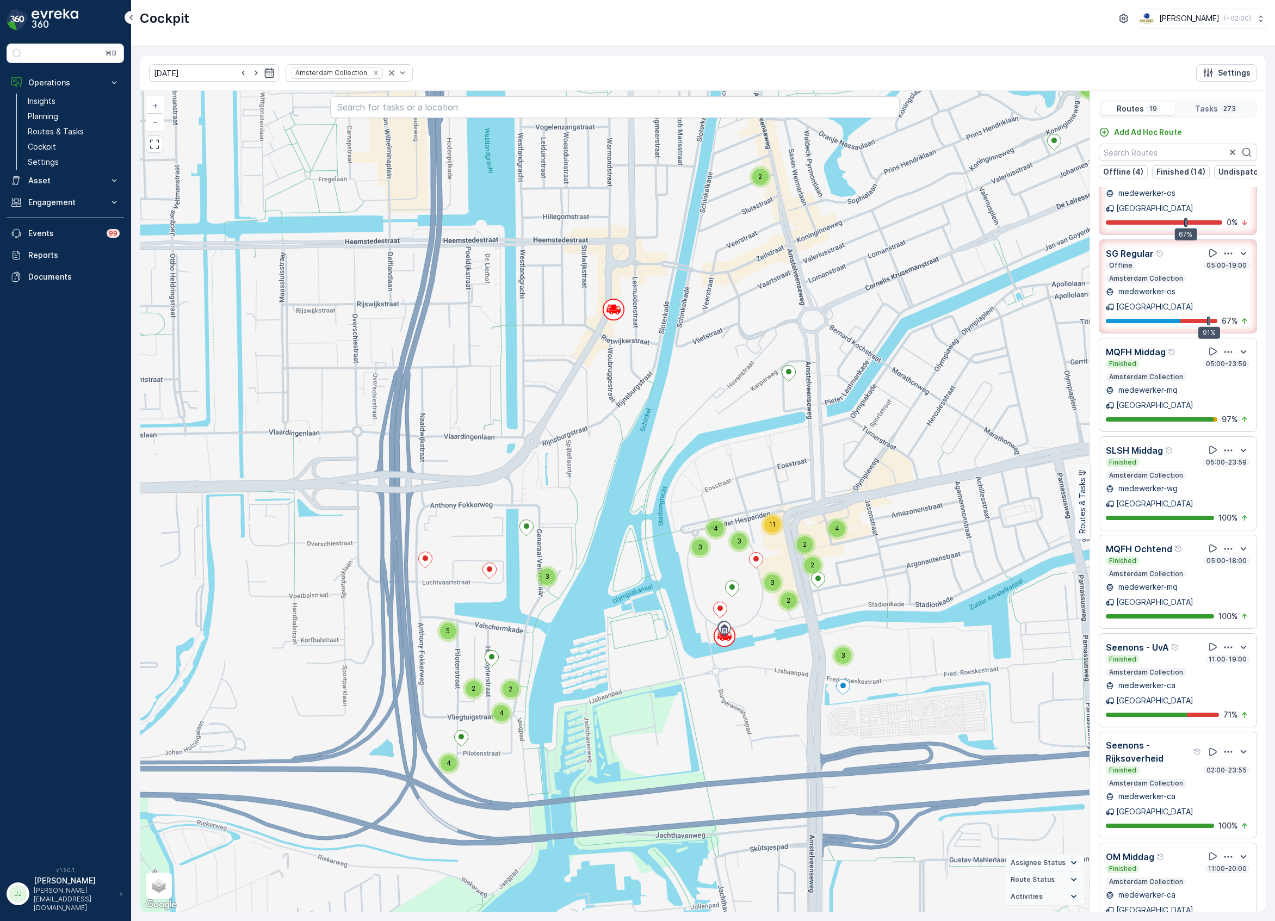
scroll to position [0, 0]
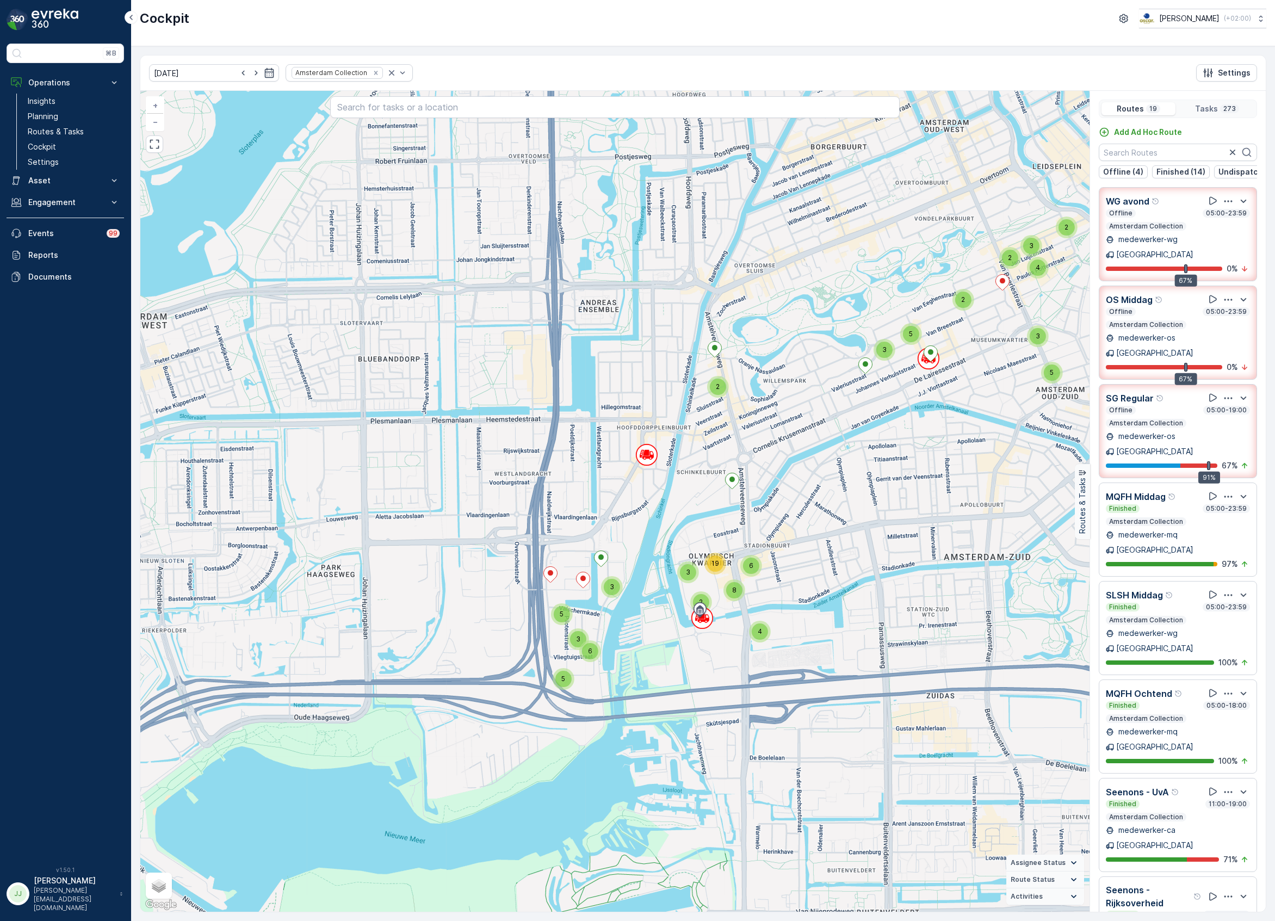
drag, startPoint x: 712, startPoint y: 597, endPoint x: 730, endPoint y: 599, distance: 18.6
click at [730, 599] on div "8" at bounding box center [735, 591] width 22 height 22
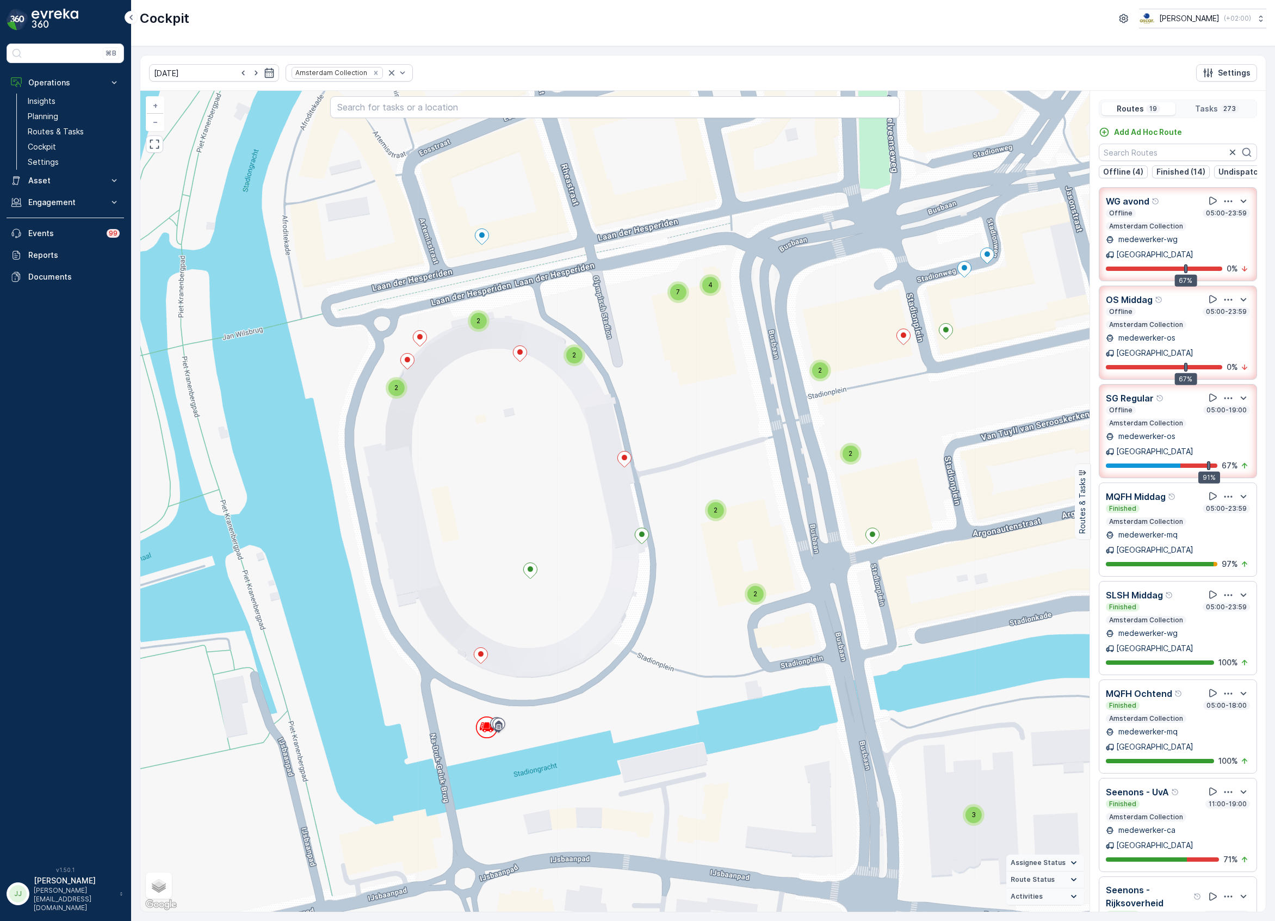
click at [754, 602] on div "2" at bounding box center [756, 594] width 16 height 16
click at [778, 593] on icon at bounding box center [775, 592] width 14 height 16
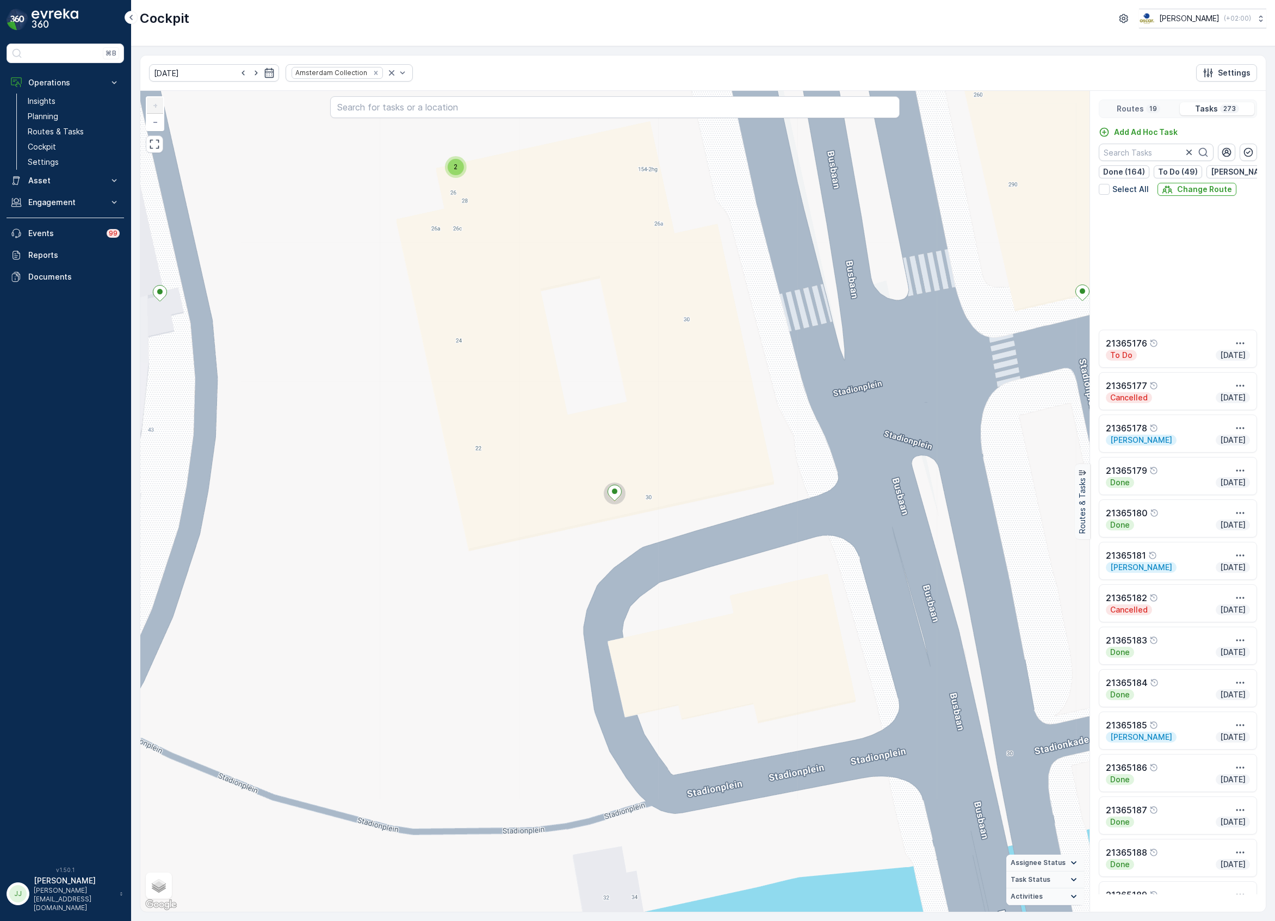
scroll to position [2356, 0]
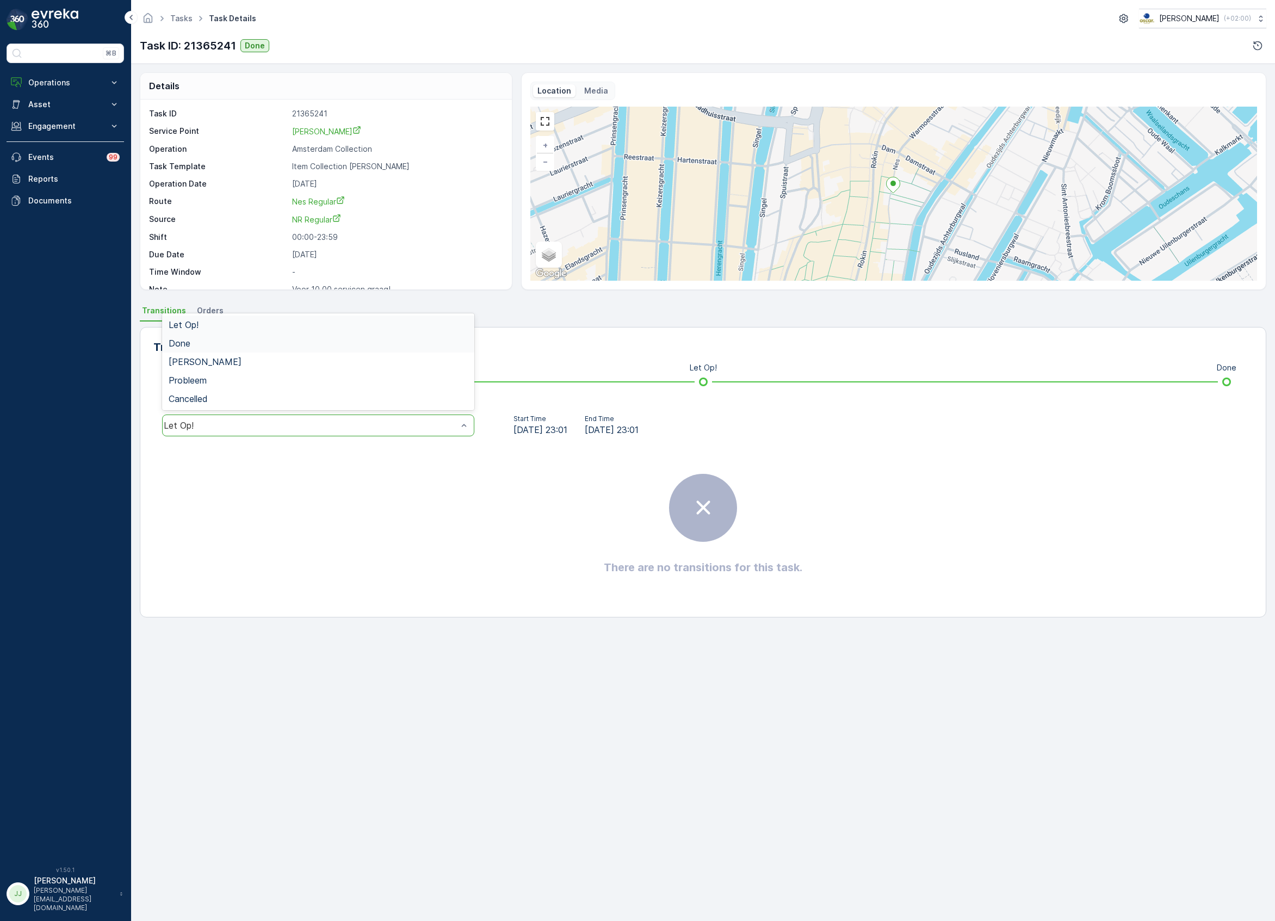
click at [199, 342] on div "Done" at bounding box center [318, 343] width 299 height 10
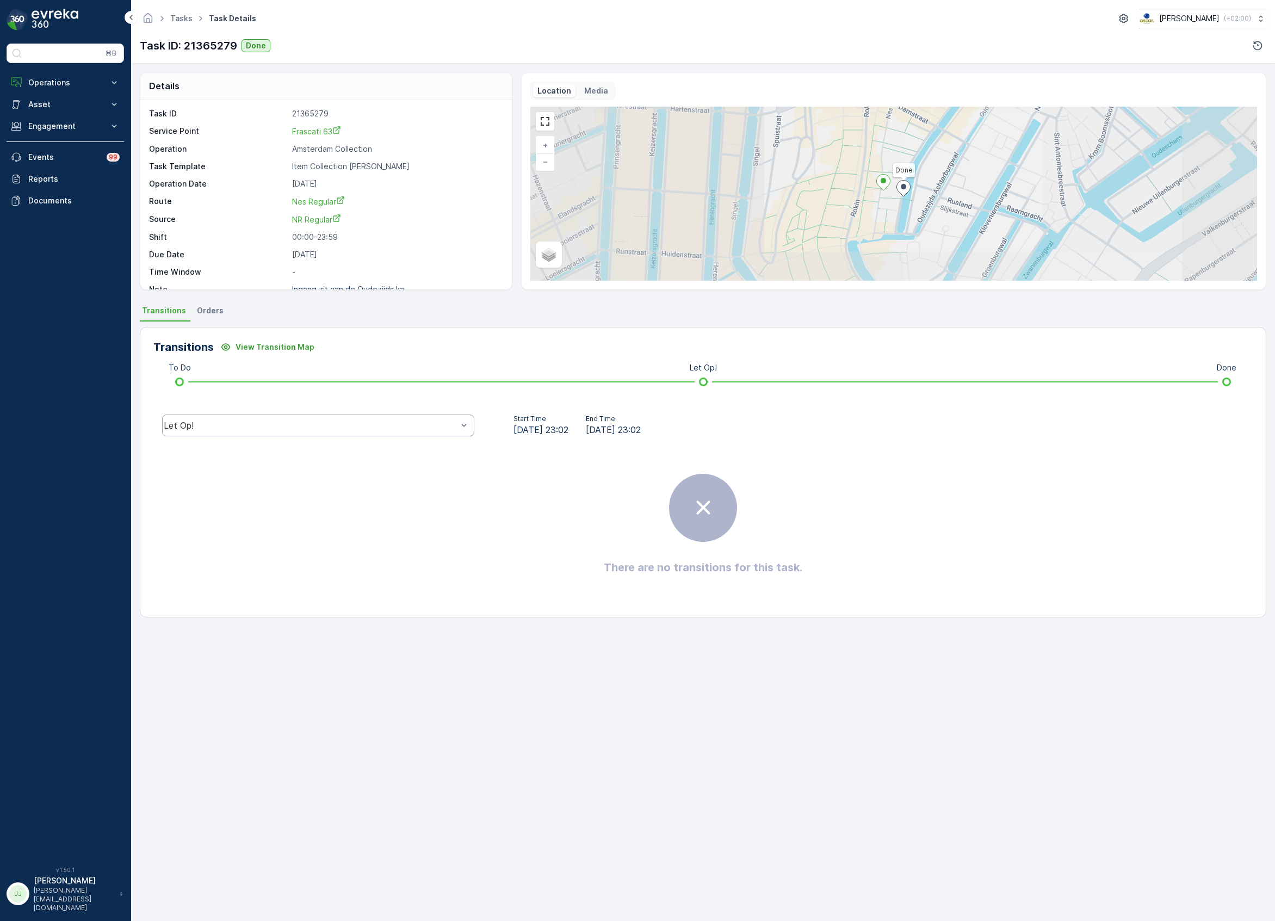
click at [237, 432] on div "Let Op!" at bounding box center [318, 426] width 312 height 22
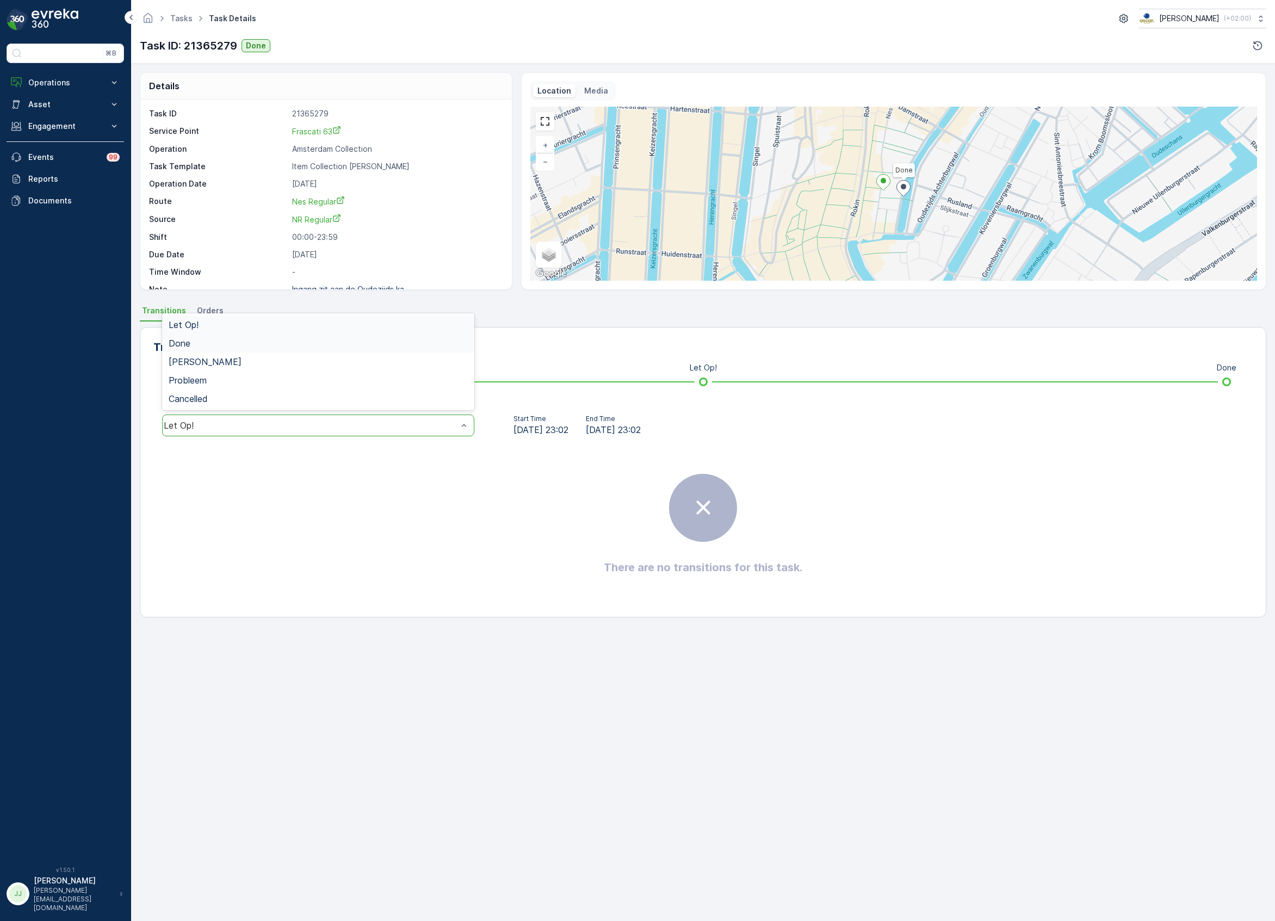
click at [196, 346] on div "Done" at bounding box center [318, 343] width 299 height 10
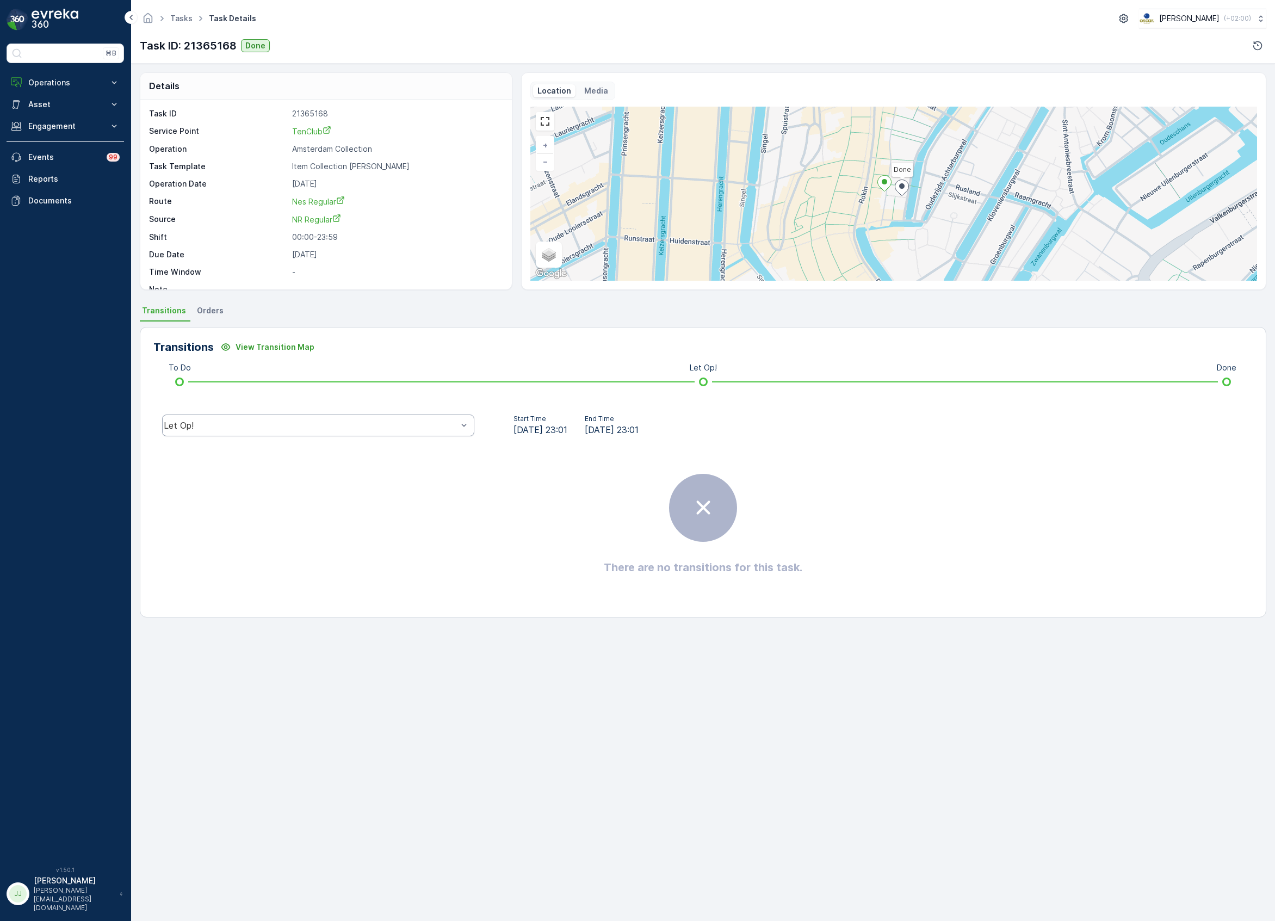
click at [378, 433] on div "Let Op!" at bounding box center [318, 426] width 312 height 22
click at [240, 349] on div "Done" at bounding box center [318, 343] width 312 height 19
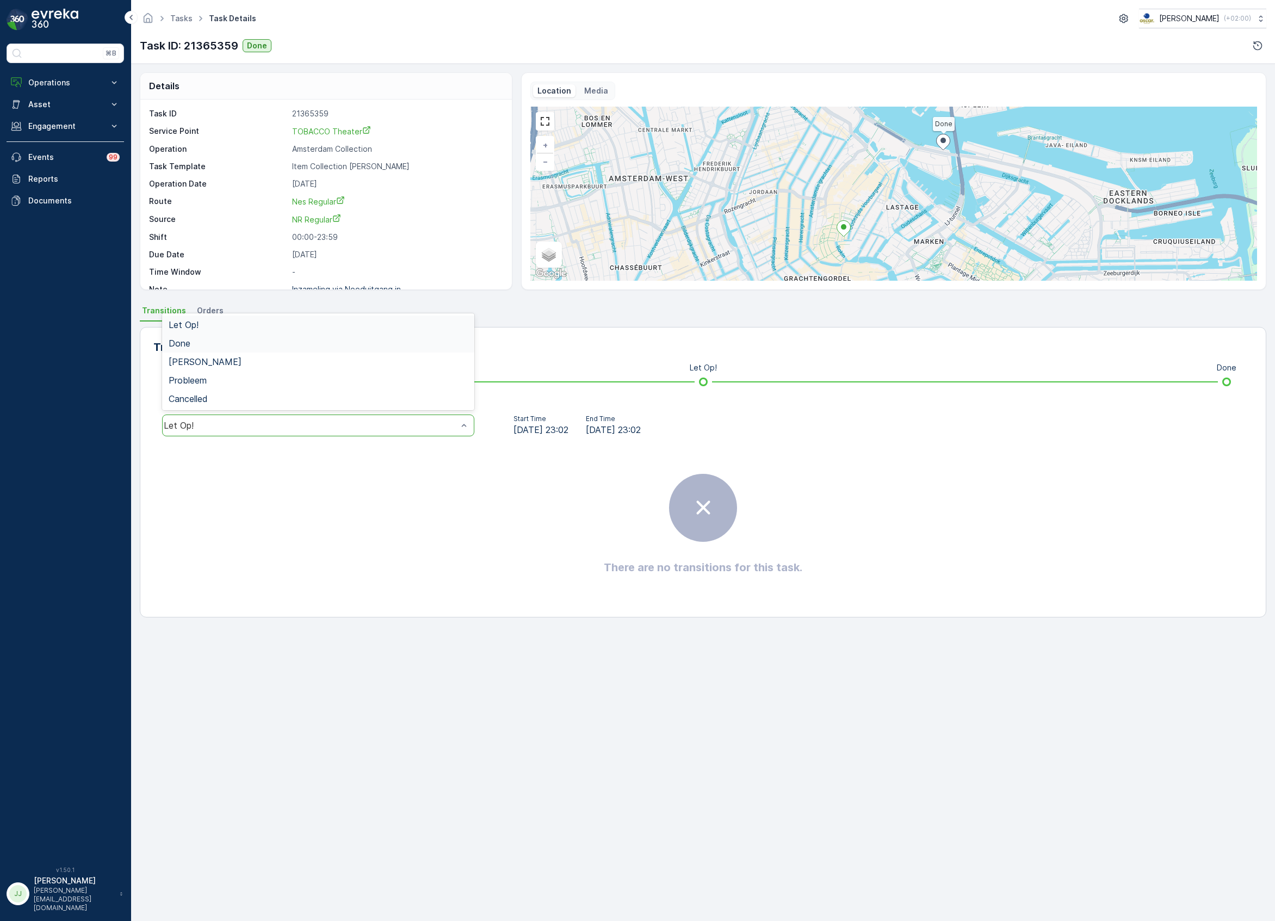
click at [187, 346] on span "Done" at bounding box center [180, 343] width 22 height 10
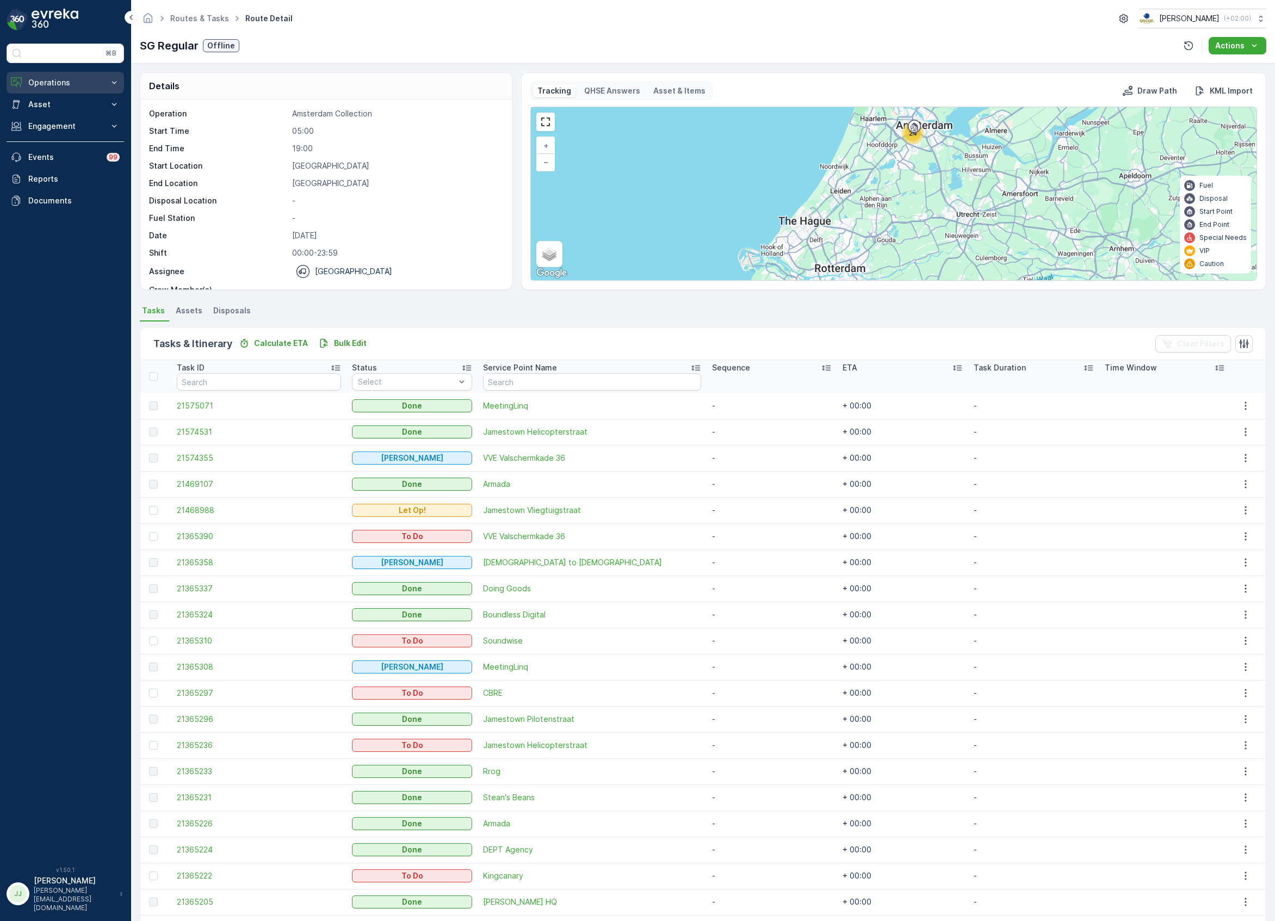
click at [66, 83] on p "Operations" at bounding box center [65, 82] width 74 height 11
click at [60, 143] on link "Cockpit" at bounding box center [73, 146] width 101 height 15
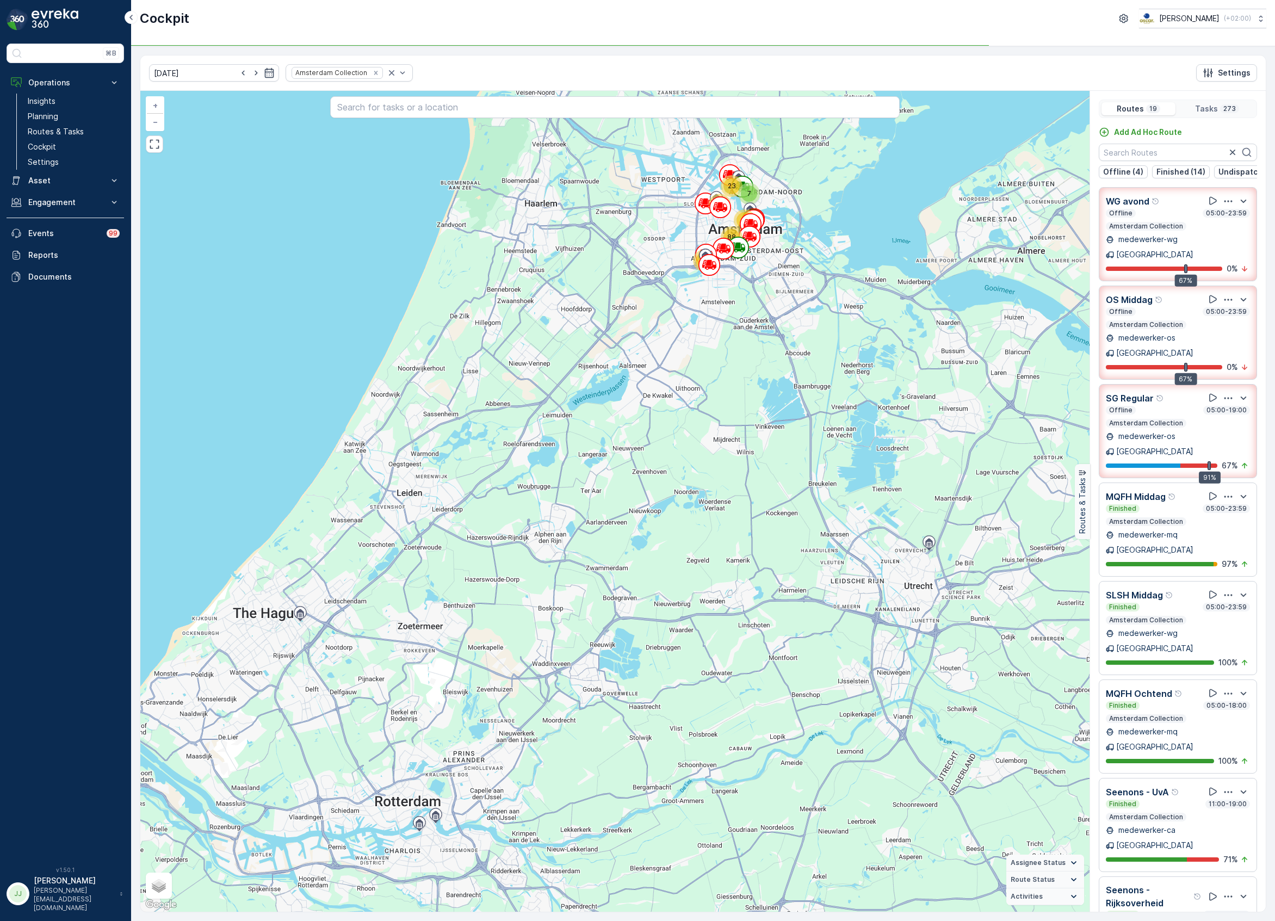
click at [814, 538] on div "12 7 23 72 88 71 + − Satellite Roadmap Terrain Hybrid Leaflet Keyboard shortcut…" at bounding box center [615, 501] width 950 height 821
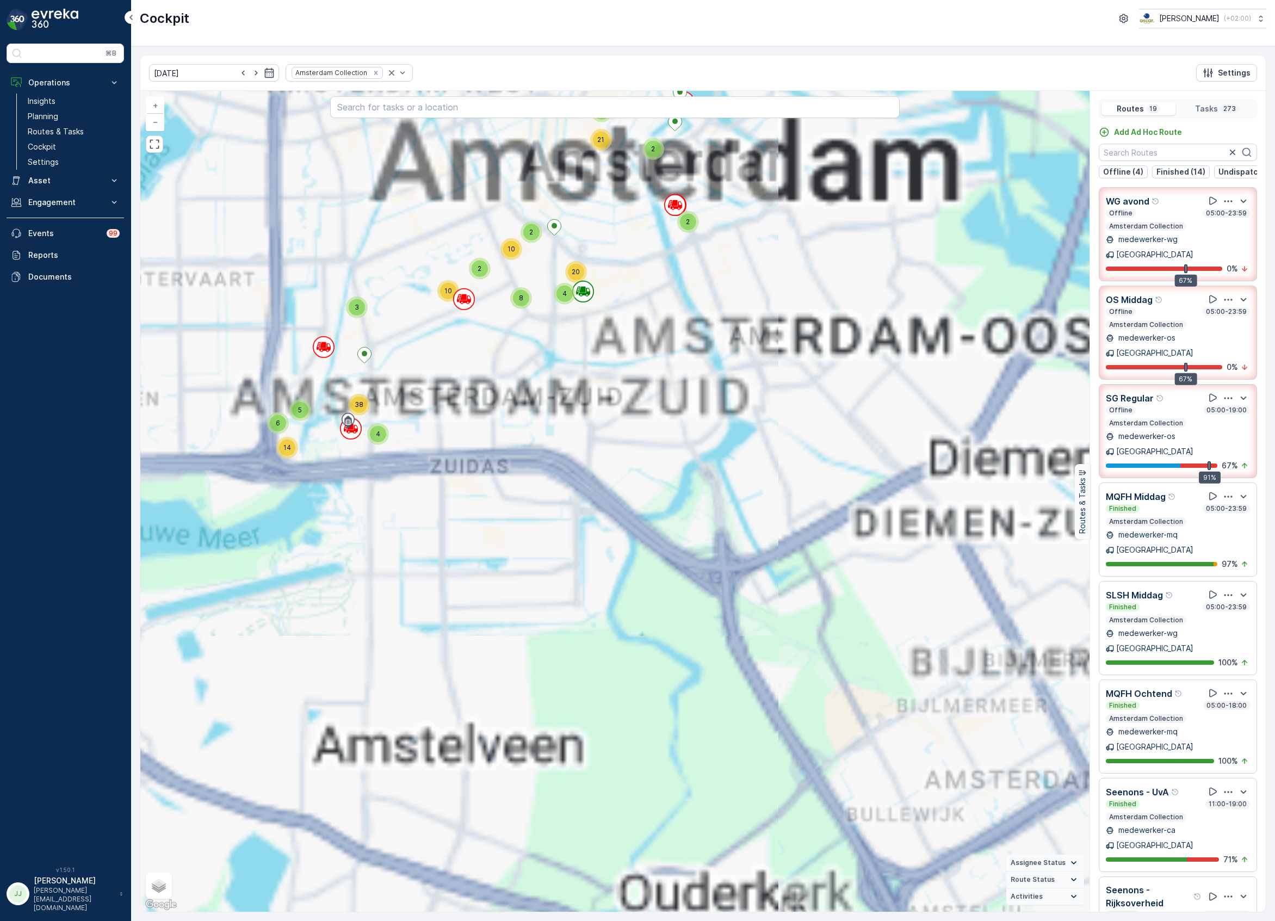
drag, startPoint x: 788, startPoint y: 516, endPoint x: 886, endPoint y: 699, distance: 207.4
click at [886, 699] on div "2 9 7 9 13 6 66 31 57 3 68 2 3 3 3 2 5 3 3 4 4 3 5 5 10 2 8 32 2 8 21 10 8 4 20…" at bounding box center [615, 501] width 950 height 821
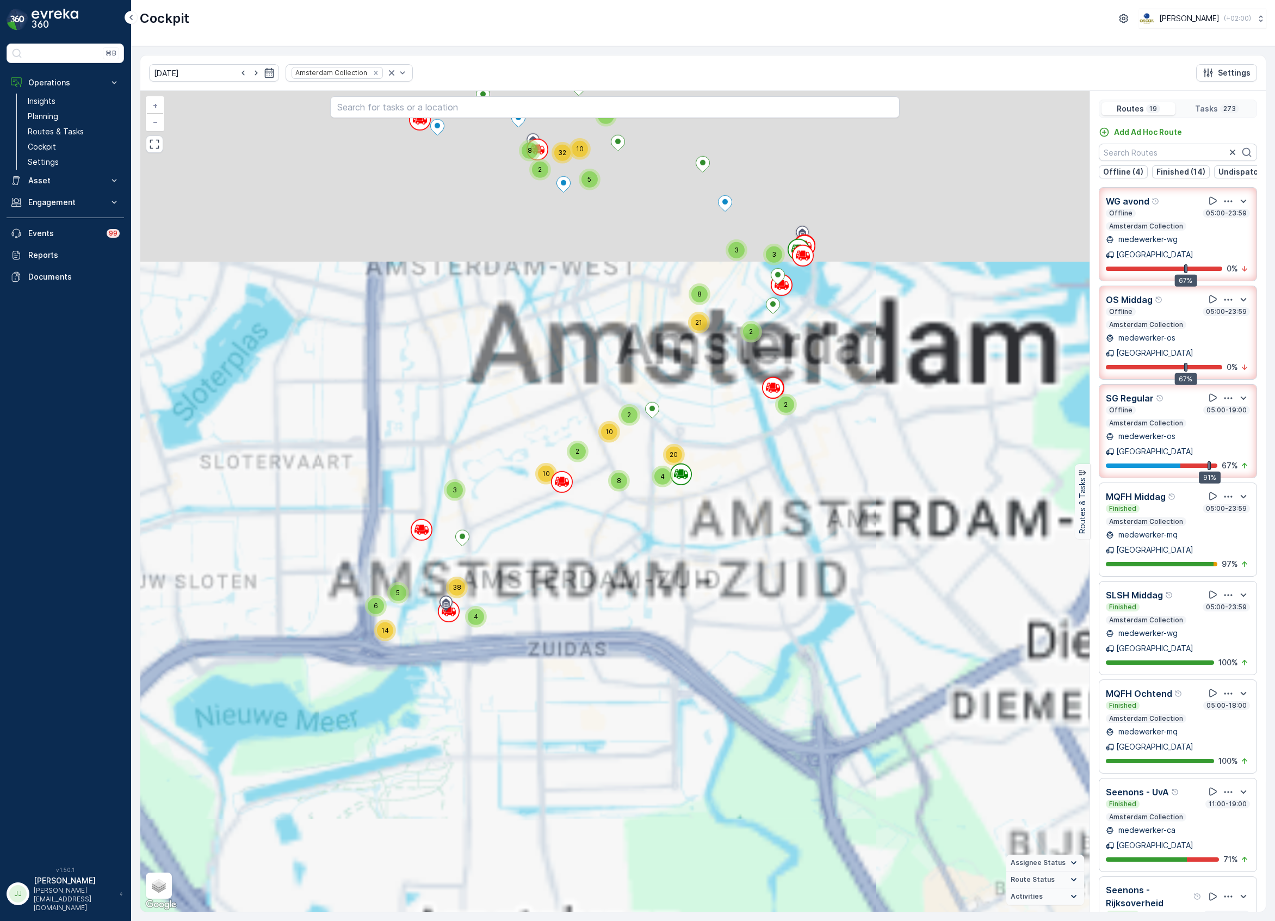
click at [703, 657] on div "2 3 3 3 2 5 3 3 4 4 3 5 5 10 2 8 32 2 8 21 10 8 4 20 2 2 10 3 6 5 14 4 38 + − S…" at bounding box center [615, 501] width 950 height 821
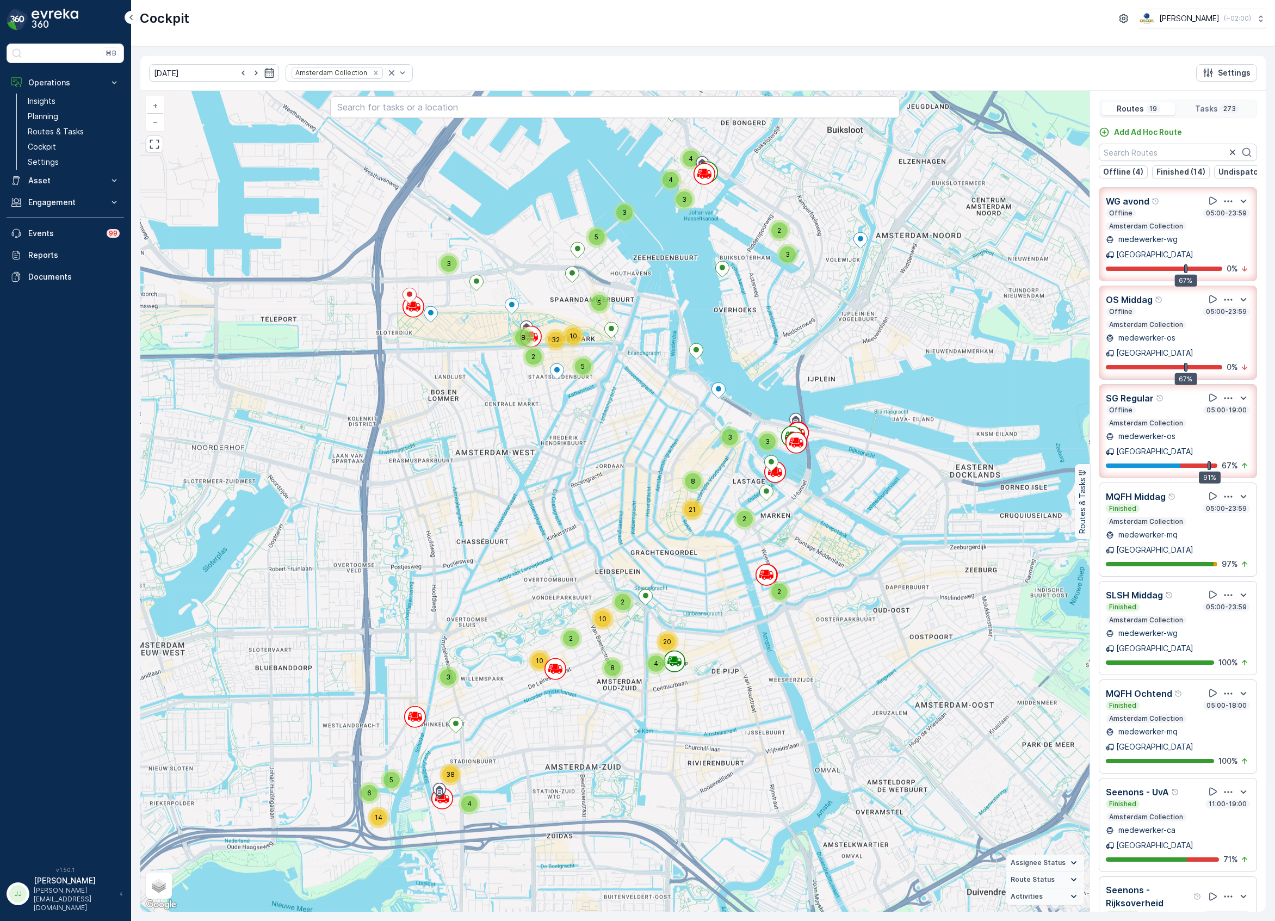
drag, startPoint x: 810, startPoint y: 485, endPoint x: 828, endPoint y: 538, distance: 55.4
click at [828, 538] on div "2 3 3 3 2 5 3 3 4 4 3 5 5 10 2 8 32 2 8 21 10 8 4 20 2 2 10 3 6 5 14 4 38 + − S…" at bounding box center [615, 501] width 950 height 821
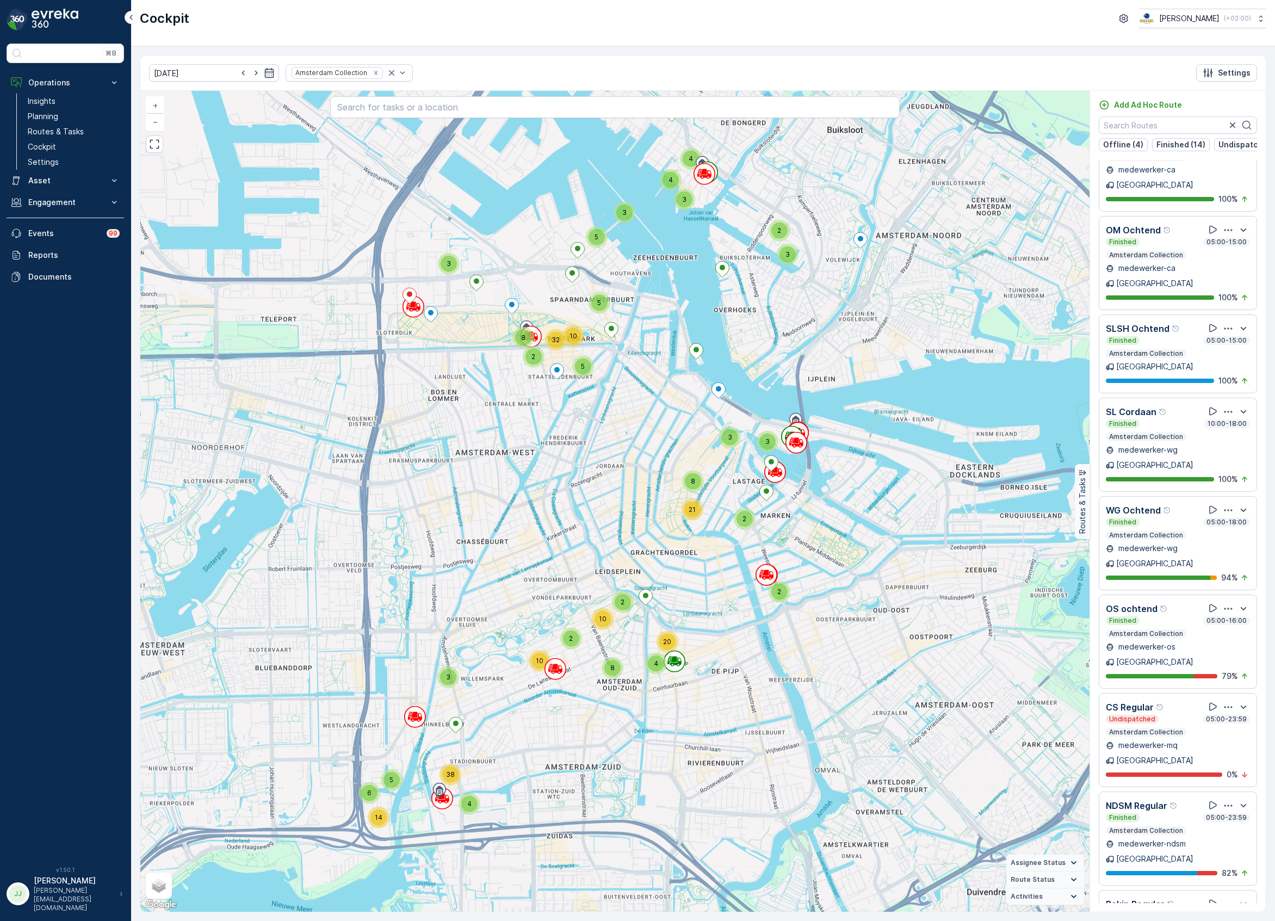
scroll to position [865, 0]
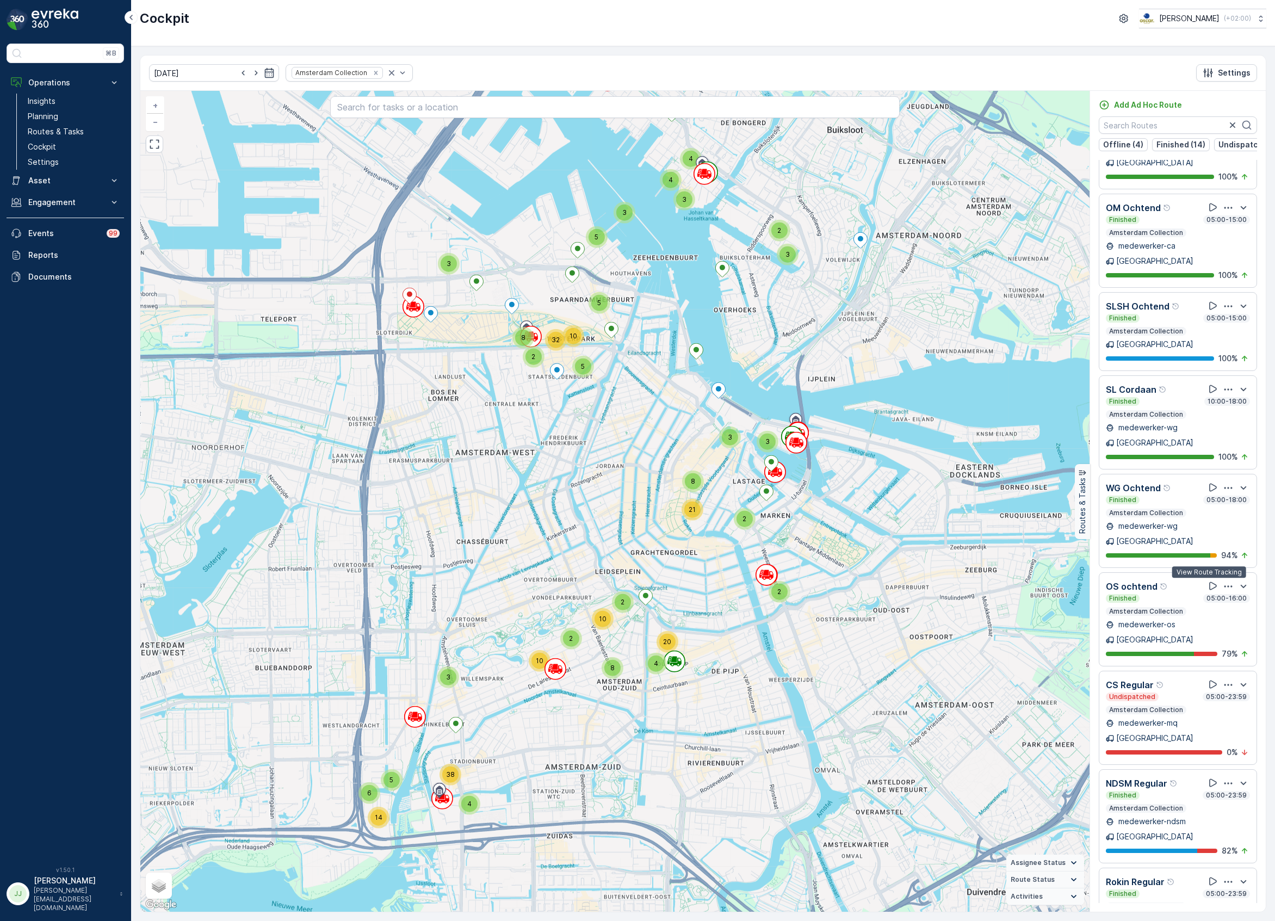
click at [1208, 778] on icon at bounding box center [1213, 783] width 11 height 11
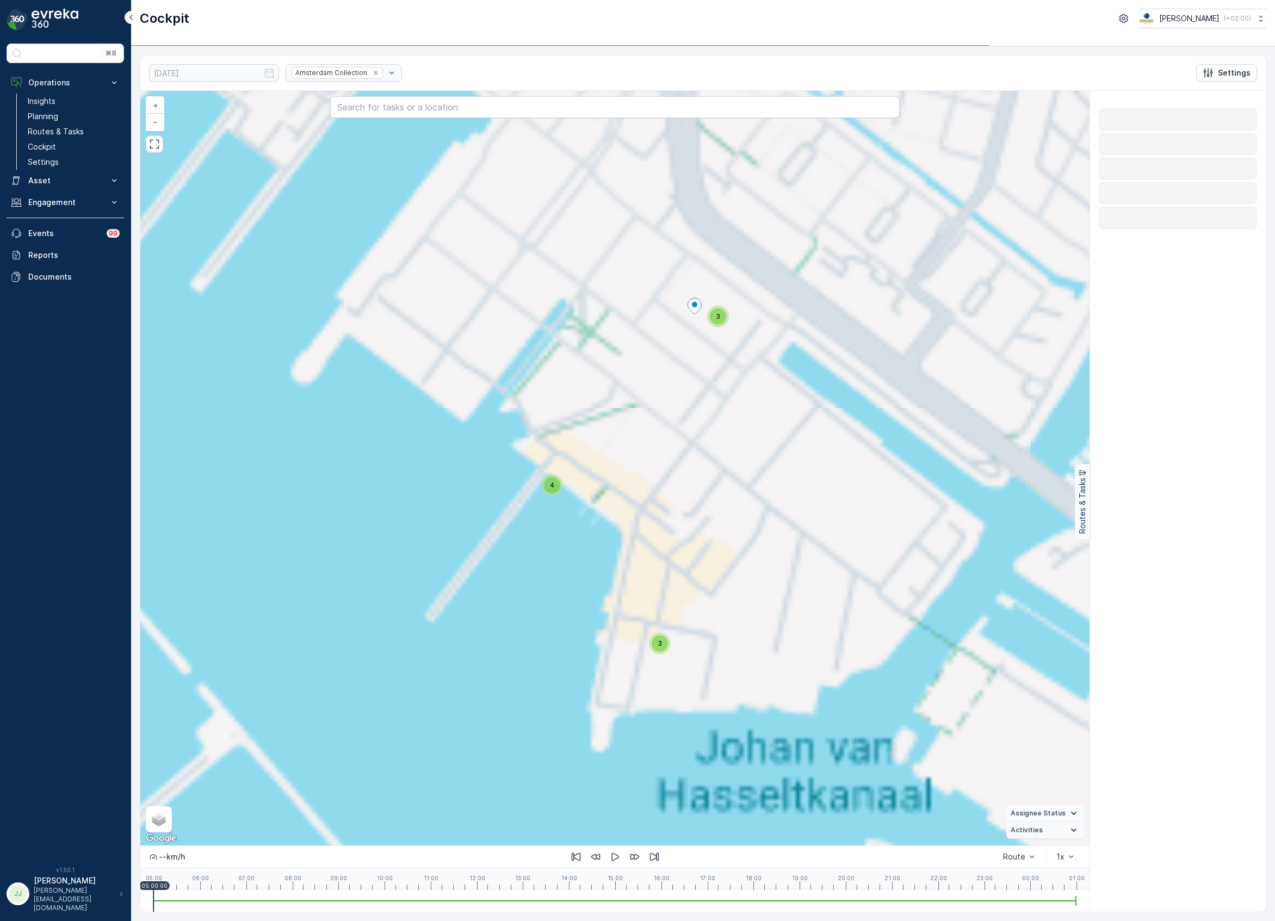
scroll to position [0, 0]
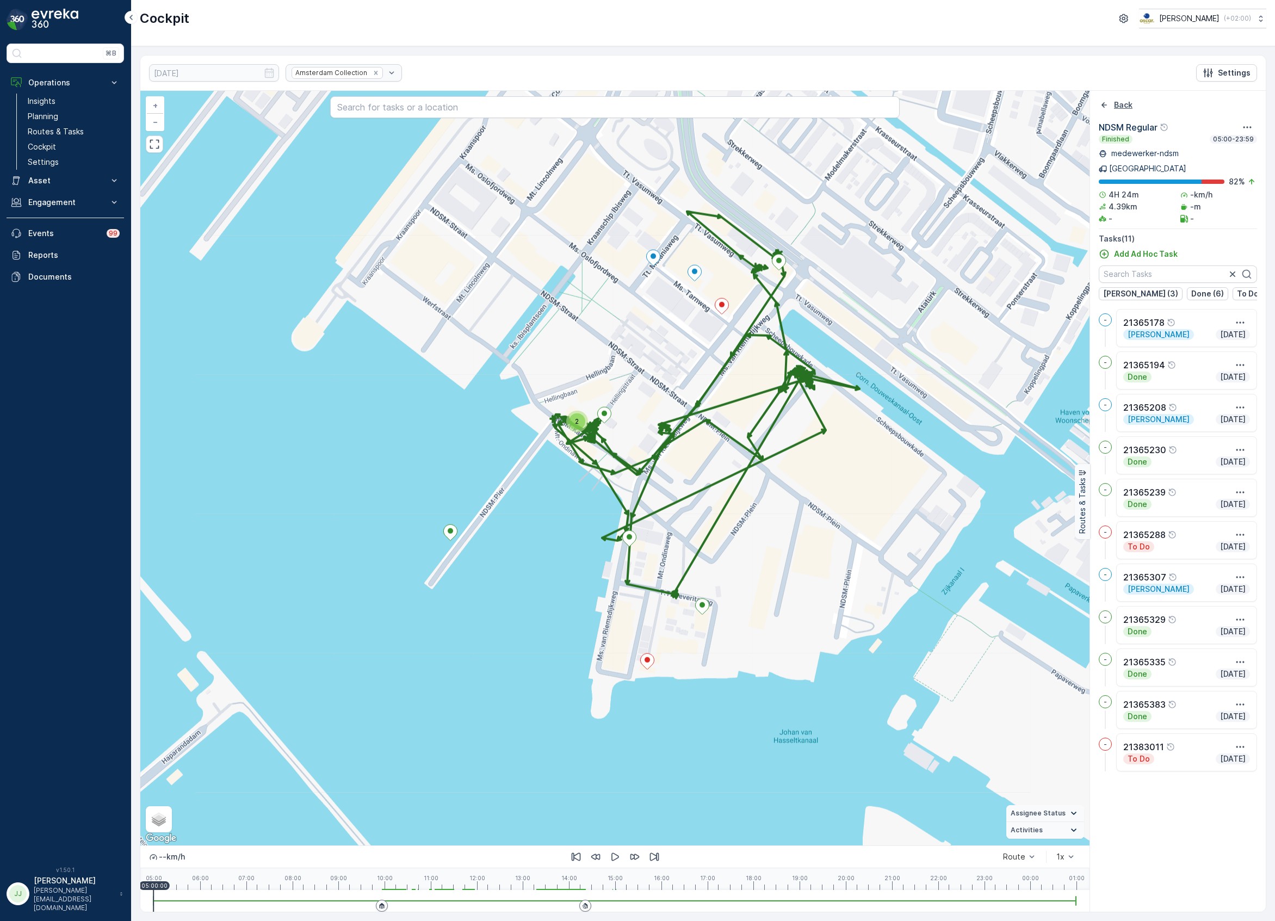
click at [1102, 108] on icon "Back" at bounding box center [1104, 105] width 11 height 11
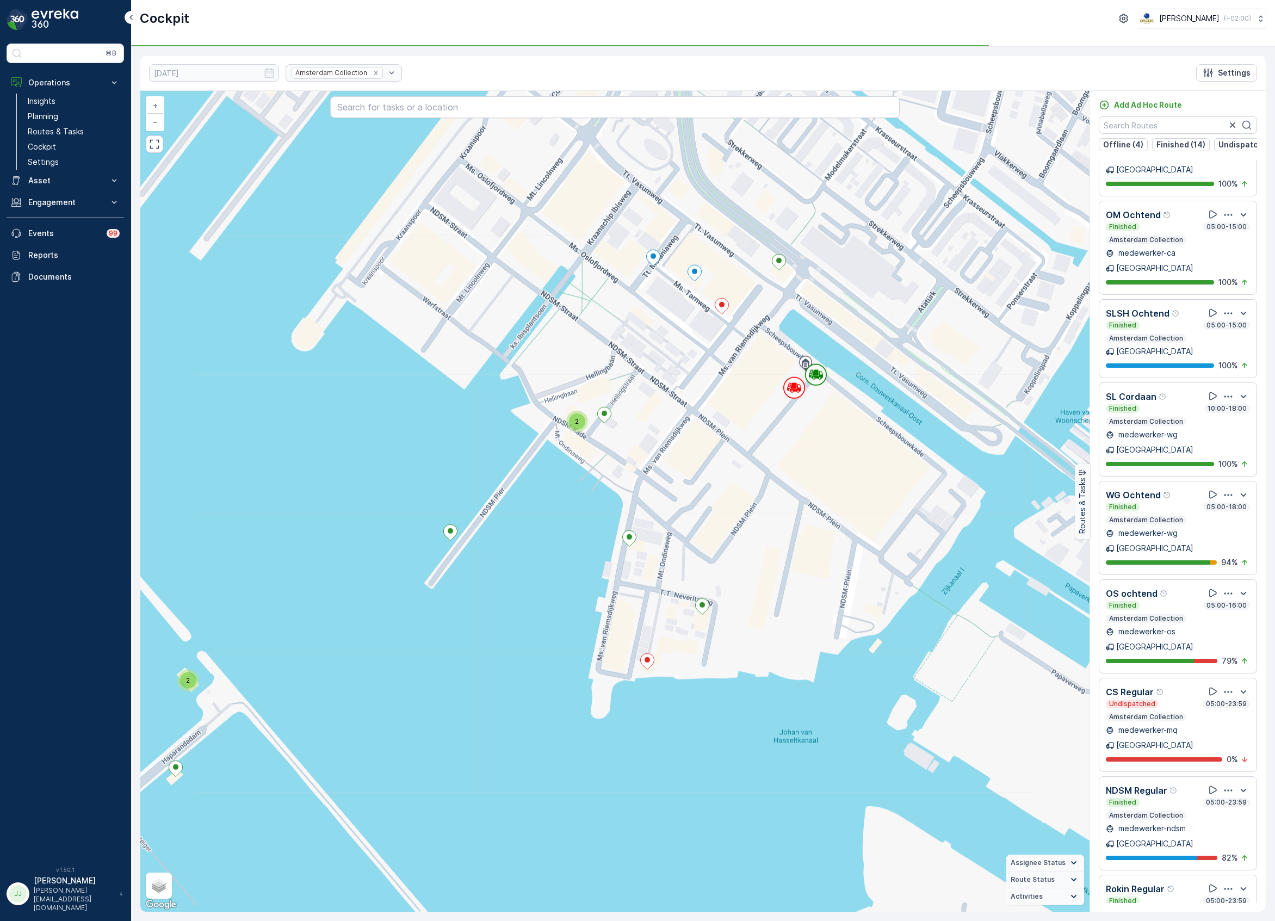
scroll to position [865, 0]
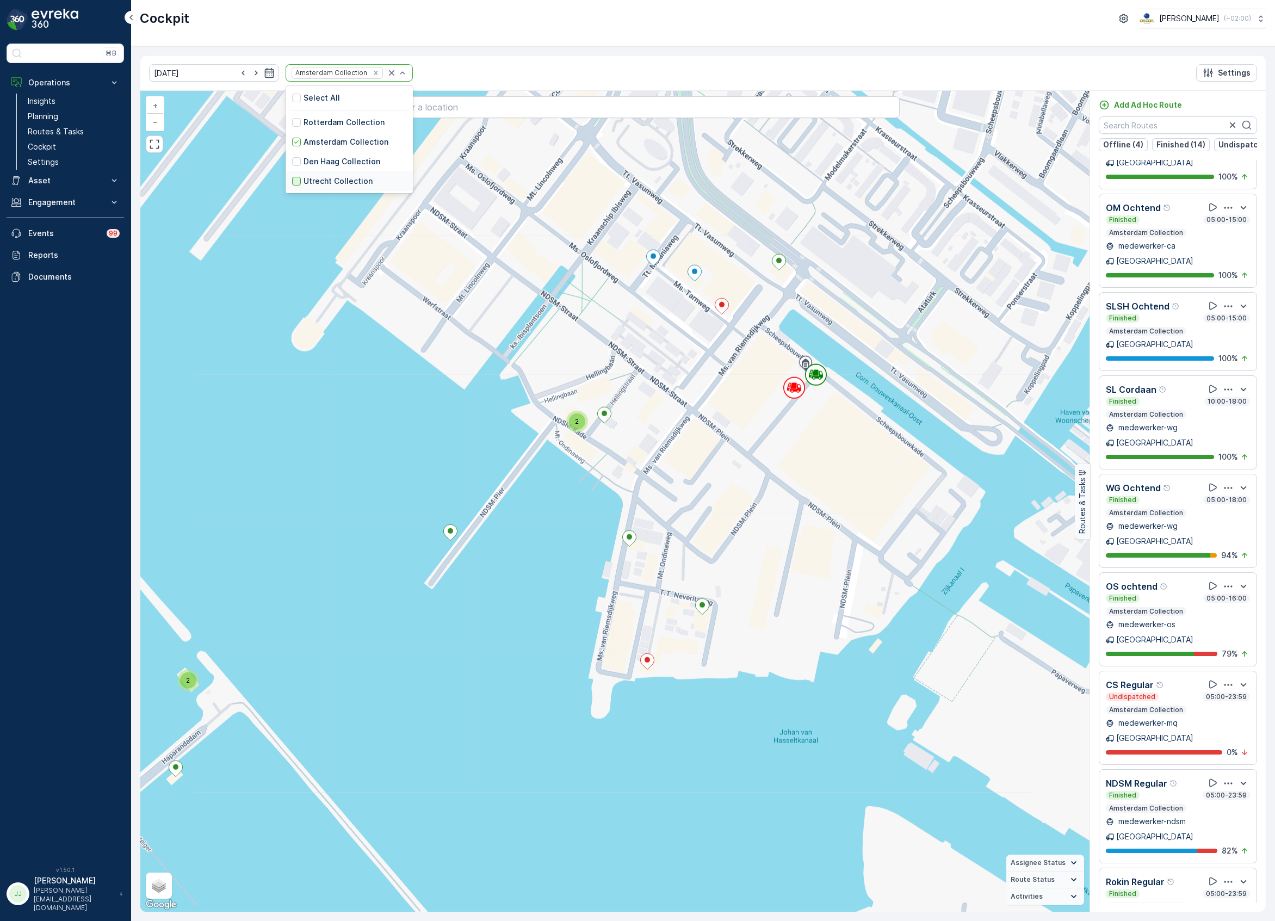
click at [292, 177] on div at bounding box center [296, 181] width 9 height 9
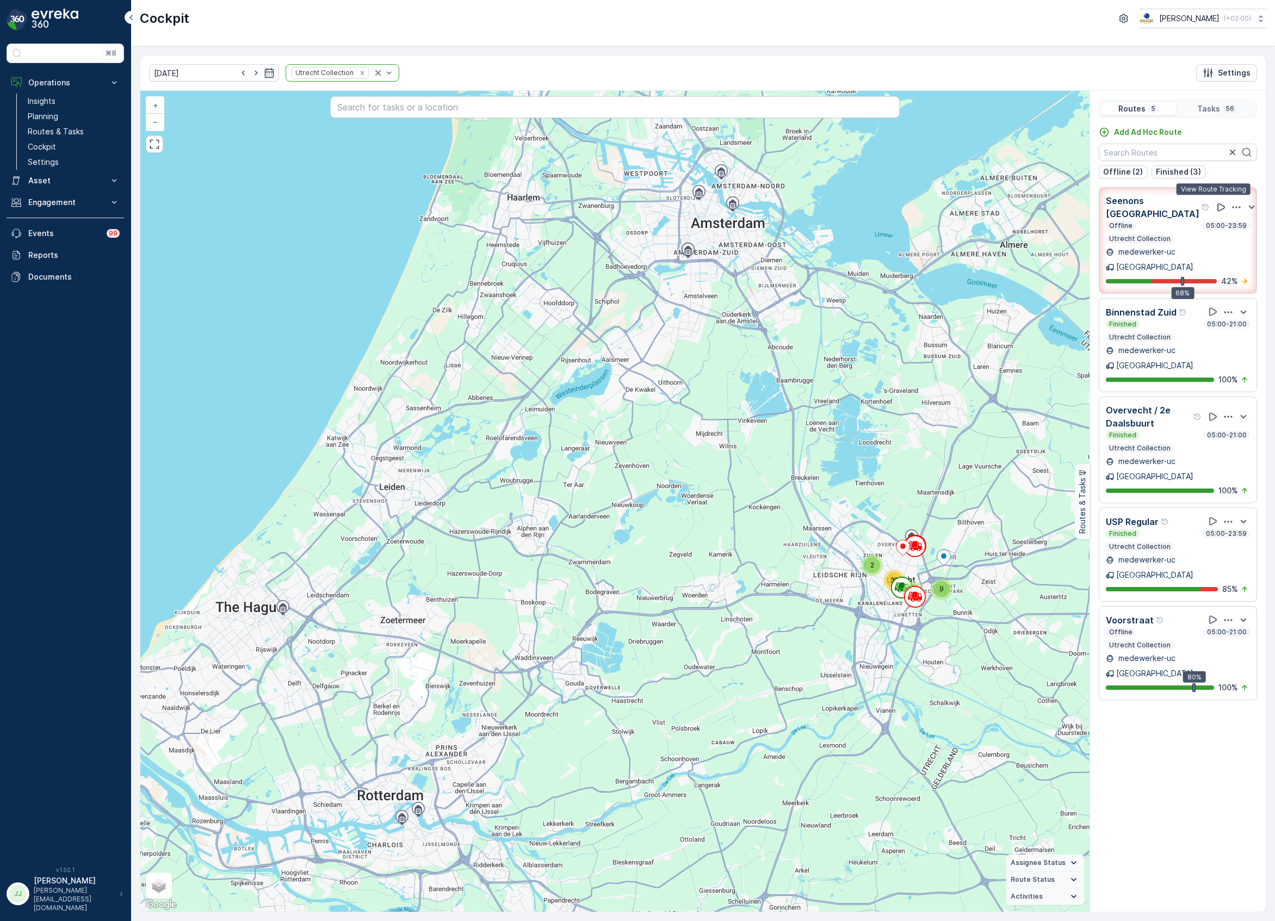
click at [1216, 202] on icon at bounding box center [1221, 207] width 11 height 11
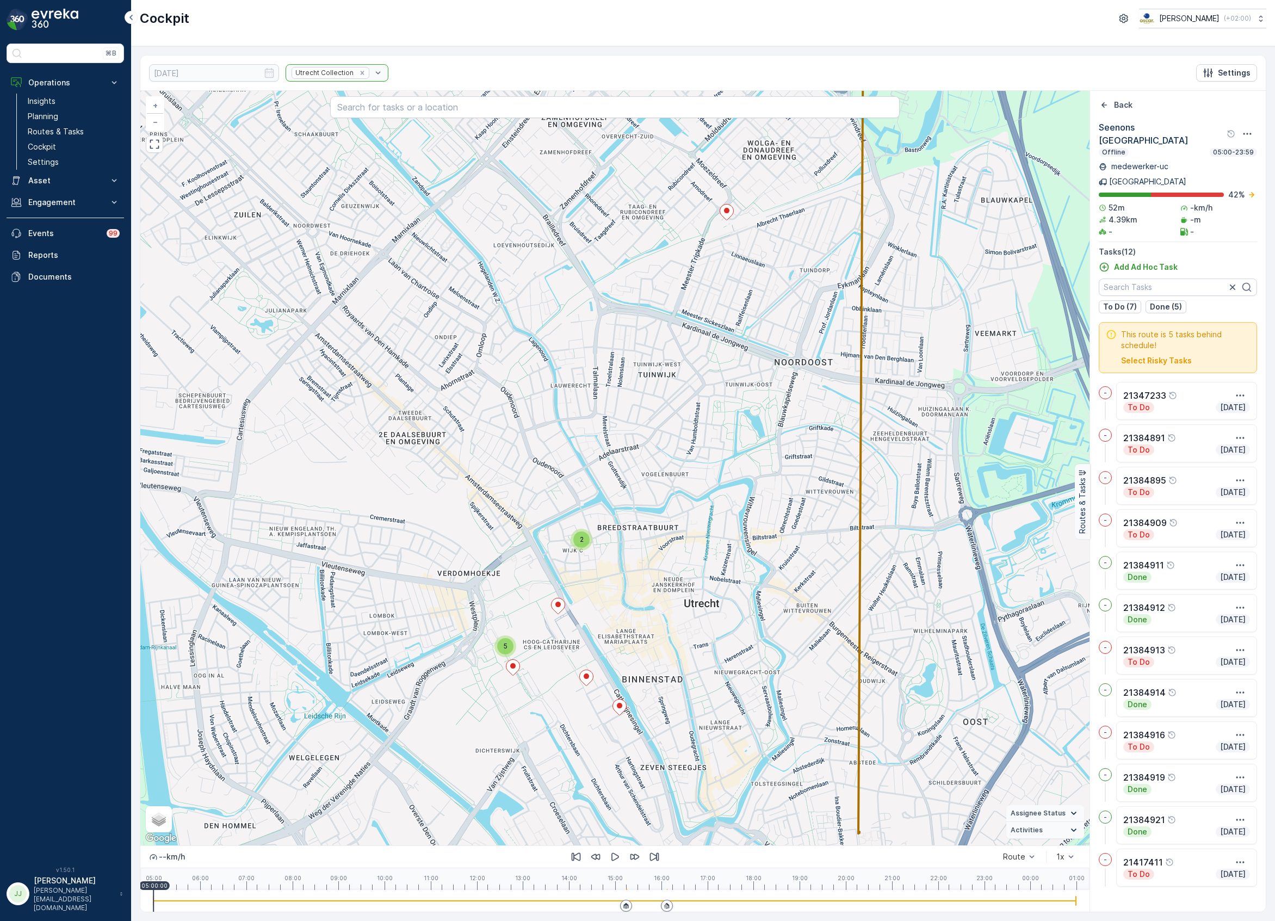
drag, startPoint x: 663, startPoint y: 600, endPoint x: 707, endPoint y: 479, distance: 128.3
click at [707, 473] on div "2 5 + − Satellite Roadmap Terrain Hybrid Leaflet Keyboard shortcuts Map Data Ma…" at bounding box center [615, 468] width 950 height 755
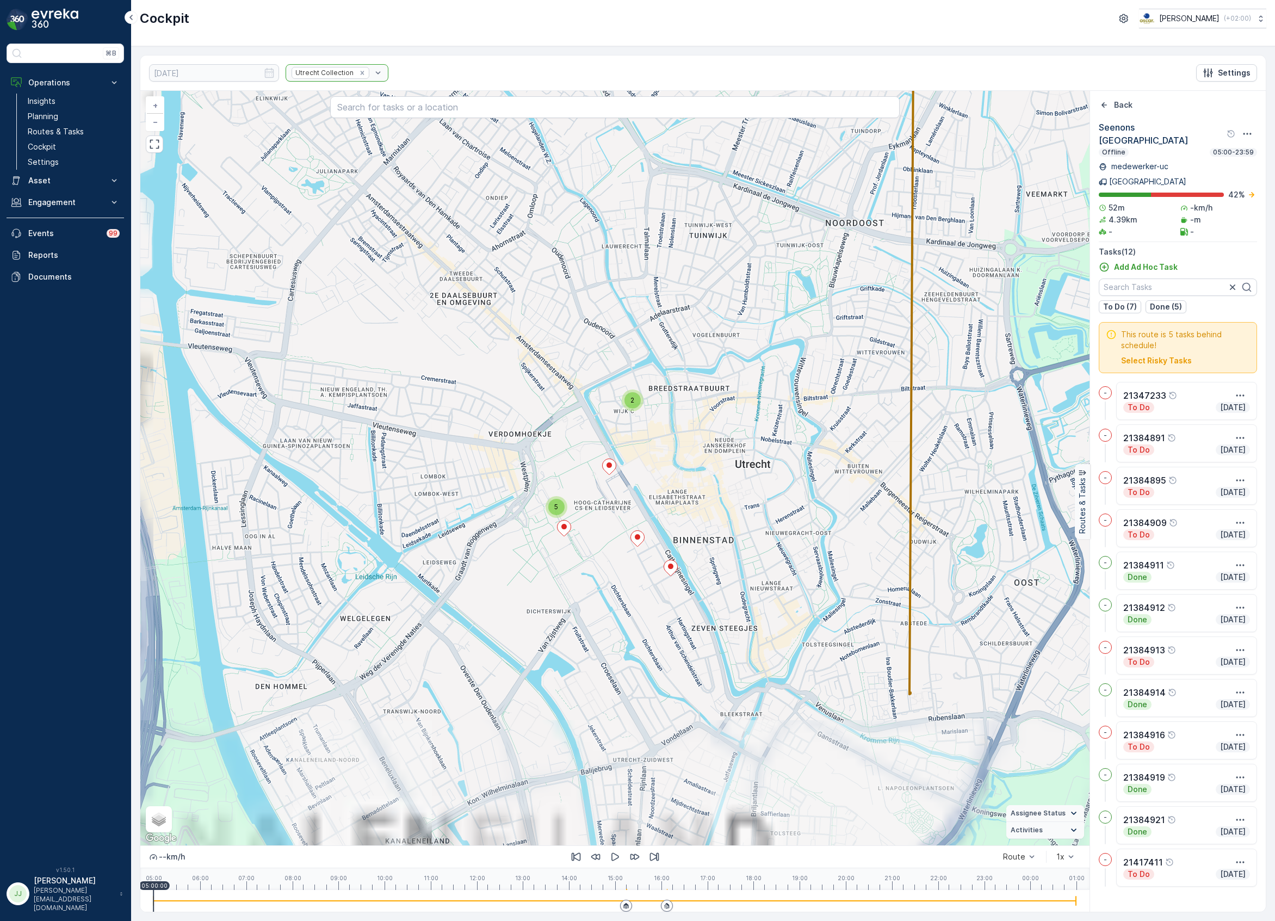
drag, startPoint x: 686, startPoint y: 548, endPoint x: 686, endPoint y: 533, distance: 15.2
click at [710, 543] on div "2 5 + − Satellite Roadmap Terrain Hybrid Leaflet Keyboard shortcuts Map Data Ma…" at bounding box center [615, 468] width 950 height 755
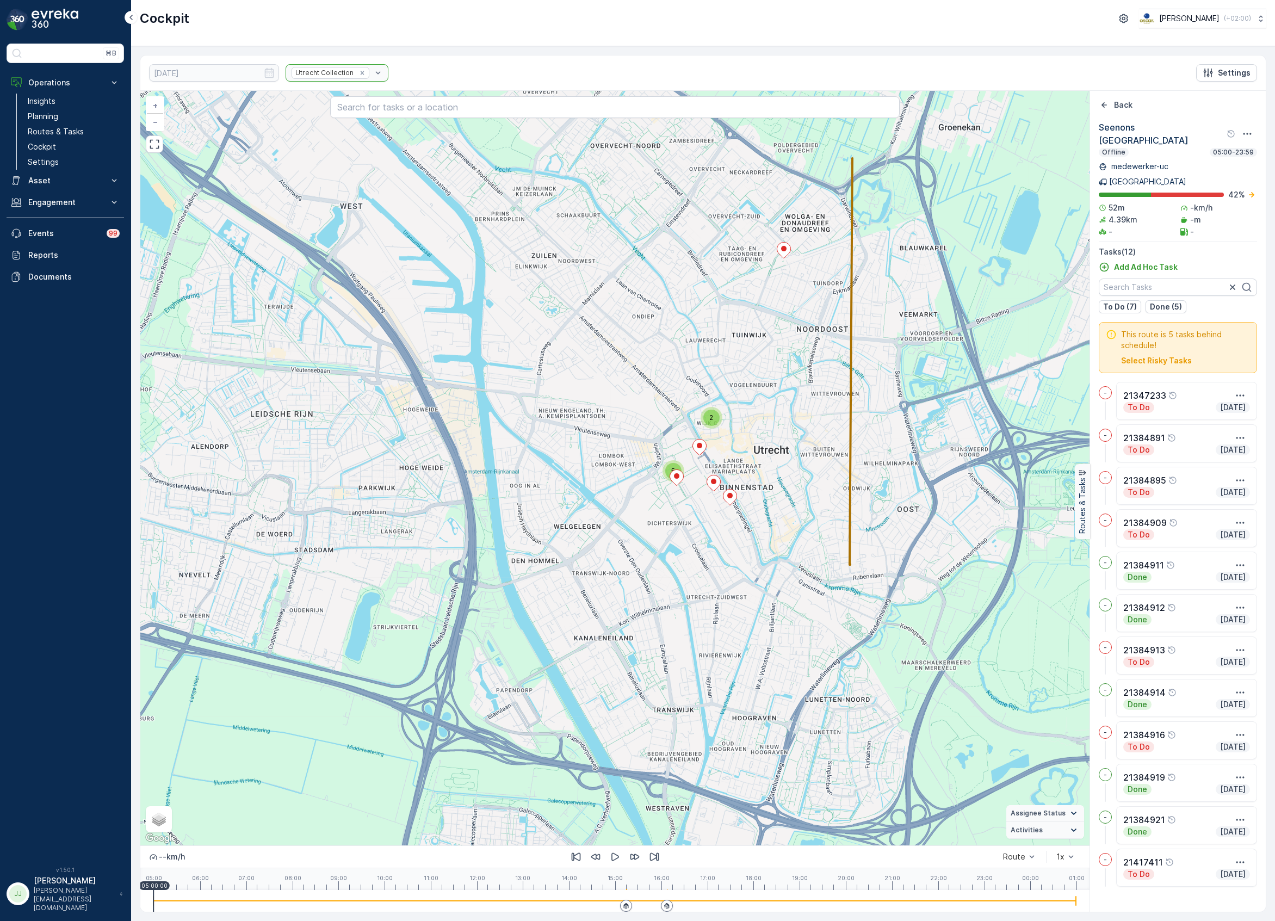
drag, startPoint x: 761, startPoint y: 697, endPoint x: 790, endPoint y: 571, distance: 129.6
click at [790, 571] on div "2 5 + − Satellite Roadmap Terrain Hybrid Leaflet Keyboard shortcuts Map Data Ma…" at bounding box center [615, 468] width 950 height 755
click at [1162, 572] on div "Done Today" at bounding box center [1187, 577] width 127 height 11
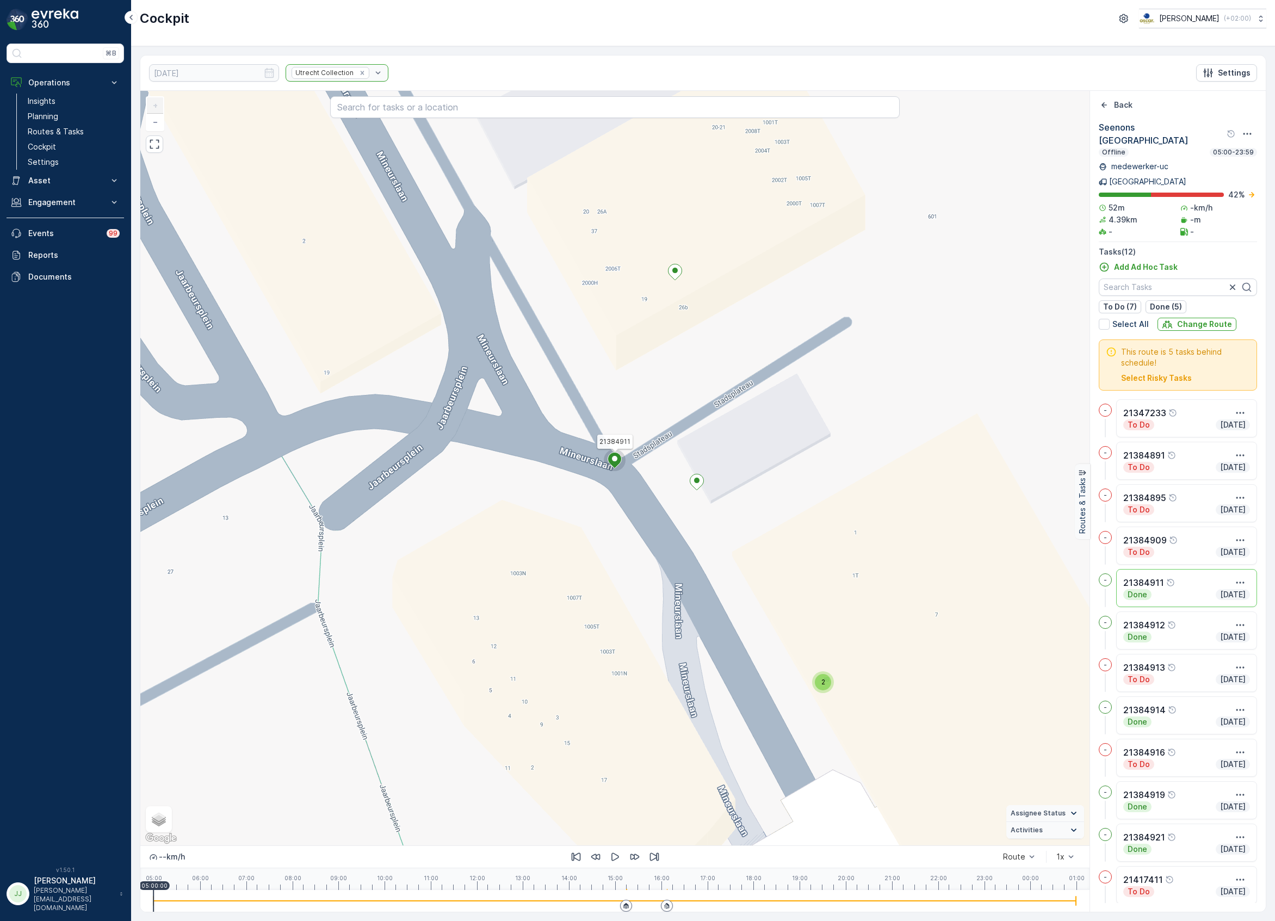
click at [1188, 632] on div "Done Today" at bounding box center [1187, 637] width 127 height 11
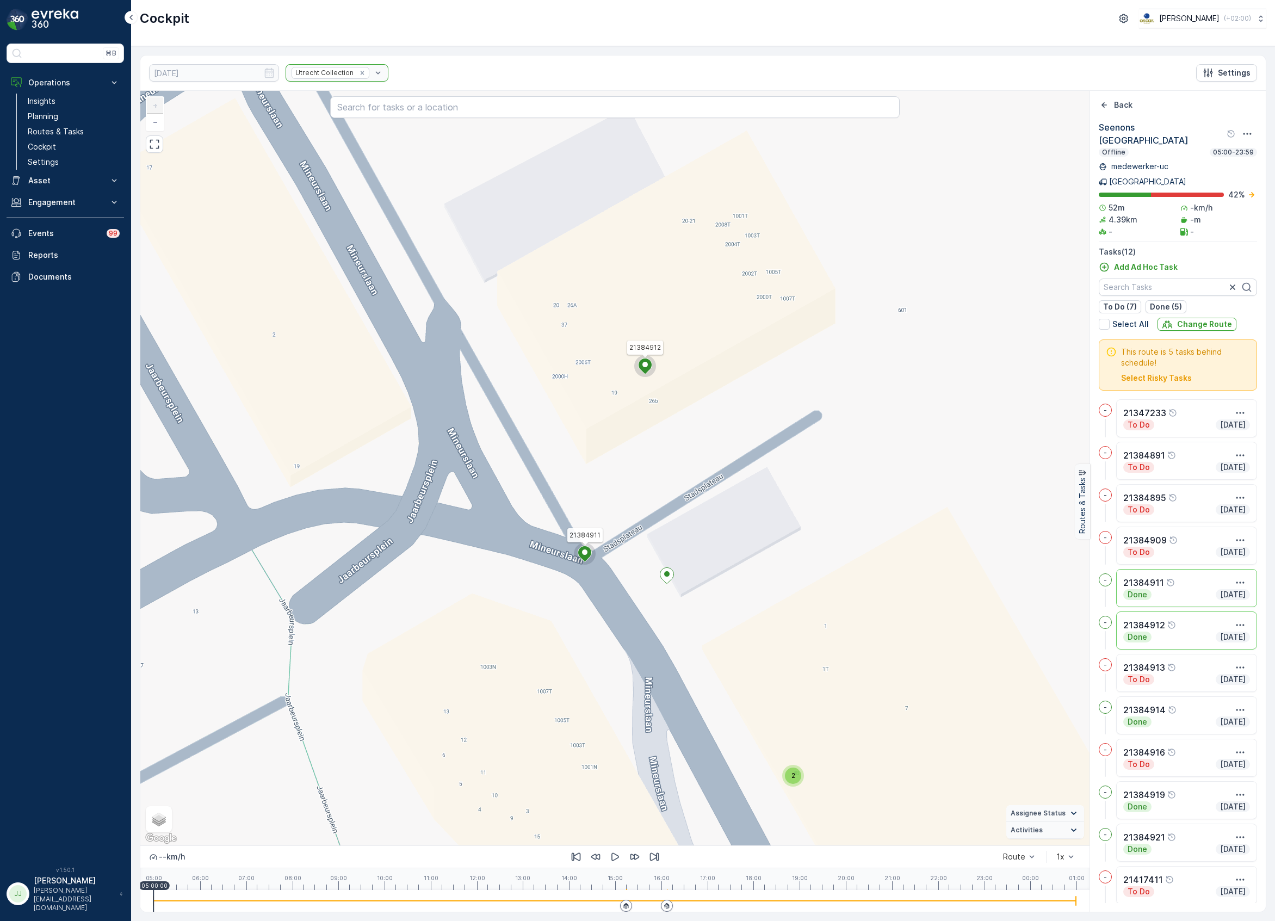
click at [847, 501] on div "2 21347233 21384911 21384912 + − Satellite Roadmap Terrain Hybrid Leaflet Keybo…" at bounding box center [615, 468] width 950 height 755
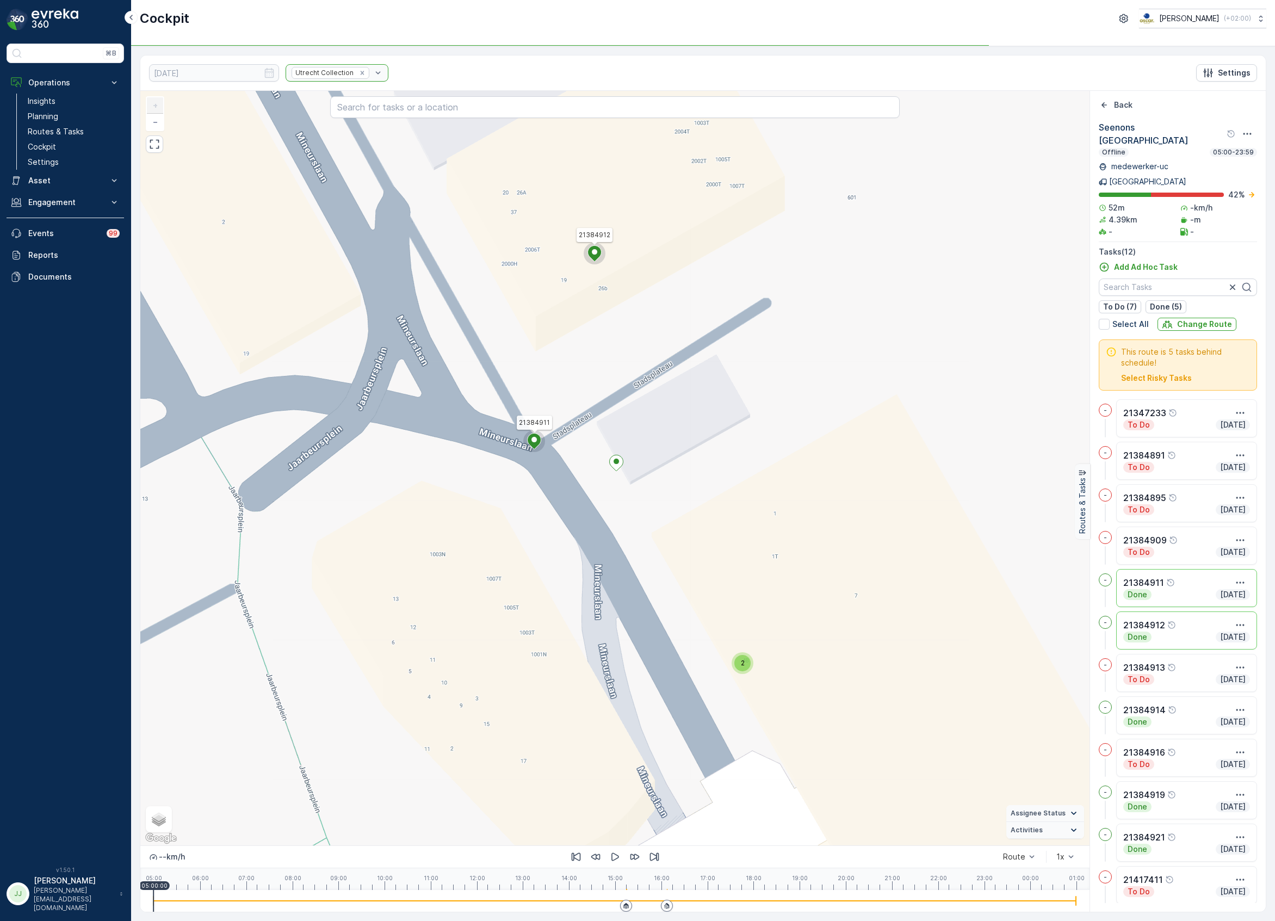
click at [743, 667] on span "2" at bounding box center [743, 663] width 4 height 8
click at [1126, 717] on div "Done Today" at bounding box center [1187, 722] width 127 height 11
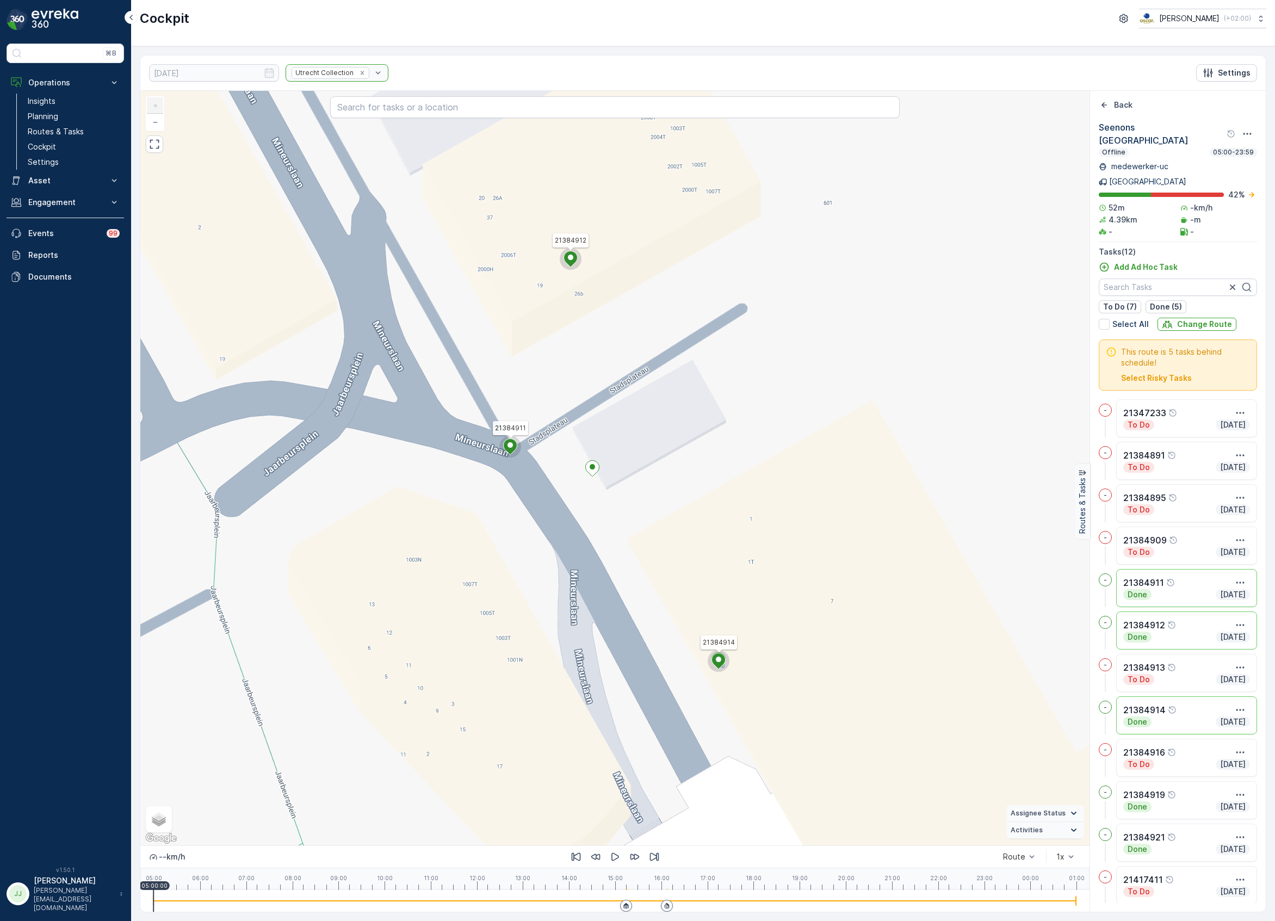
click at [1162, 796] on div "- 21384919 Done Today" at bounding box center [1178, 802] width 158 height 42
click at [1163, 802] on div "Done Today" at bounding box center [1187, 807] width 127 height 11
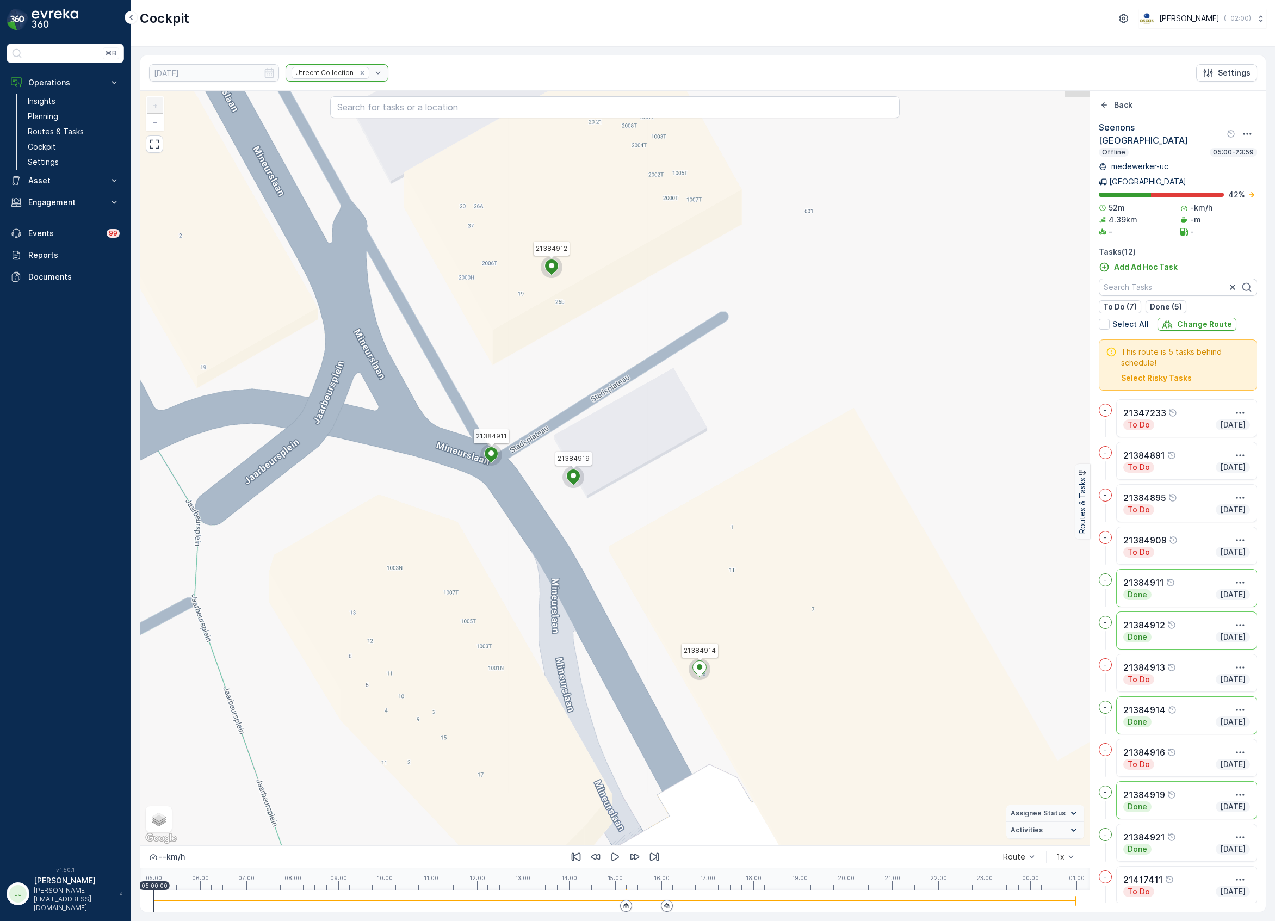
drag, startPoint x: 865, startPoint y: 551, endPoint x: 611, endPoint y: 647, distance: 271.6
click at [611, 647] on div "21384911 21384912 21384914 21384919 + − Satellite Roadmap Terrain Hybrid Leafle…" at bounding box center [615, 468] width 950 height 755
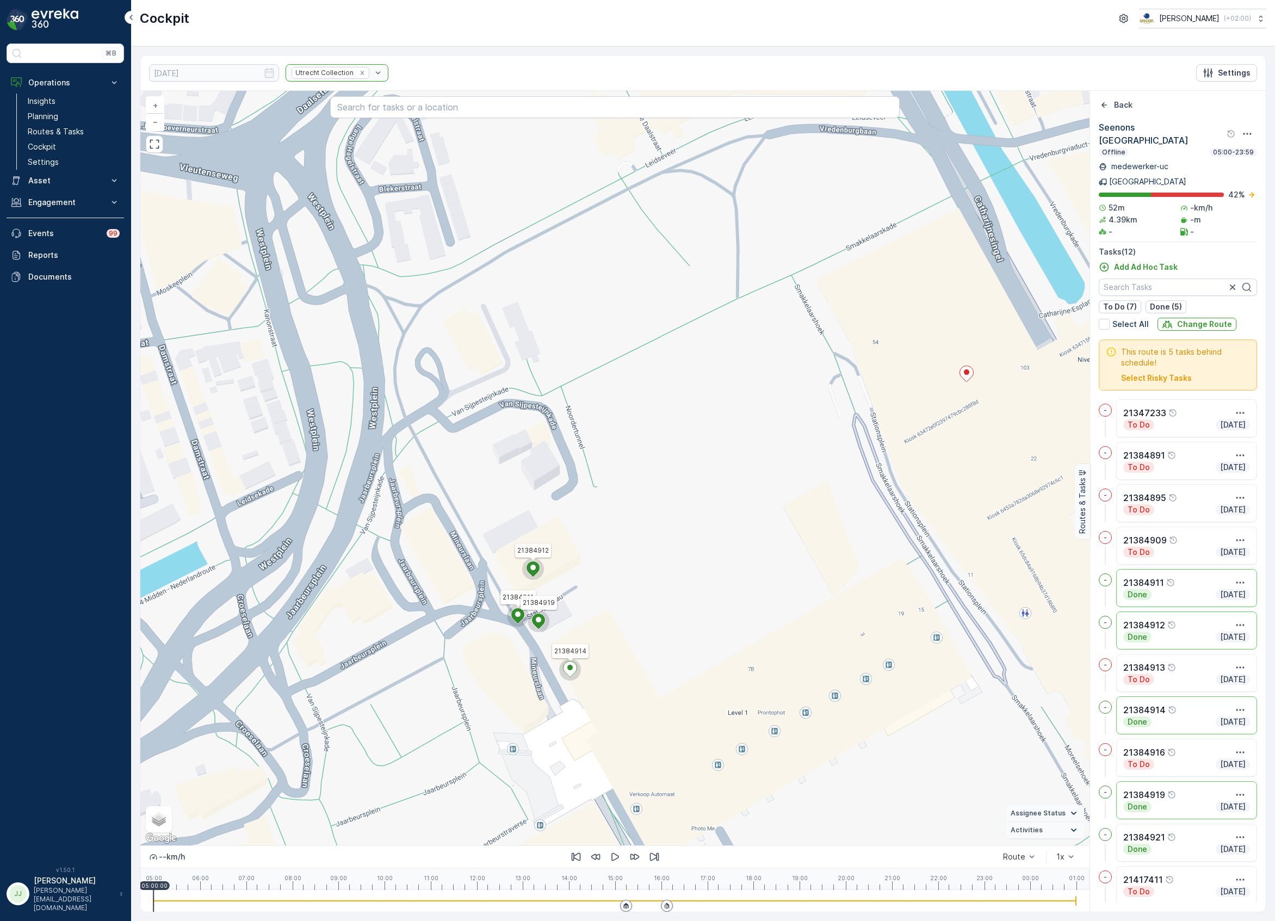
click at [1166, 589] on div "Done Today" at bounding box center [1187, 594] width 127 height 11
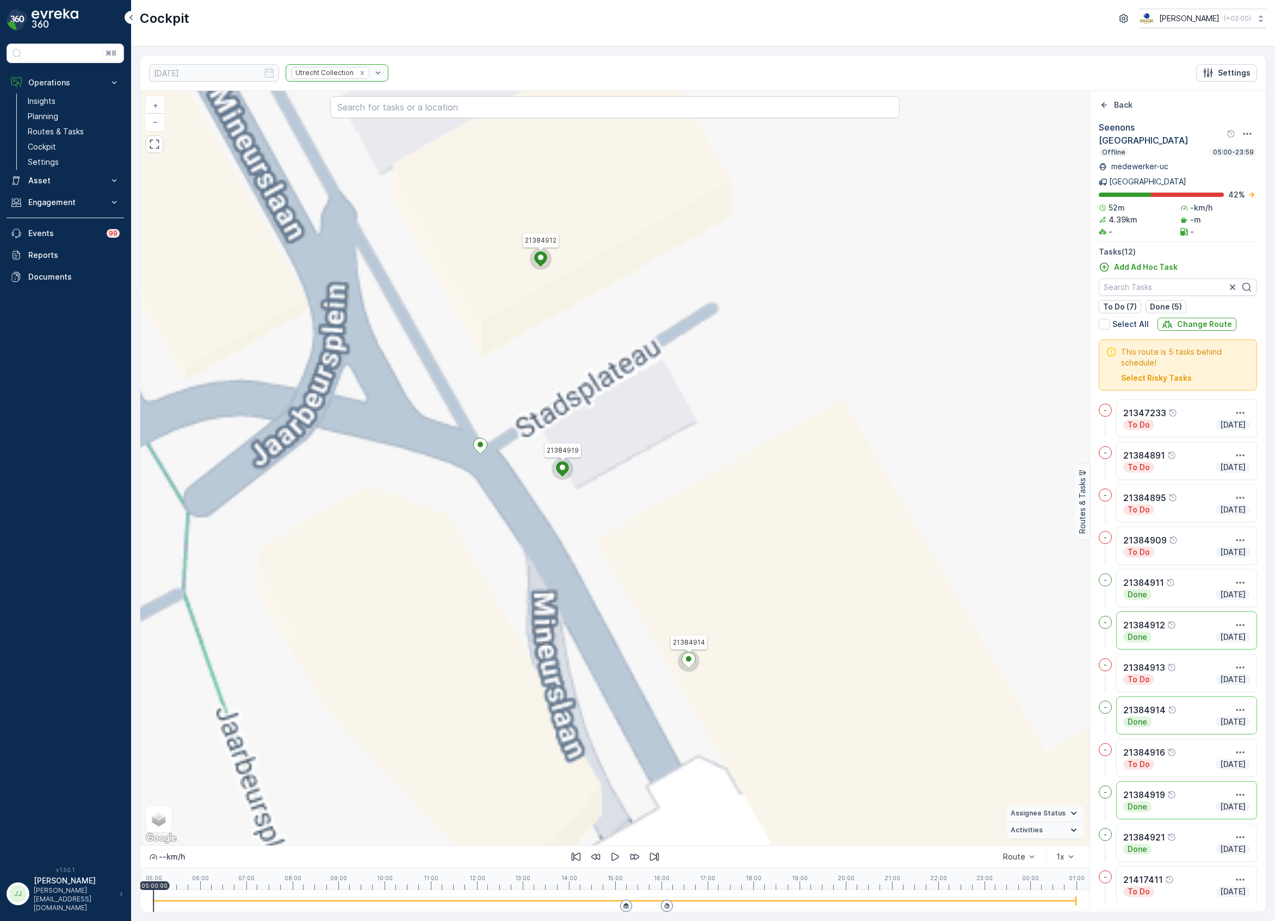
click at [1172, 632] on div "Done Today" at bounding box center [1187, 637] width 127 height 11
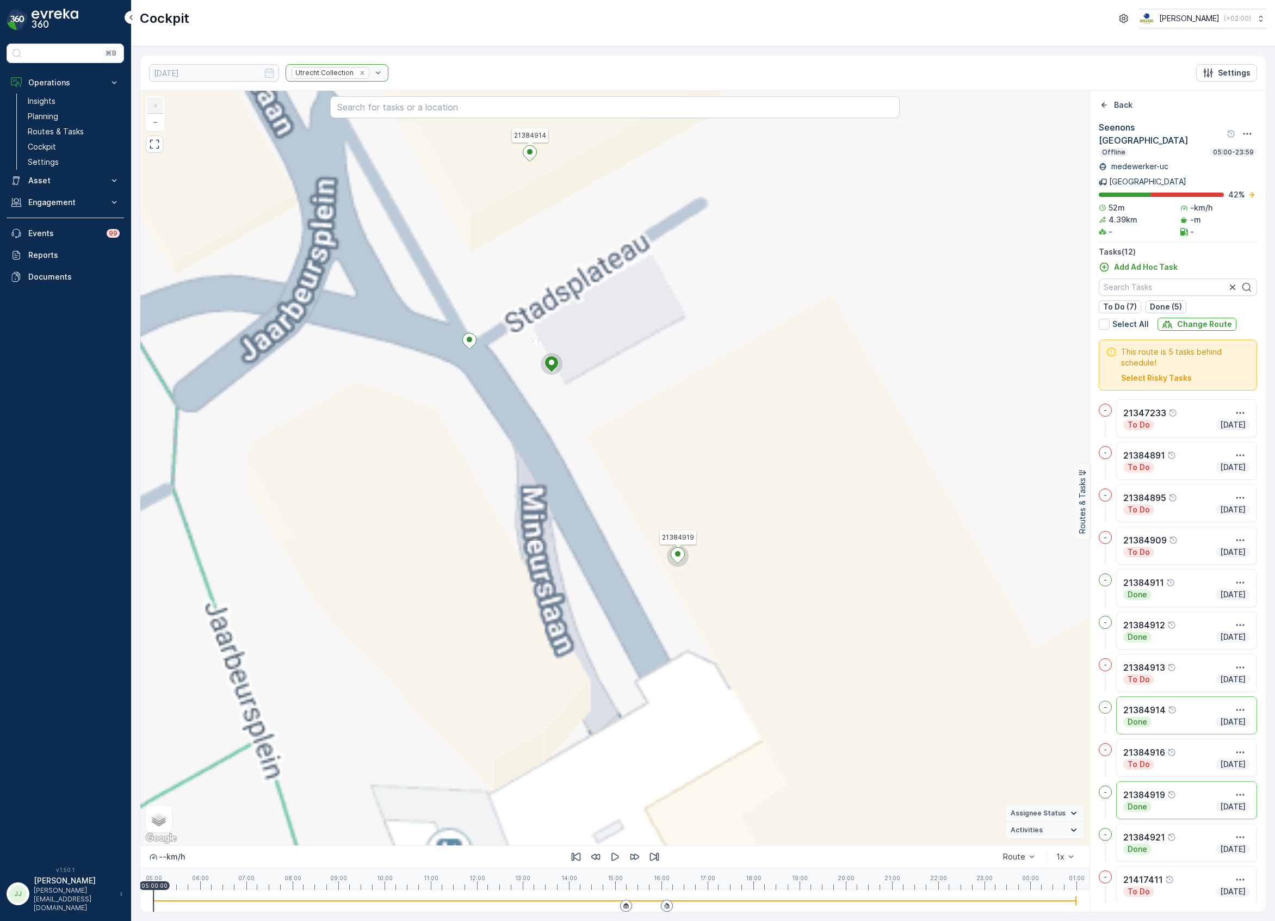
click at [1182, 704] on div "21384914" at bounding box center [1187, 710] width 127 height 13
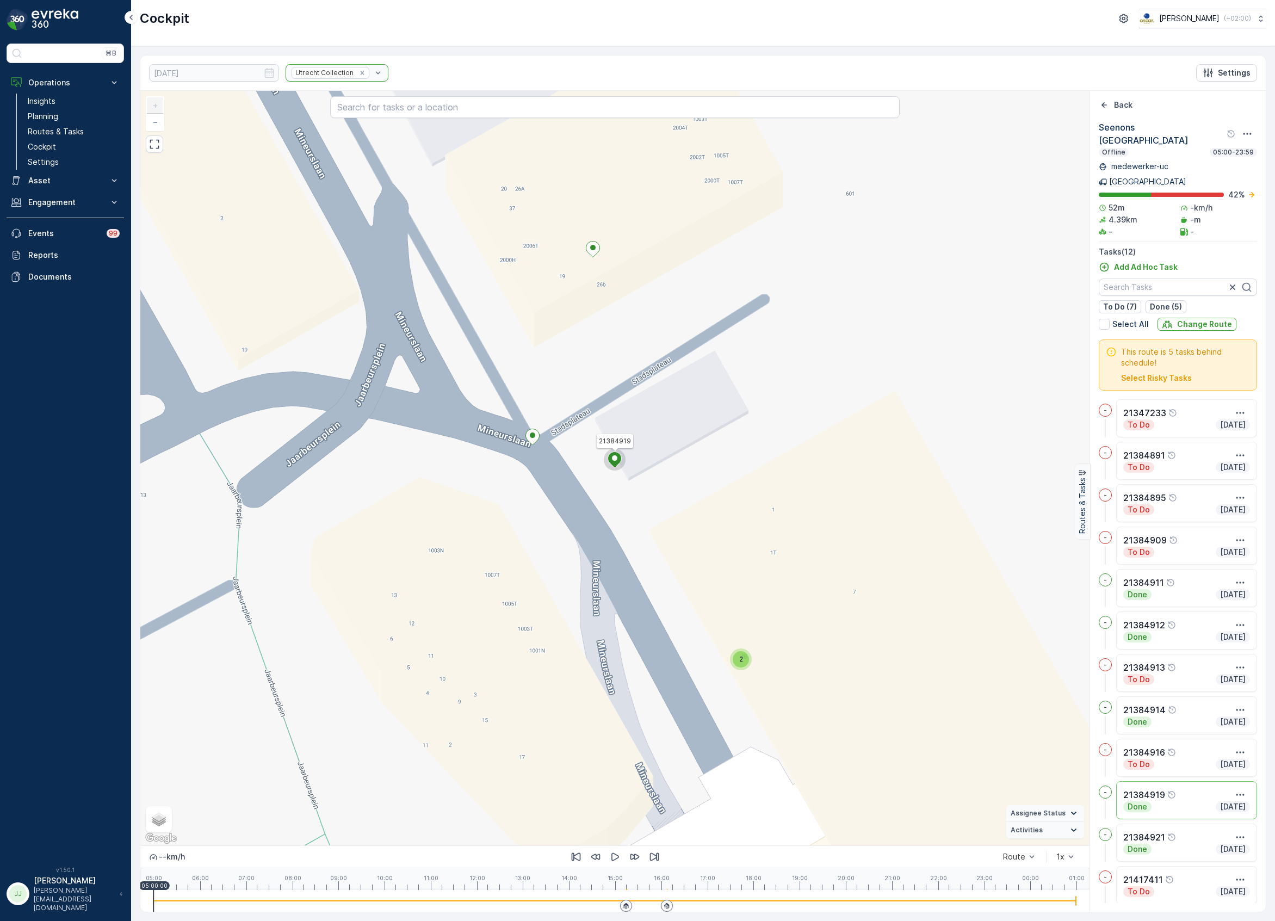
click at [1187, 802] on div "Done Today" at bounding box center [1187, 807] width 127 height 11
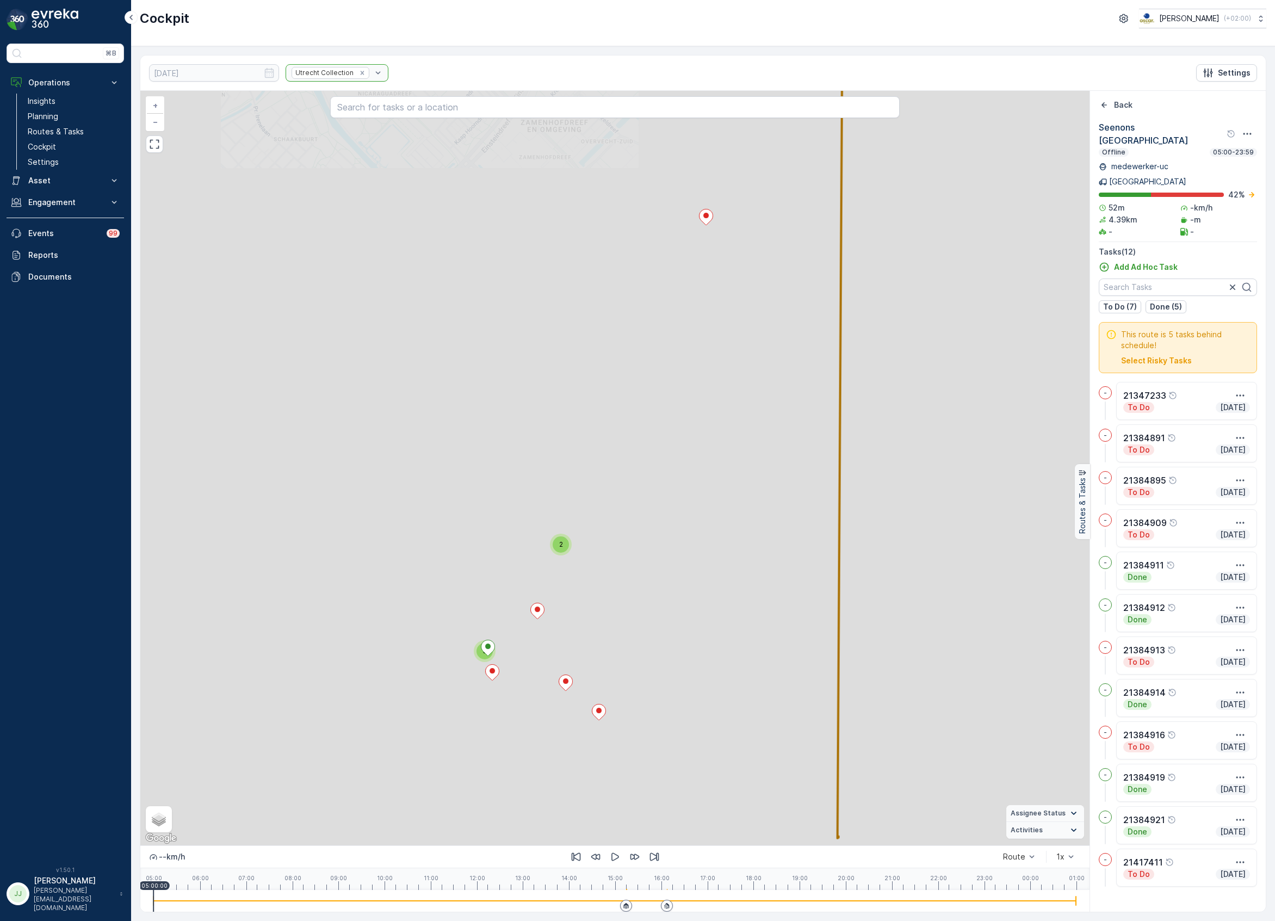
drag, startPoint x: 880, startPoint y: 523, endPoint x: 748, endPoint y: 579, distance: 143.9
click at [748, 579] on div "2 5 + − Satellite Roadmap Terrain Hybrid Leaflet Keyboard shortcuts Map Data Ma…" at bounding box center [615, 468] width 950 height 755
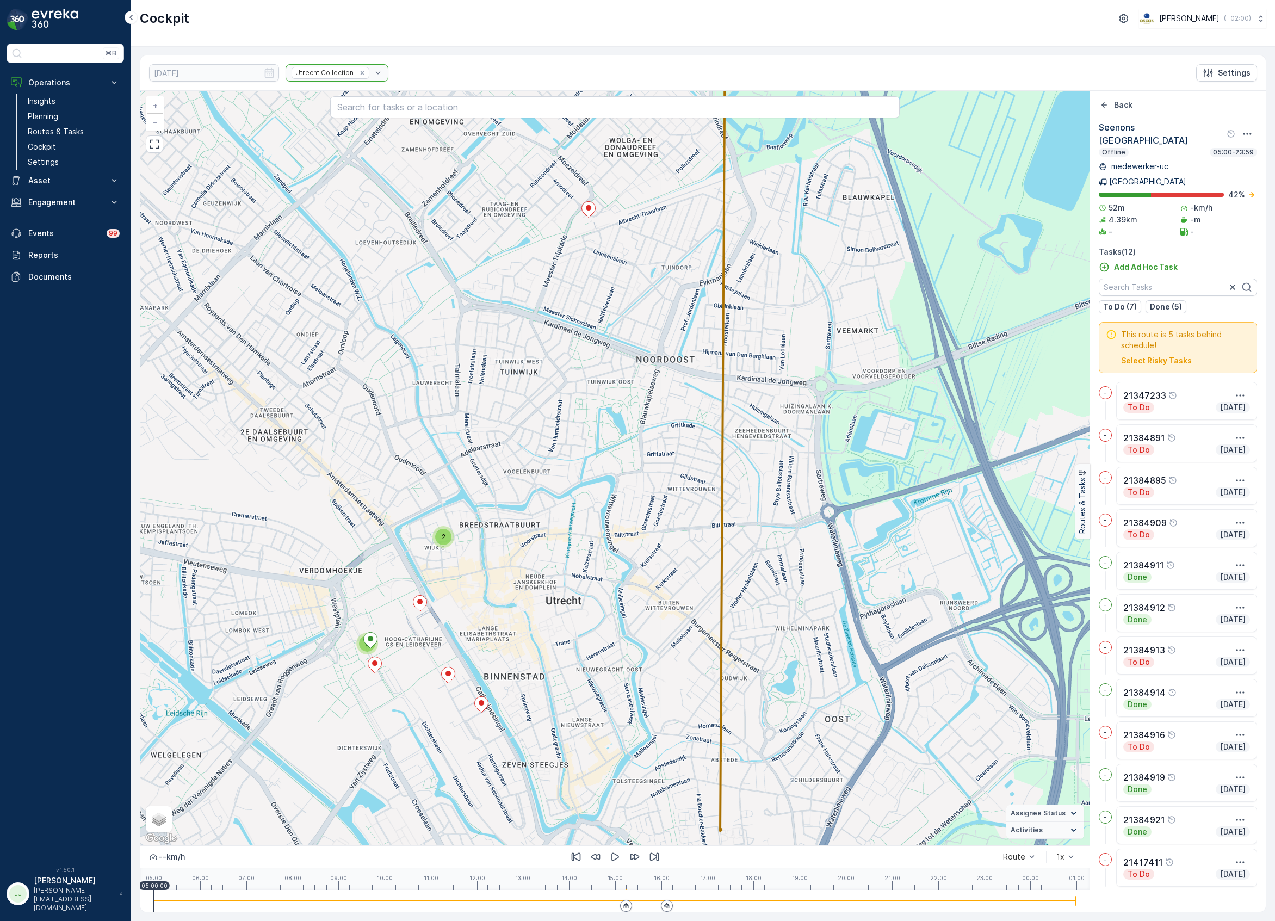
drag, startPoint x: 591, startPoint y: 452, endPoint x: 616, endPoint y: 372, distance: 83.3
click at [616, 372] on div "2 5 + − Satellite Roadmap Terrain Hybrid Leaflet Keyboard shortcuts Map Data Ma…" at bounding box center [615, 468] width 950 height 755
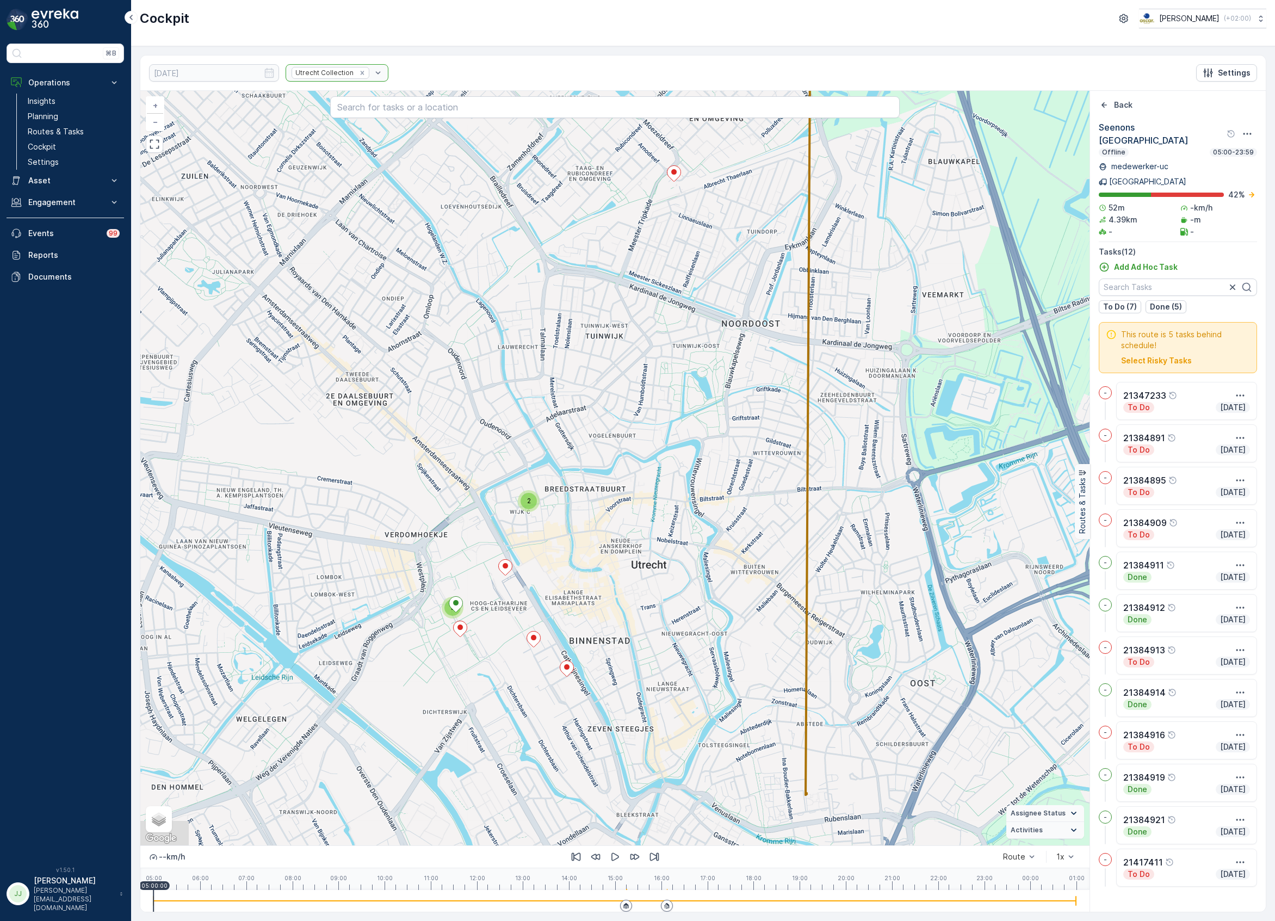
drag, startPoint x: 513, startPoint y: 606, endPoint x: 588, endPoint y: 587, distance: 78.1
click at [588, 587] on div "2 5 + − Satellite Roadmap Terrain Hybrid Leaflet Keyboard shortcuts Map Data Ma…" at bounding box center [615, 468] width 950 height 755
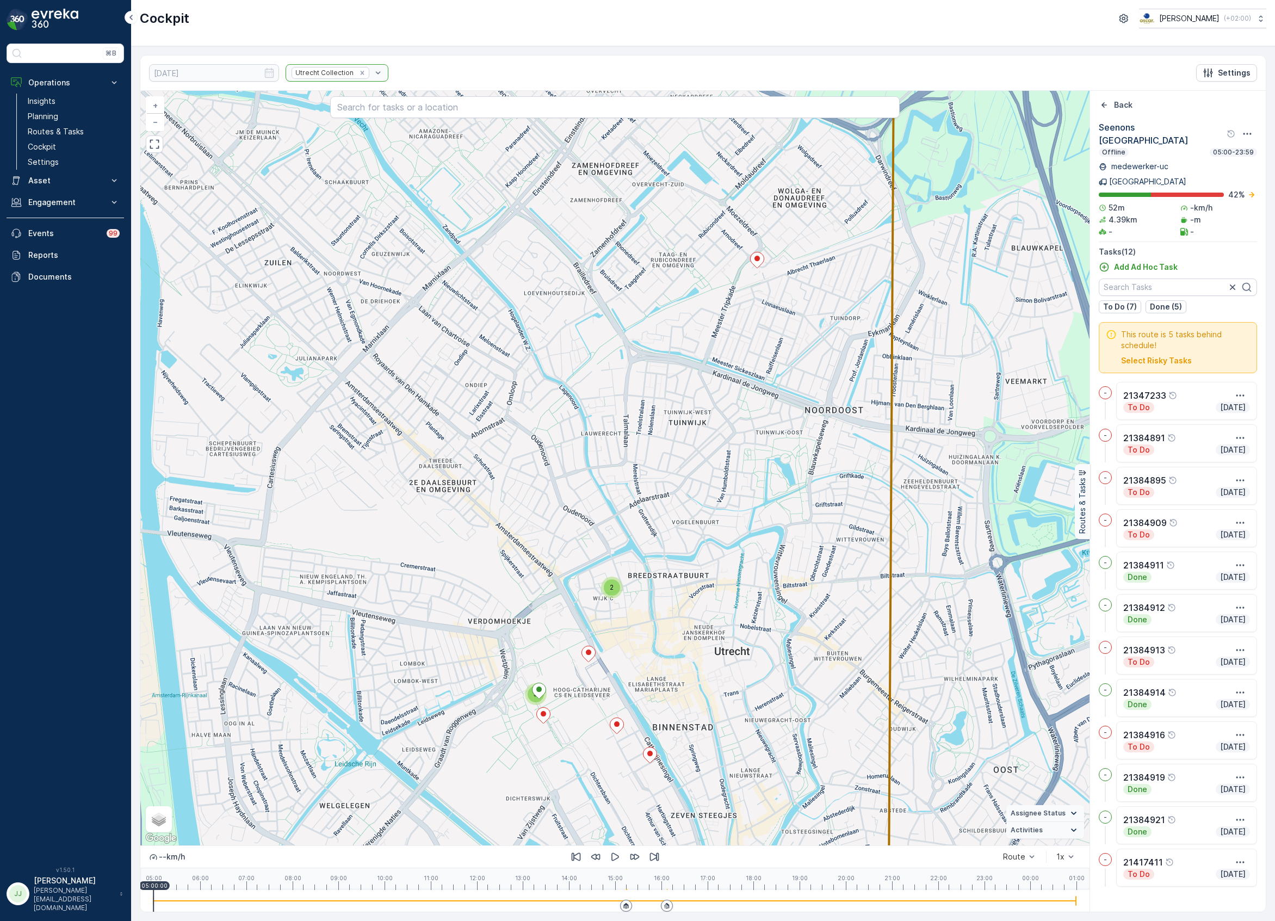
drag, startPoint x: 711, startPoint y: 573, endPoint x: 785, endPoint y: 662, distance: 115.5
click at [787, 664] on div "2 5 + − Satellite Roadmap Terrain Hybrid Leaflet Keyboard shortcuts Map Data Ma…" at bounding box center [615, 468] width 950 height 755
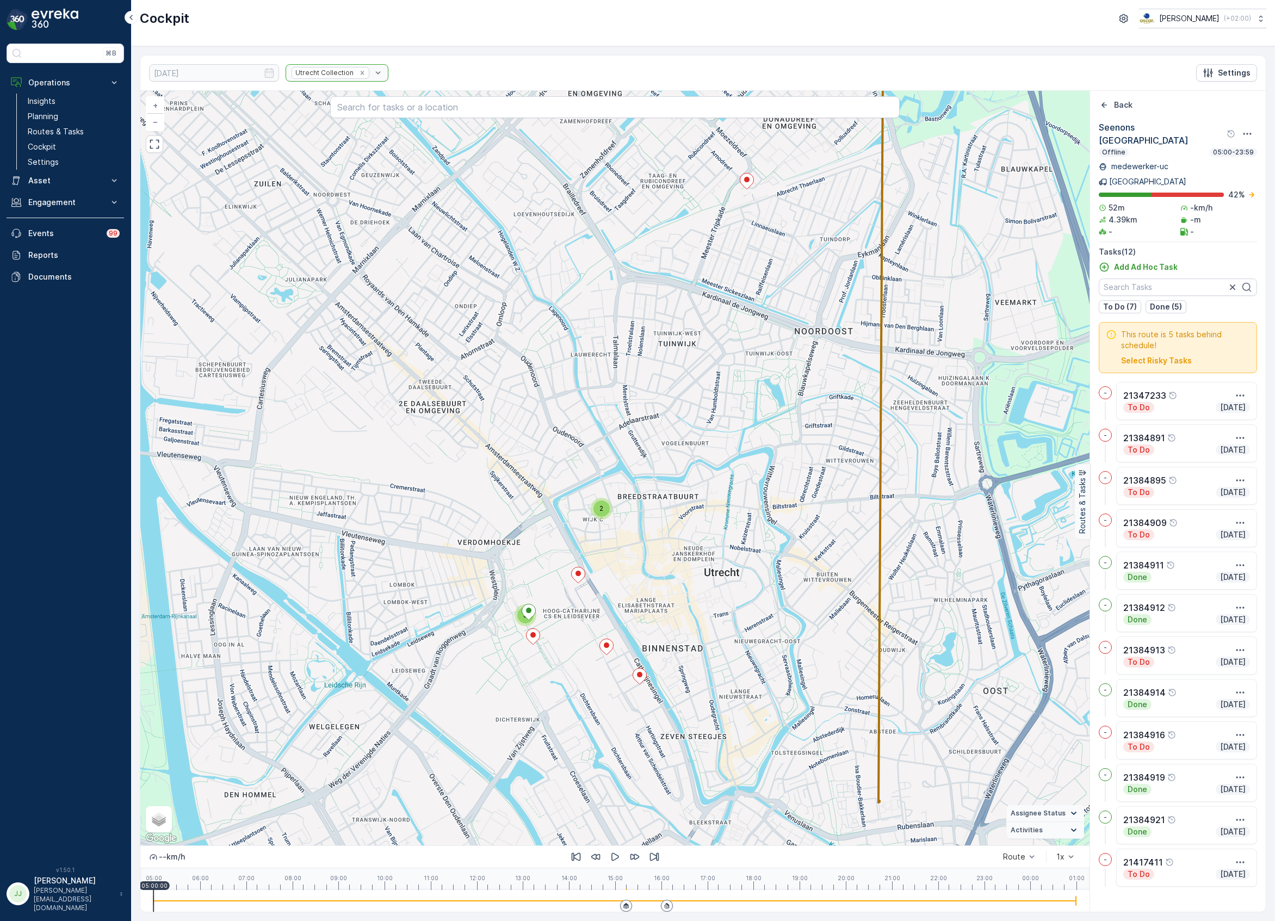
drag, startPoint x: 745, startPoint y: 644, endPoint x: 738, endPoint y: 575, distance: 70.0
click at [738, 575] on div "2 5 + − Satellite Roadmap Terrain Hybrid Leaflet Keyboard shortcuts Map Data Ma…" at bounding box center [615, 468] width 950 height 755
click at [1102, 104] on icon "Back" at bounding box center [1104, 105] width 11 height 11
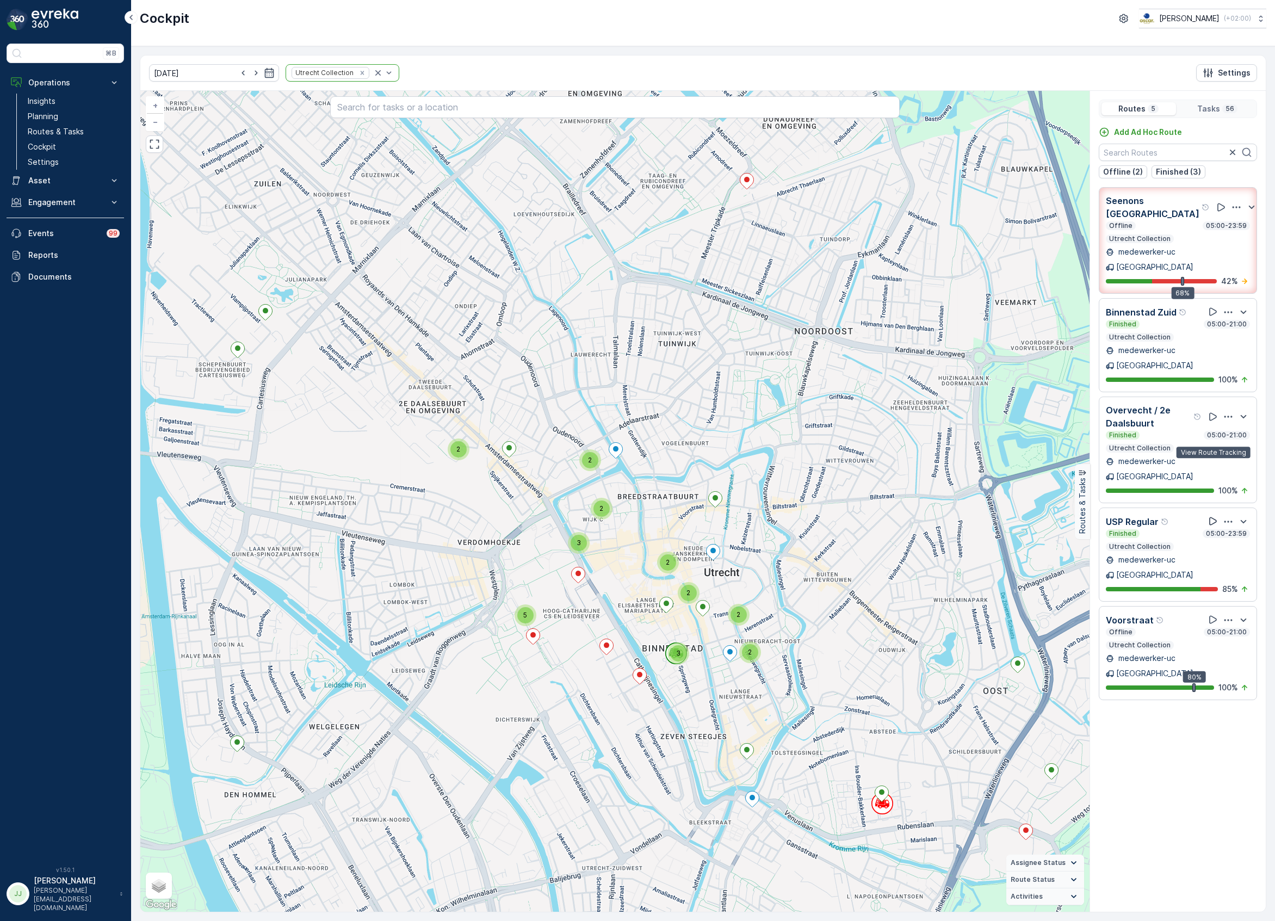
click at [1213, 516] on icon at bounding box center [1213, 521] width 11 height 11
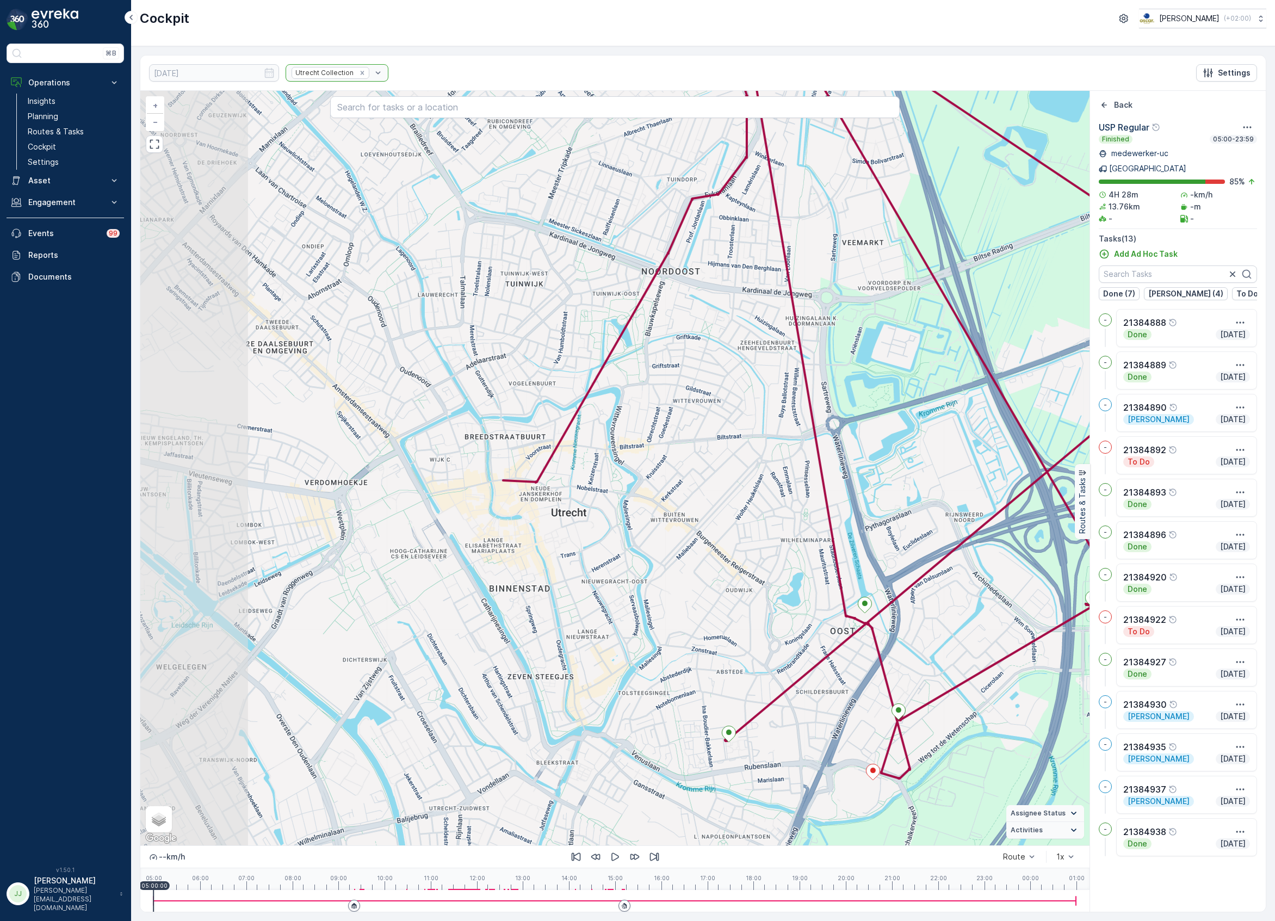
drag, startPoint x: 506, startPoint y: 423, endPoint x: 899, endPoint y: 491, distance: 399.2
click at [899, 491] on div "2 + − Satellite Roadmap Terrain Hybrid Leaflet Keyboard shortcuts Map Data Map …" at bounding box center [615, 468] width 950 height 755
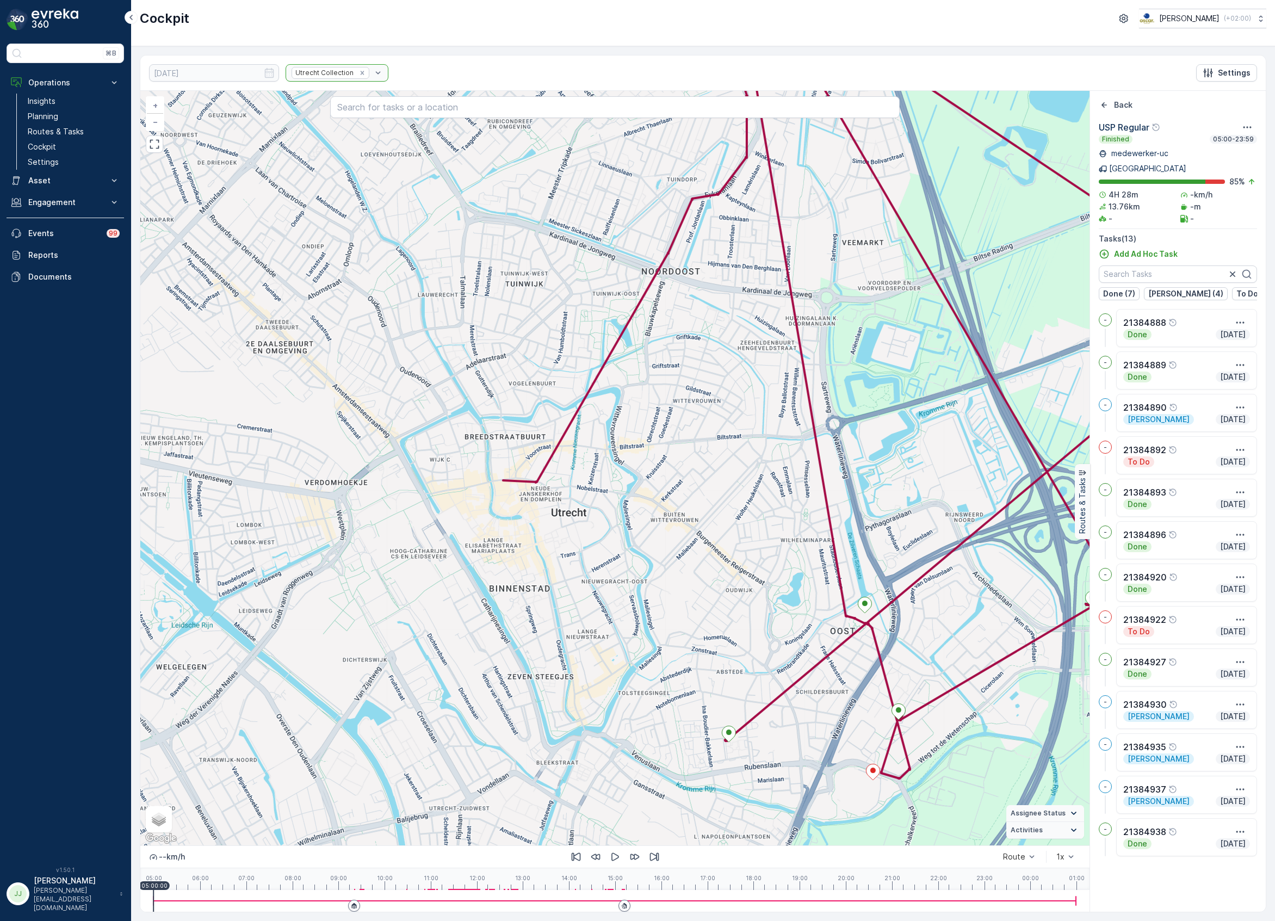
drag, startPoint x: 644, startPoint y: 569, endPoint x: 582, endPoint y: 594, distance: 67.4
click at [578, 595] on div "2 + − Satellite Roadmap Terrain Hybrid Leaflet Keyboard shortcuts Map Data Map …" at bounding box center [615, 468] width 950 height 755
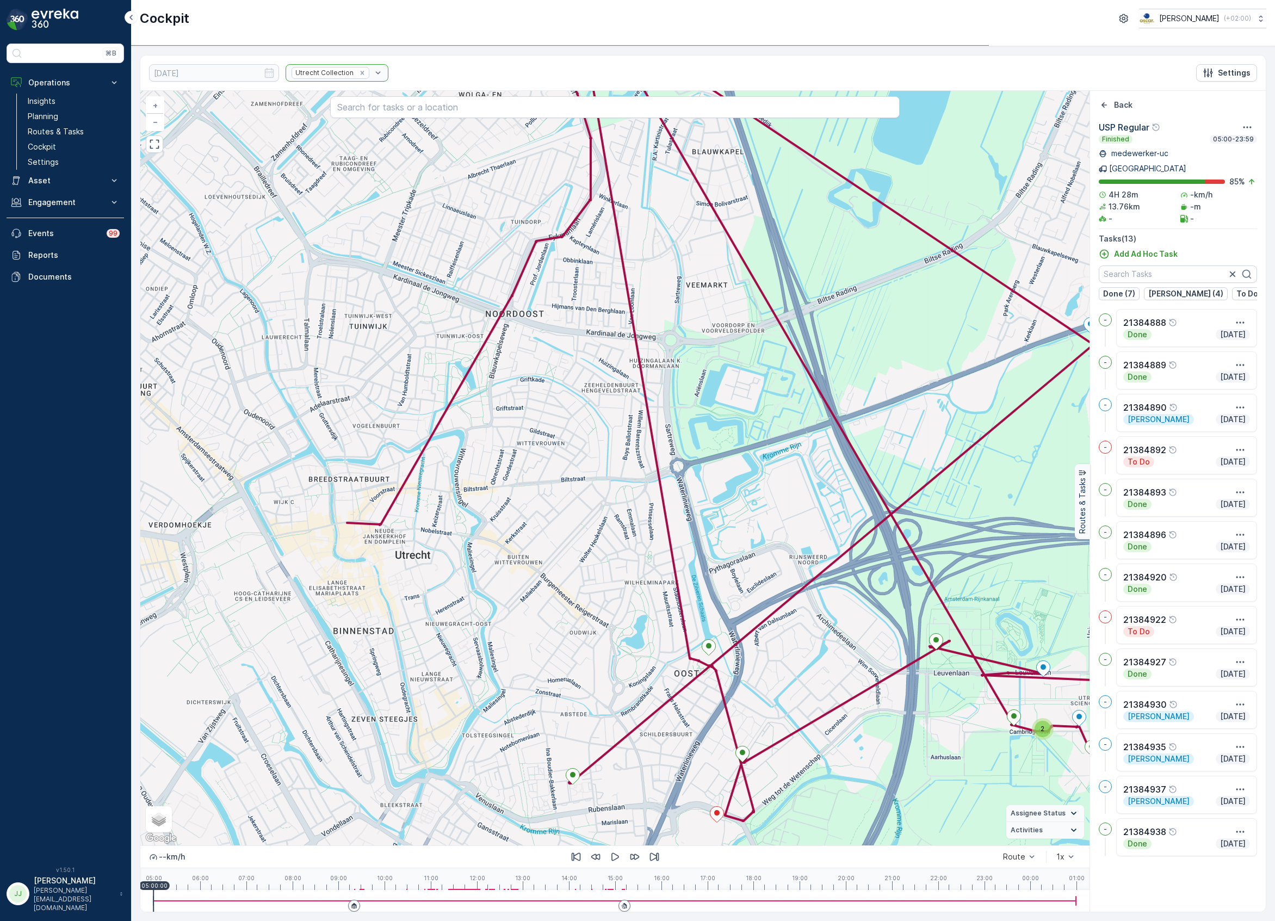
click at [747, 539] on div "2 + − Satellite Roadmap Terrain Hybrid Leaflet Keyboard shortcuts Map Data Map …" at bounding box center [615, 468] width 950 height 755
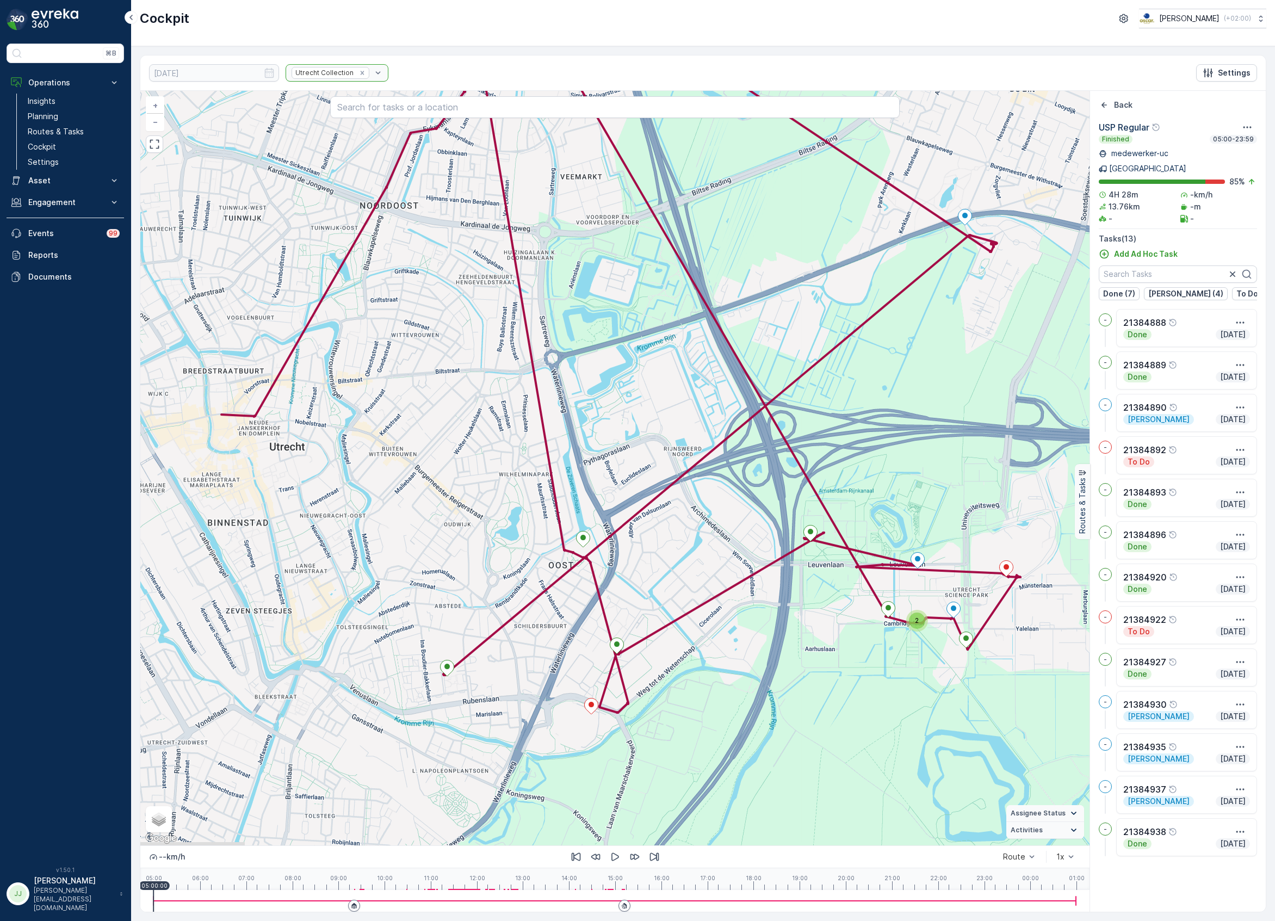
drag, startPoint x: 793, startPoint y: 579, endPoint x: 764, endPoint y: 541, distance: 48.1
click at [765, 542] on div "2 + − Satellite Roadmap Terrain Hybrid Leaflet Keyboard shortcuts Map Data Map …" at bounding box center [615, 468] width 950 height 755
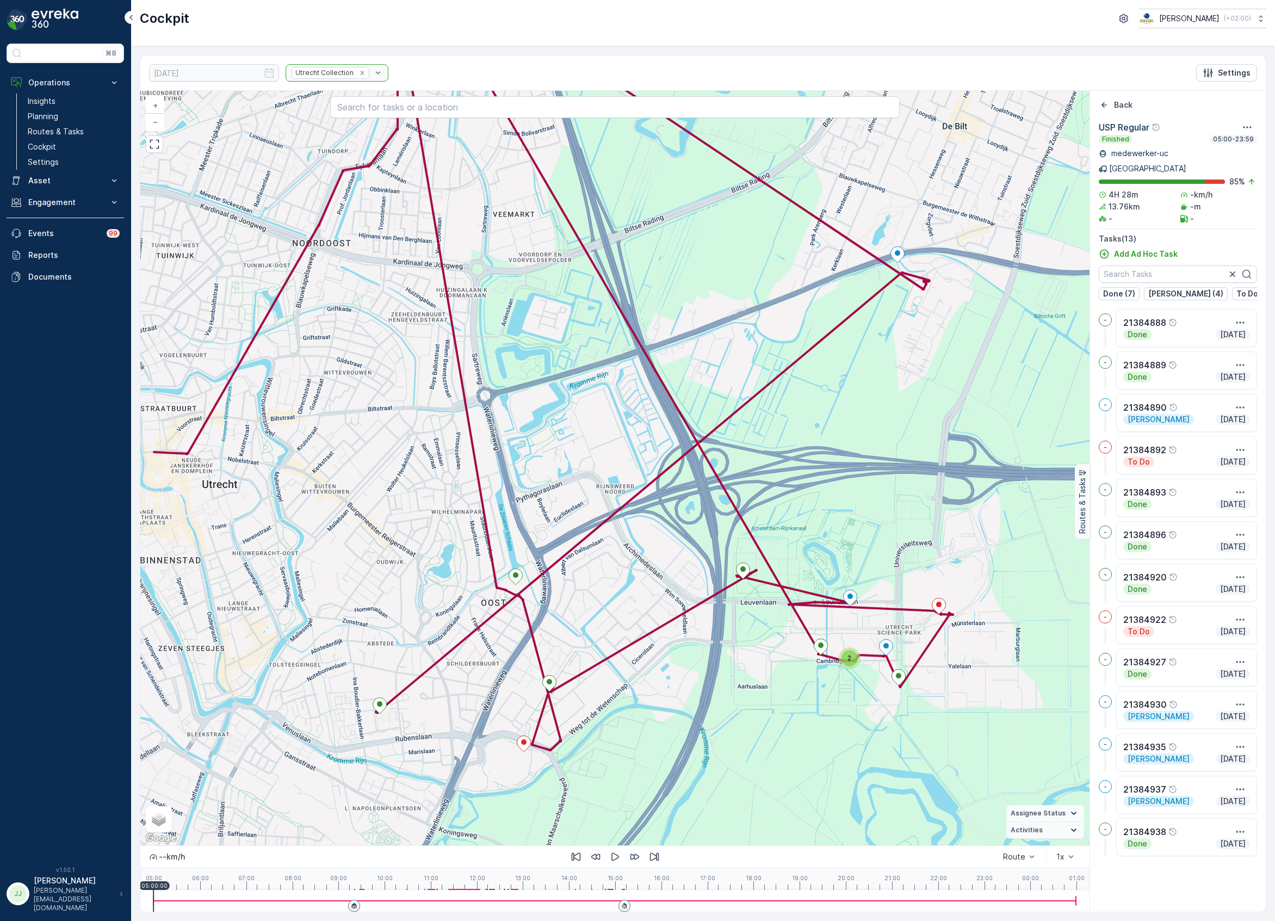
click at [901, 719] on div "2 + − Satellite Roadmap Terrain Hybrid Leaflet Keyboard shortcuts Map Data Map …" at bounding box center [615, 468] width 950 height 755
click at [511, 580] on icon at bounding box center [516, 577] width 14 height 16
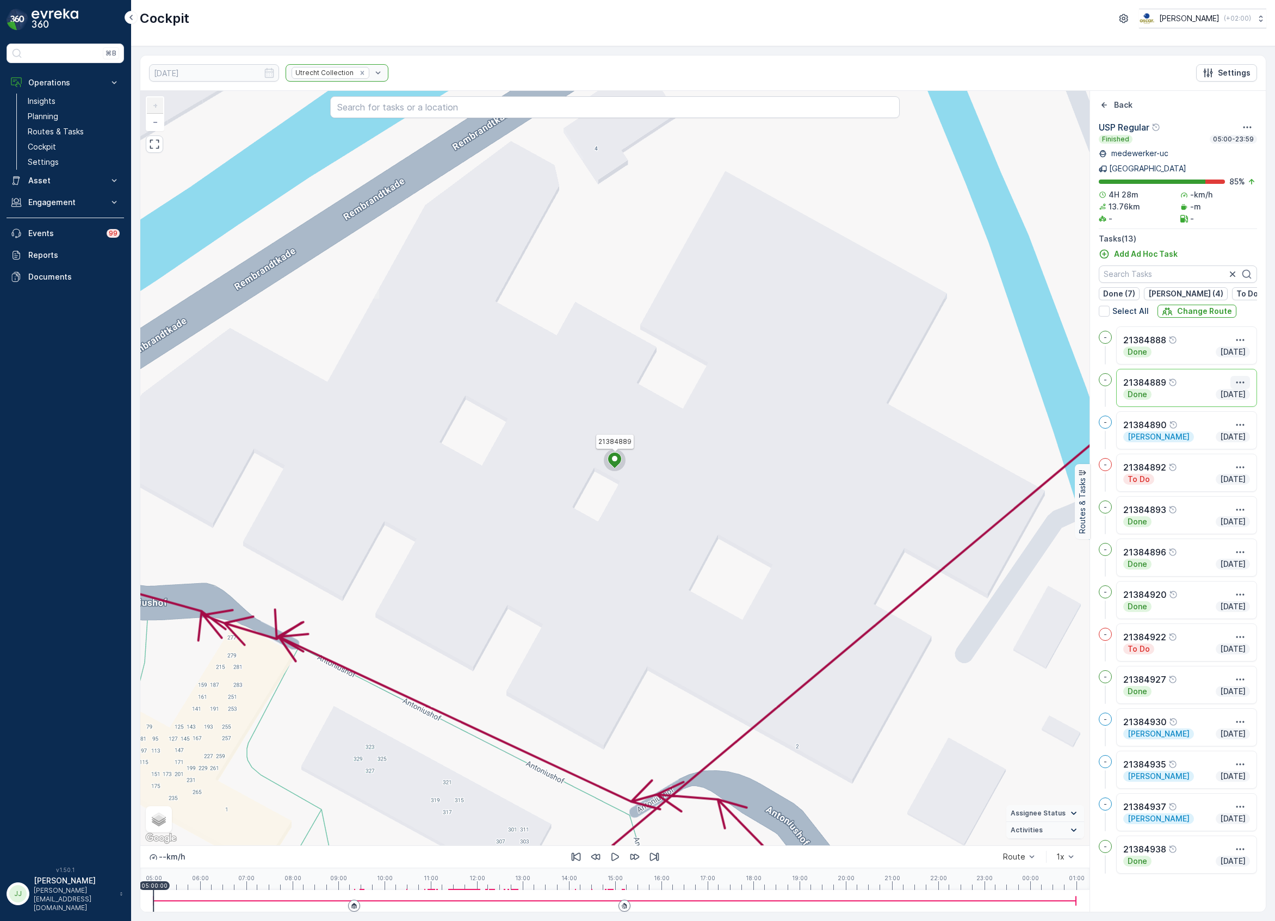
click at [1242, 377] on icon "button" at bounding box center [1240, 382] width 11 height 11
click at [1230, 393] on span "See More Details" at bounding box center [1220, 398] width 63 height 11
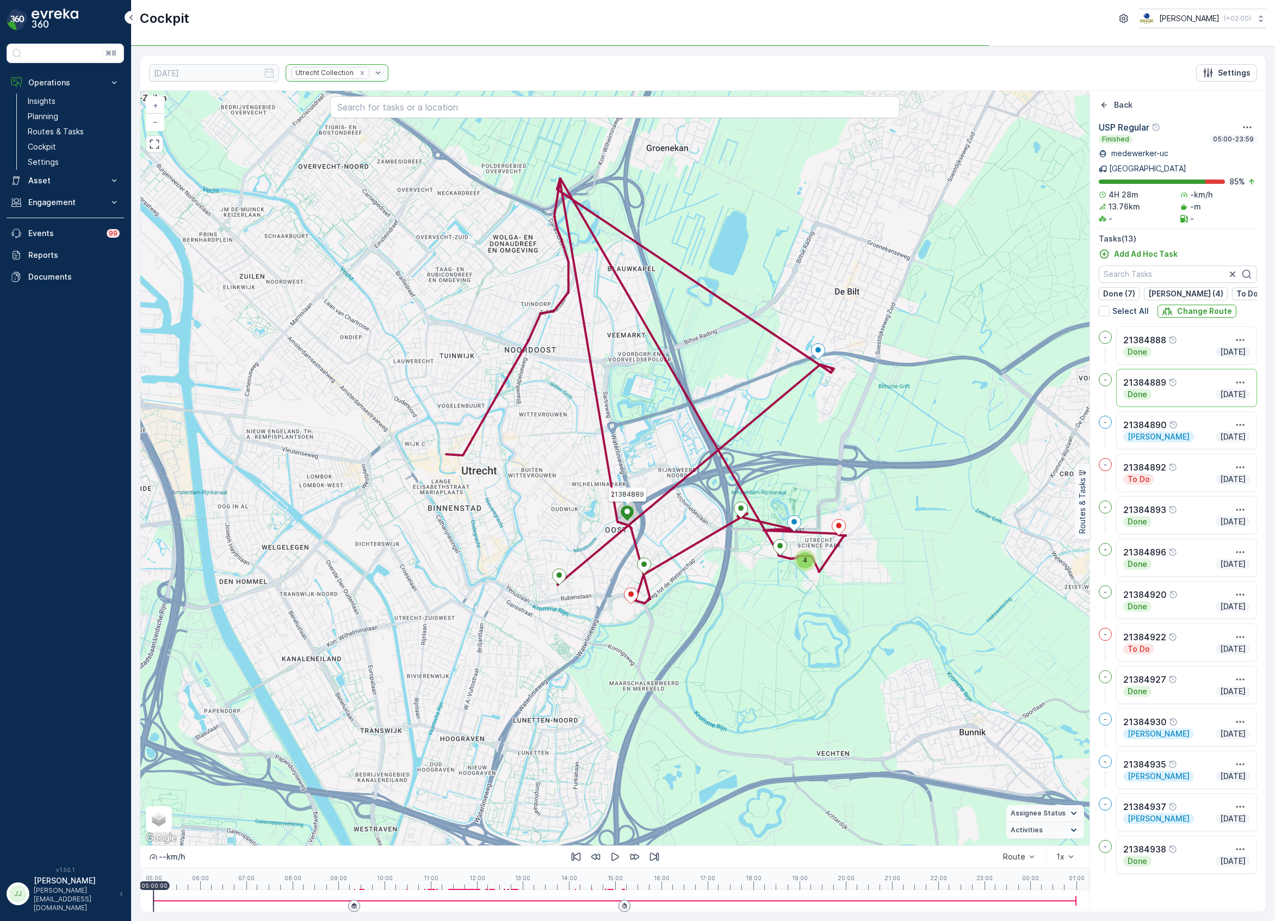
drag, startPoint x: 934, startPoint y: 537, endPoint x: 878, endPoint y: 626, distance: 105.1
click at [878, 626] on div "4 21384889 + − Satellite Roadmap Terrain Hybrid Leaflet Keyboard shortcuts Map …" at bounding box center [615, 468] width 950 height 755
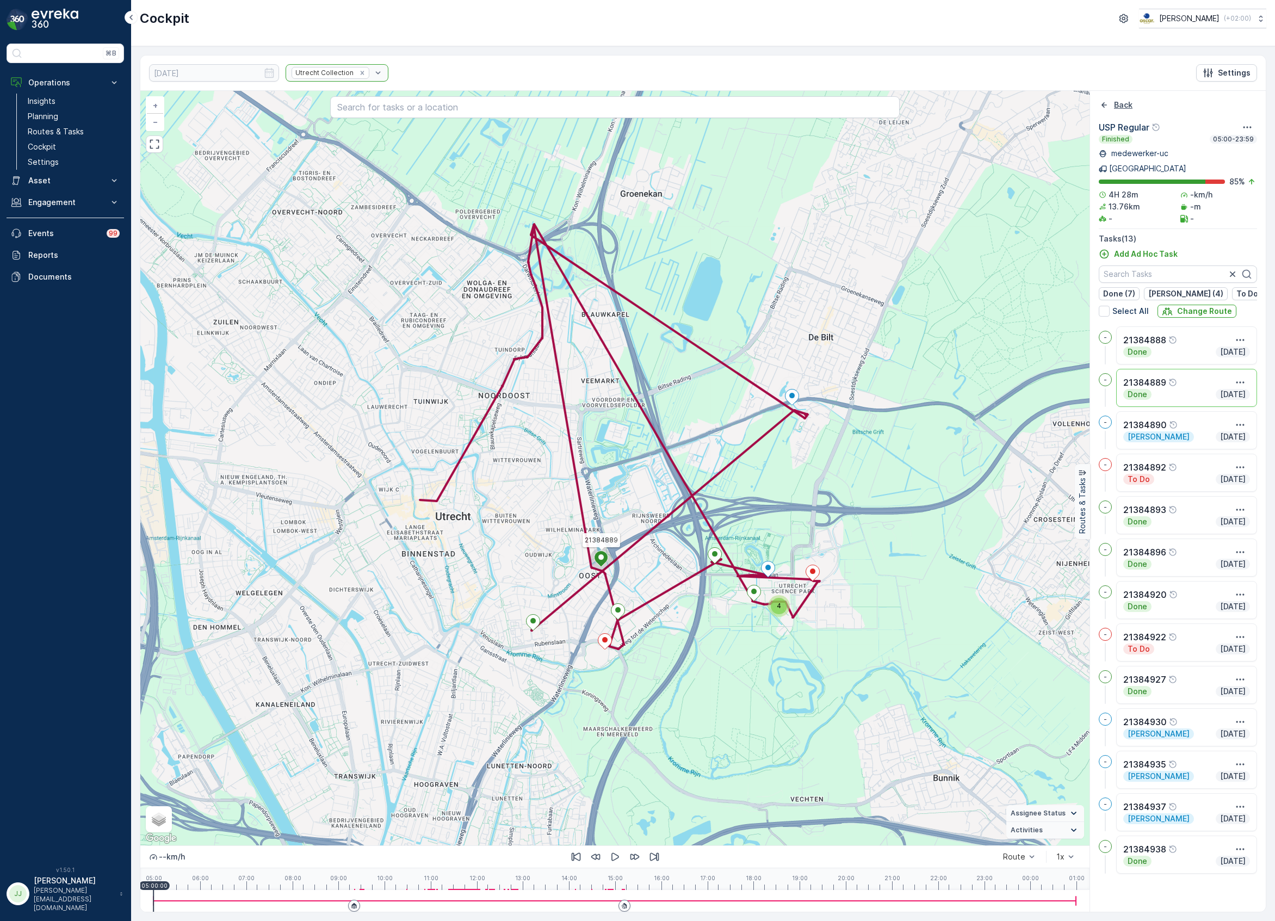
click at [1105, 101] on icon "Back" at bounding box center [1104, 105] width 11 height 11
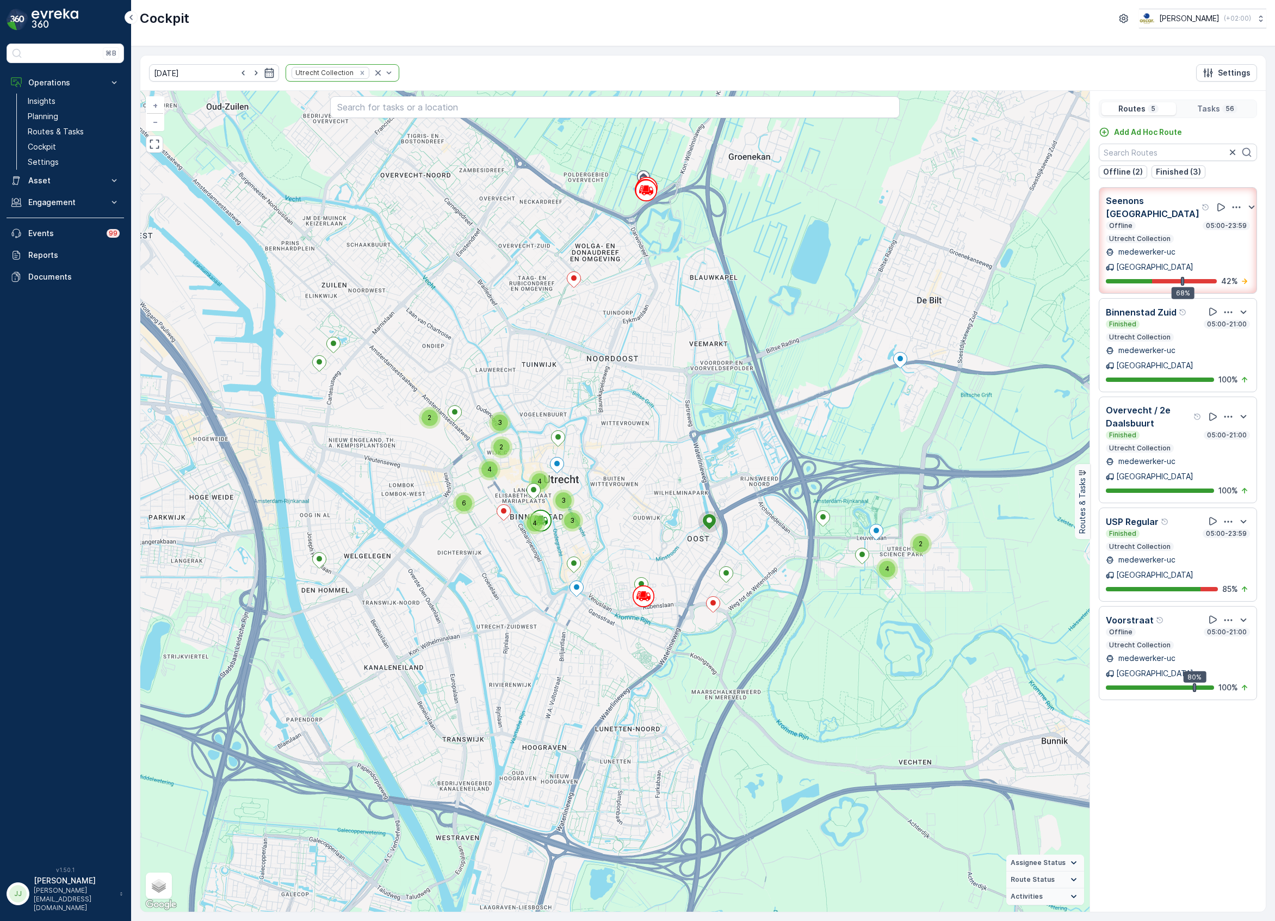
drag, startPoint x: 534, startPoint y: 564, endPoint x: 643, endPoint y: 527, distance: 114.4
click at [643, 527] on div "2 6 3 3 2 4 4 4 4 2 3 Hub Binckhorst + − Satellite Roadmap Terrain Hybrid Leafl…" at bounding box center [615, 501] width 950 height 821
